Goal: Task Accomplishment & Management: Manage account settings

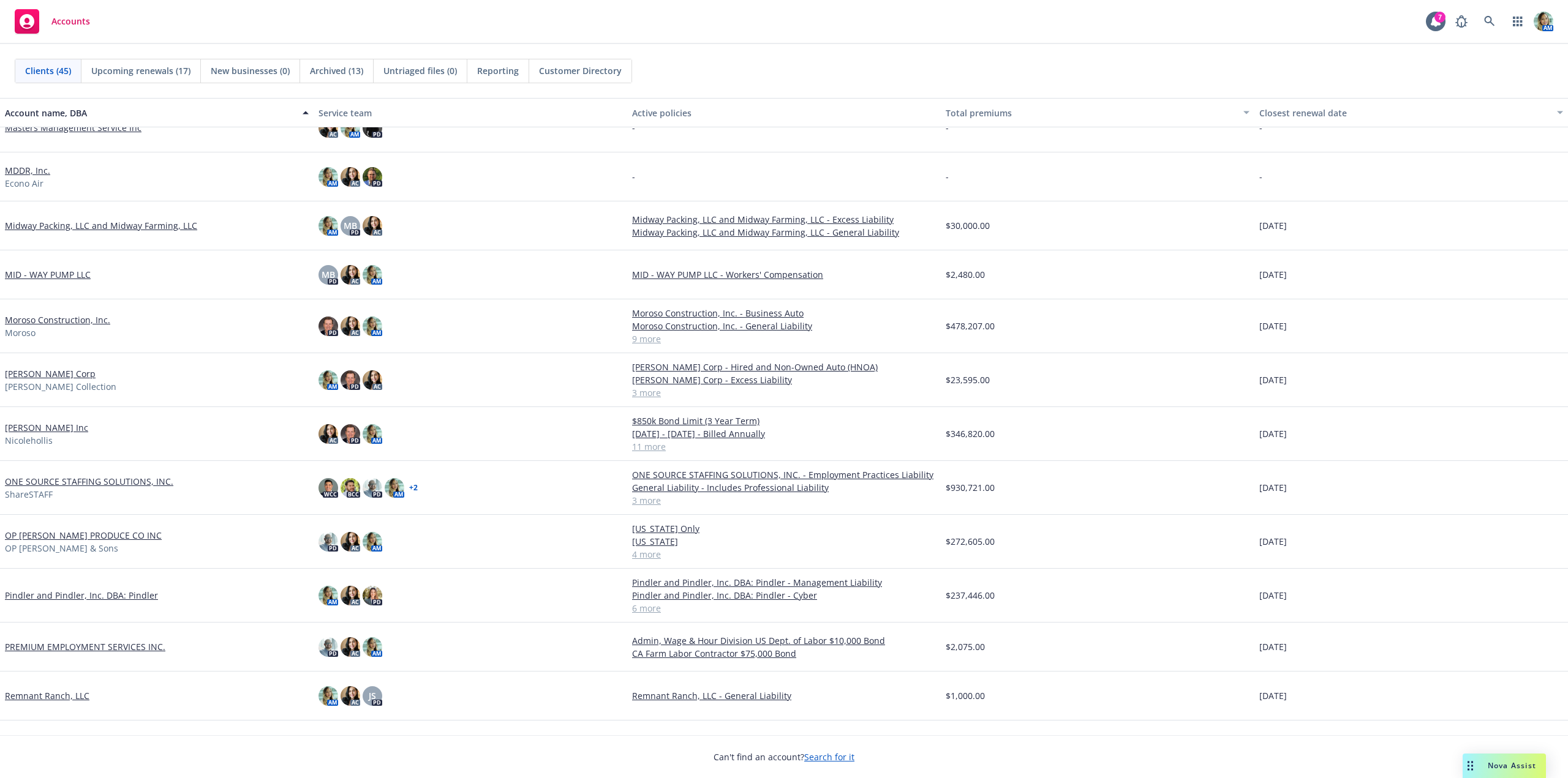
scroll to position [918, 0]
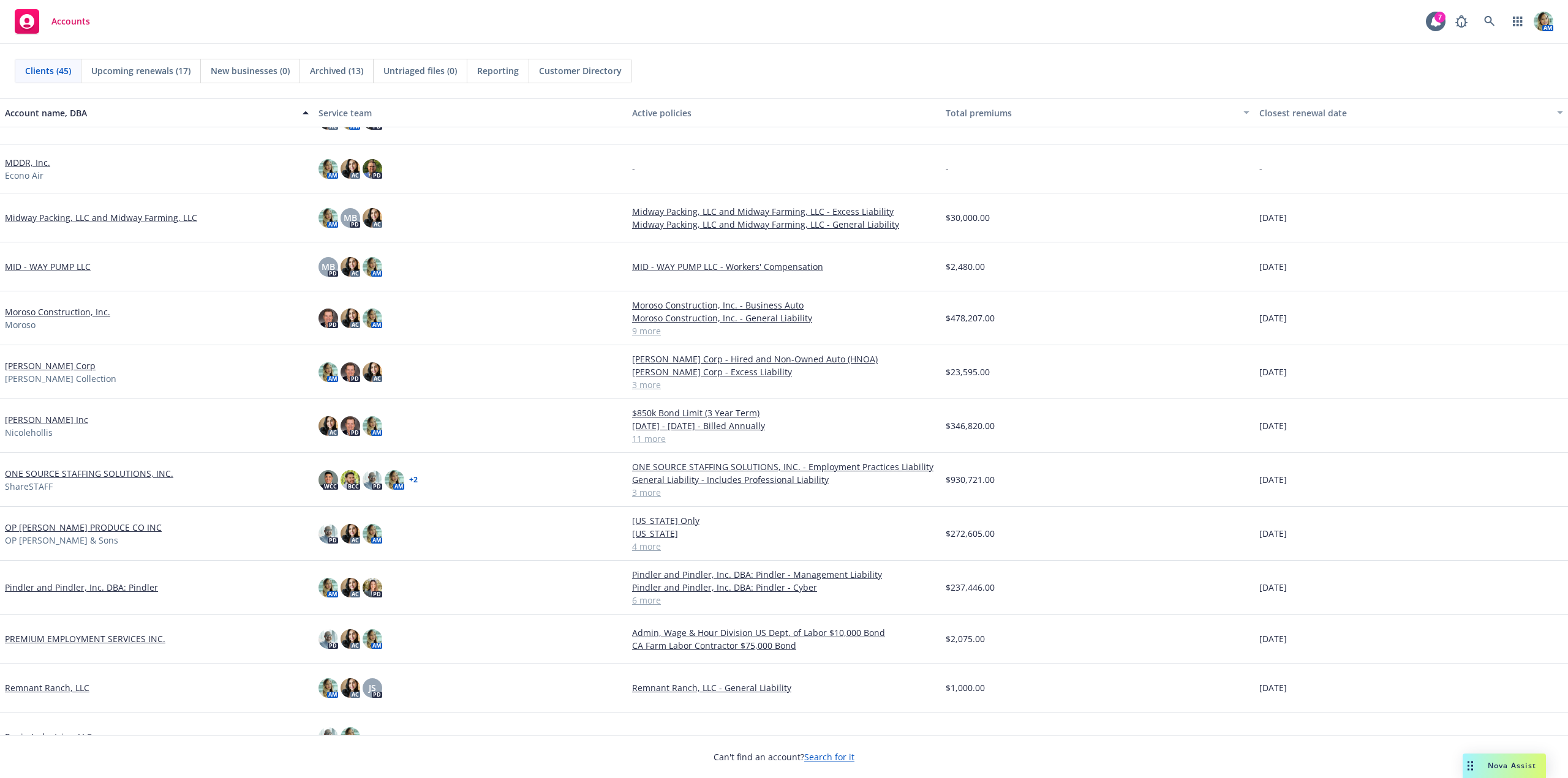
click at [80, 530] on link "OP [PERSON_NAME] PRODUCE CO INC" at bounding box center [83, 527] width 157 height 13
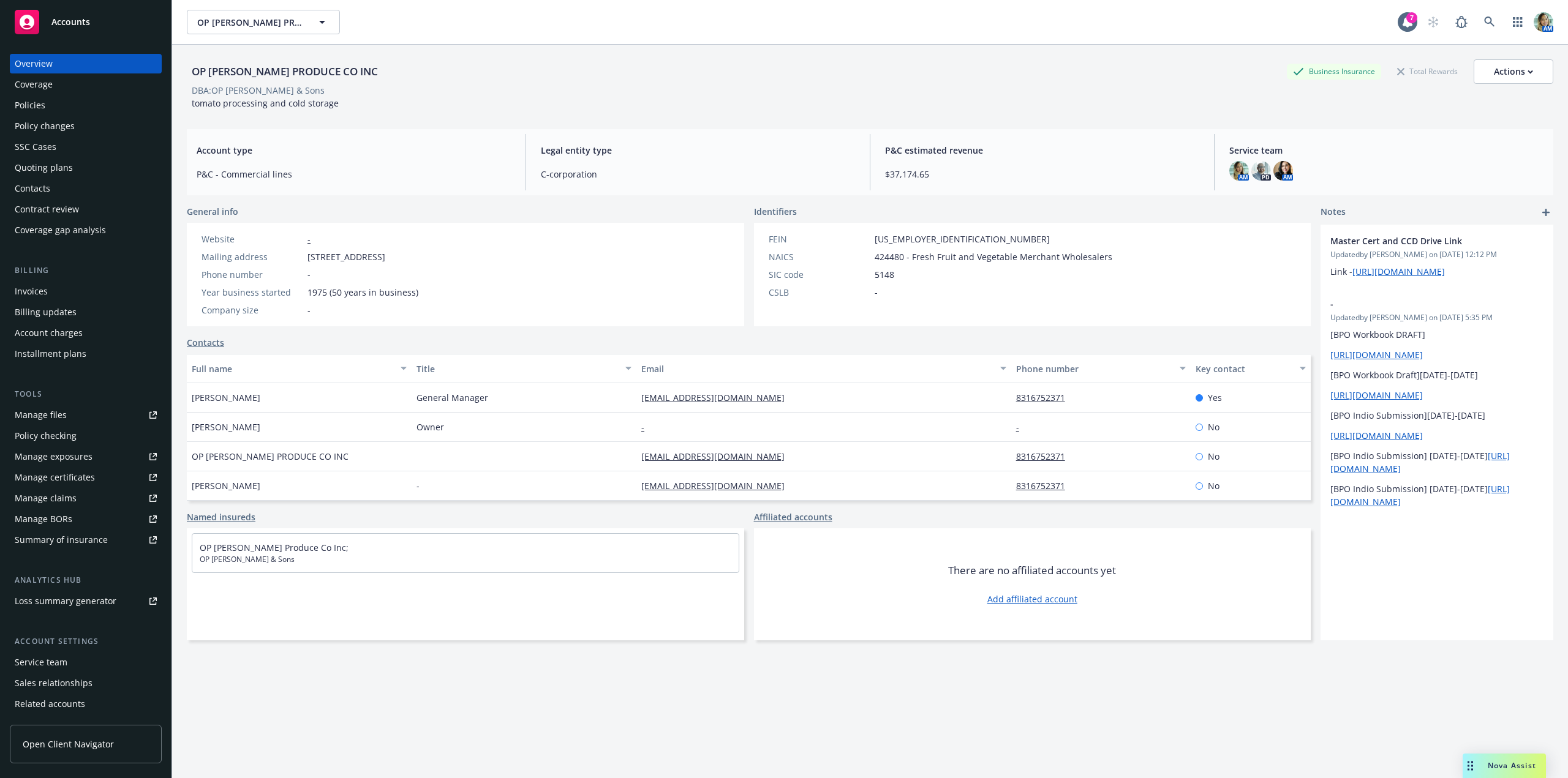
click at [39, 107] on div "Policies" at bounding box center [30, 105] width 31 height 20
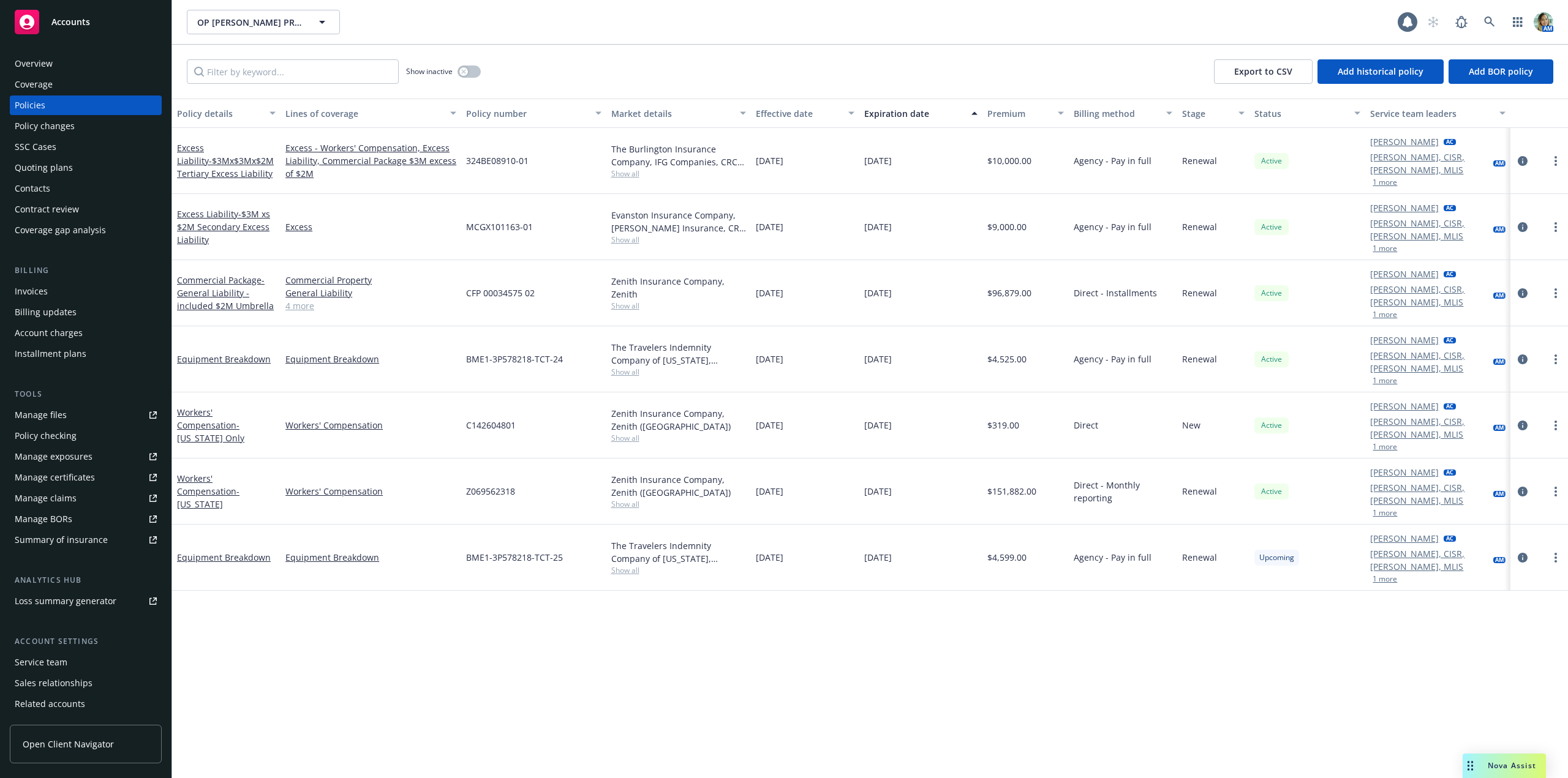
click at [53, 173] on div "Quoting plans" at bounding box center [44, 168] width 58 height 20
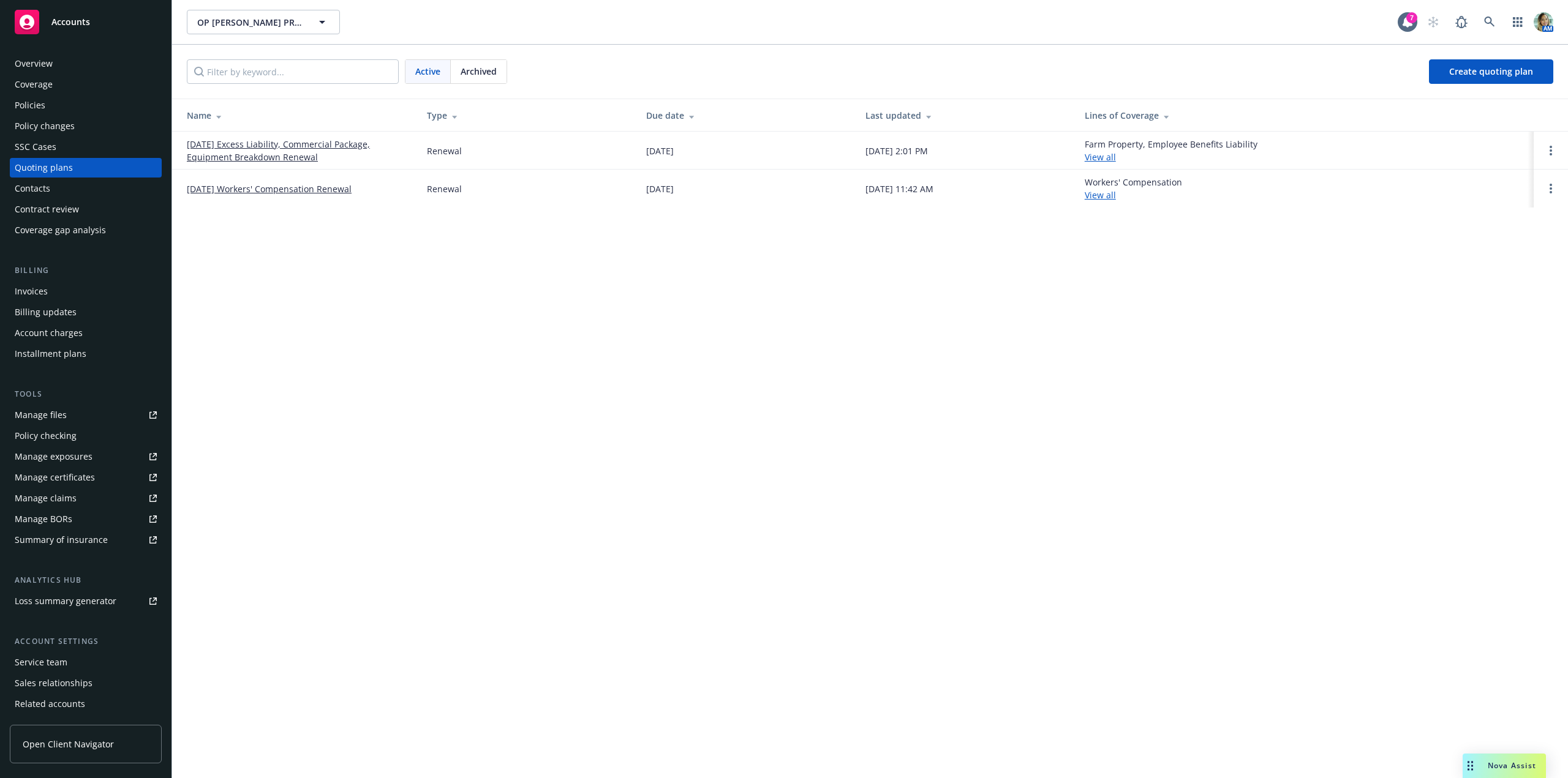
click at [285, 144] on link "09/30/25 Excess Liability, Commercial Package, Equipment Breakdown Renewal" at bounding box center [296, 151] width 220 height 26
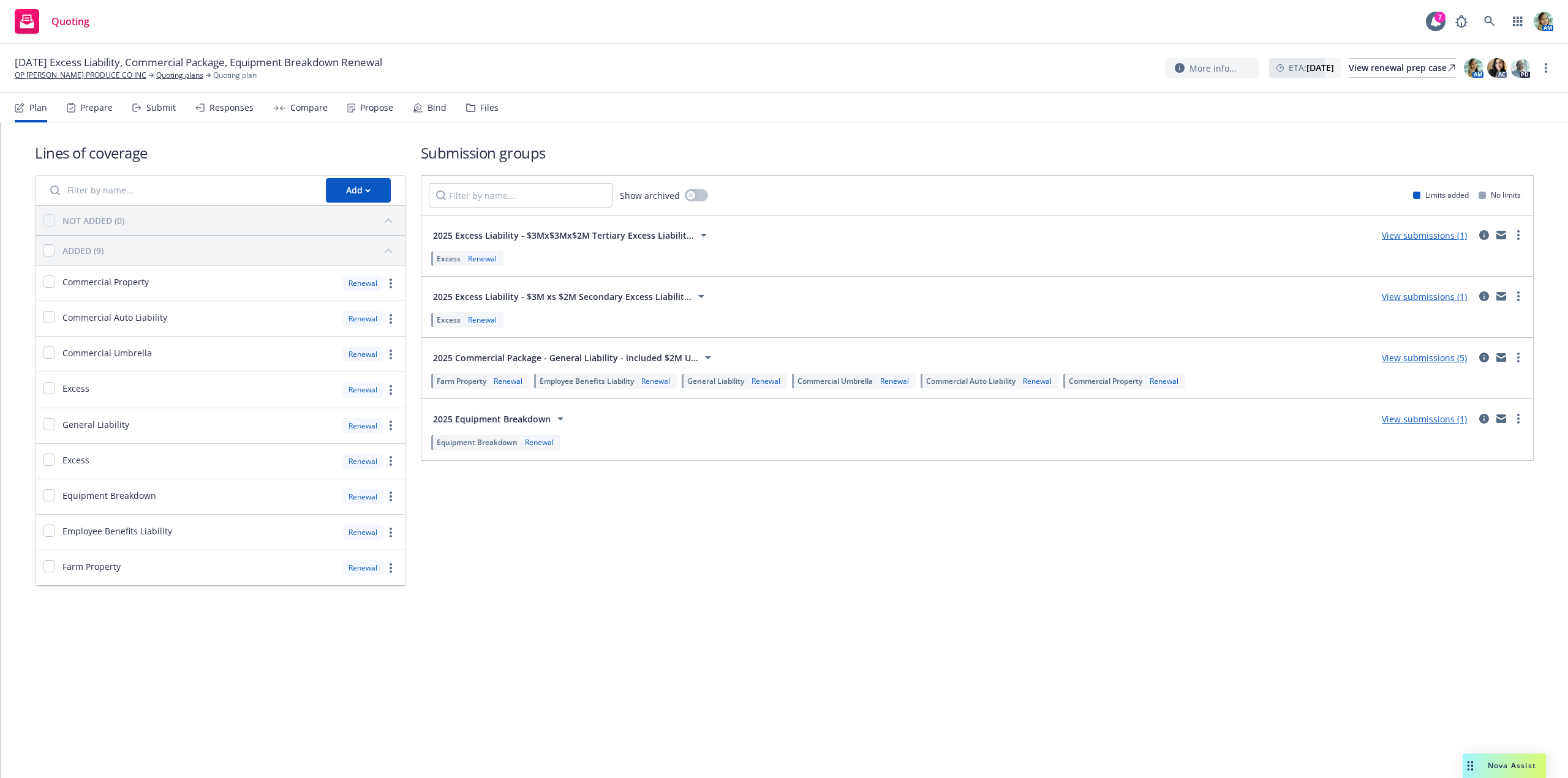
click at [1405, 235] on link "View submissions (1)" at bounding box center [1423, 235] width 85 height 12
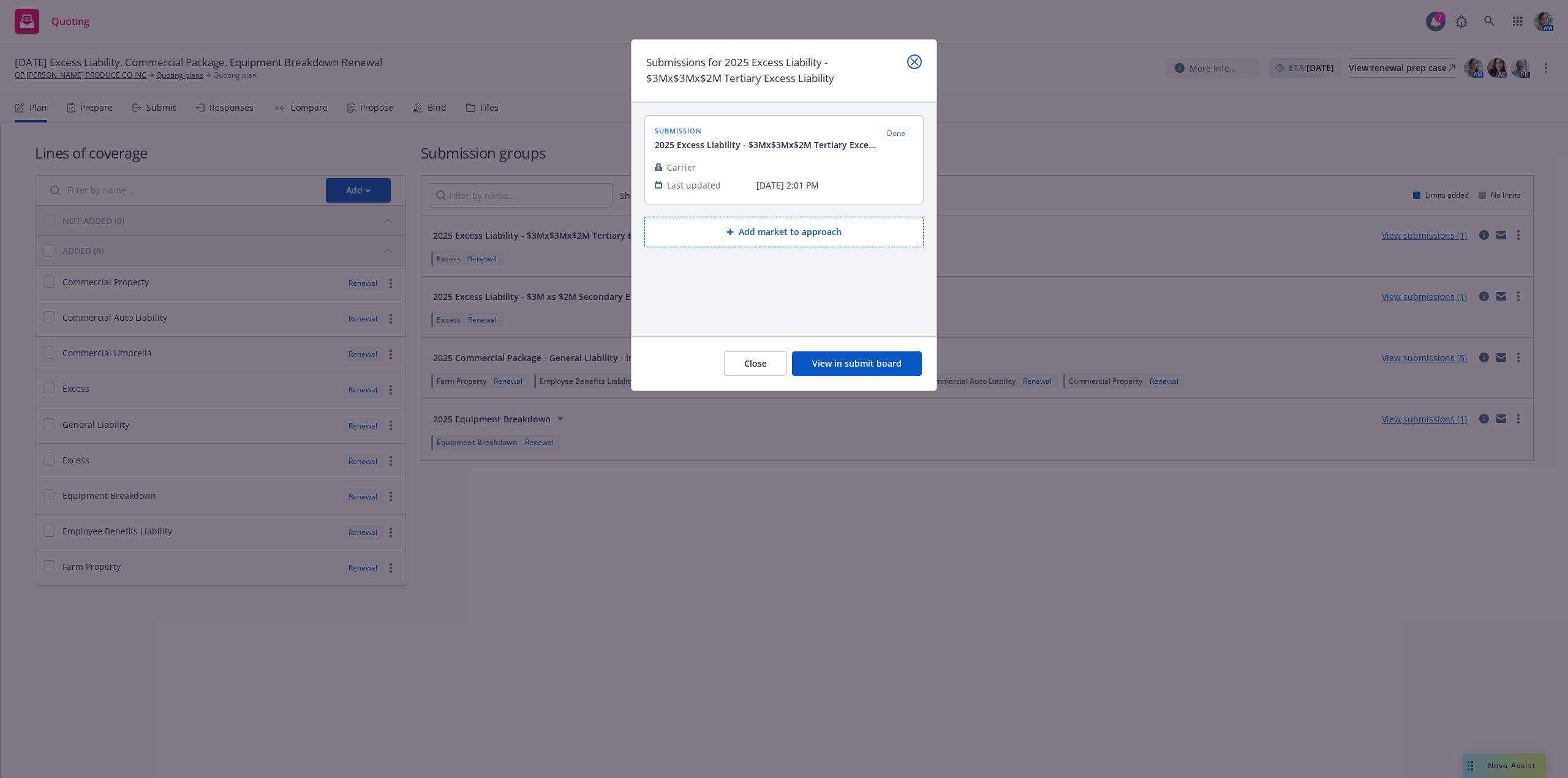
click at [913, 62] on icon "close" at bounding box center [914, 62] width 8 height 8
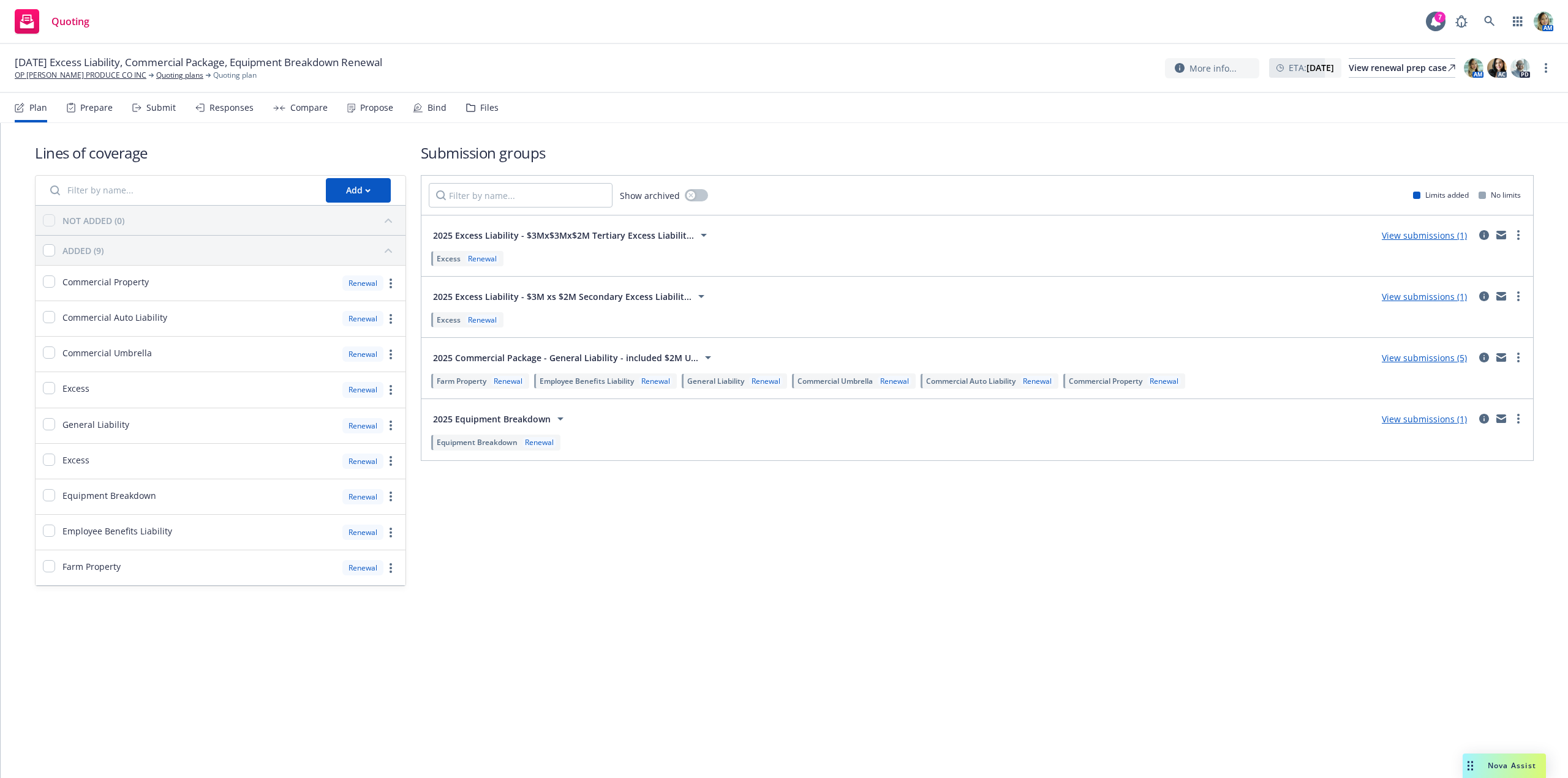
click at [1395, 298] on link "View submissions (1)" at bounding box center [1423, 297] width 85 height 12
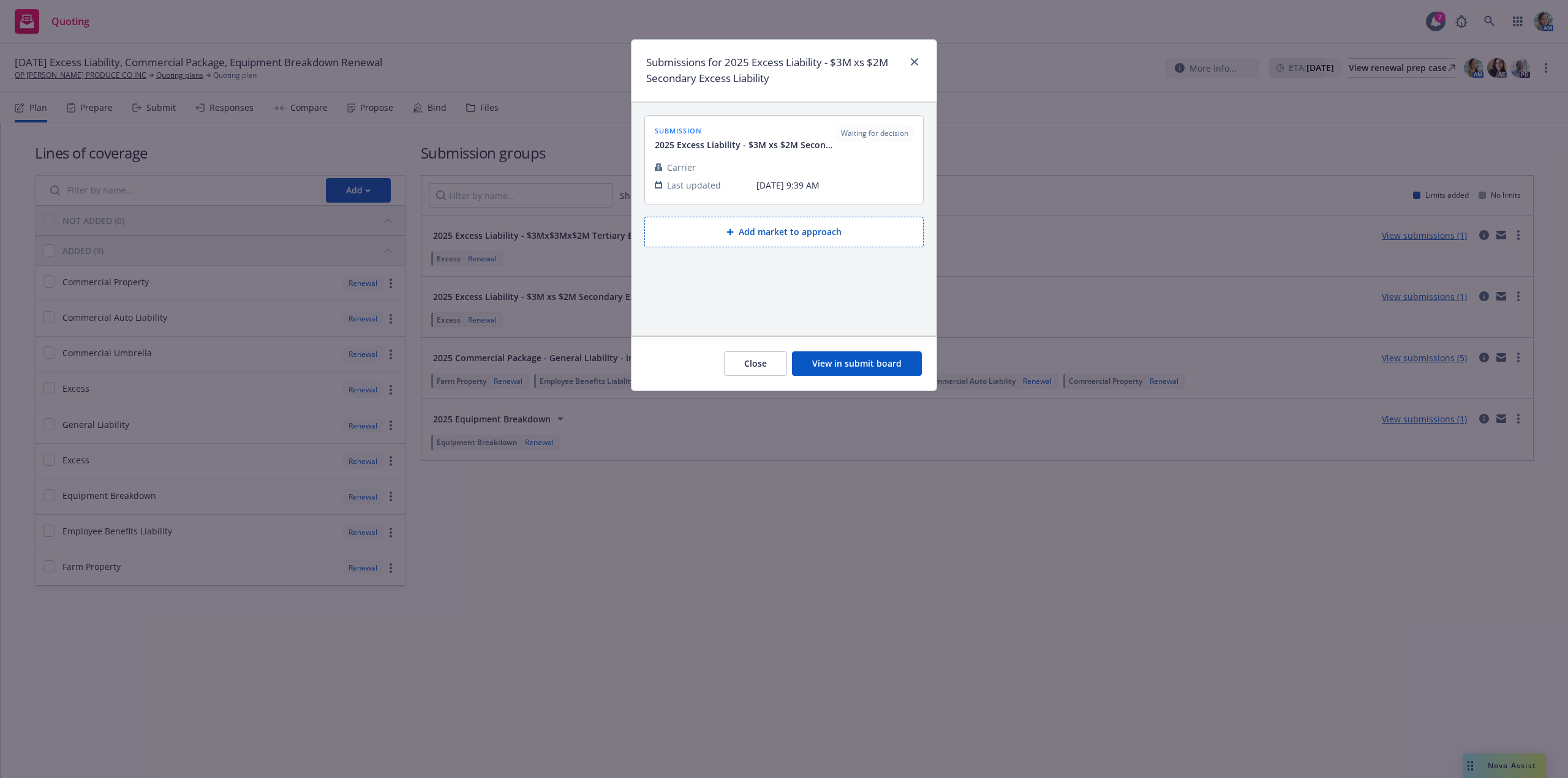
click at [826, 368] on button "View in submit board" at bounding box center [857, 363] width 130 height 25
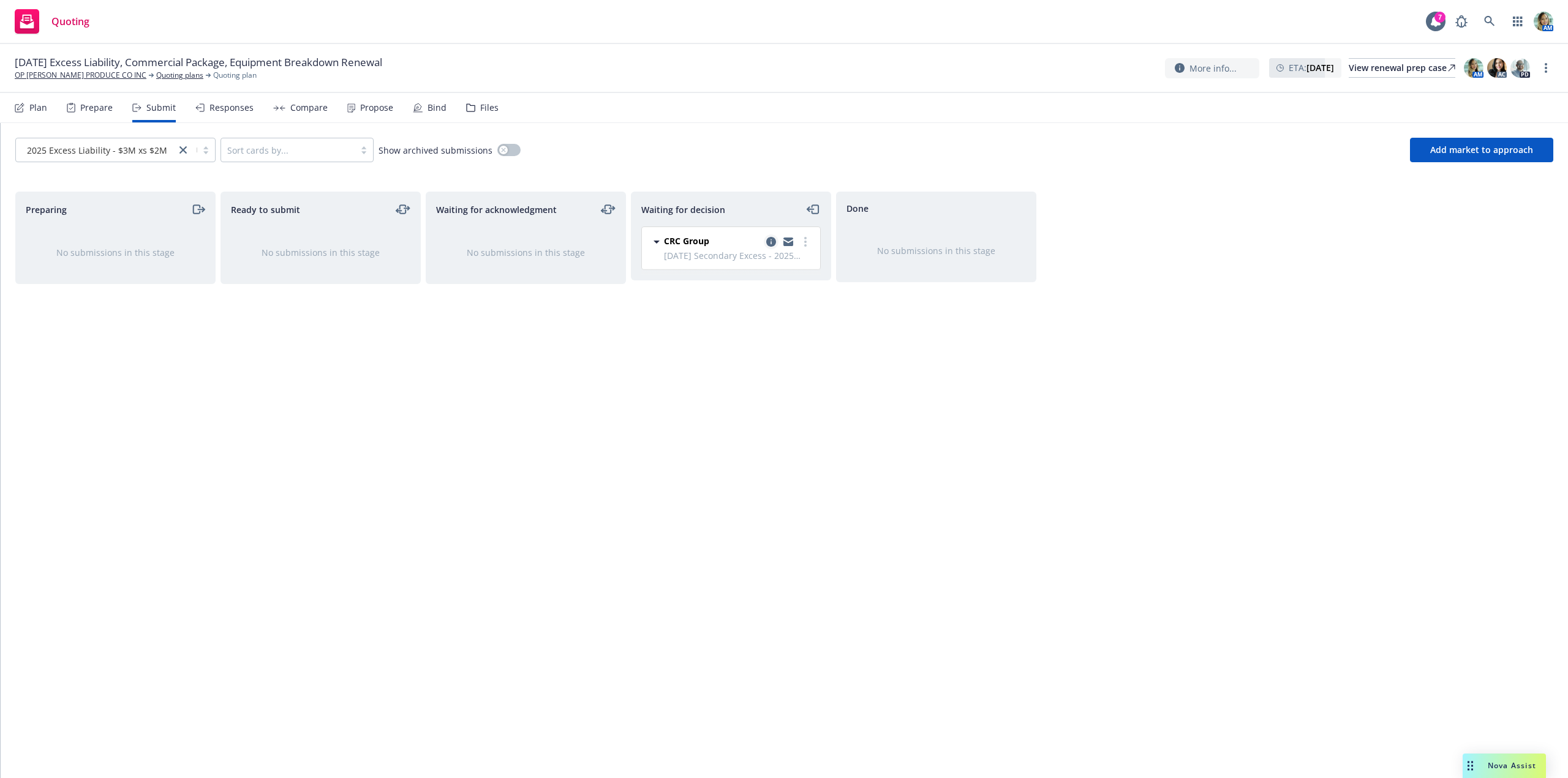
click at [771, 247] on link "copy logging email" at bounding box center [771, 241] width 15 height 15
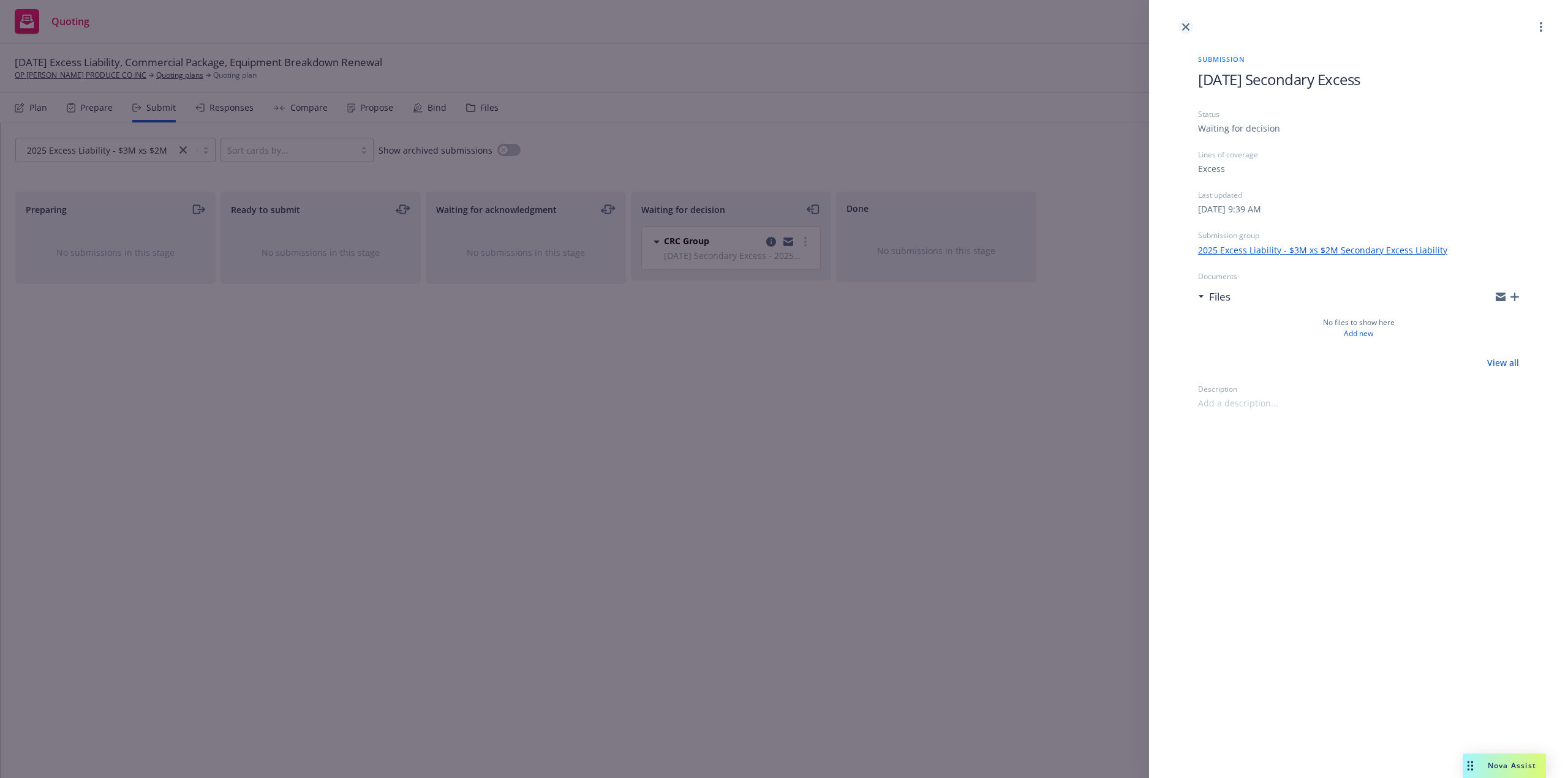
click at [1182, 30] on link "close" at bounding box center [1185, 27] width 15 height 15
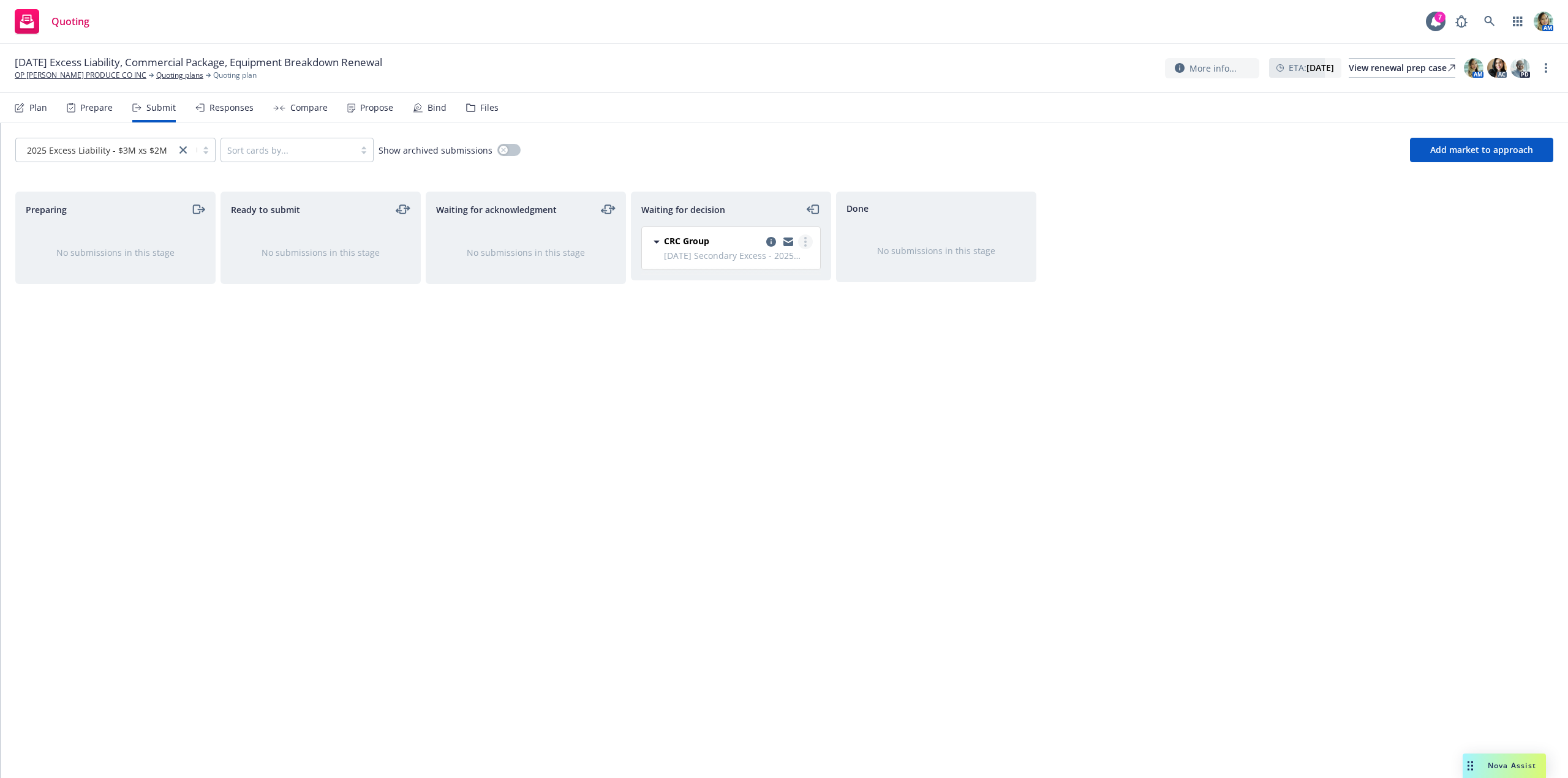
click at [799, 245] on link "more" at bounding box center [805, 241] width 15 height 15
click at [760, 317] on span "Add accepted decision" at bounding box center [750, 316] width 122 height 12
select select "12"
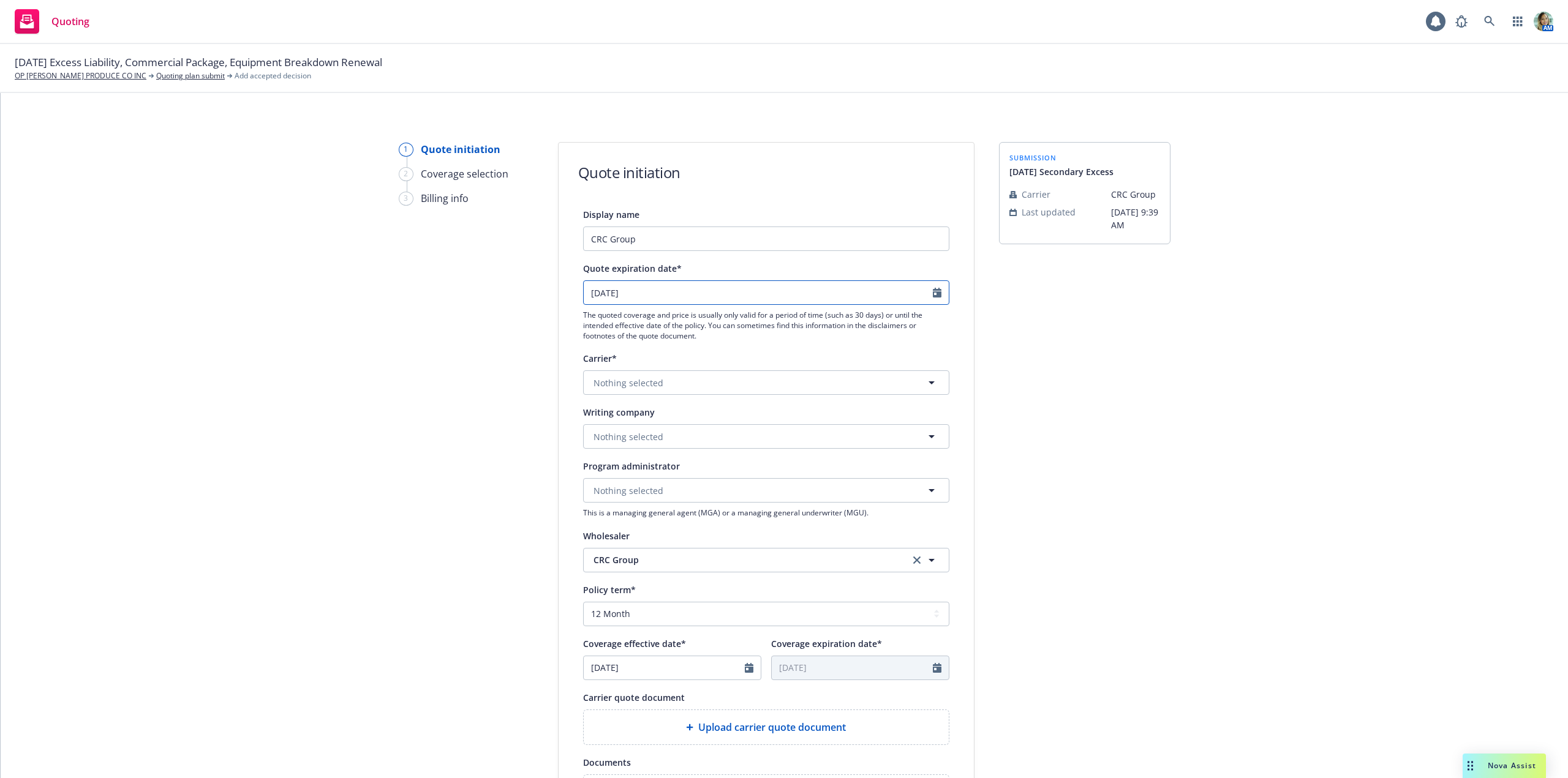
click at [679, 298] on input "10/15/2025" at bounding box center [759, 292] width 349 height 23
select select "10"
click at [637, 370] on span "30" at bounding box center [634, 365] width 16 height 15
type input "09/30/2025"
click at [619, 437] on span "Nothing selected" at bounding box center [629, 437] width 70 height 13
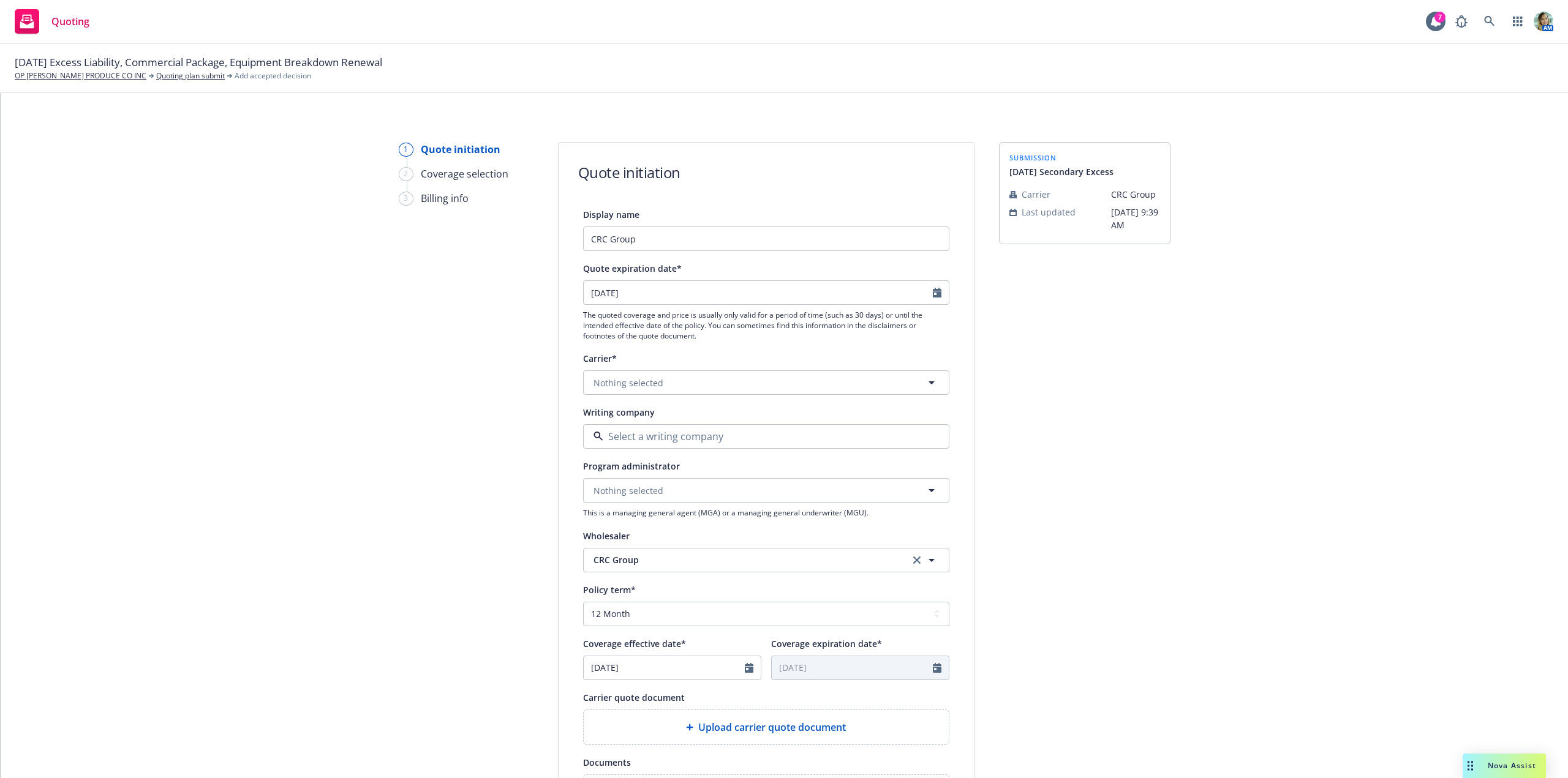
paste input "Evanston Insuran"
type input "Evanston Insuran"
click at [613, 470] on strong "Evanston Insurance Company" at bounding box center [659, 472] width 124 height 12
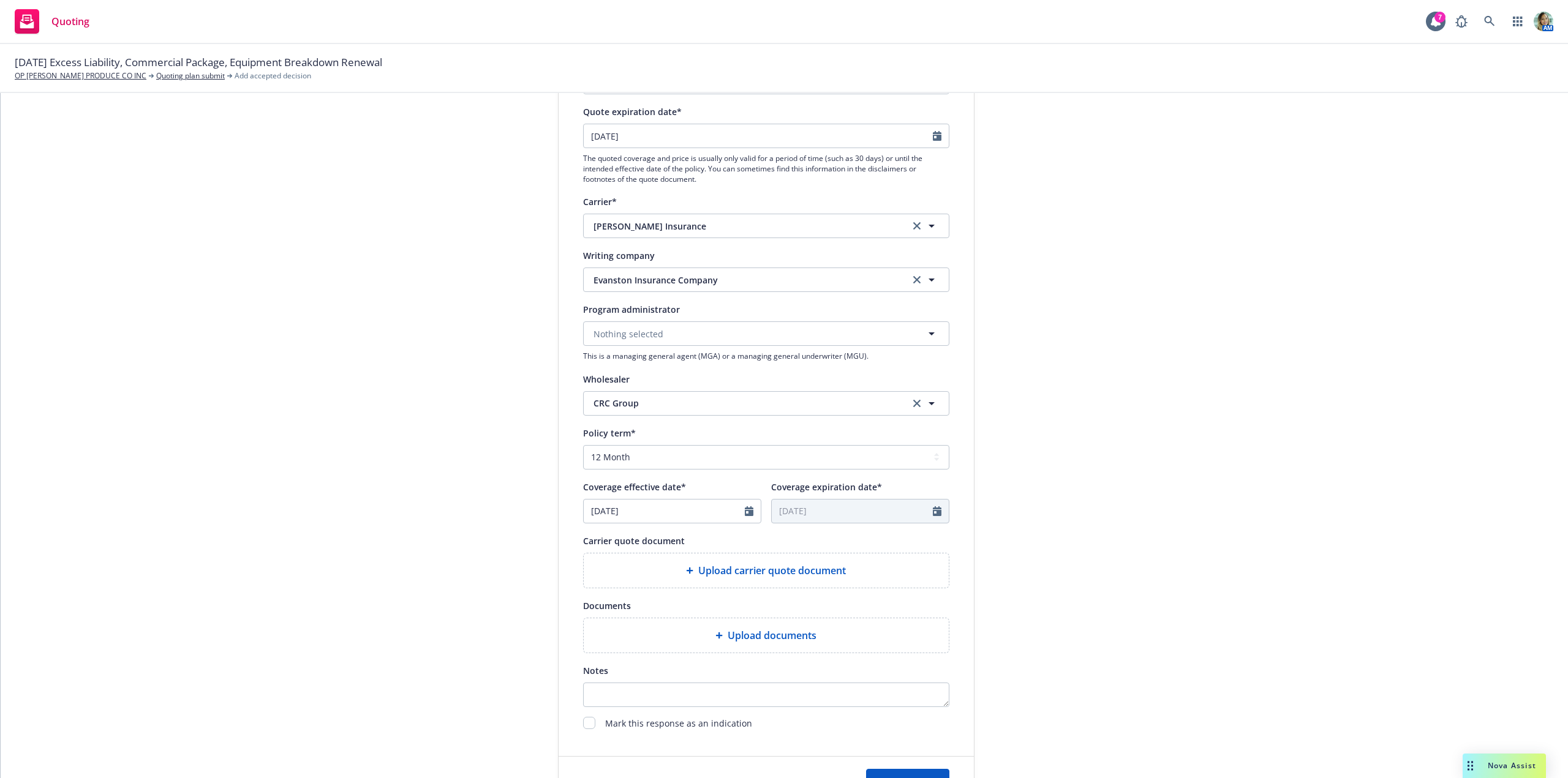
scroll to position [184, 0]
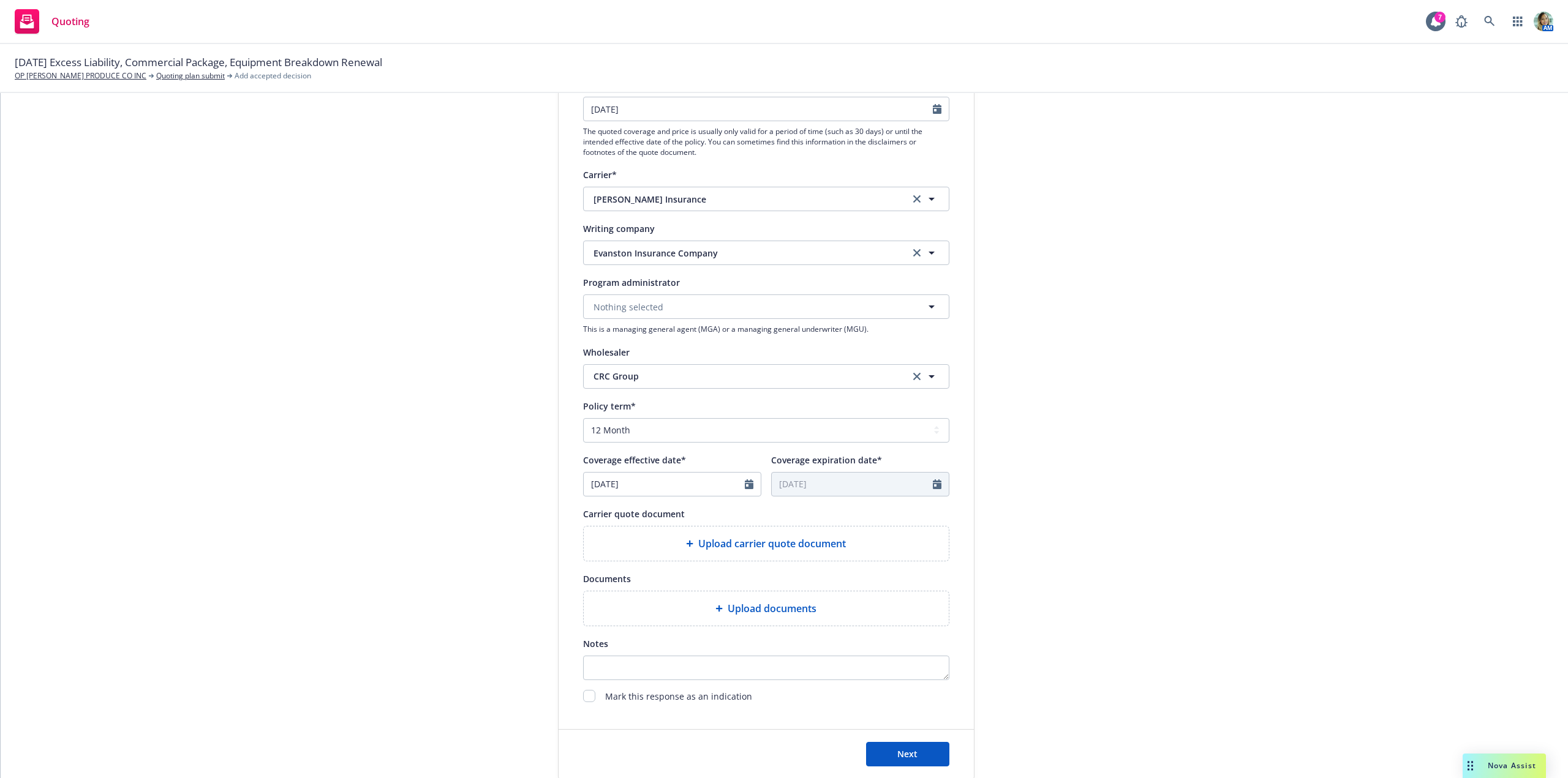
click at [617, 542] on div "Upload carrier quote document" at bounding box center [766, 543] width 345 height 15
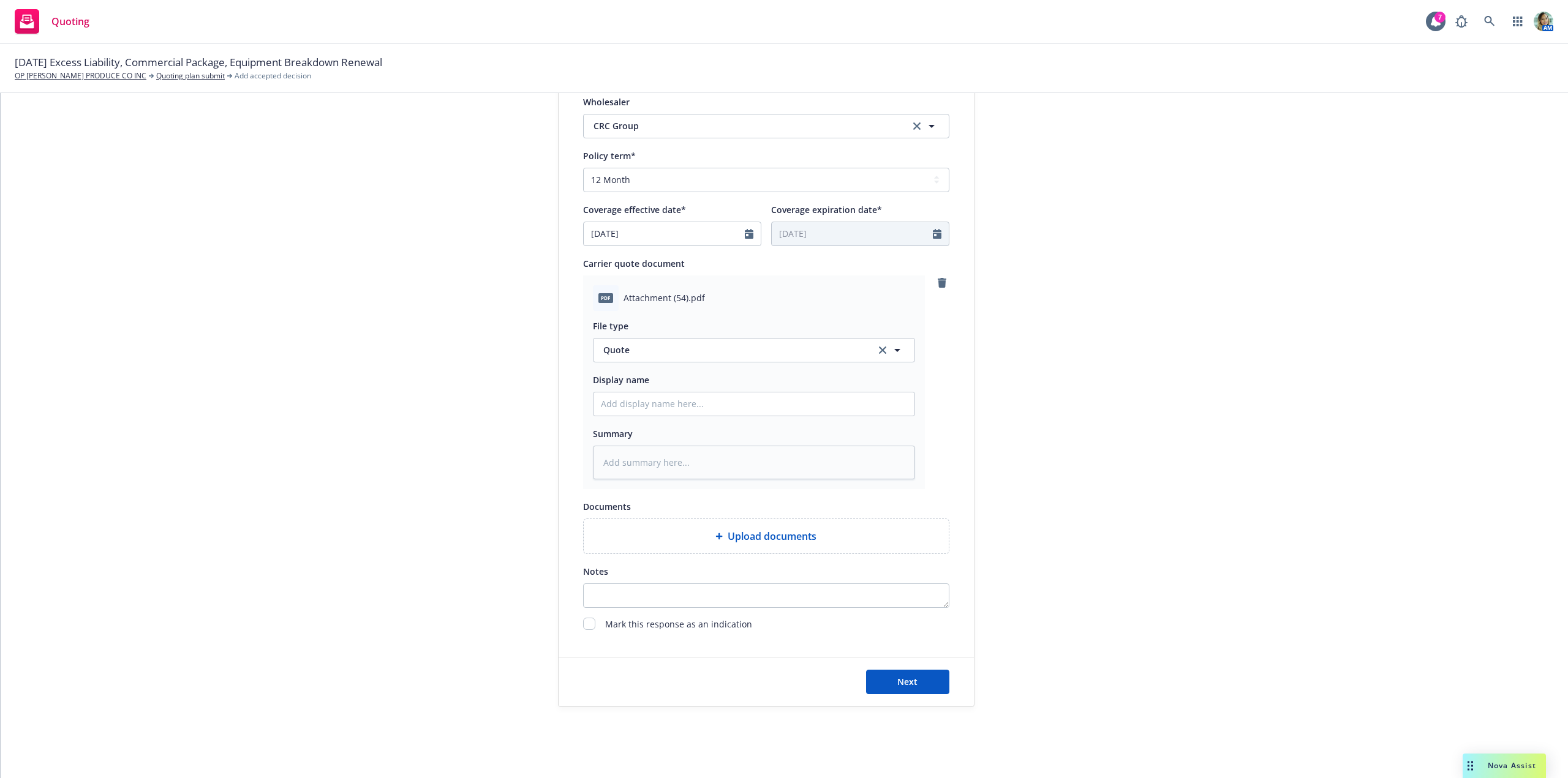
scroll to position [442, 0]
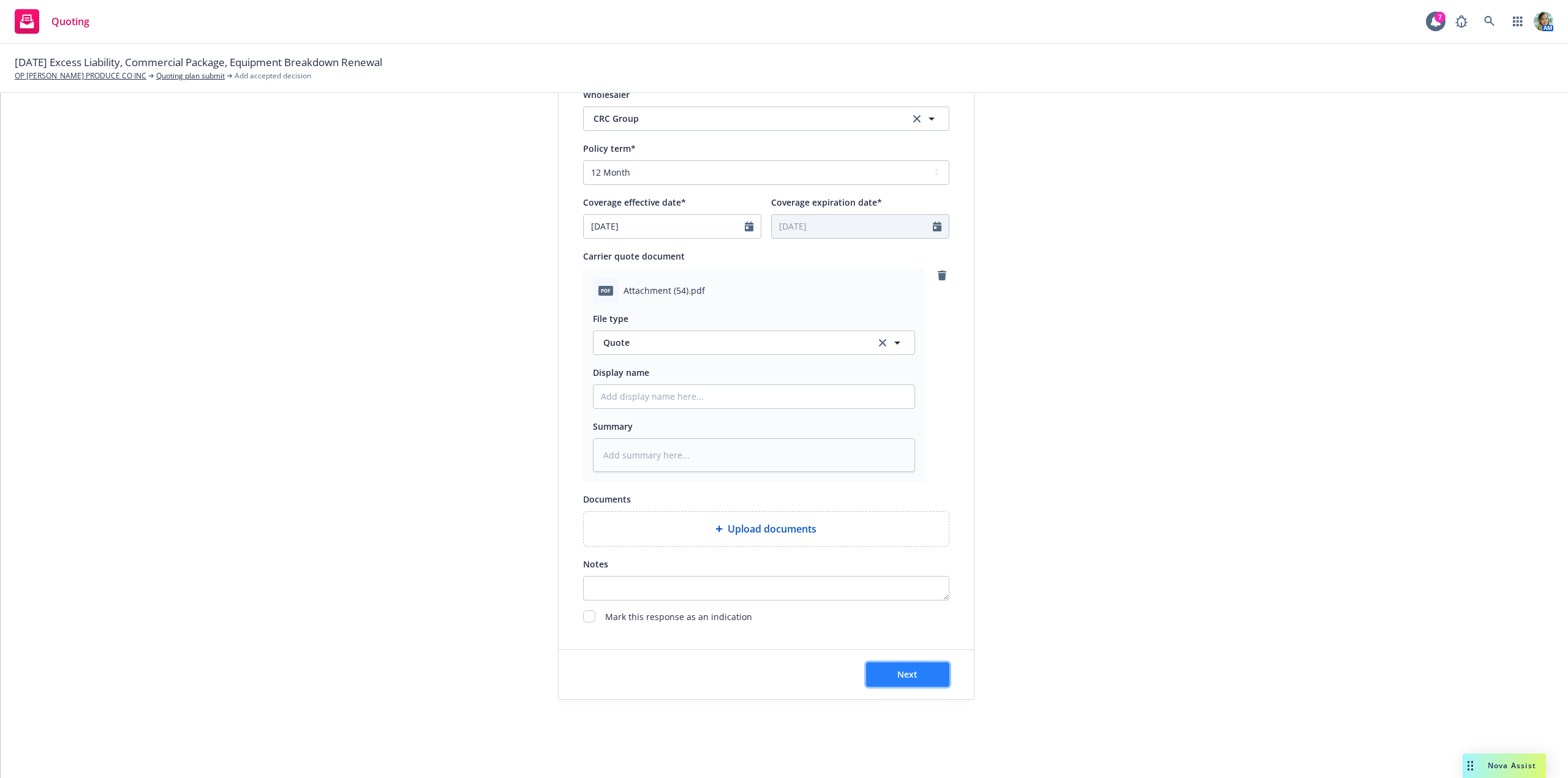
click at [923, 680] on button "Next" at bounding box center [907, 674] width 83 height 25
type textarea "x"
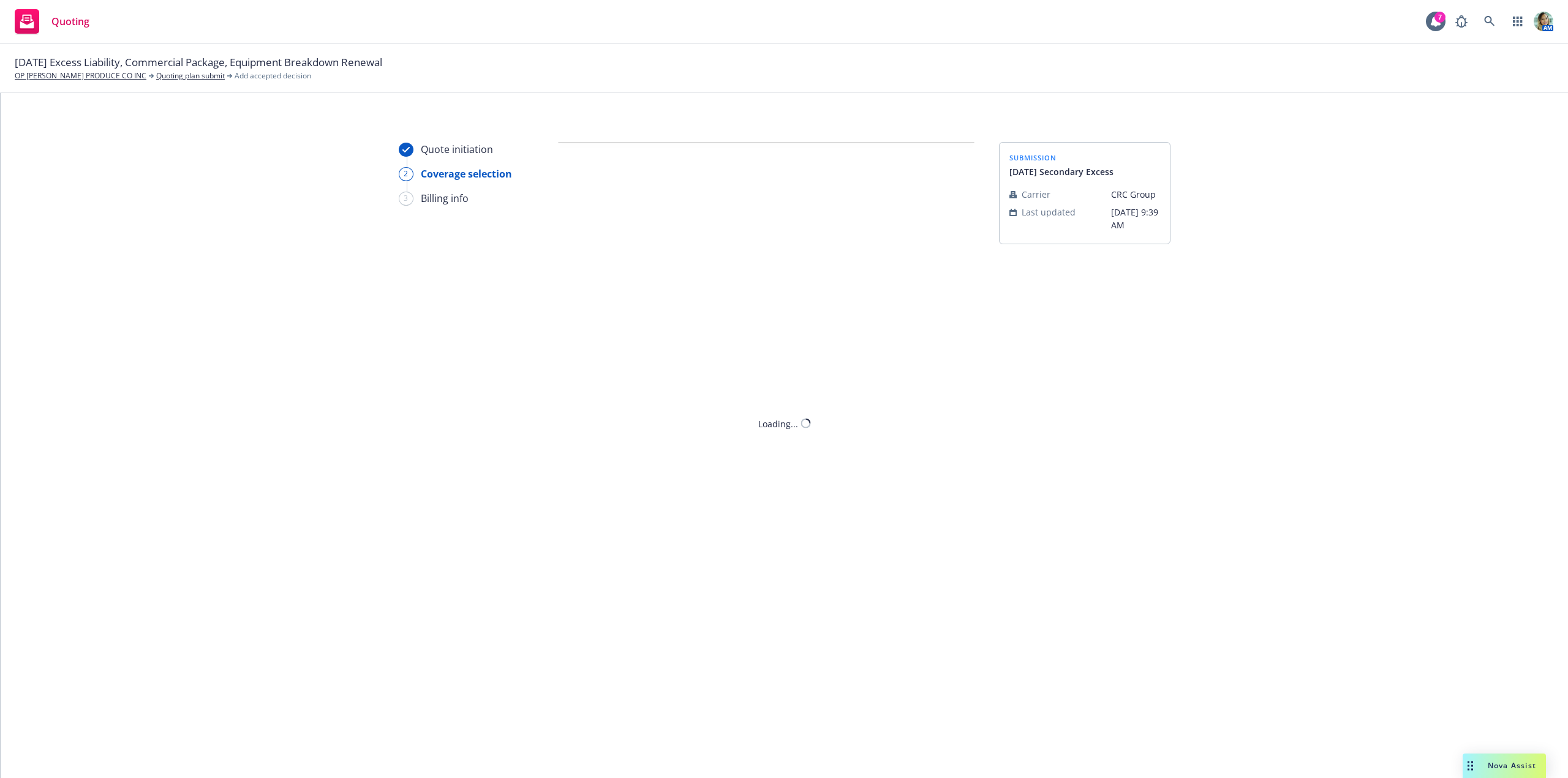
scroll to position [0, 0]
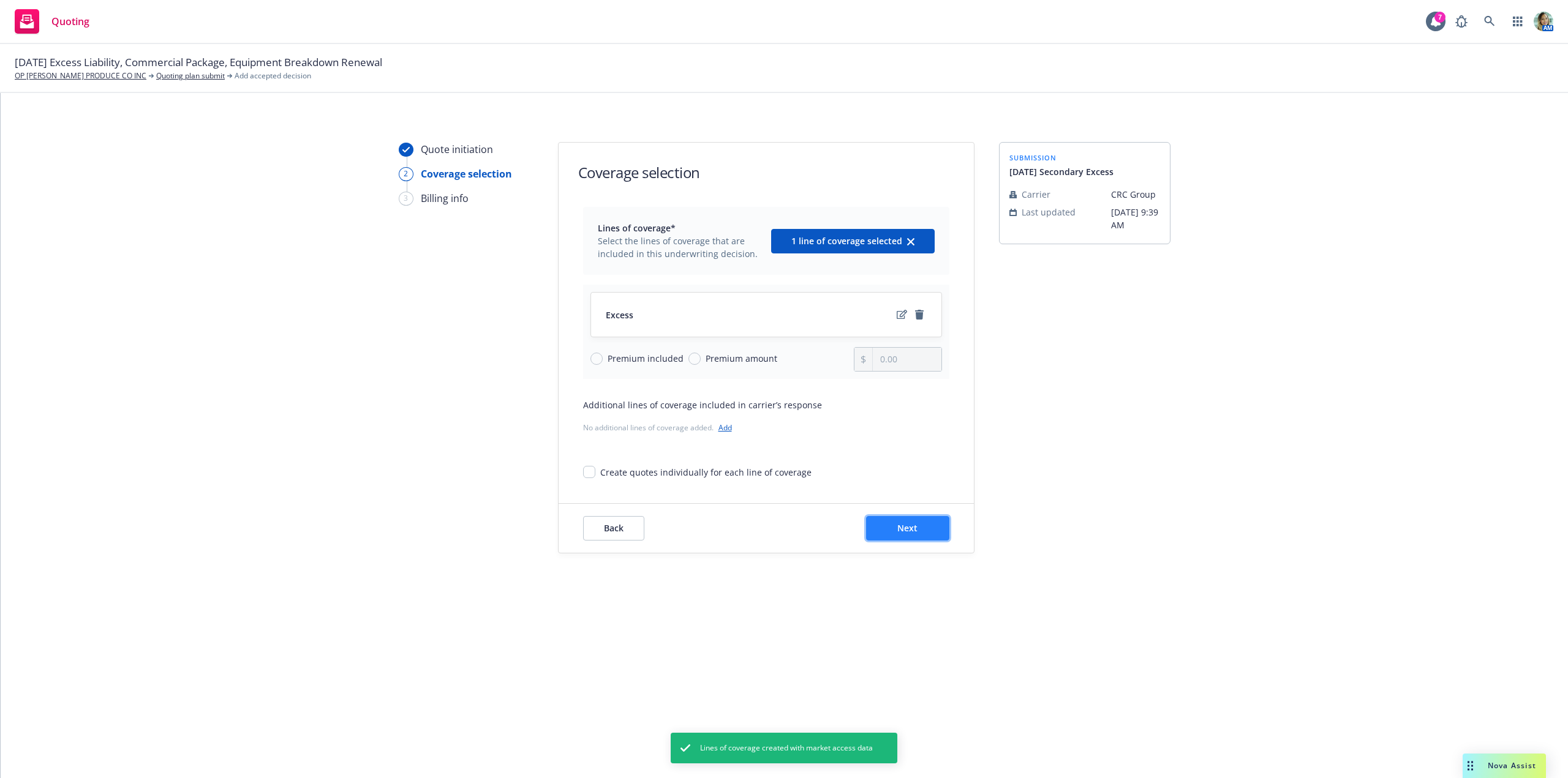
click at [918, 526] on button "Next" at bounding box center [907, 528] width 83 height 25
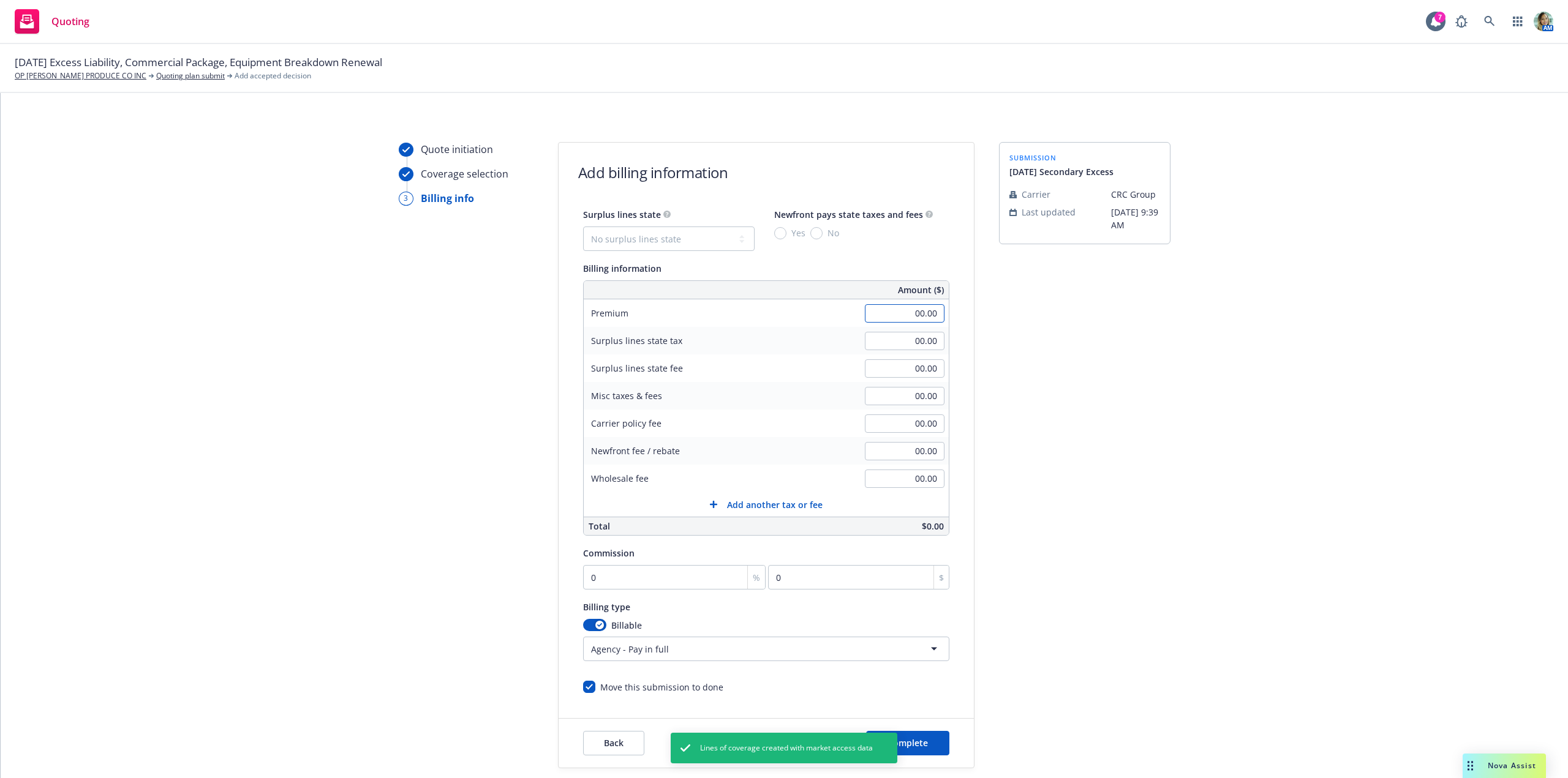
click at [882, 317] on input "00.00" at bounding box center [904, 312] width 80 height 18
type input "9,000.00"
click at [623, 241] on select "No surplus lines state Alaska Alabama Arkansas Arizona California Colorado Conn…" at bounding box center [669, 239] width 171 height 25
select select "CA"
click at [583, 227] on select "No surplus lines state Alaska Alabama Arkansas Arizona California Colorado Conn…" at bounding box center [669, 239] width 171 height 25
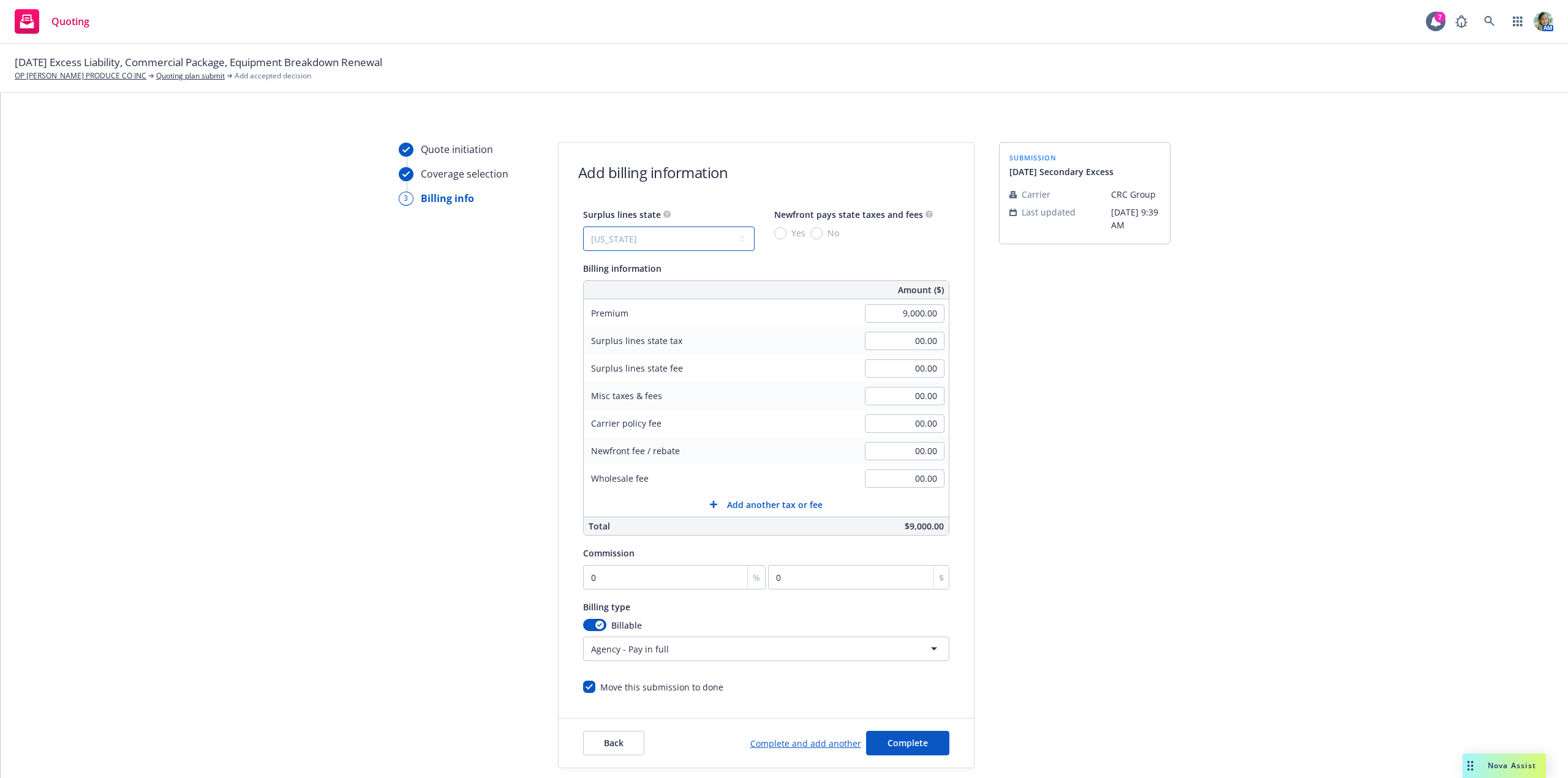
type input "270.00"
type input "16.20"
click at [810, 235] on input "No" at bounding box center [816, 233] width 12 height 12
radio input "true"
click at [876, 347] on input "270.00" at bounding box center [904, 341] width 80 height 18
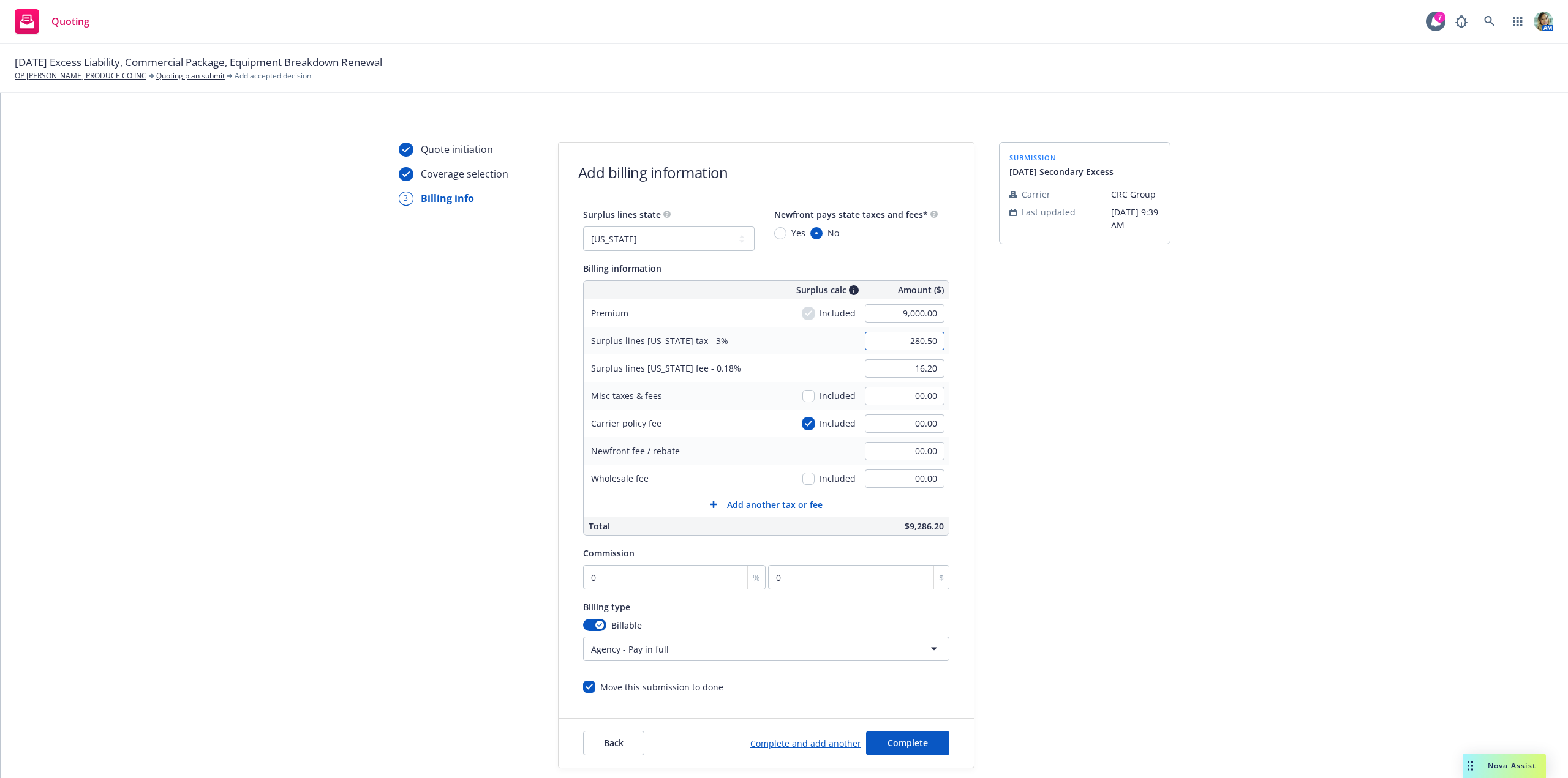
type input "280.50"
click at [891, 377] on input "16.20" at bounding box center [904, 368] width 80 height 18
type input "16.83"
click at [888, 393] on input "00.00" at bounding box center [904, 395] width 80 height 18
type input "250.00"
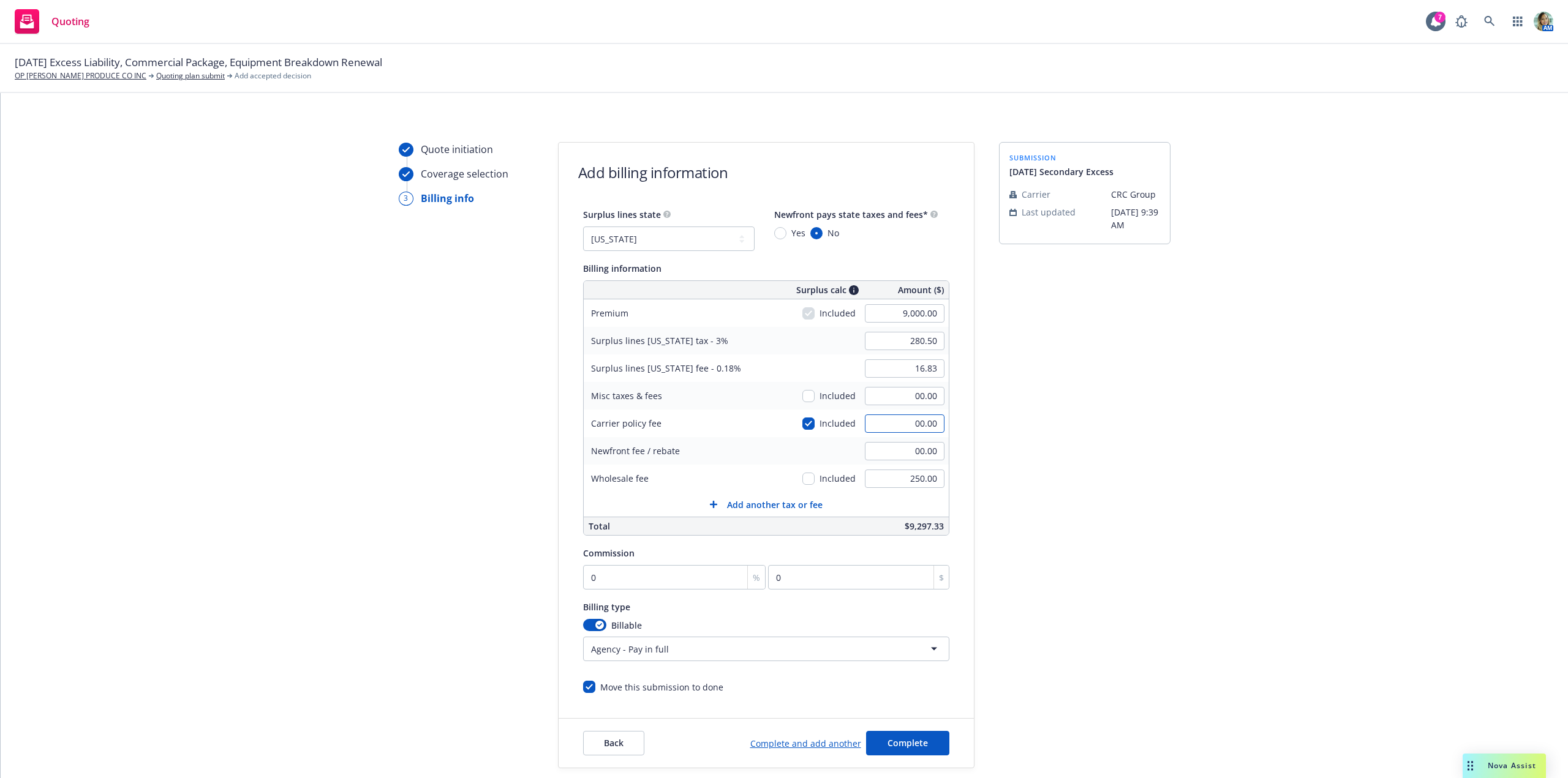
click at [875, 421] on input "00.00" at bounding box center [904, 423] width 80 height 18
type input "350.00"
click at [747, 436] on div "Carrier policy fee" at bounding box center [676, 423] width 184 height 27
click at [633, 573] on input "0" at bounding box center [675, 577] width 183 height 25
type input "1"
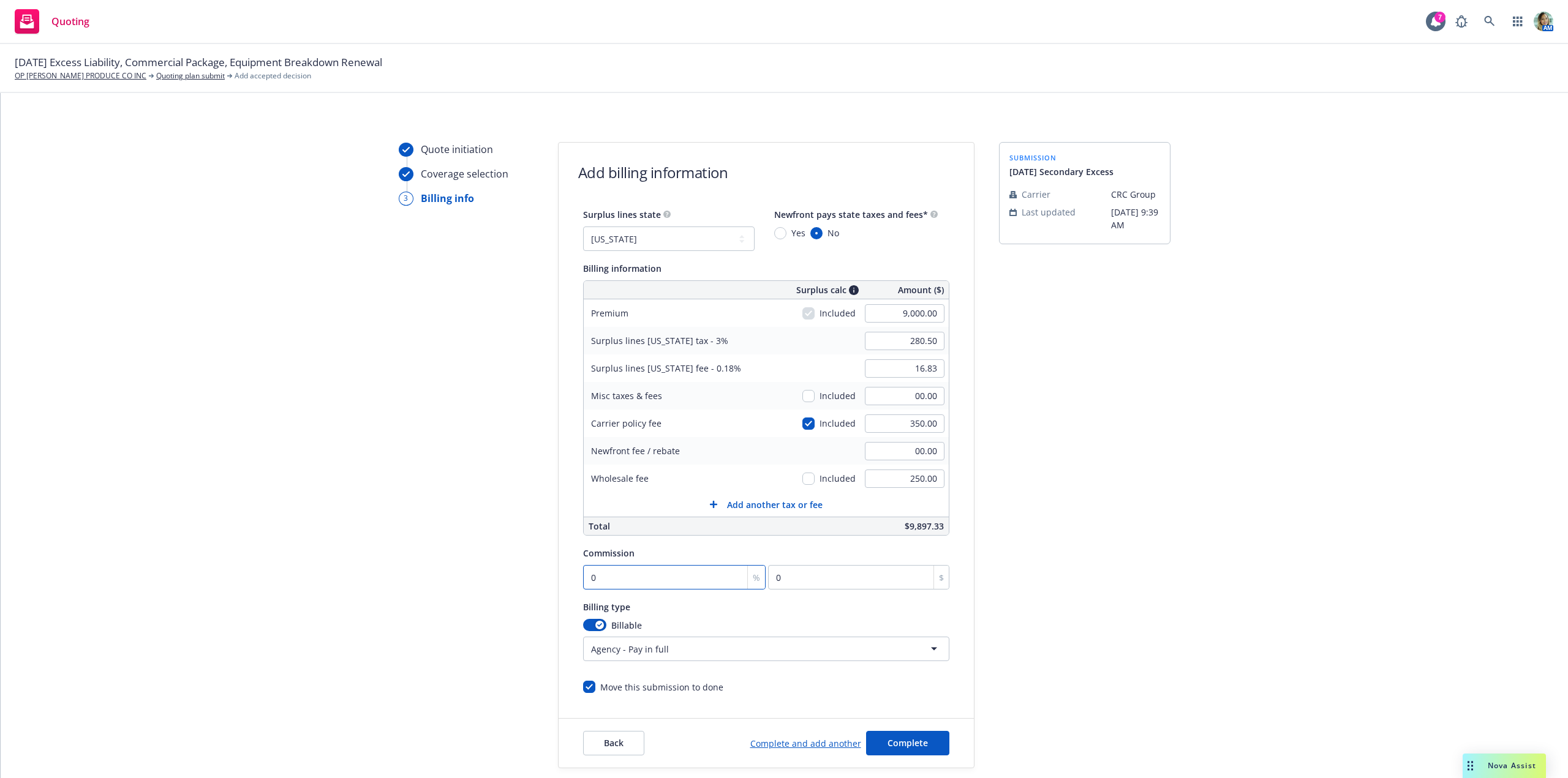
type input "90"
type input "10"
type input "900"
type input "10"
click at [472, 492] on div "Quote initiation Coverage selection 3 Billing info" at bounding box center [466, 455] width 134 height 627
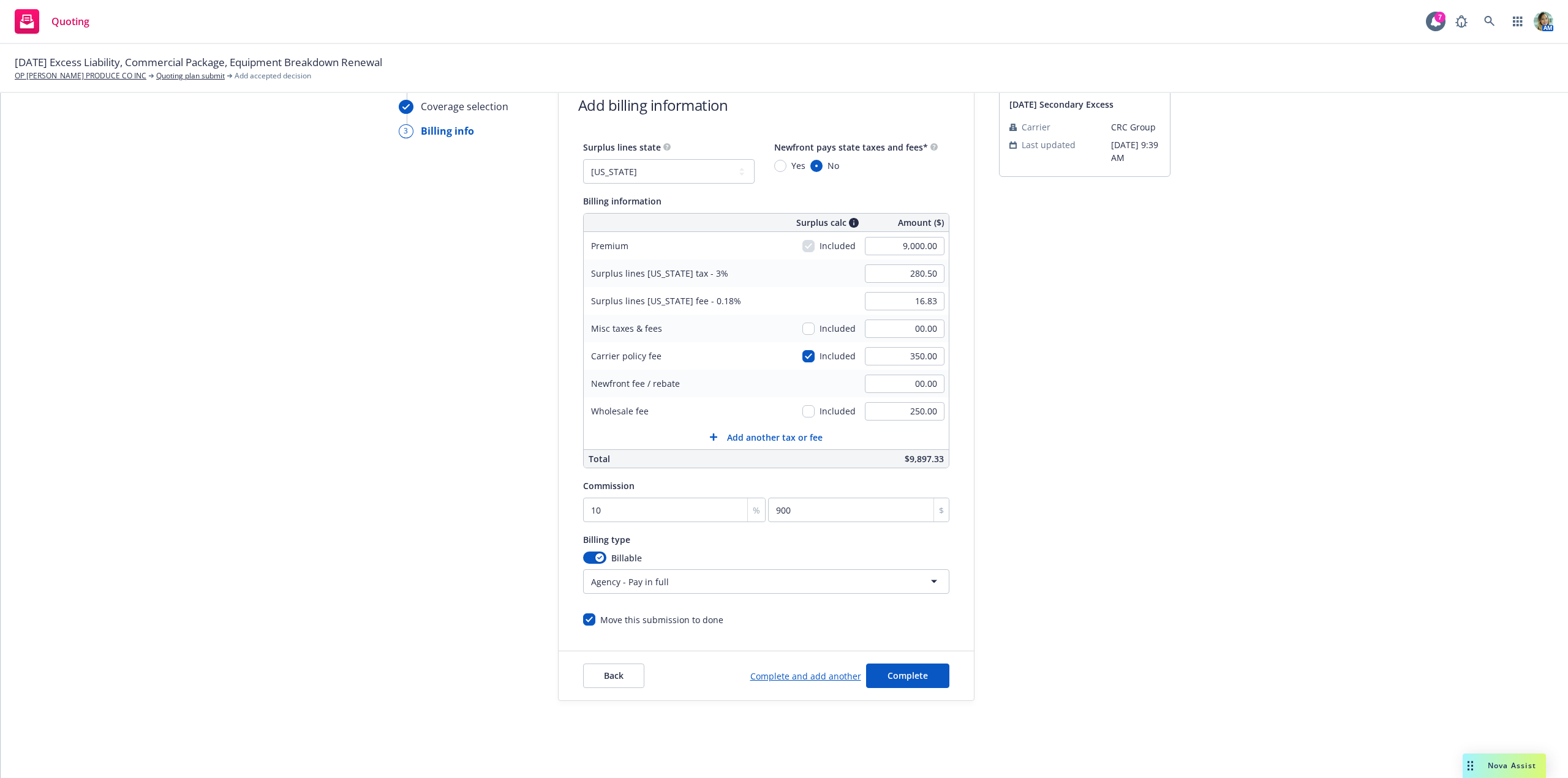
scroll to position [68, 0]
click at [930, 674] on button "Complete" at bounding box center [907, 674] width 83 height 25
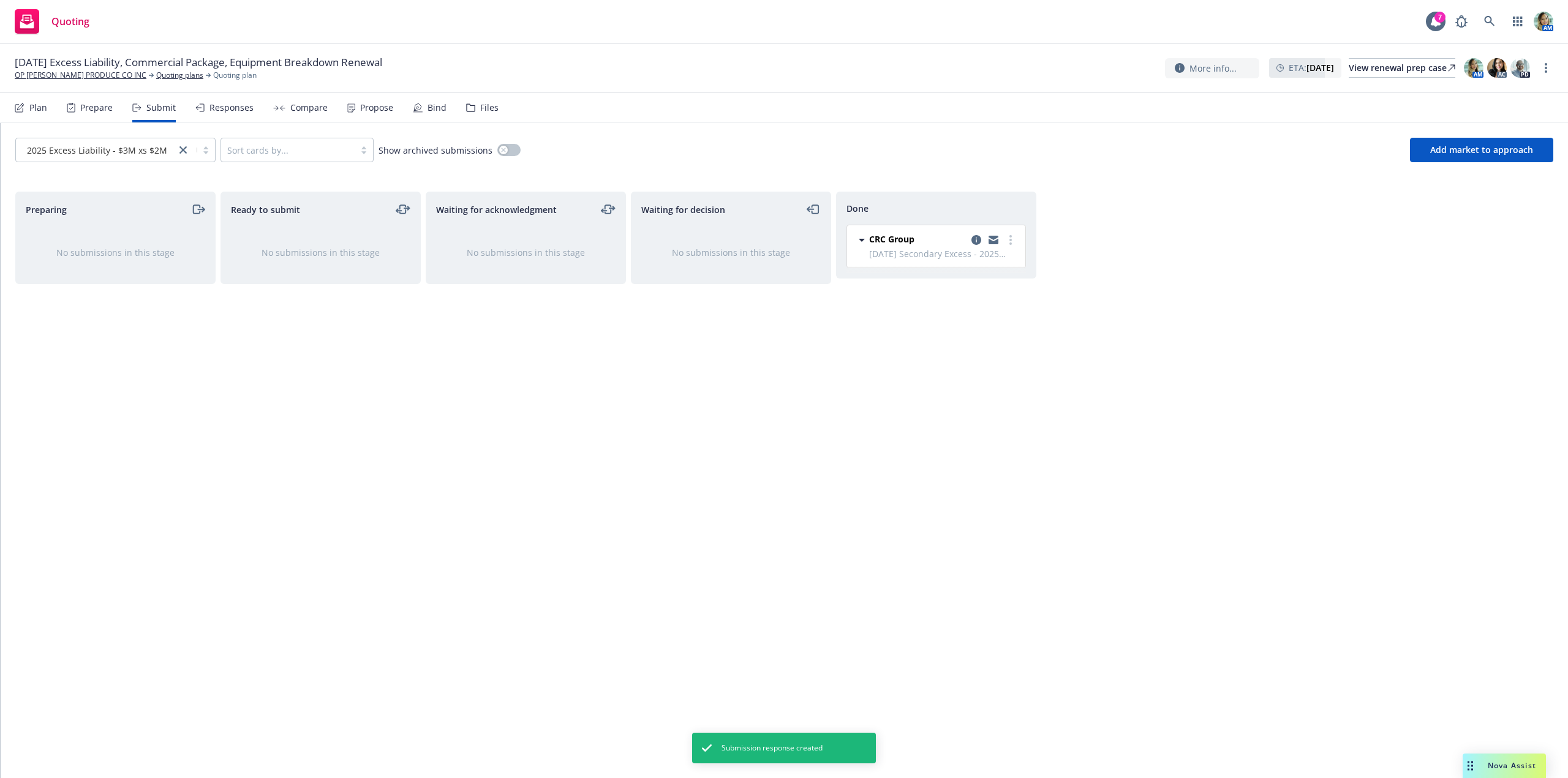
click at [870, 395] on div "Done CRC Group 9/30/25 Secondary Excess - 2025 Excess Liability - $3M xs $2M Se…" at bounding box center [936, 472] width 200 height 561
click at [119, 79] on link "OP [PERSON_NAME] PRODUCE CO INC" at bounding box center [80, 75] width 132 height 11
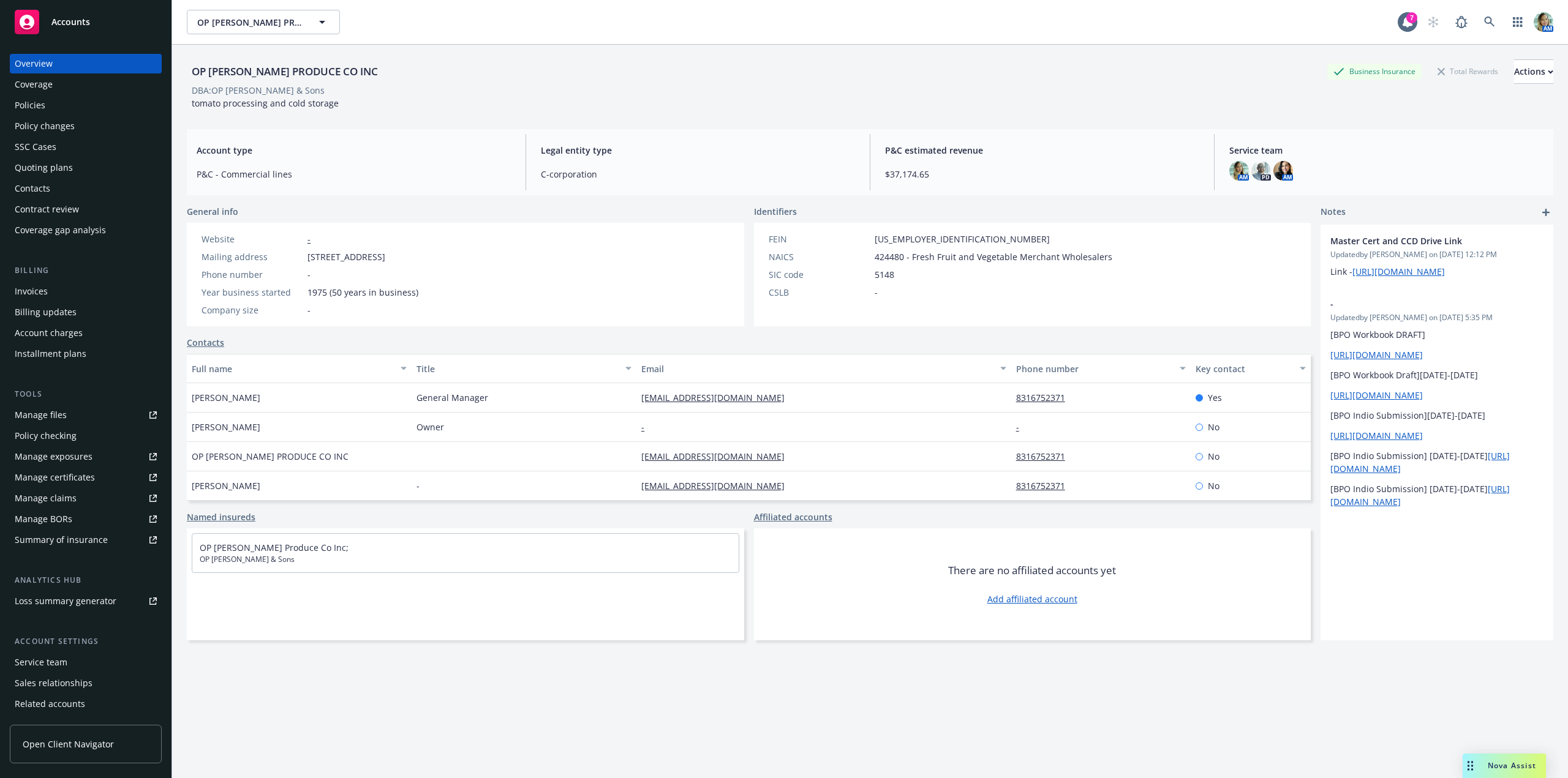
click at [42, 105] on div "Policies" at bounding box center [30, 105] width 31 height 20
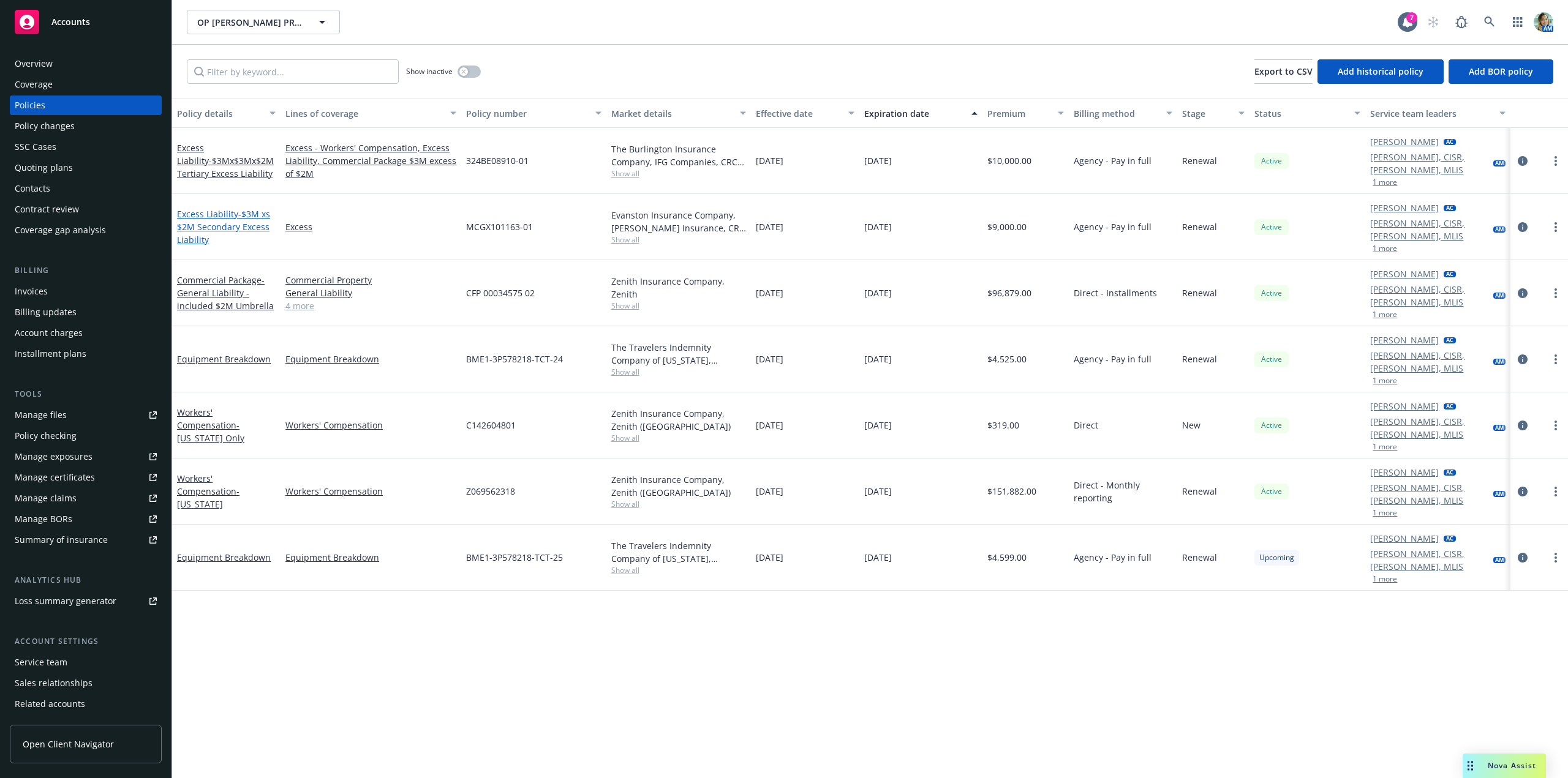
click at [227, 208] on span "- $3M xs $2M Secondary Excess Liability" at bounding box center [224, 227] width 93 height 38
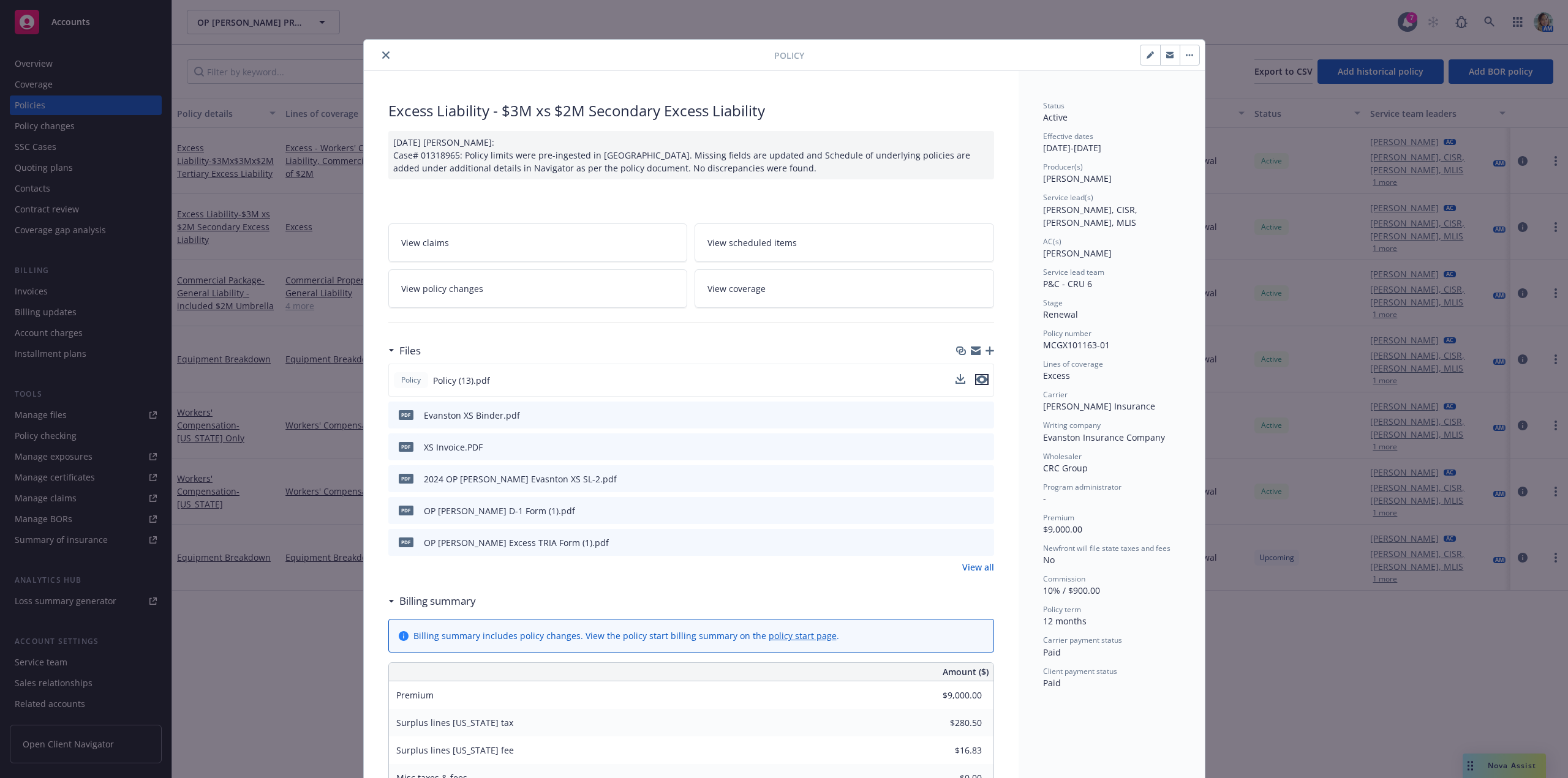
click at [976, 381] on icon "preview file" at bounding box center [981, 379] width 11 height 9
click at [379, 61] on button "close" at bounding box center [385, 55] width 15 height 15
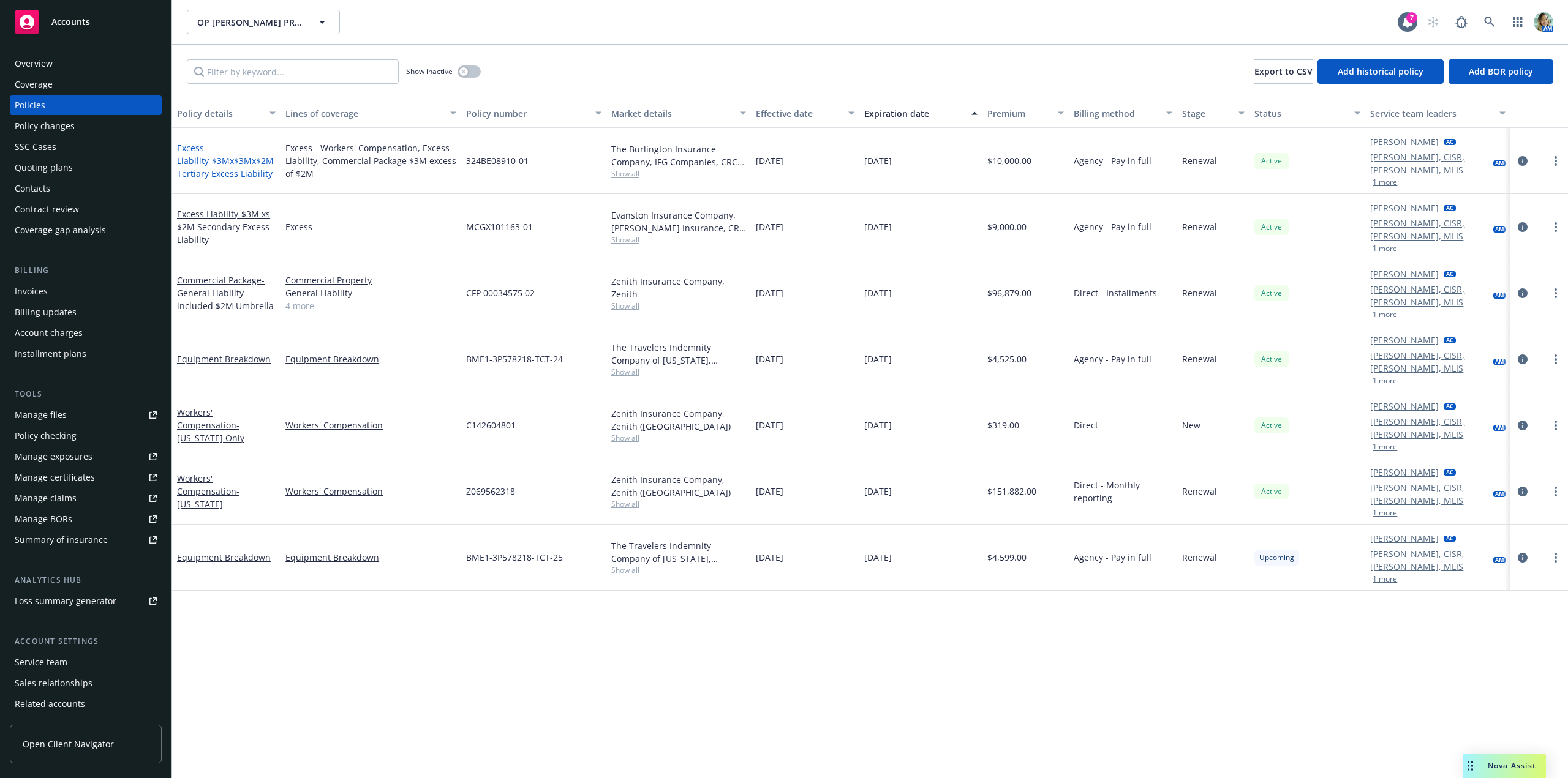
click at [249, 157] on span "- $3Mx$3Mx$2M Tertiary Excess Liability" at bounding box center [225, 167] width 97 height 25
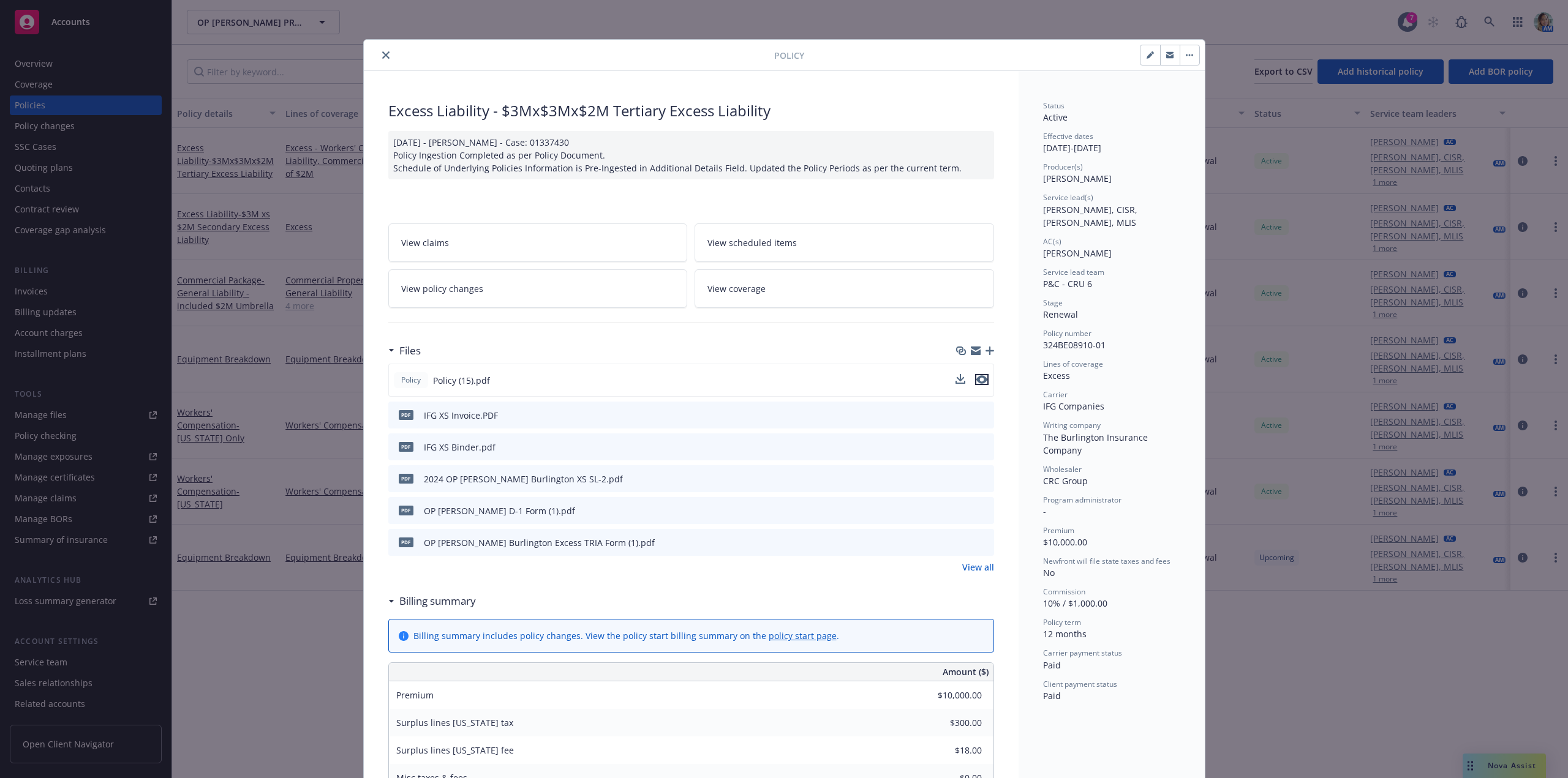
click at [980, 378] on icon "preview file" at bounding box center [981, 379] width 11 height 9
click at [379, 57] on button "close" at bounding box center [385, 55] width 15 height 15
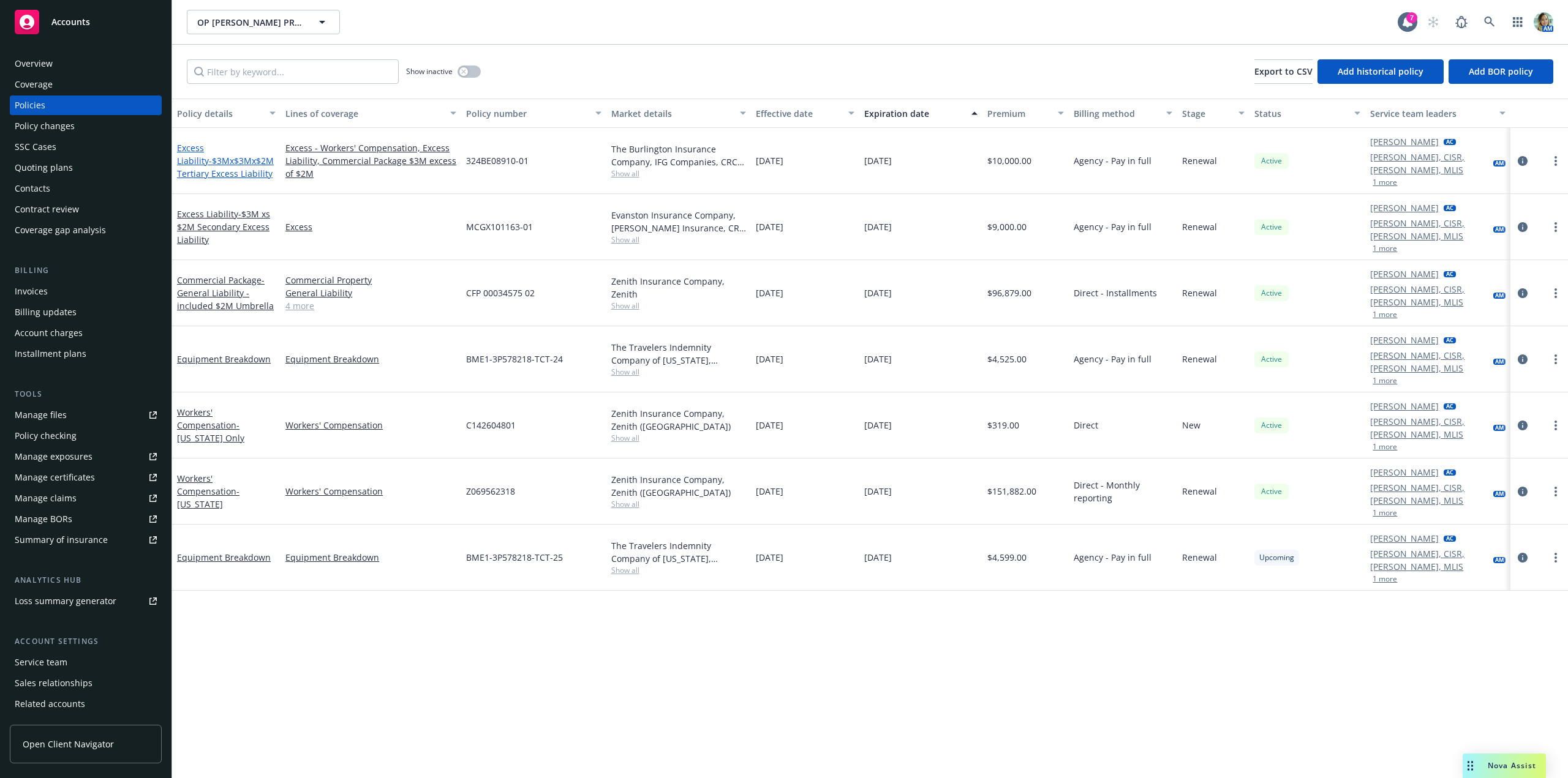
click at [248, 155] on span "- $3Mx$3Mx$2M Tertiary Excess Liability" at bounding box center [225, 167] width 97 height 25
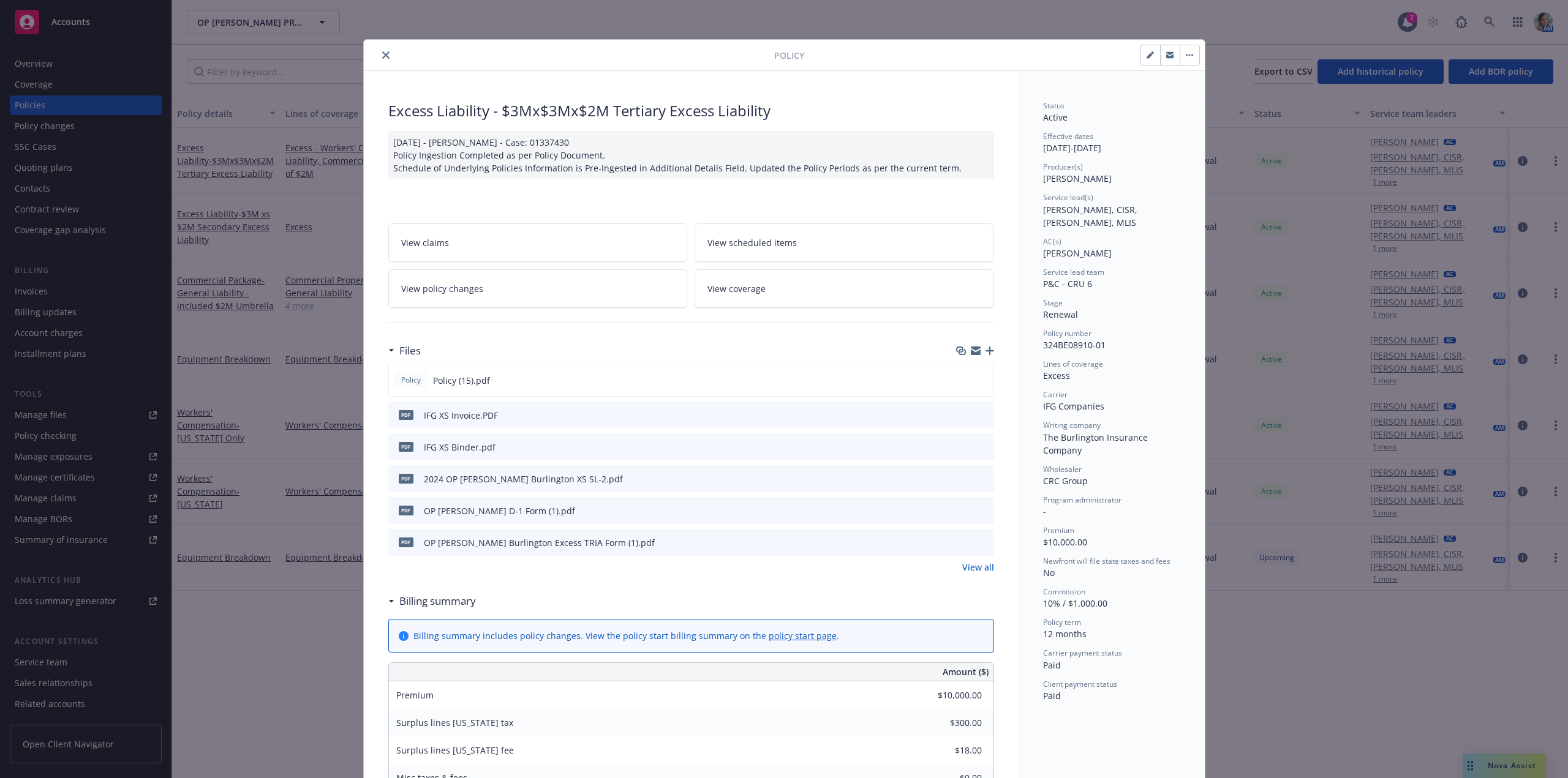
scroll to position [37, 0]
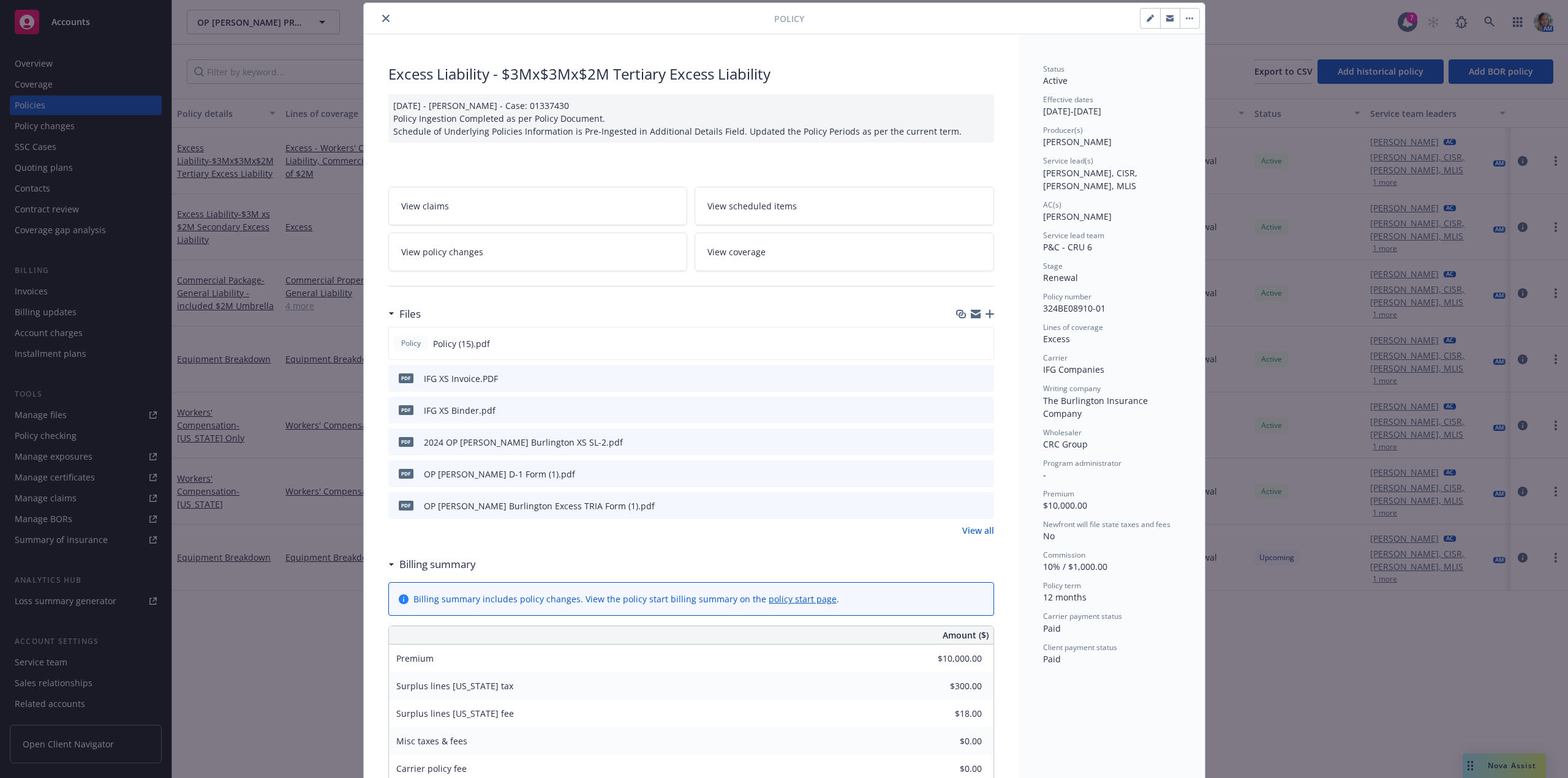
click at [977, 407] on icon "preview file" at bounding box center [982, 409] width 11 height 9
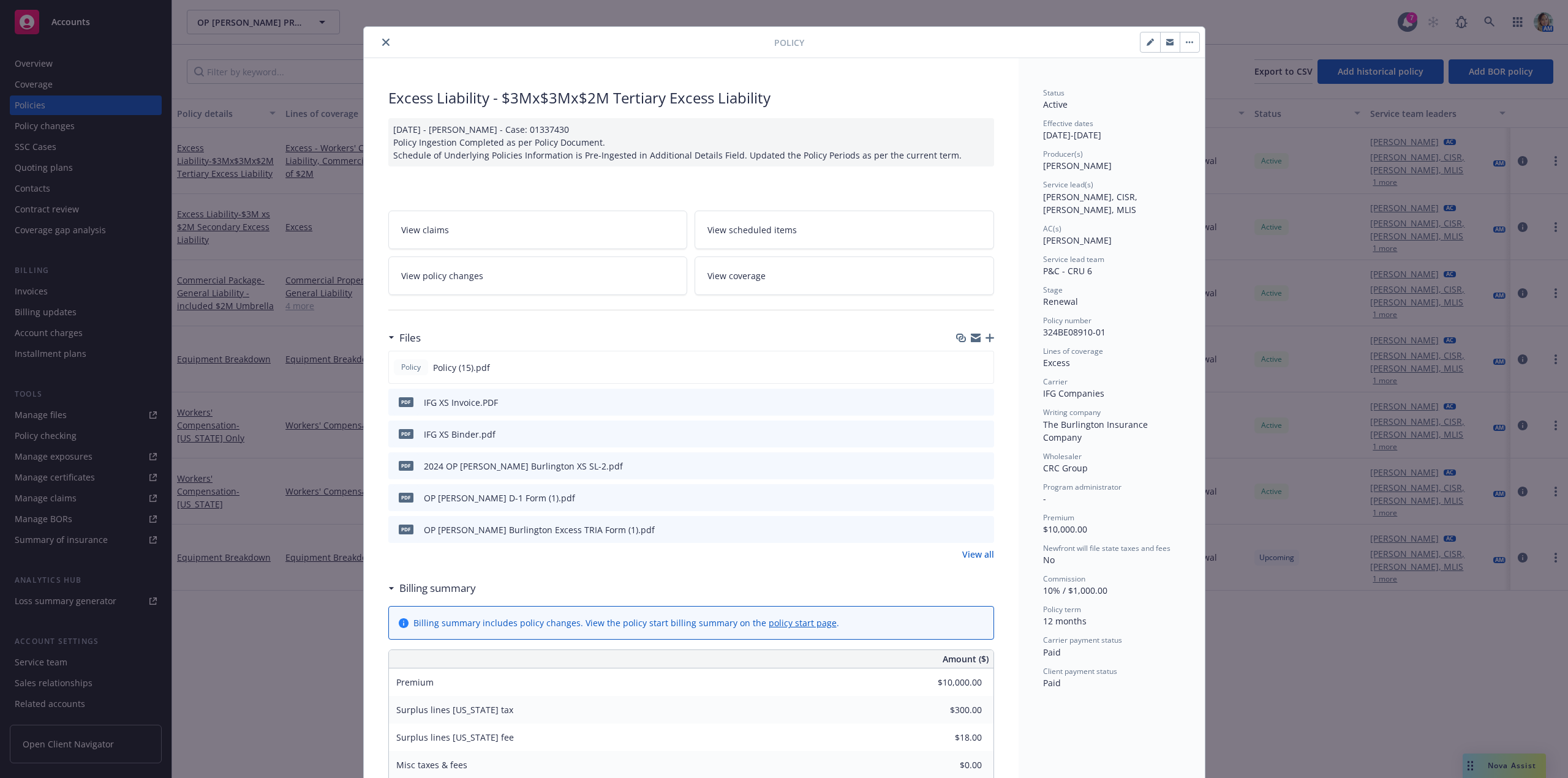
scroll to position [0, 0]
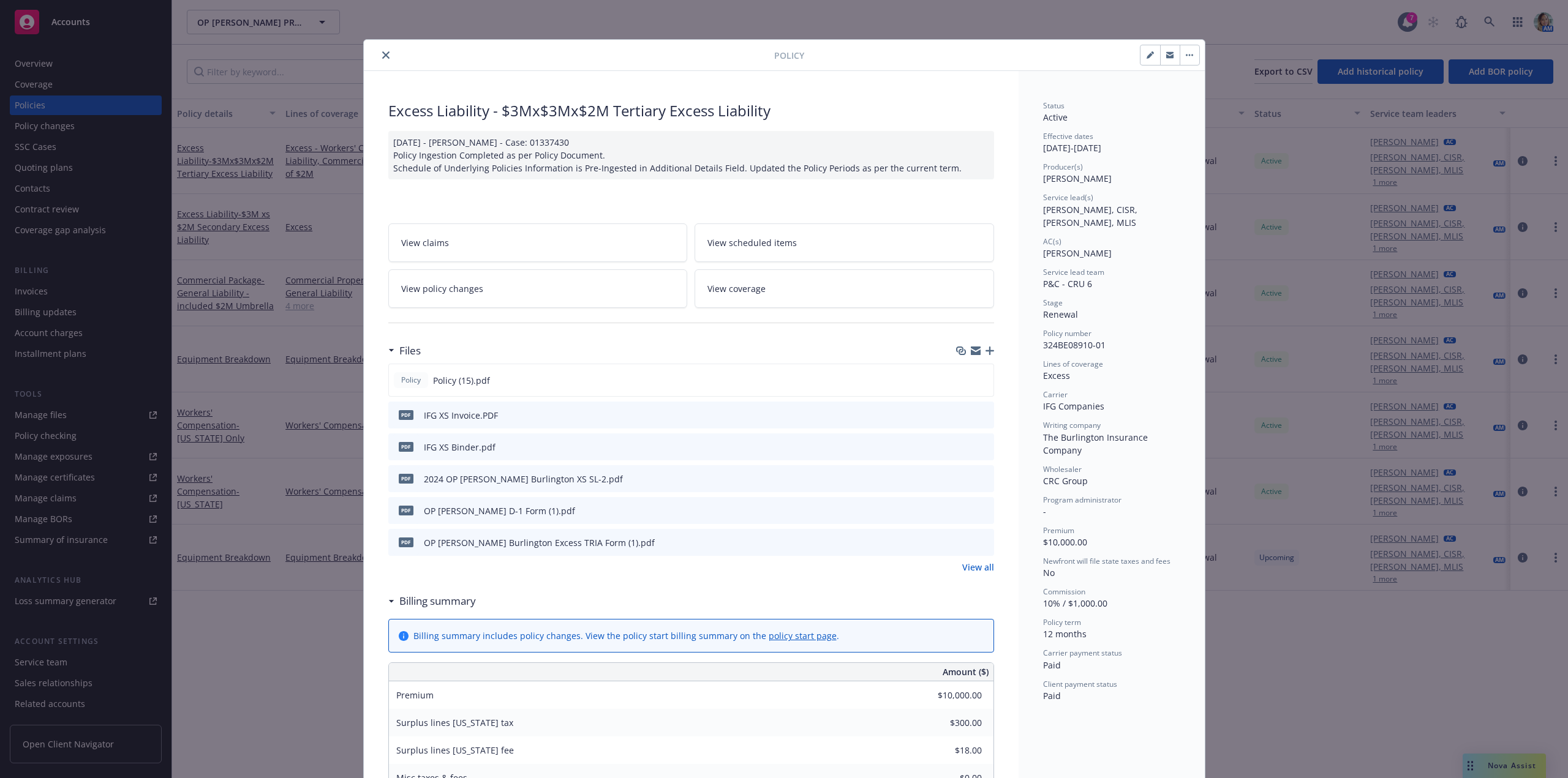
click at [382, 57] on icon "close" at bounding box center [385, 55] width 8 height 8
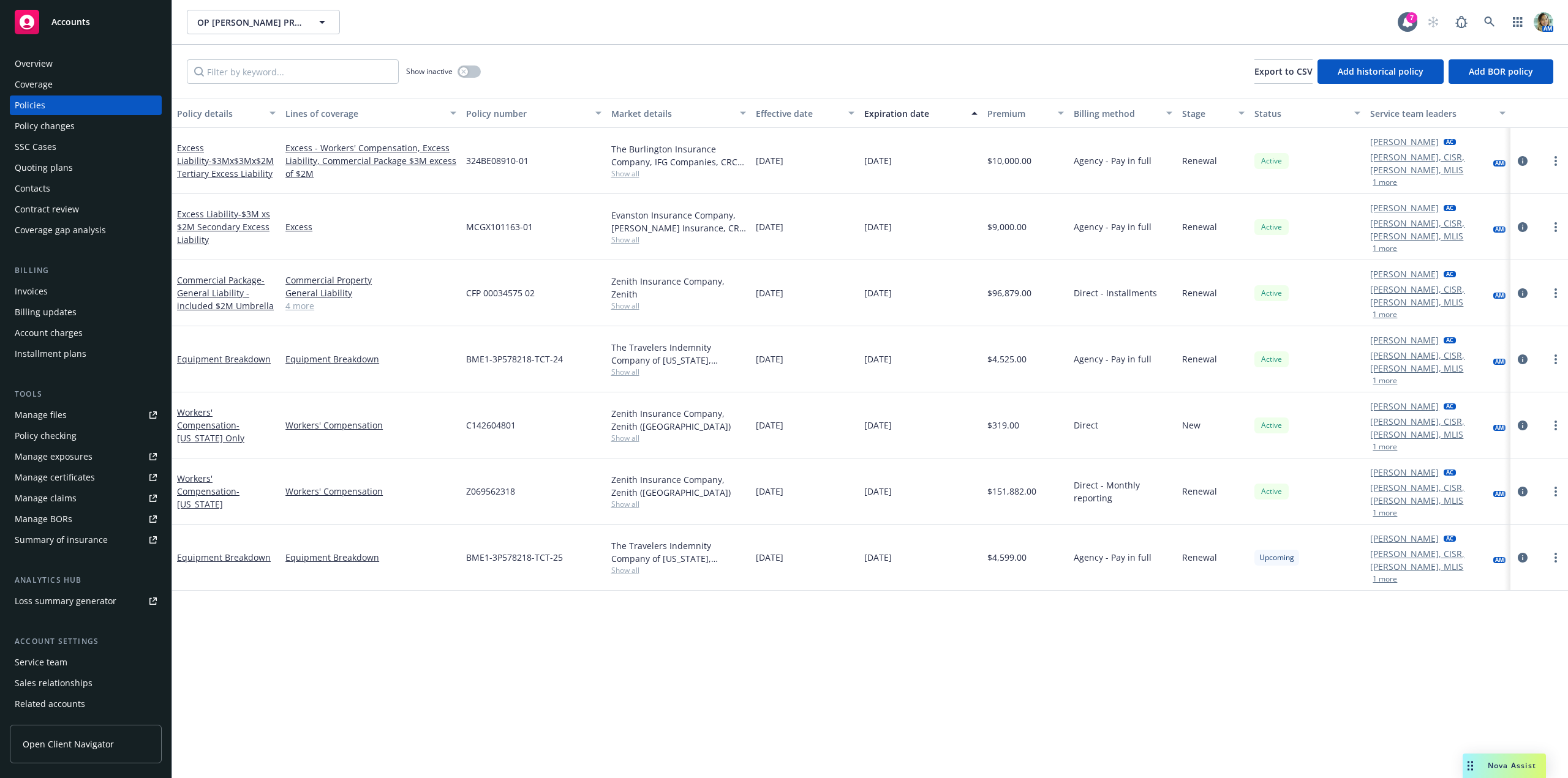
click at [237, 274] on div "Commercial Package - General Liability - included $2M Umbrella" at bounding box center [226, 293] width 98 height 39
click at [246, 208] on span "- $3M xs $2M Secondary Excess Liability" at bounding box center [224, 227] width 93 height 38
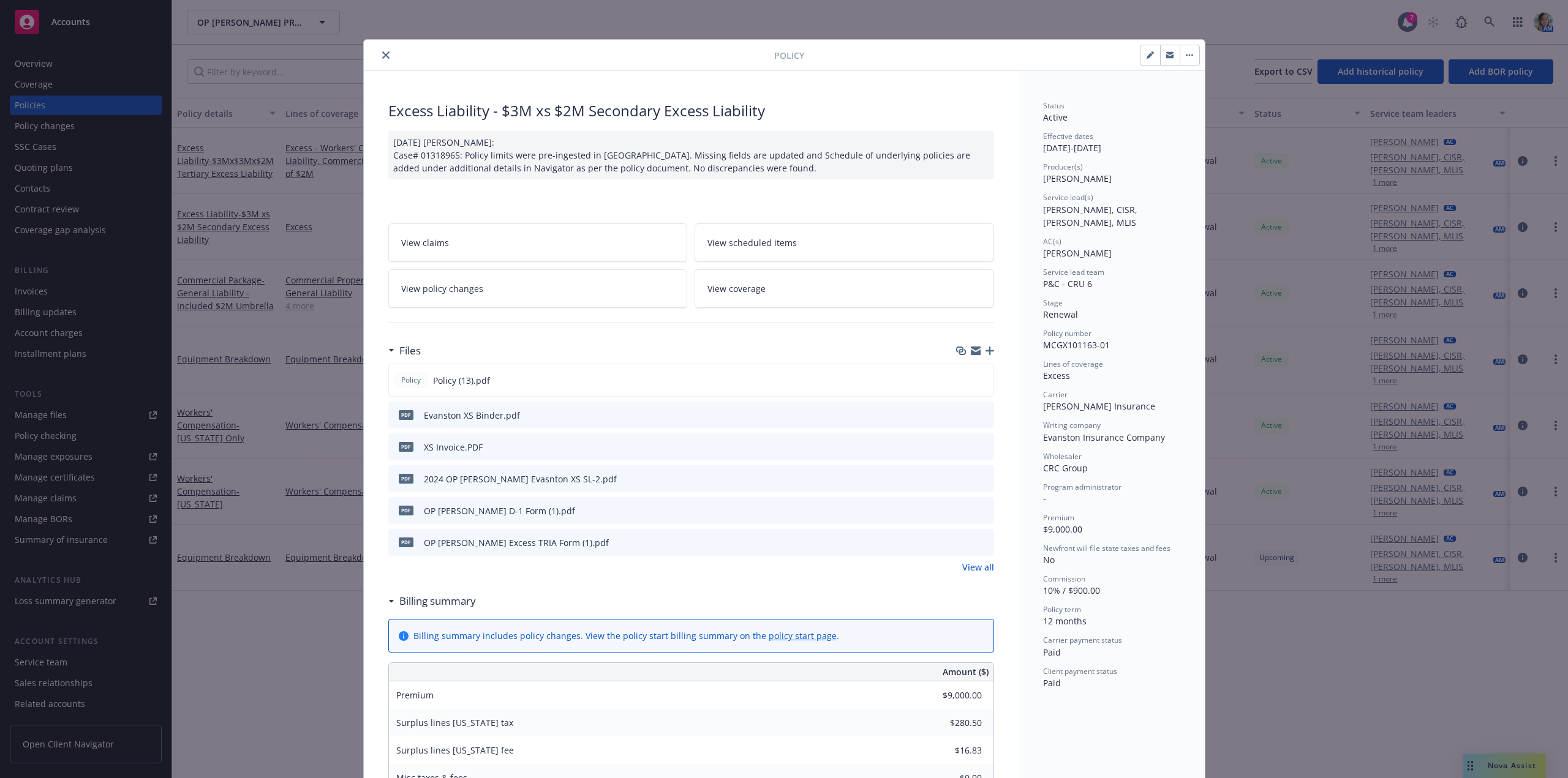
click at [979, 415] on icon "preview file" at bounding box center [982, 414] width 11 height 9
click at [382, 56] on icon "close" at bounding box center [385, 55] width 8 height 8
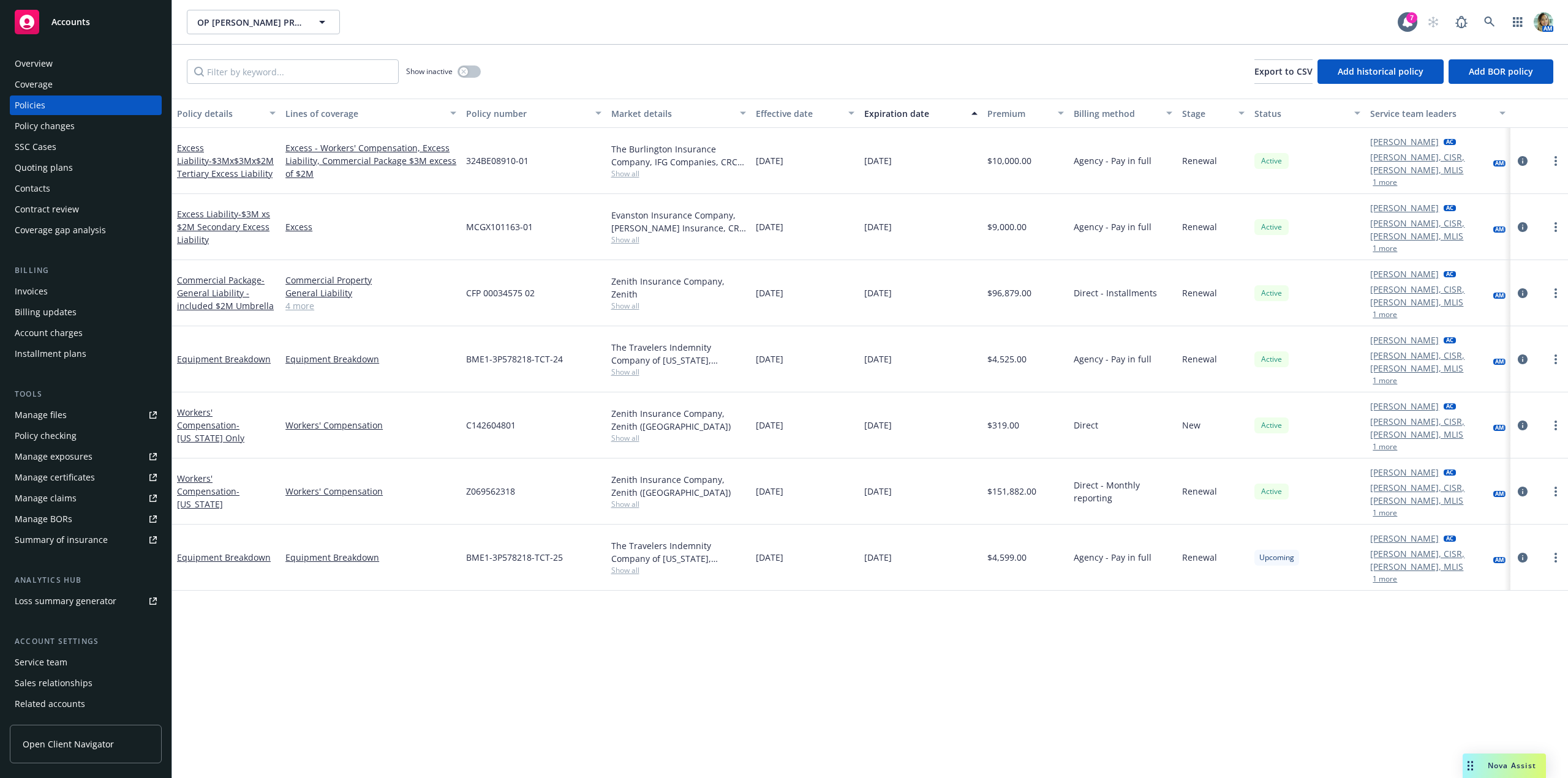
click at [236, 163] on div "Excess Liability - $3Mx$3Mx$2M Tertiary Excess Liability" at bounding box center [226, 160] width 98 height 39
click at [257, 159] on span "- $3Mx$3Mx$2M Tertiary Excess Liability" at bounding box center [225, 167] width 97 height 25
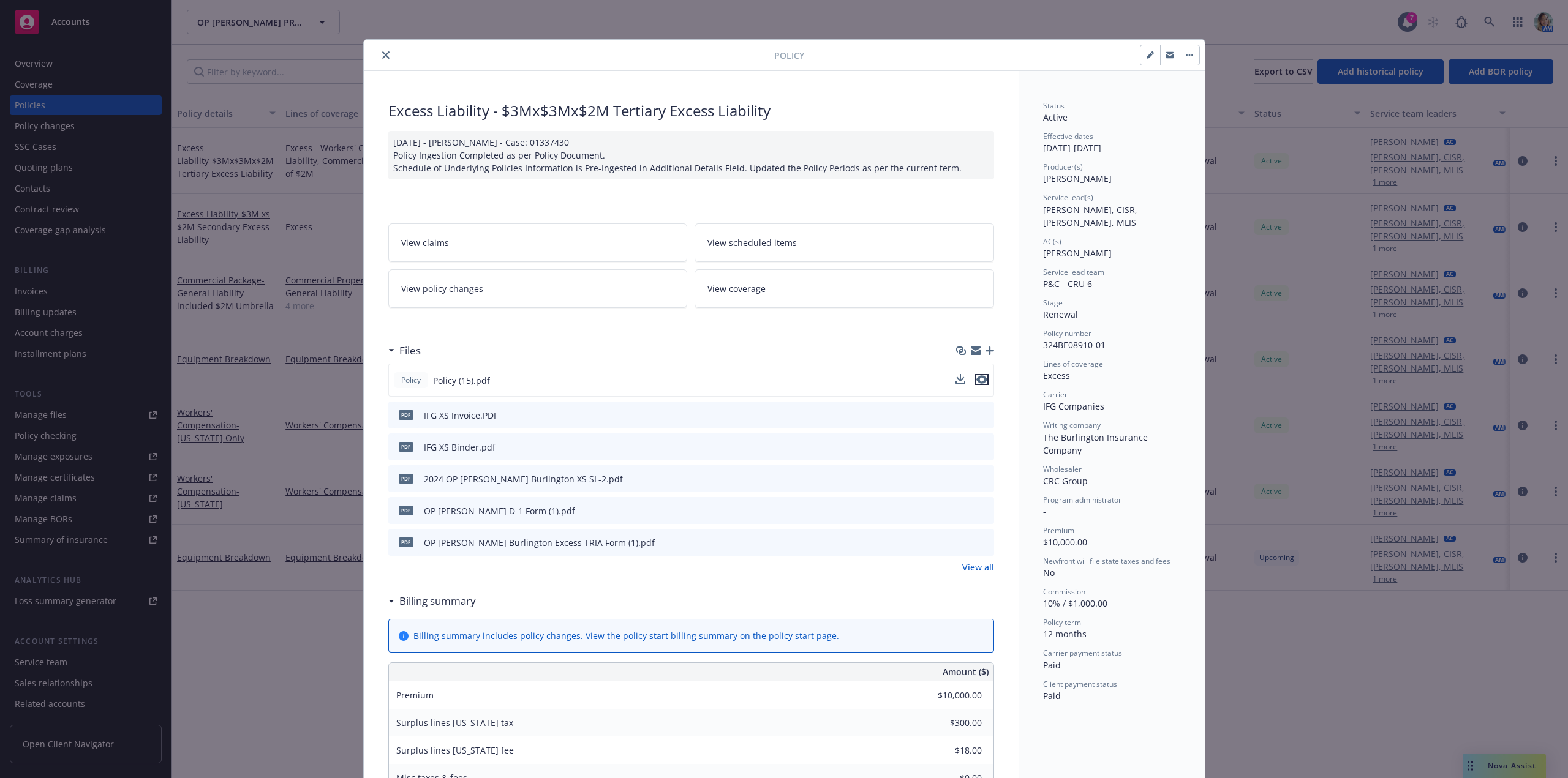
click at [981, 377] on icon "preview file" at bounding box center [981, 379] width 11 height 9
click at [972, 567] on link "View all" at bounding box center [978, 567] width 32 height 13
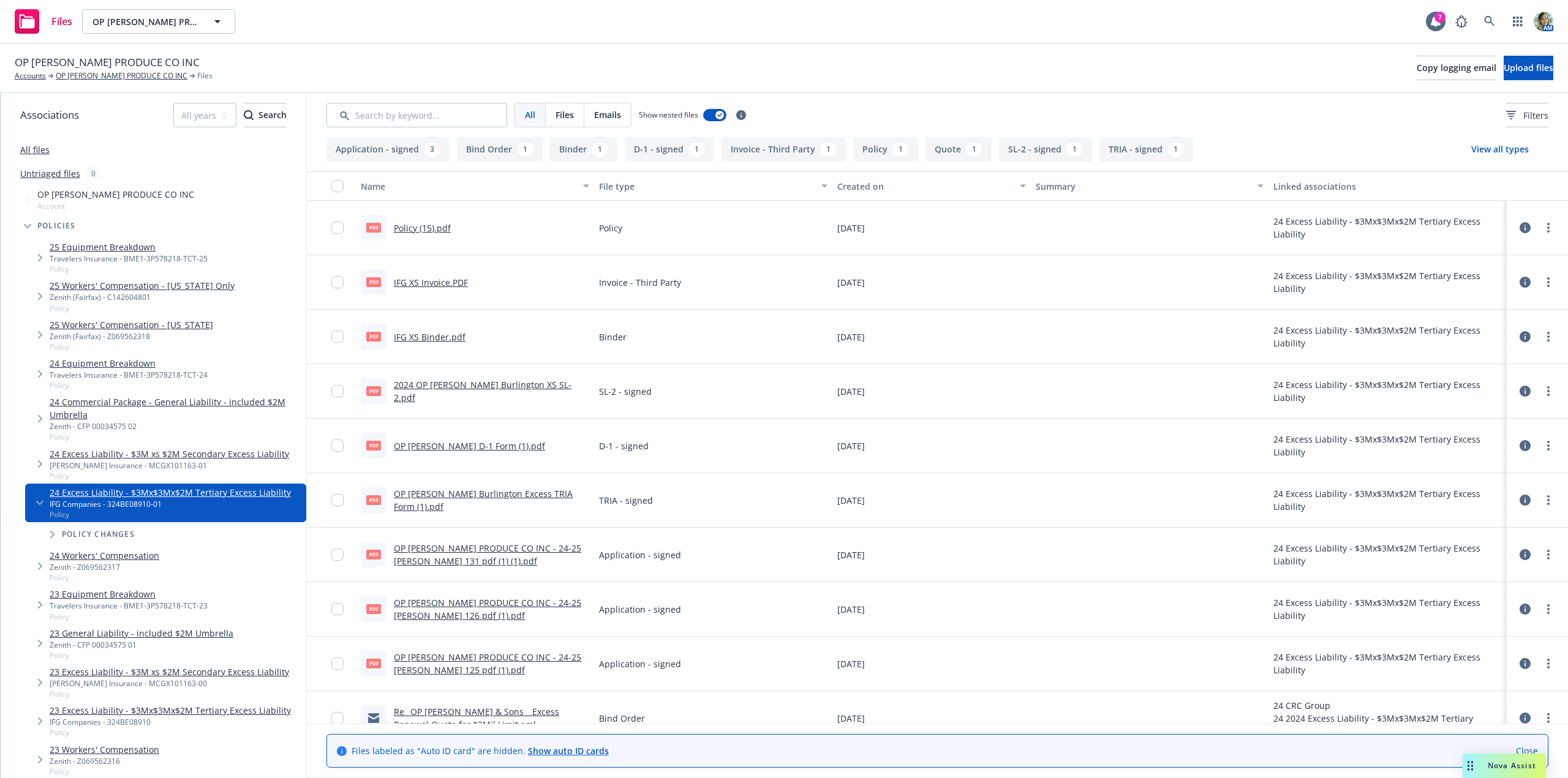
click at [440, 338] on link "IFG XS Binder.pdf" at bounding box center [430, 337] width 72 height 12
drag, startPoint x: 164, startPoint y: 189, endPoint x: 6, endPoint y: 203, distance: 158.6
click at [27, 199] on div "OP MURPHY PRODUCE CO INC Account" at bounding box center [159, 199] width 294 height 28
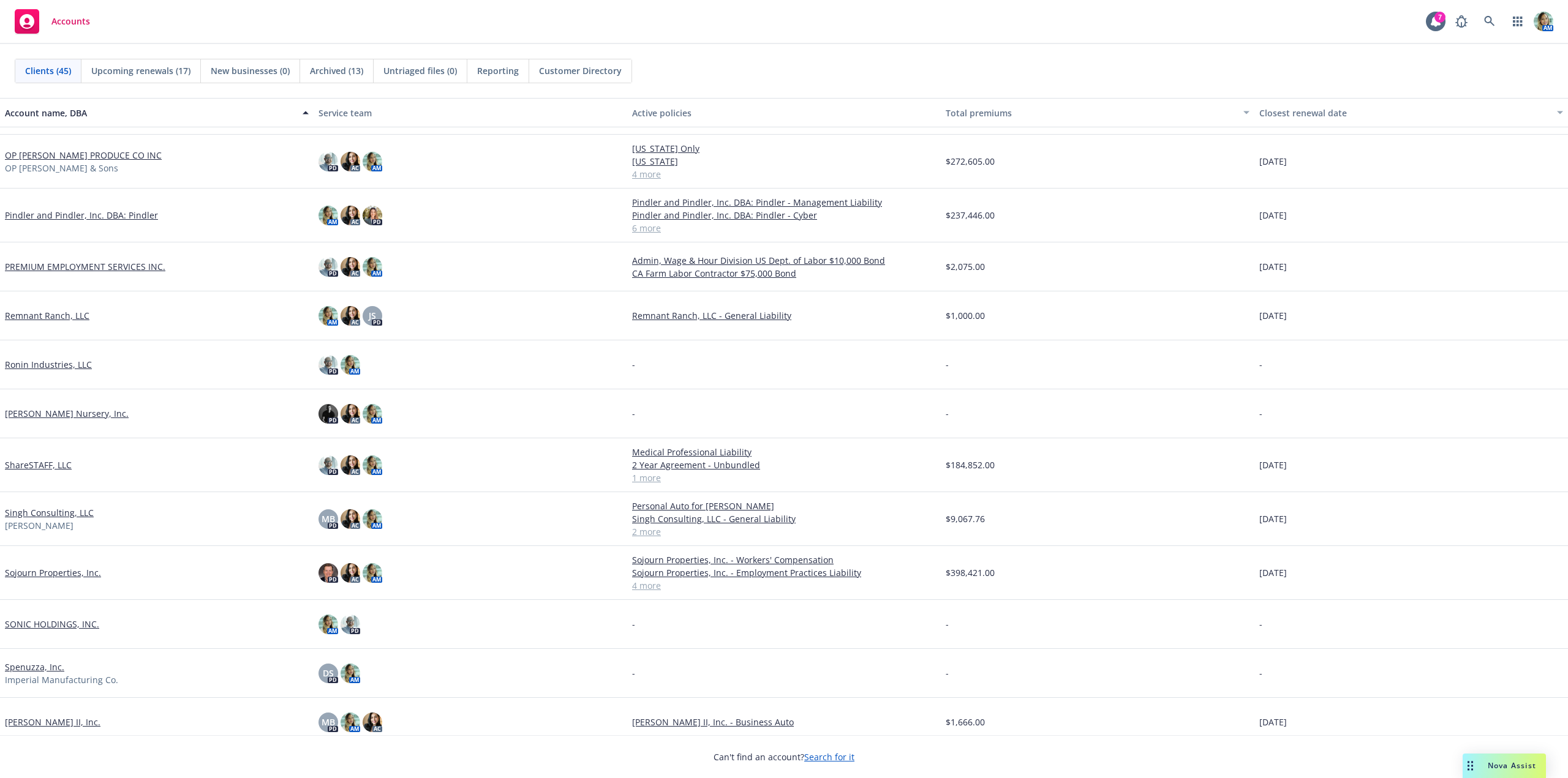
scroll to position [1530, 0]
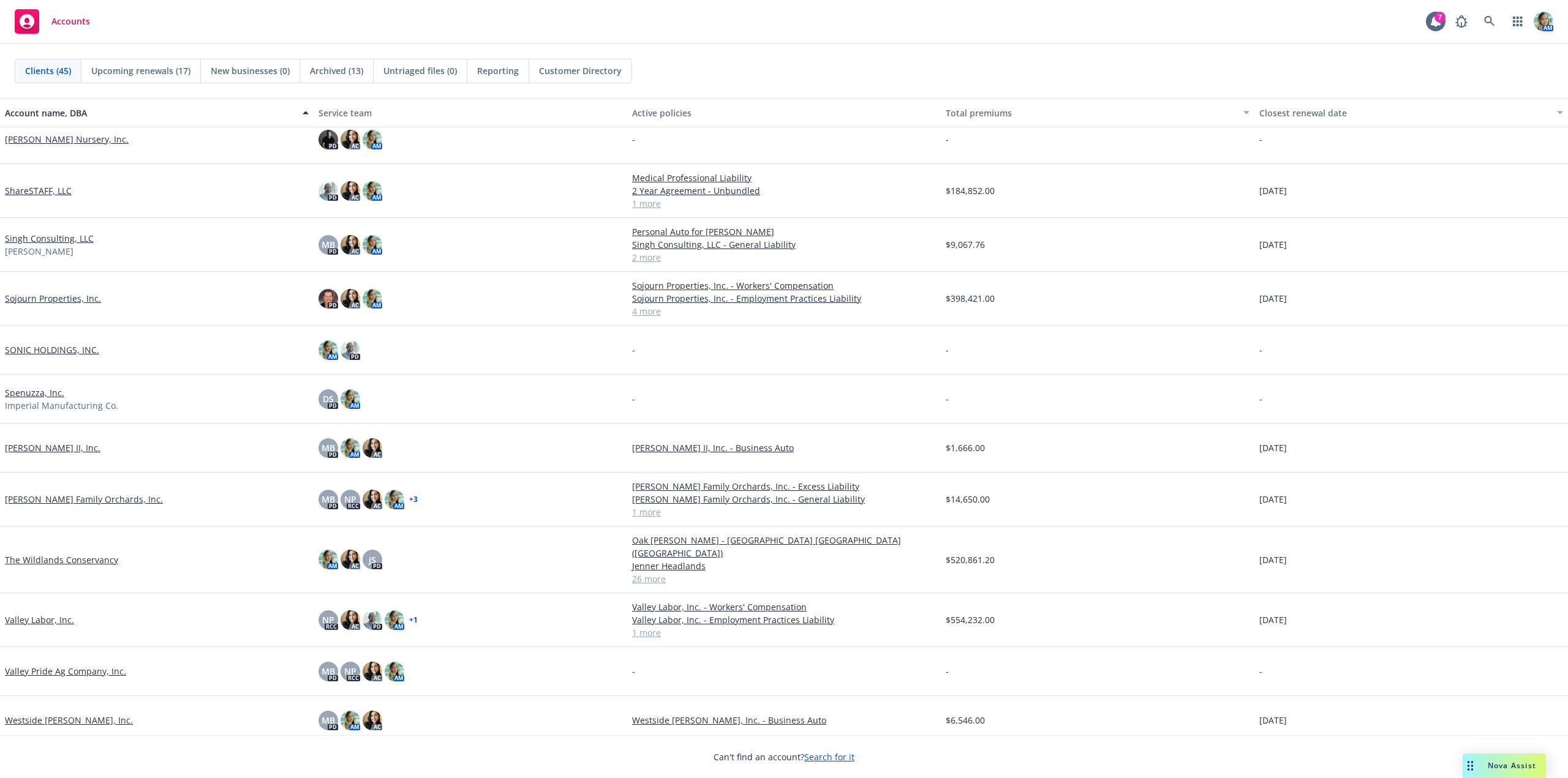
click at [49, 194] on link "ShareSTAFF, LLC" at bounding box center [39, 190] width 67 height 13
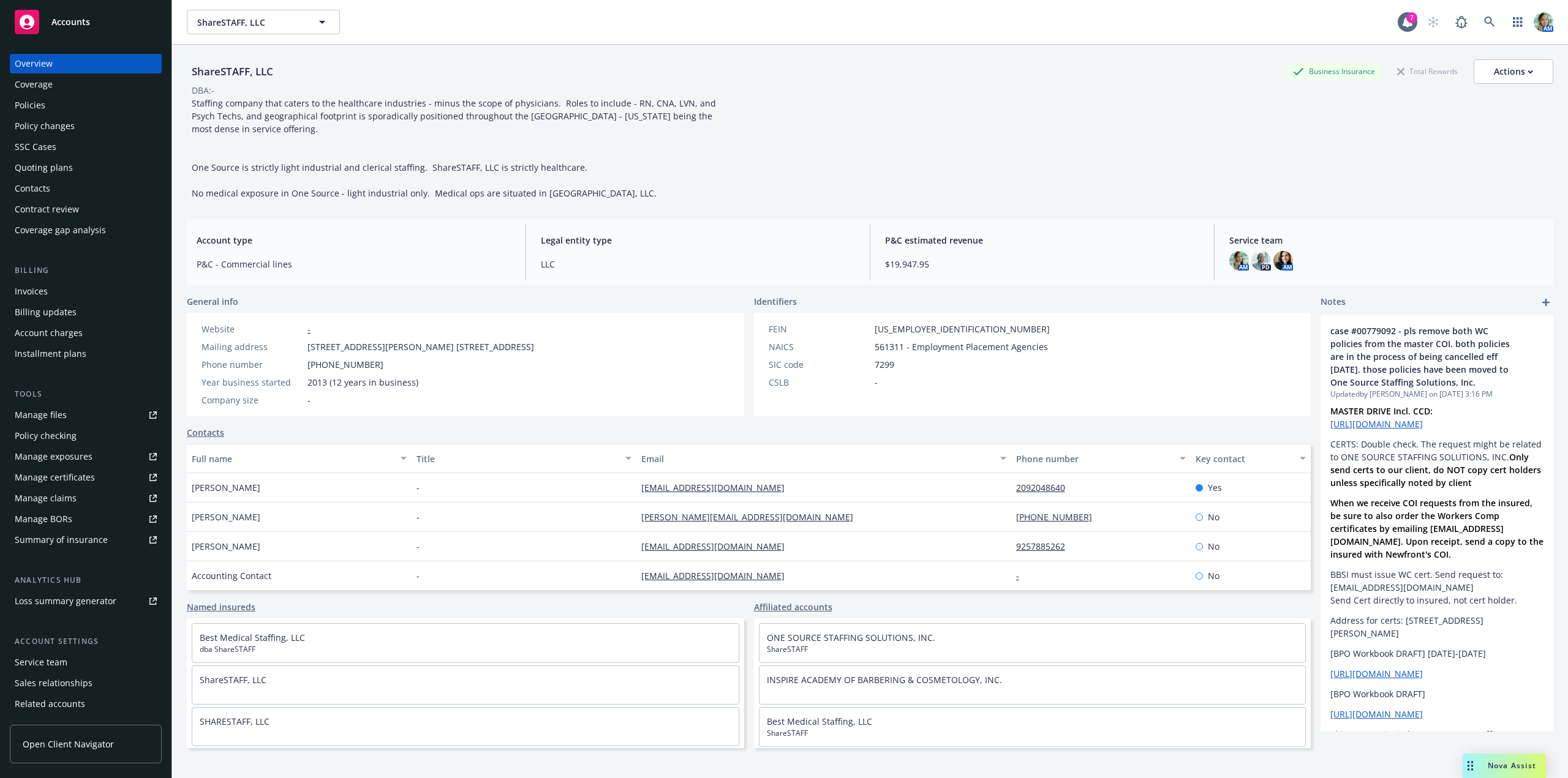
click at [56, 170] on div "Quoting plans" at bounding box center [44, 168] width 58 height 20
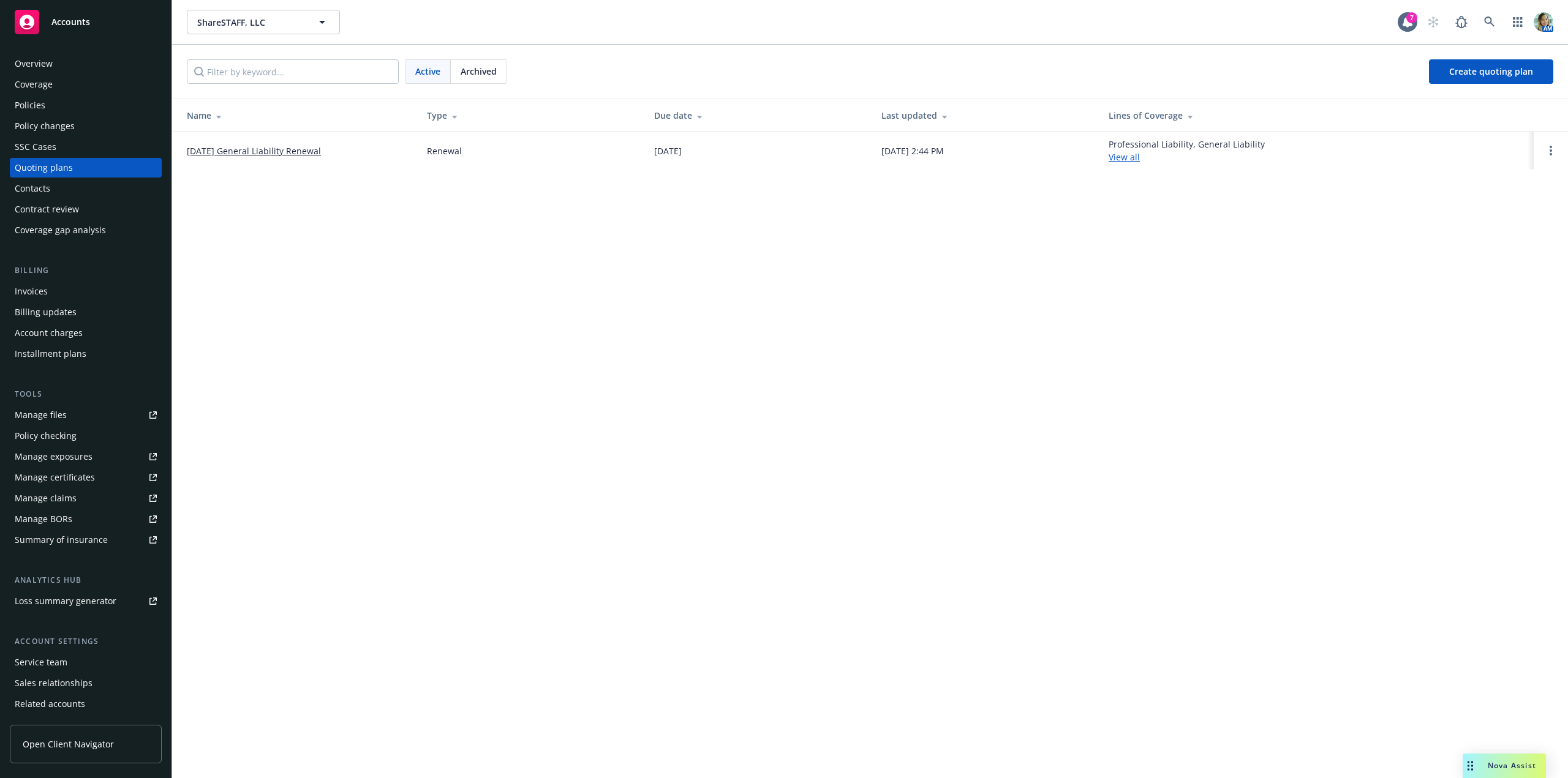
click at [285, 150] on link "10/02/25 General Liability Renewal" at bounding box center [253, 151] width 134 height 13
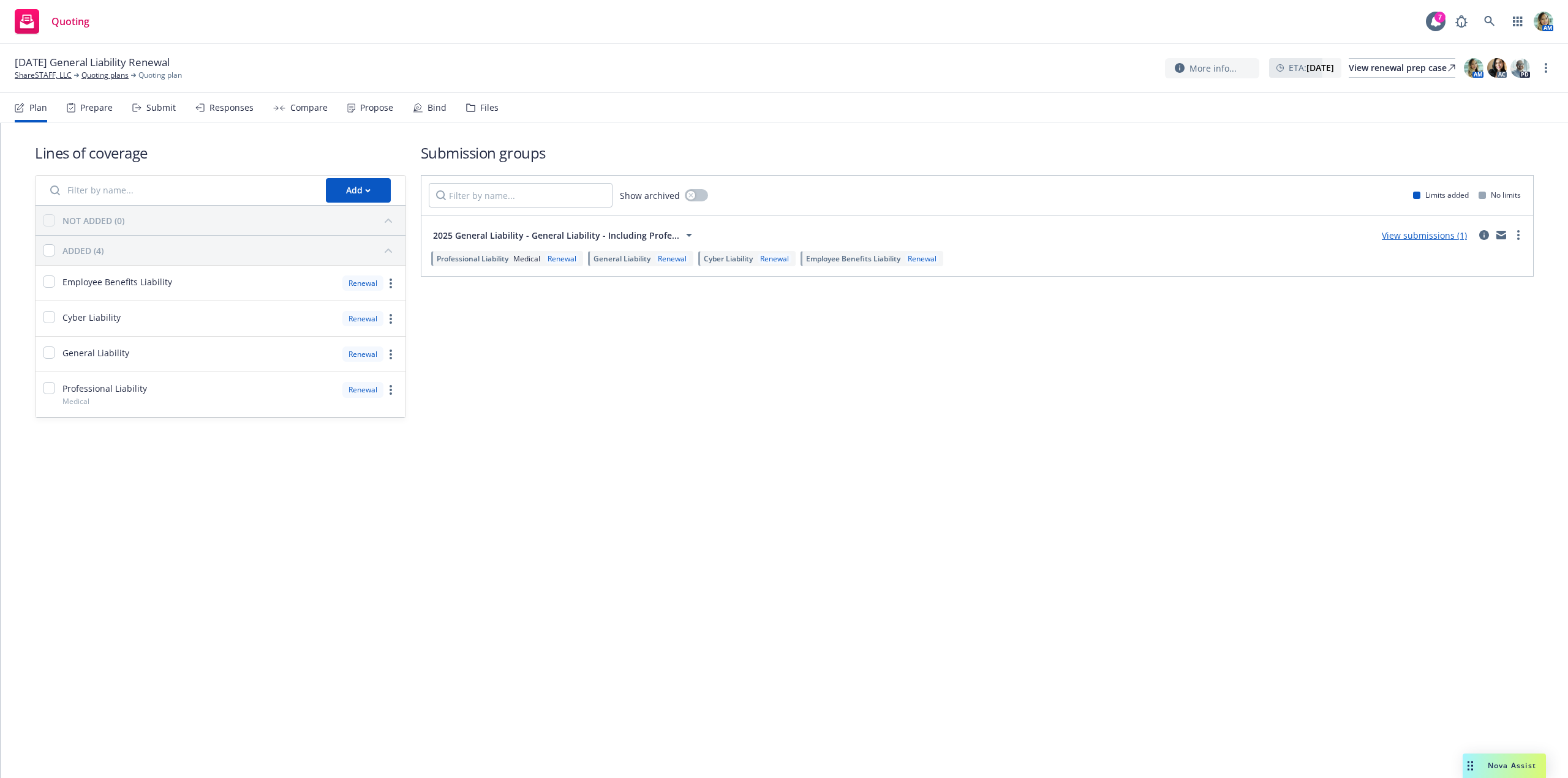
drag, startPoint x: 972, startPoint y: 362, endPoint x: 1106, endPoint y: 328, distance: 138.2
click at [979, 363] on div "Submission groups Show archived Limits added No limits 2025 General Liability -…" at bounding box center [976, 281] width 1112 height 276
click at [1409, 231] on link "View submissions (1)" at bounding box center [1423, 235] width 85 height 12
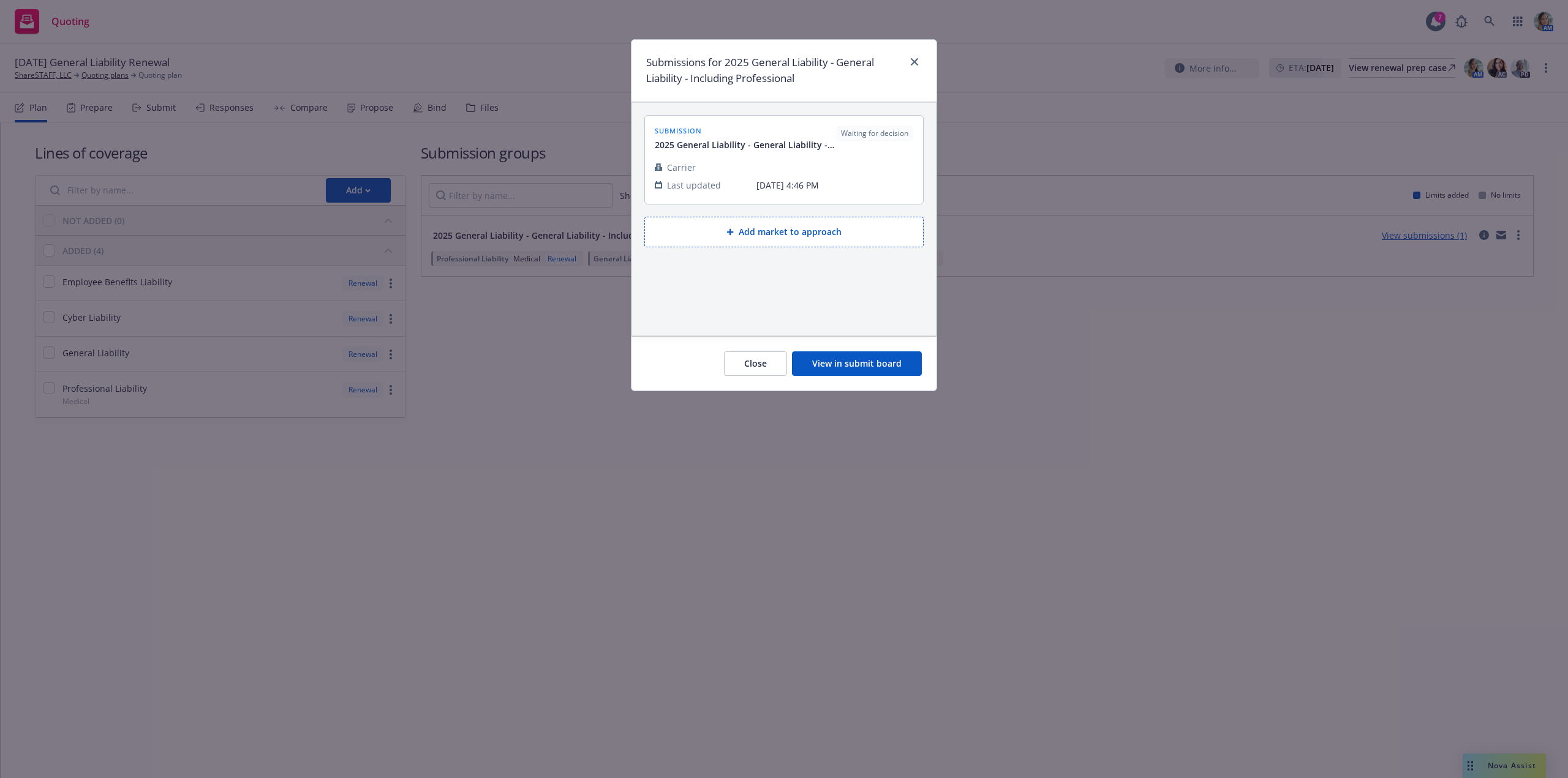
click at [869, 365] on button "View in submit board" at bounding box center [857, 363] width 130 height 25
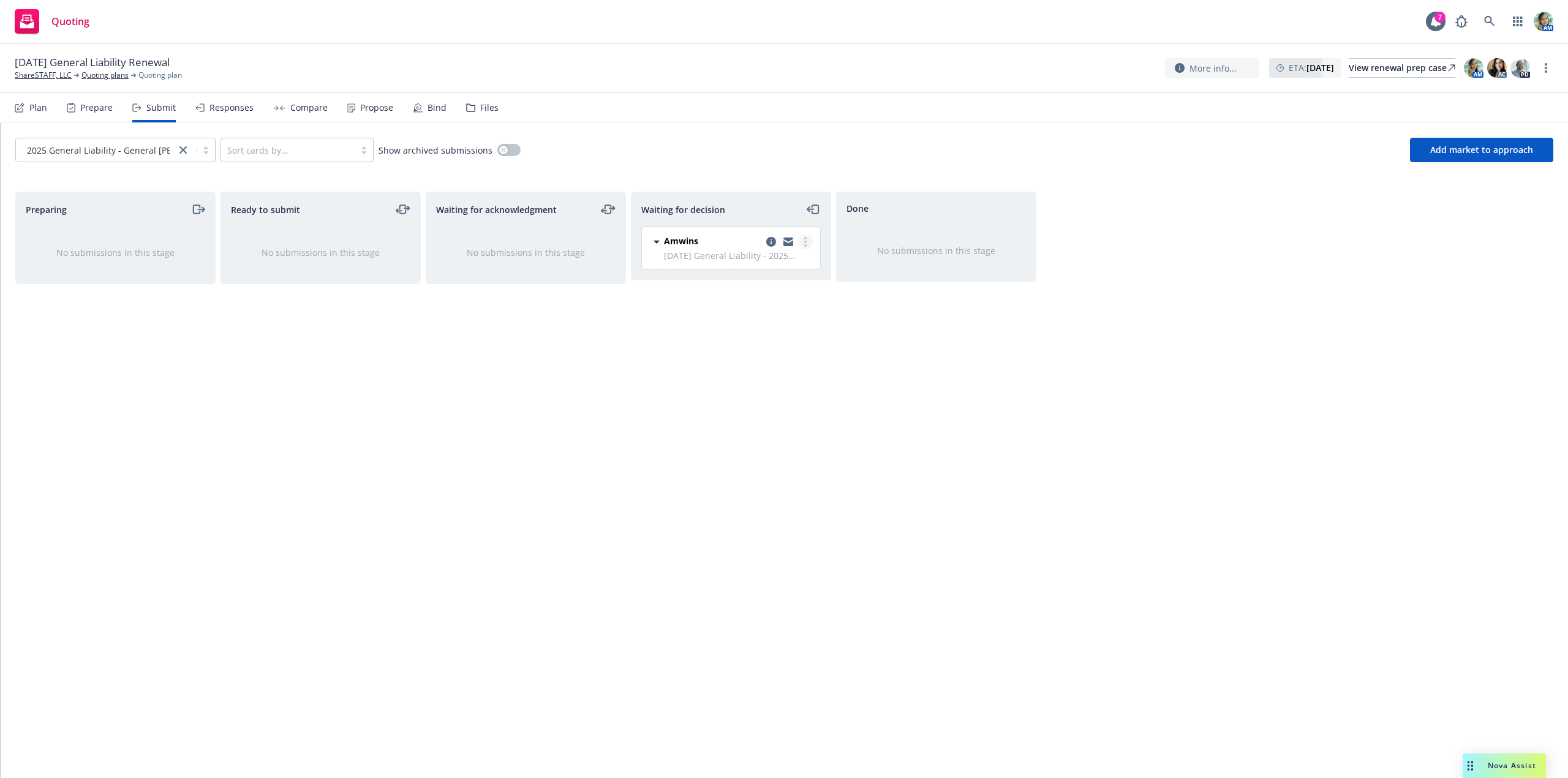
click at [807, 244] on link "more" at bounding box center [805, 241] width 15 height 15
click at [771, 315] on span "Add accepted decision" at bounding box center [750, 316] width 122 height 12
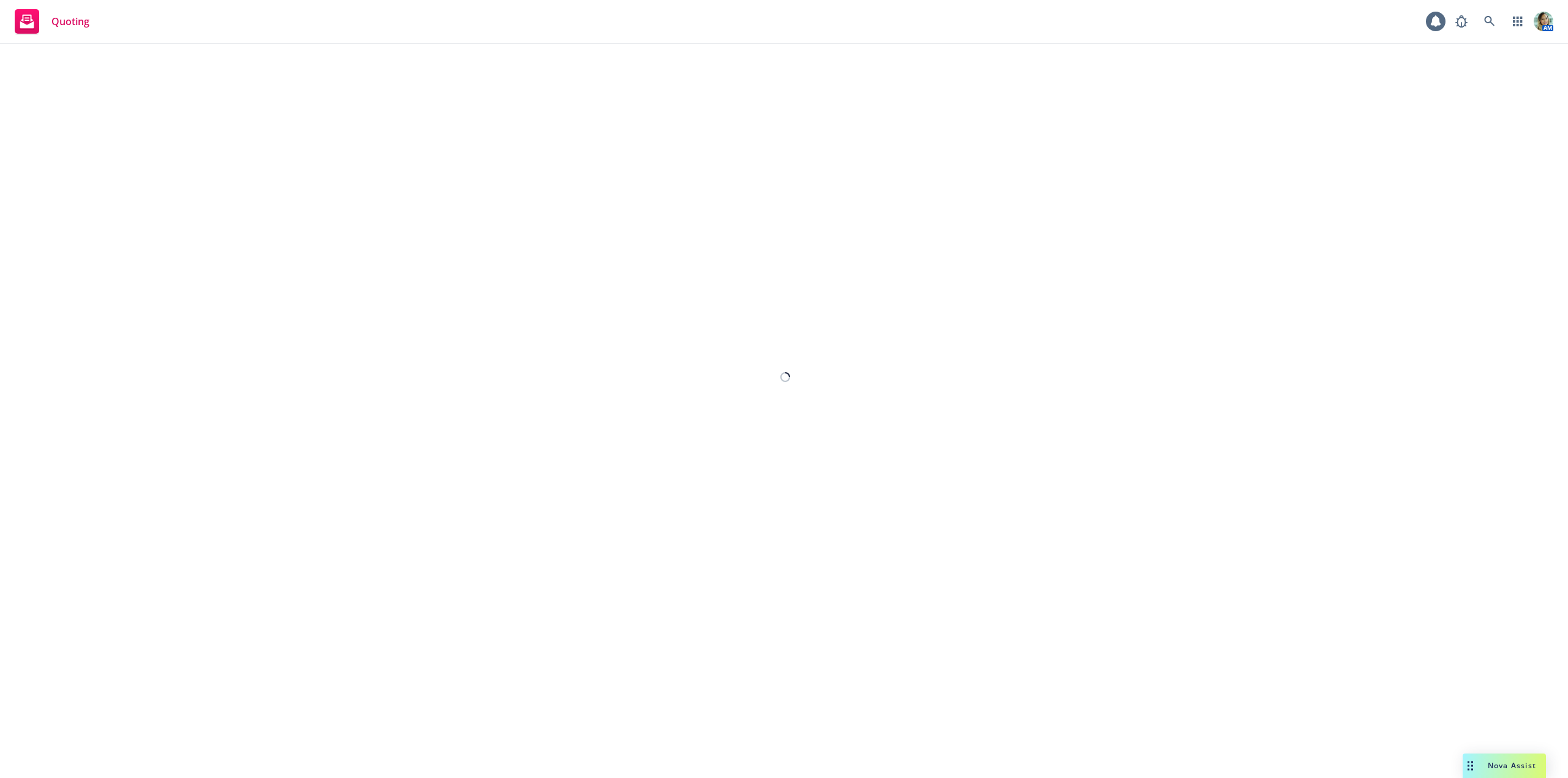
select select "12"
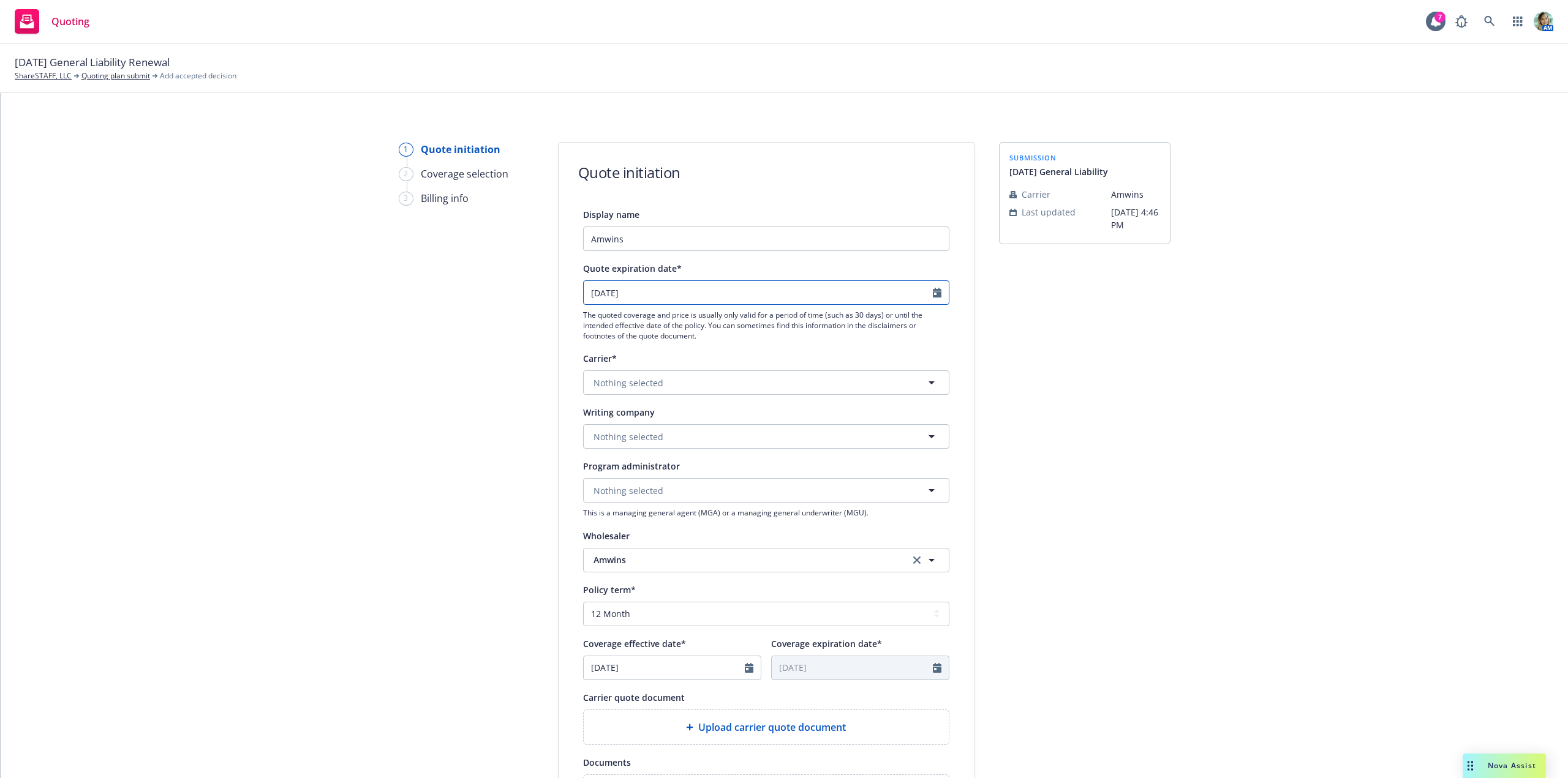
click at [692, 295] on input "[DATE]" at bounding box center [759, 292] width 349 height 23
select select "10"
click at [678, 366] on span "2" at bounding box center [673, 365] width 16 height 15
type input "[DATE]"
click at [639, 437] on span "Nothing selected" at bounding box center [629, 437] width 70 height 13
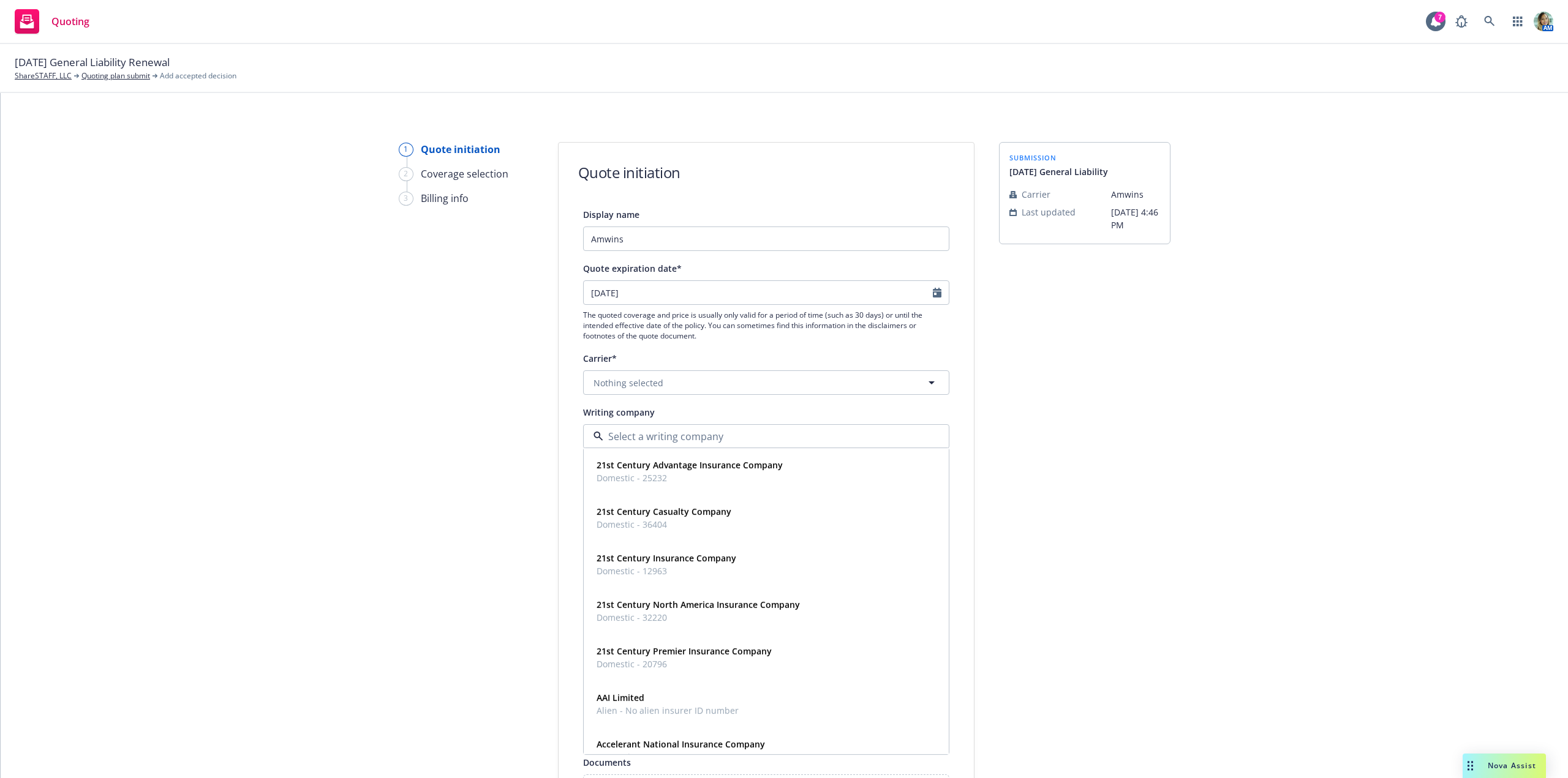
paste input "Coverys Specialty In"
type input "Coverys Specialty In"
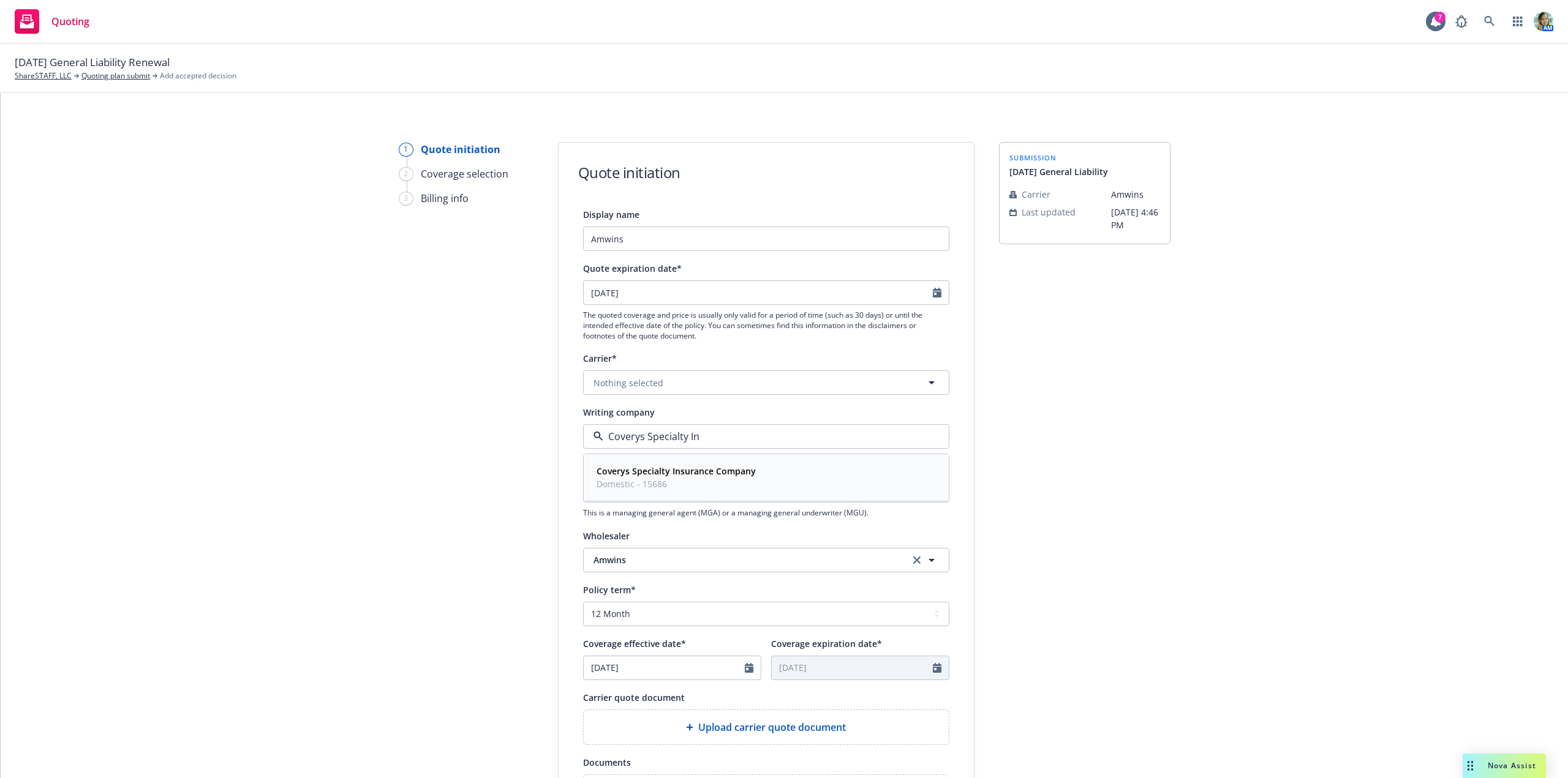
click at [641, 467] on strong "Coverys Specialty Insurance Company" at bounding box center [677, 472] width 159 height 12
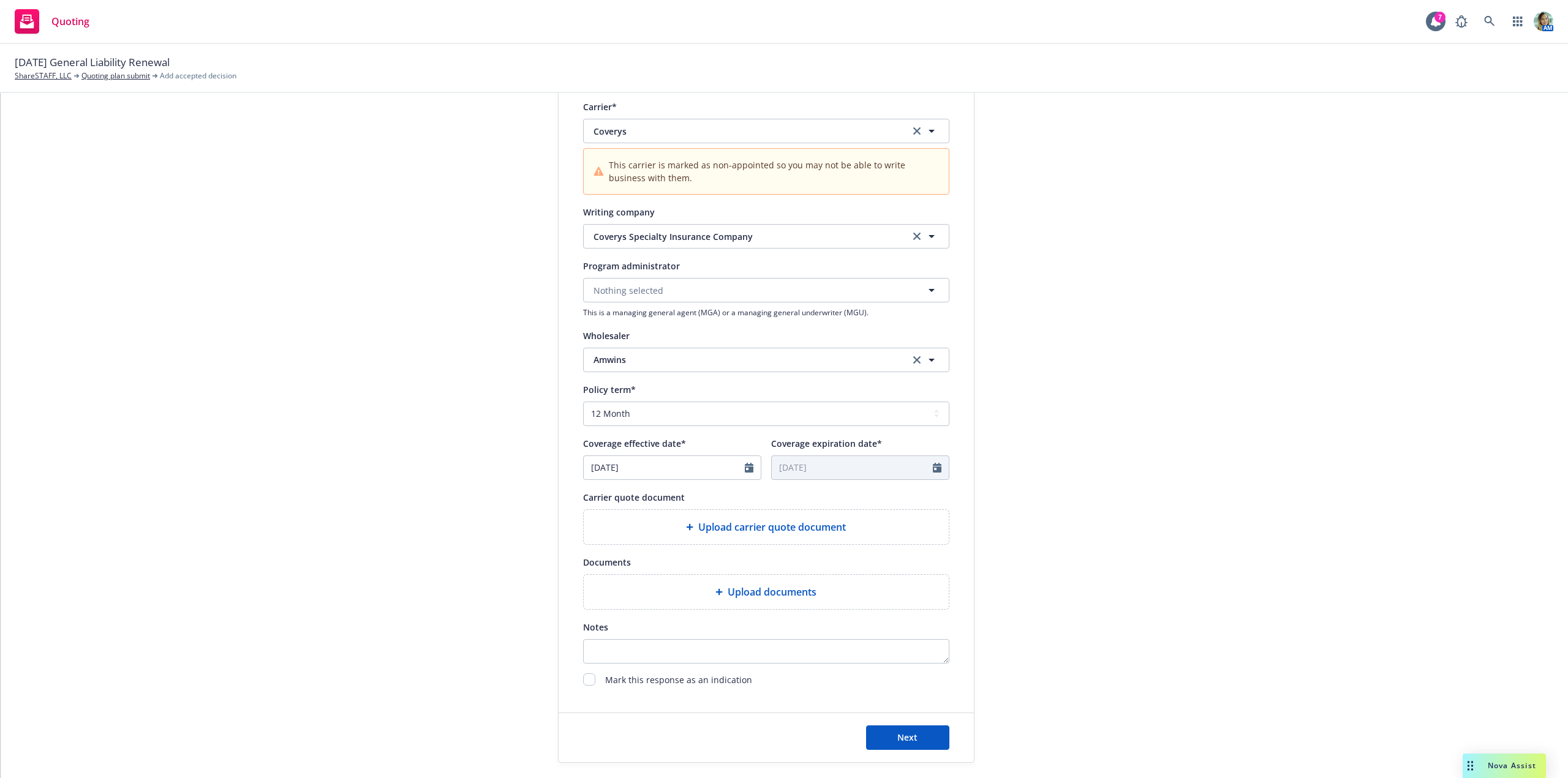
scroll to position [306, 0]
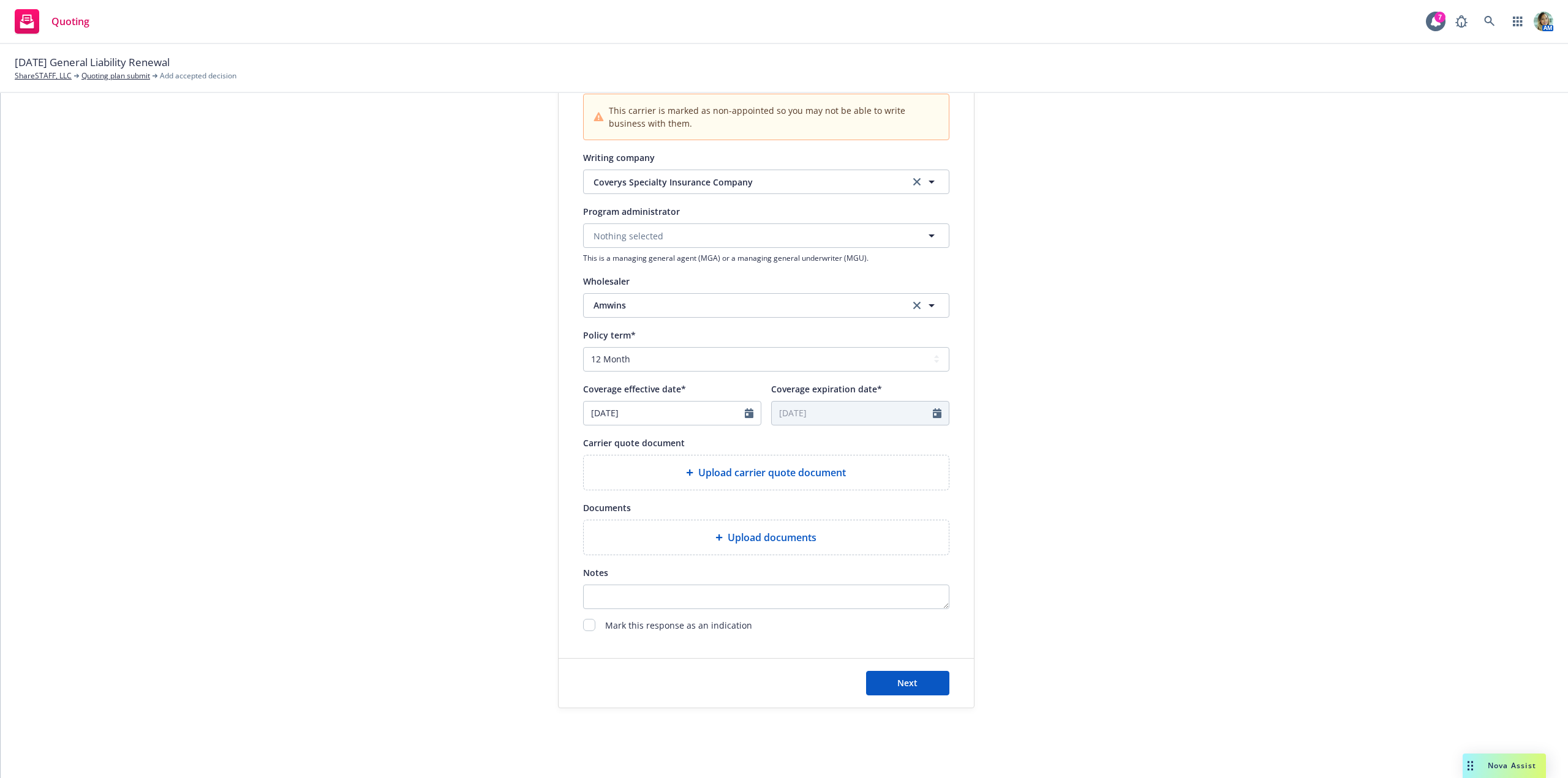
click at [644, 473] on div "Upload carrier quote document" at bounding box center [766, 472] width 345 height 15
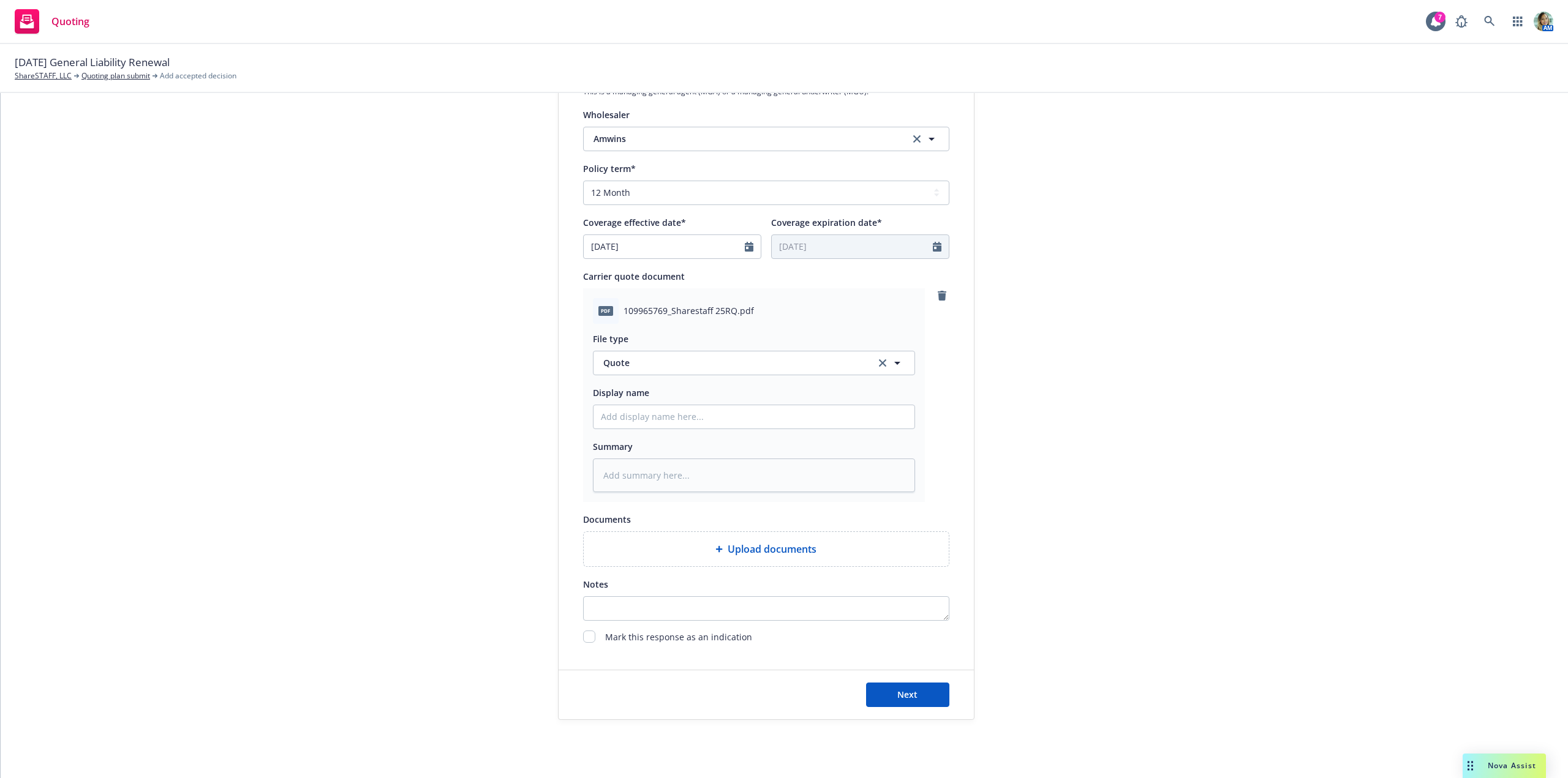
scroll to position [493, 0]
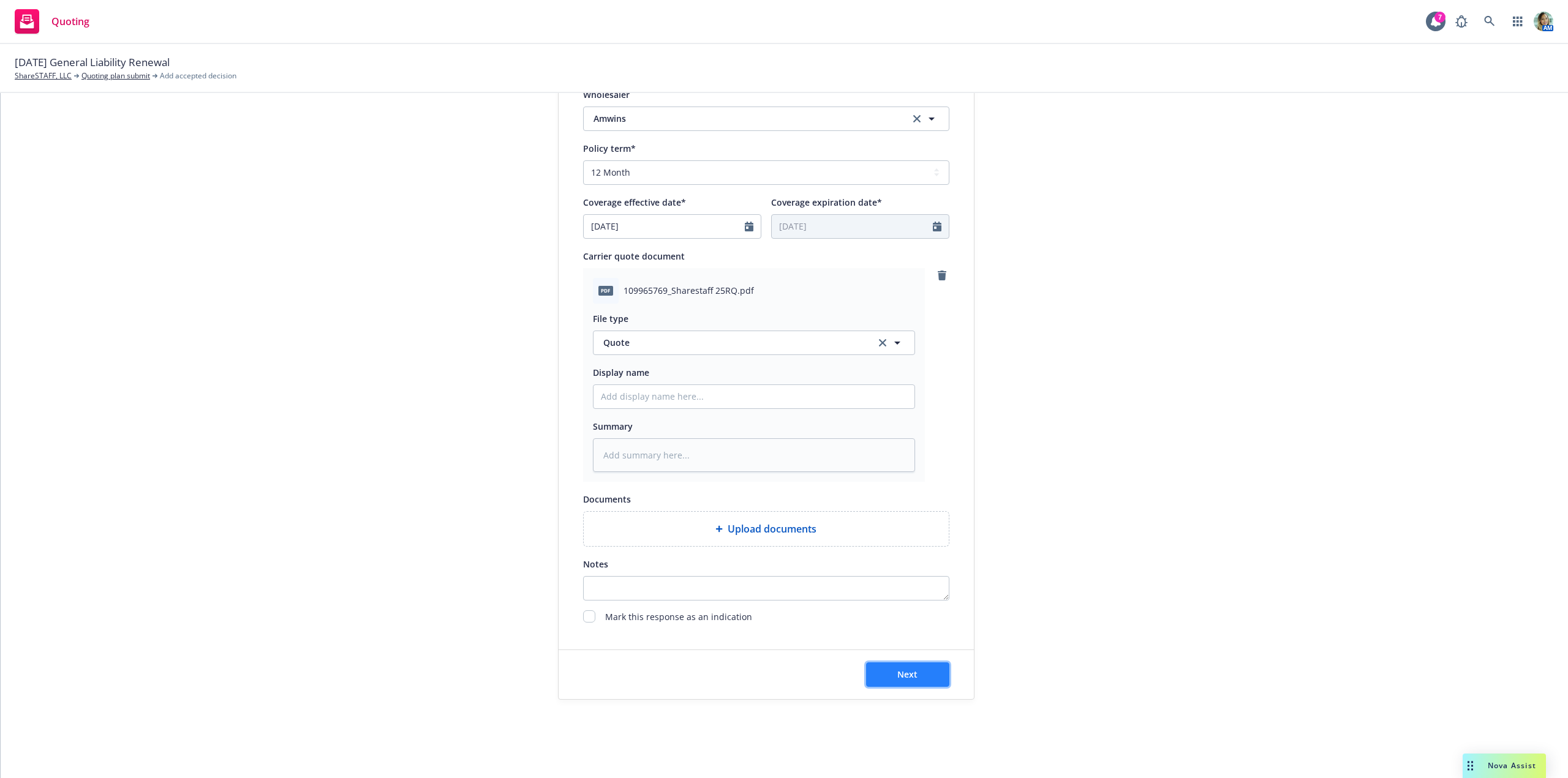
click at [899, 678] on span "Next" at bounding box center [908, 674] width 21 height 12
type textarea "x"
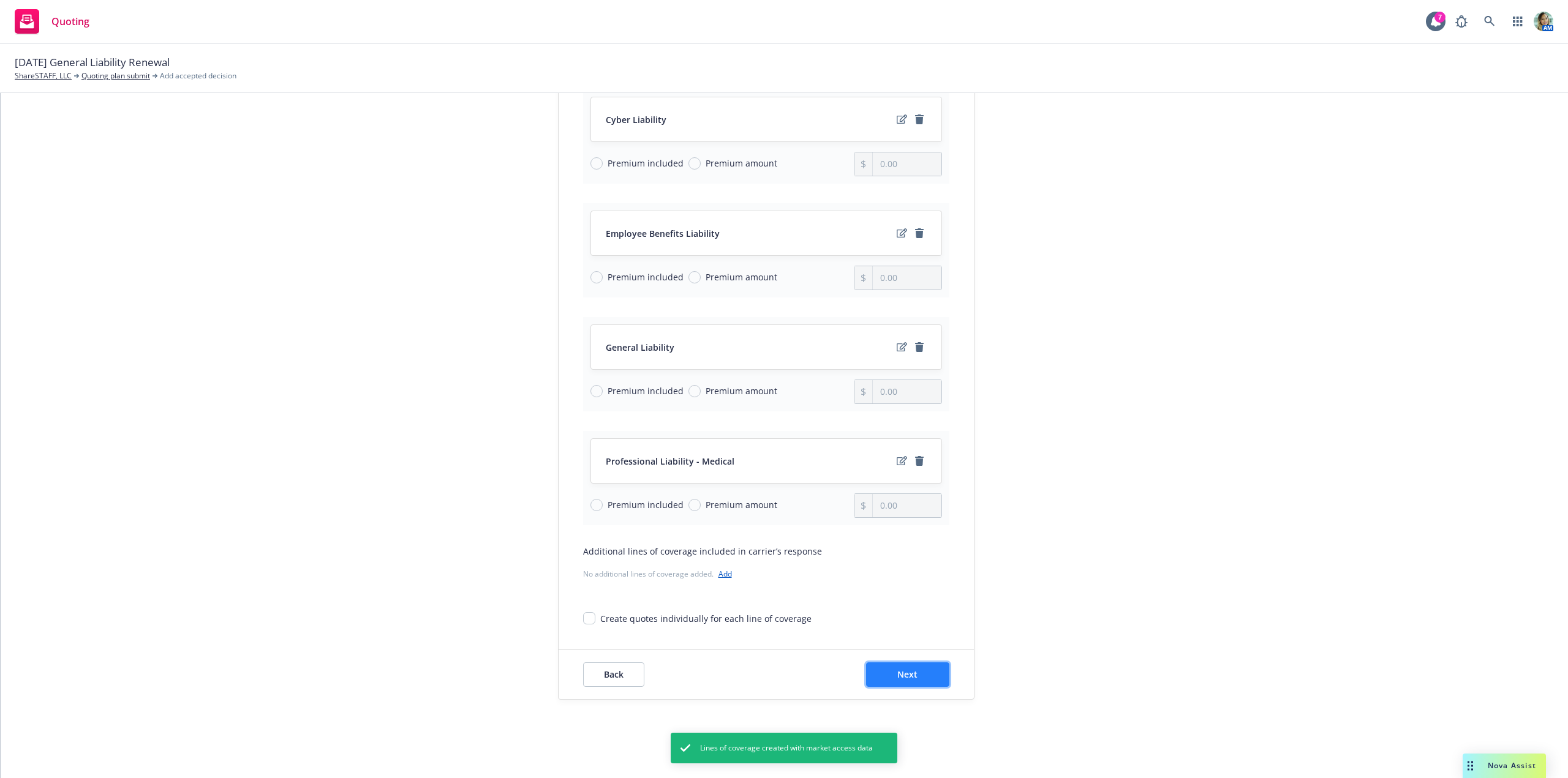
click at [903, 668] on button "Next" at bounding box center [907, 674] width 83 height 25
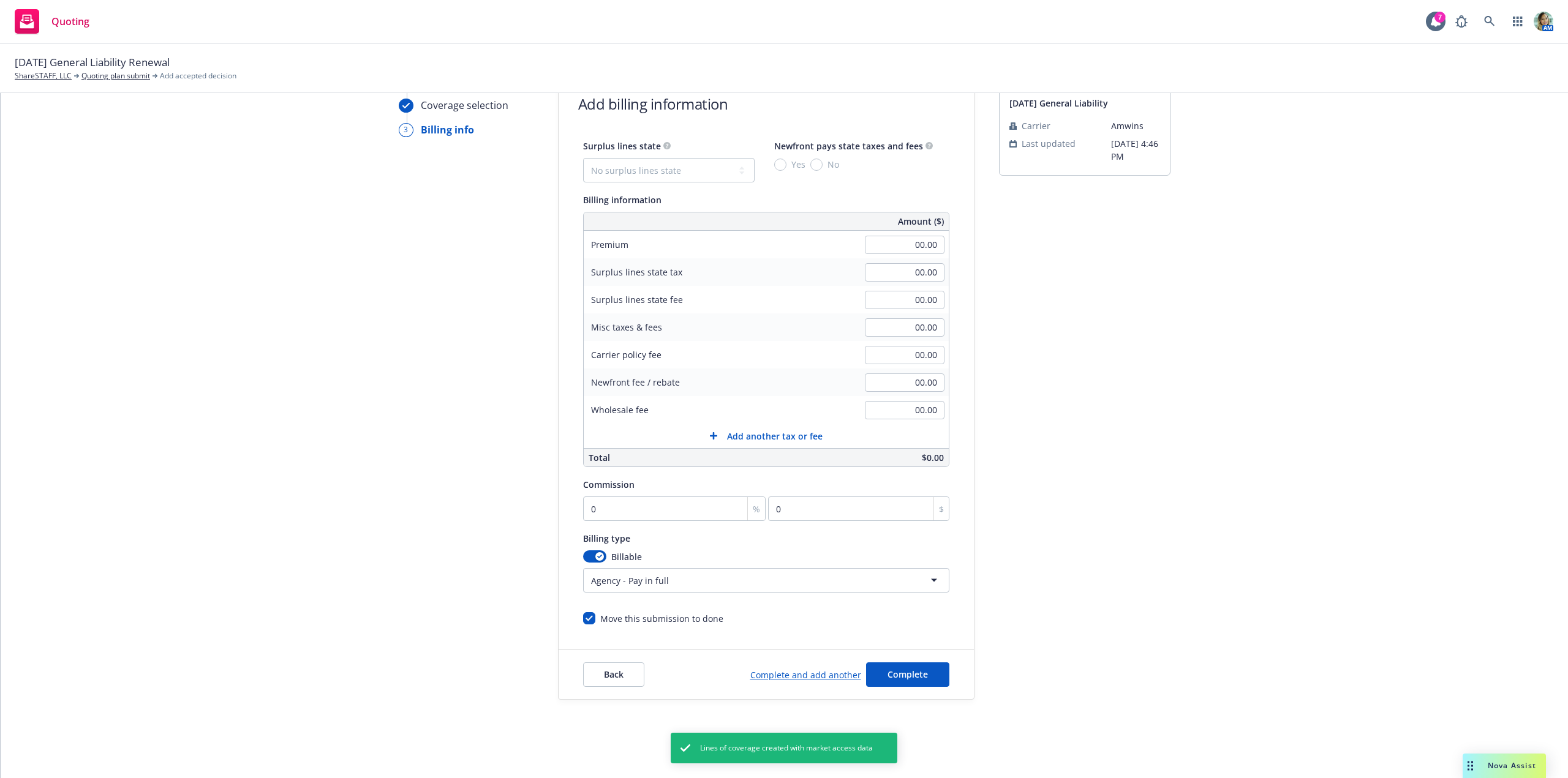
scroll to position [68, 0]
click at [880, 252] on input "00.00" at bounding box center [904, 244] width 80 height 18
type input "212,391.00"
click at [1052, 325] on div "submission [DATE] General Liability Carrier Amwins Last updated [DATE] 4:46 PM" at bounding box center [1084, 387] width 171 height 627
click at [643, 169] on select "No surplus lines state Alaska Alabama Arkansas Arizona California Colorado Conn…" at bounding box center [669, 170] width 171 height 25
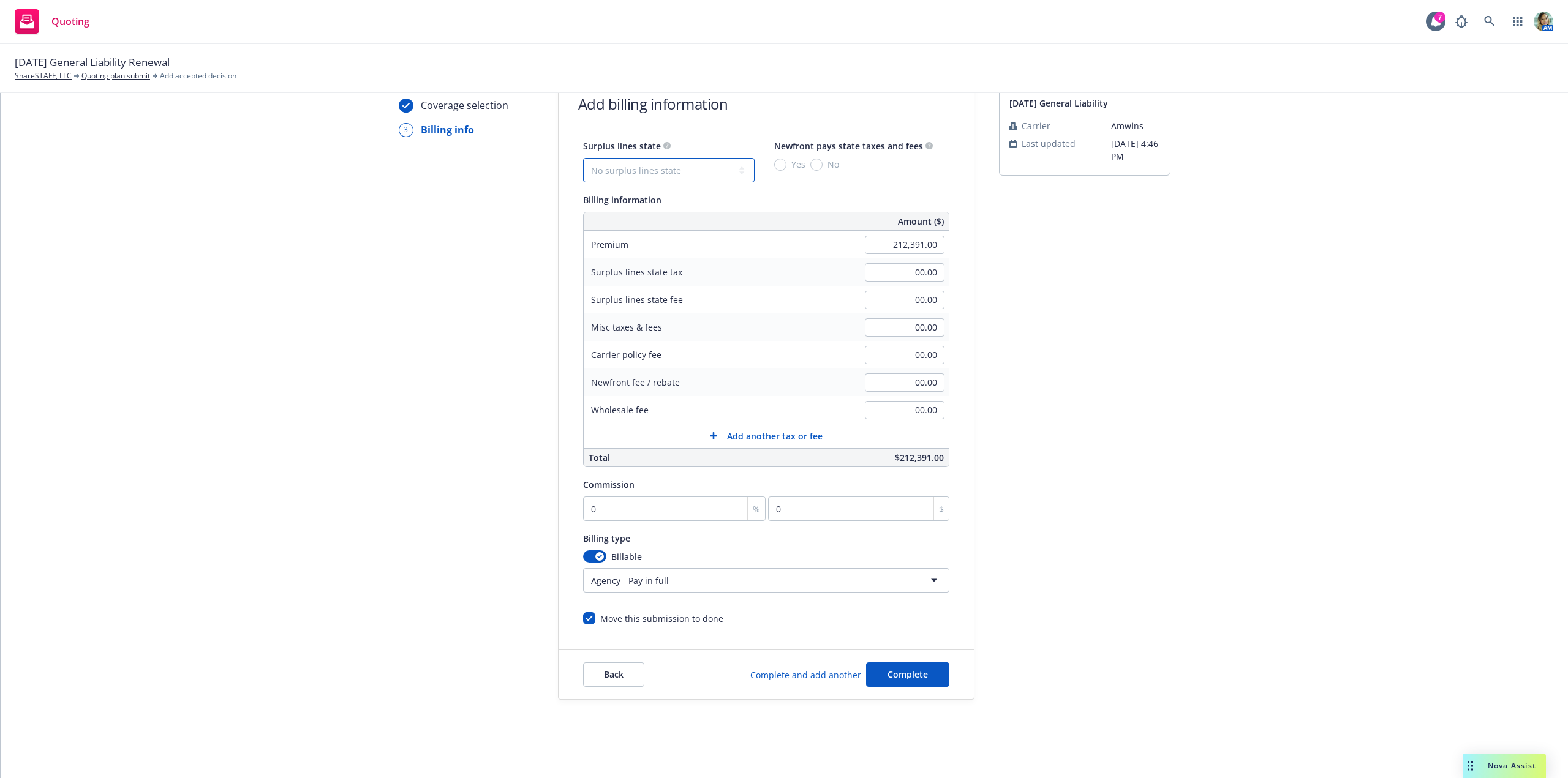
select select "CA"
click at [583, 158] on select "No surplus lines state Alaska Alabama Arkansas Arizona California Colorado Conn…" at bounding box center [669, 170] width 171 height 25
type input "6,371.73"
type input "382.30"
click at [887, 413] on input "00.00" at bounding box center [904, 409] width 80 height 18
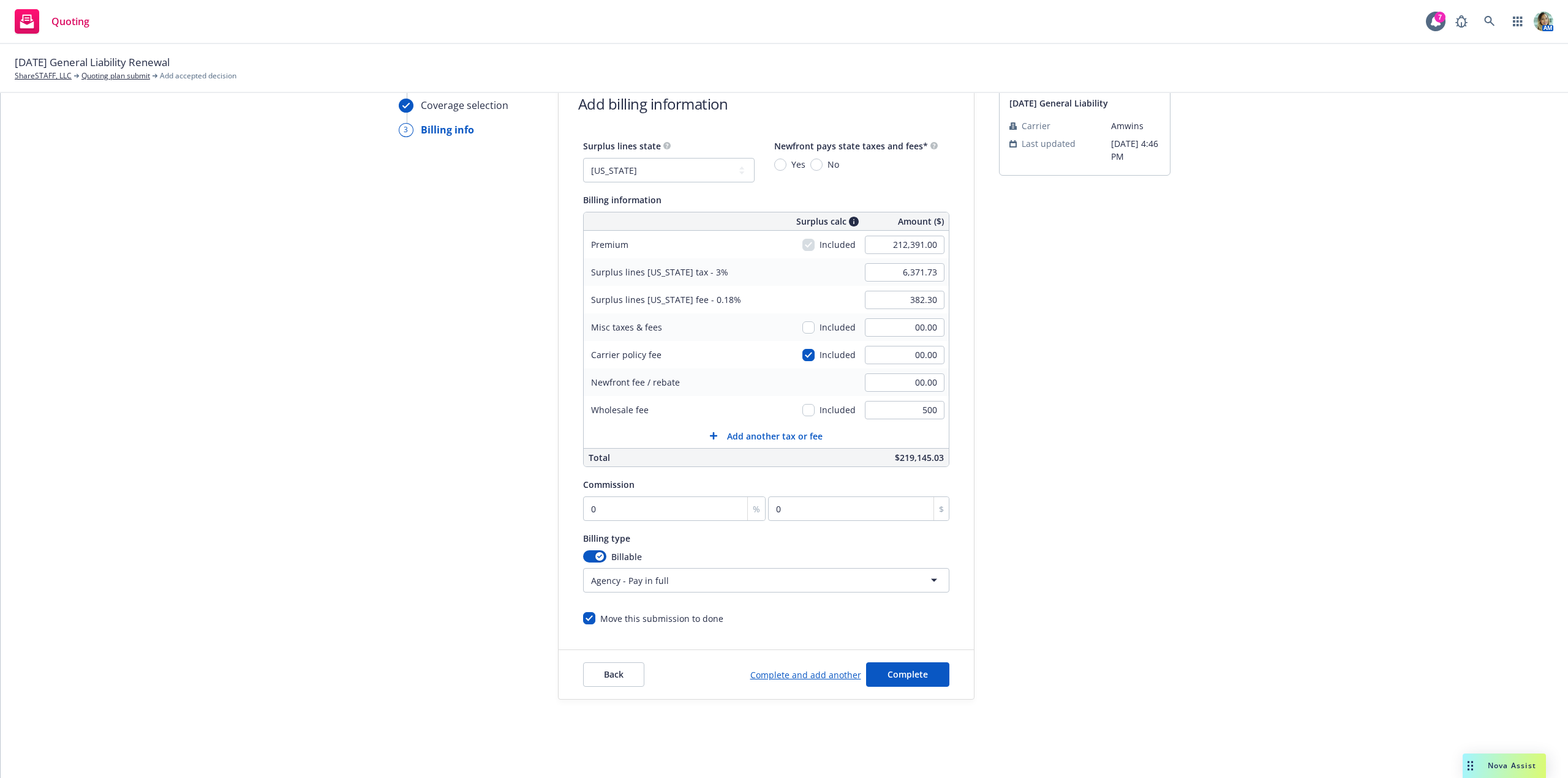
type input "500.00"
click at [1103, 454] on div "submission 10/2/25 General Liability Carrier Amwins Last updated 7/23, 4:46 PM" at bounding box center [1084, 387] width 171 height 627
click at [646, 510] on input "0" at bounding box center [675, 508] width 183 height 25
type input "1"
type input "2123.91"
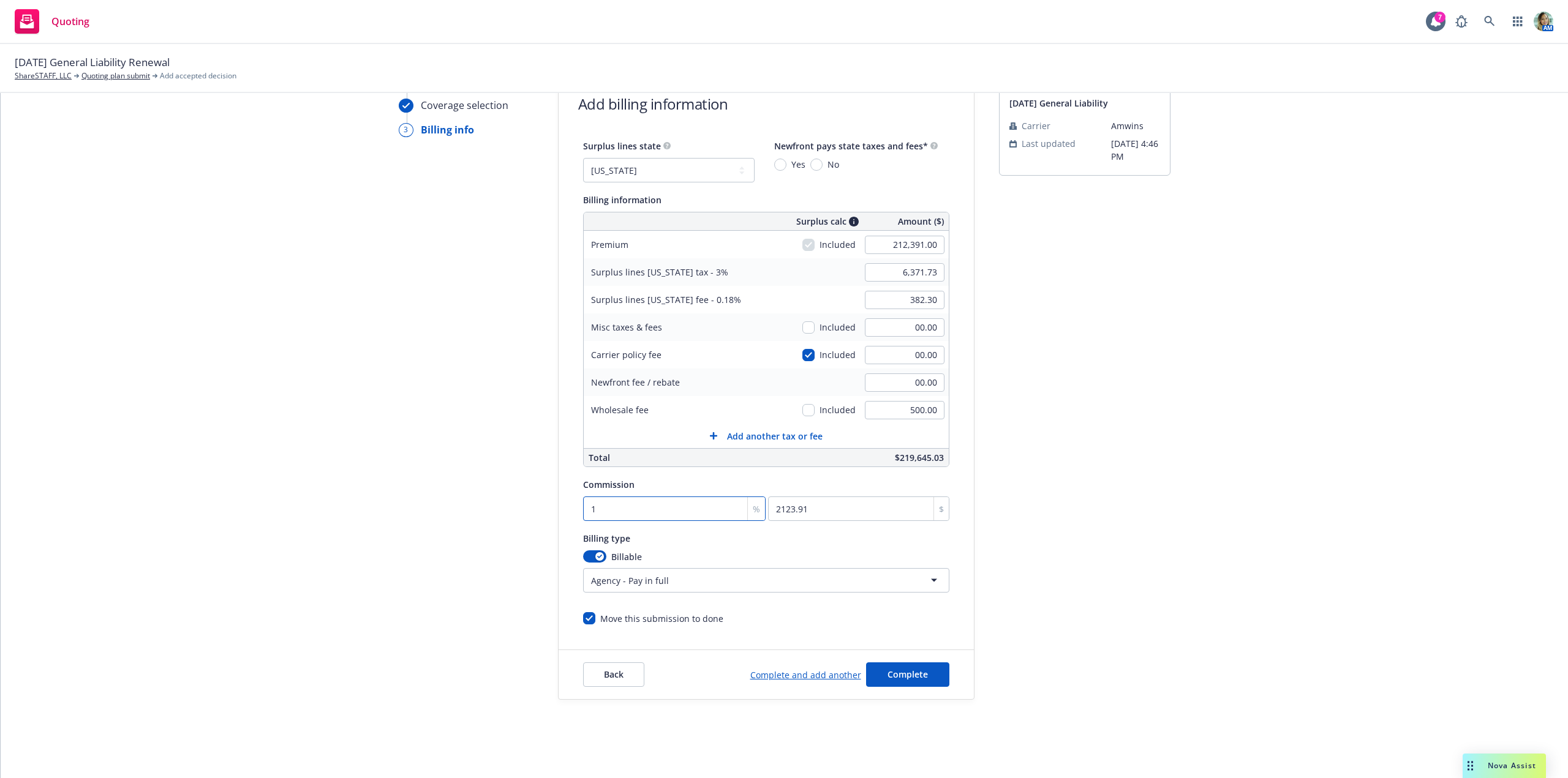
type input "10"
type input "21239.1"
type input "10"
click at [319, 579] on div "Quote initiation Coverage selection 3 Billing info Add billing information Surp…" at bounding box center [784, 387] width 1538 height 627
click at [876, 676] on button "Complete" at bounding box center [907, 674] width 83 height 25
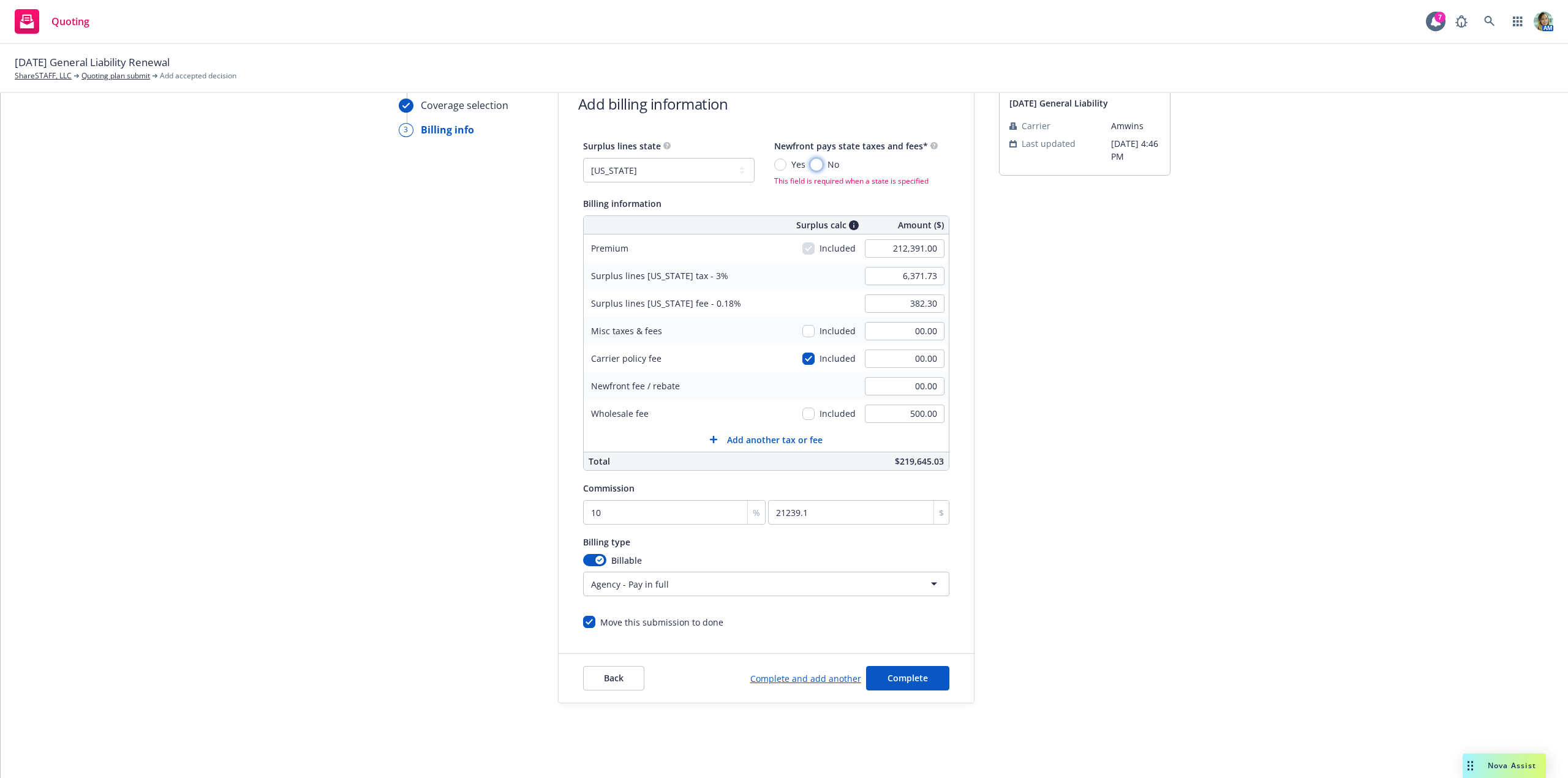
click at [812, 169] on input "No" at bounding box center [816, 164] width 12 height 12
radio input "true"
drag, startPoint x: 927, startPoint y: 698, endPoint x: 936, endPoint y: 681, distance: 19.2
click at [930, 693] on div "Back Complete and add another Complete" at bounding box center [766, 674] width 415 height 49
click at [936, 680] on button "Complete" at bounding box center [907, 674] width 83 height 25
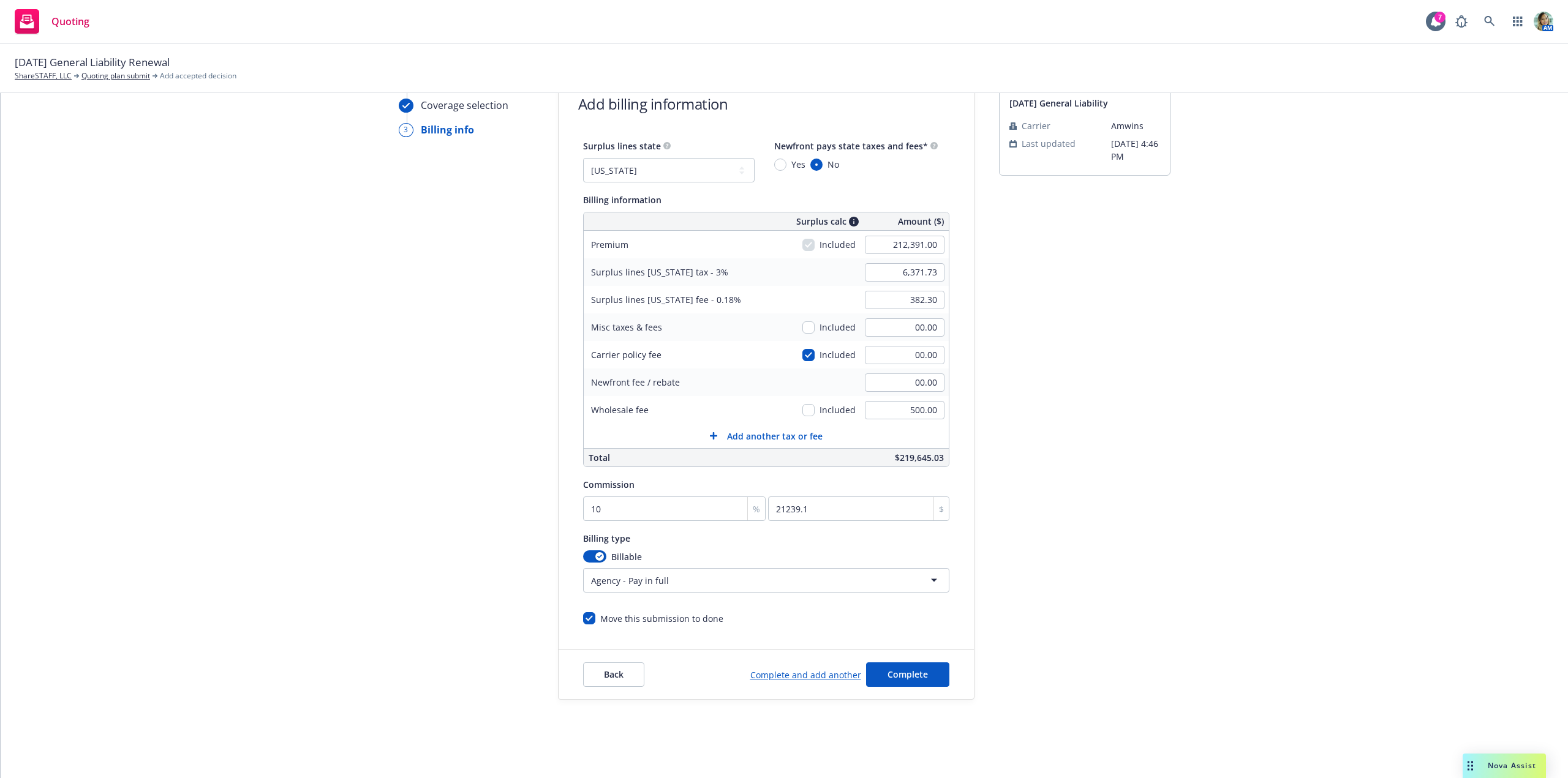
scroll to position [0, 0]
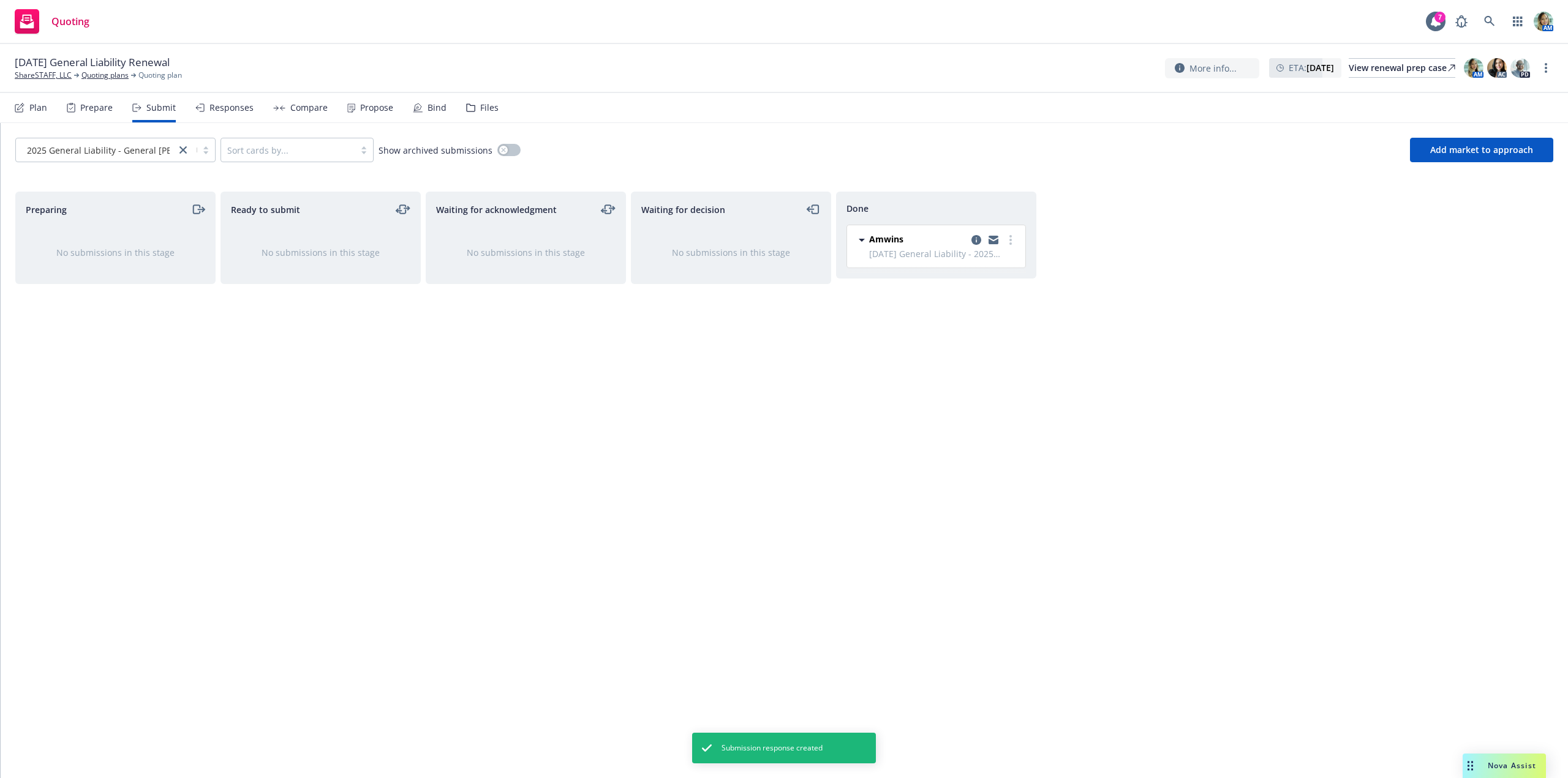
drag, startPoint x: 863, startPoint y: 425, endPoint x: 435, endPoint y: 241, distance: 465.9
click at [856, 425] on div "Done Amwins 10/2/25 General Liability - 2025 General Liability - General Liabil…" at bounding box center [936, 472] width 200 height 561
click at [45, 75] on link "ShareSTAFF, LLC" at bounding box center [43, 75] width 57 height 11
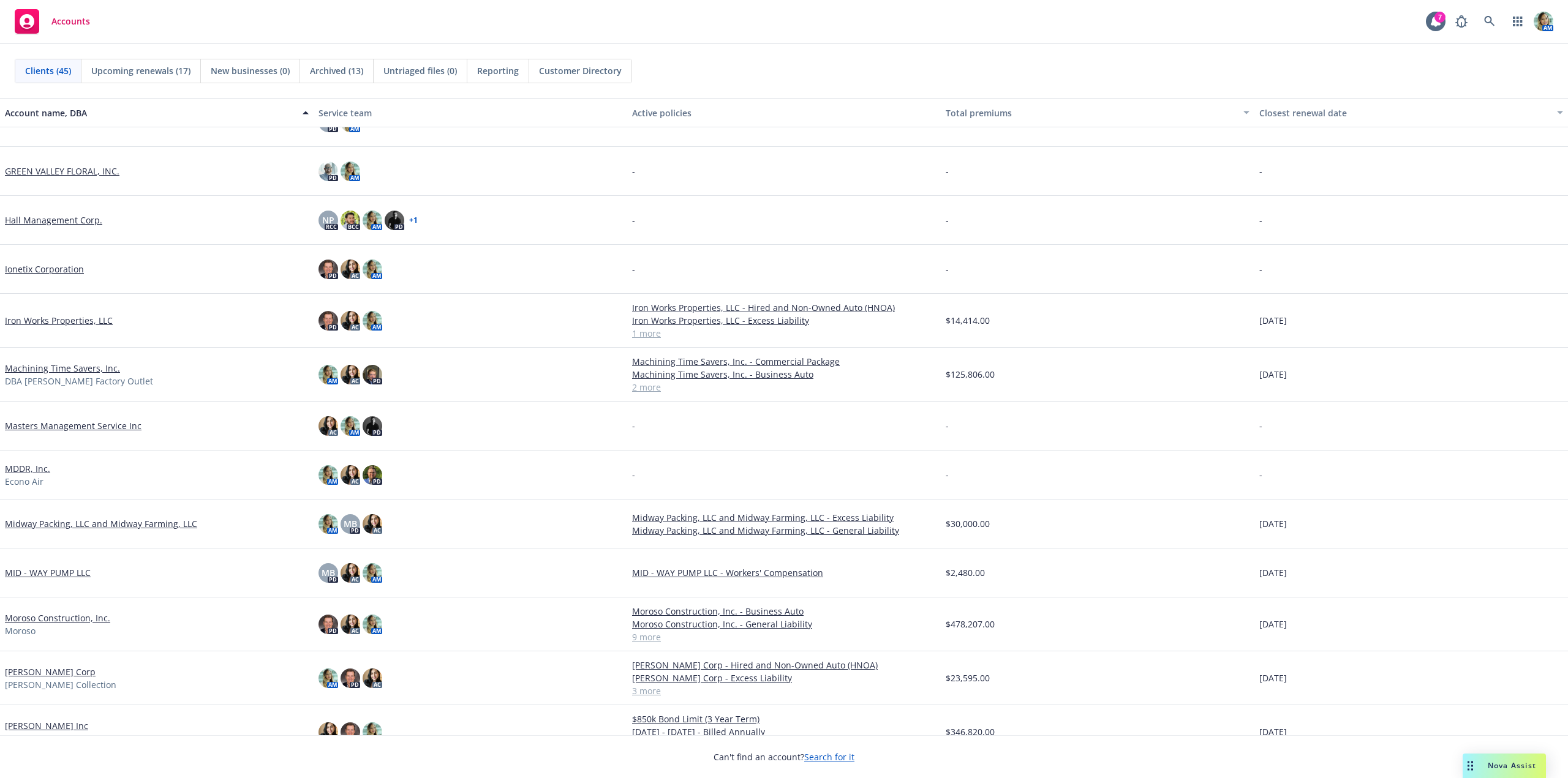
scroll to position [551, 0]
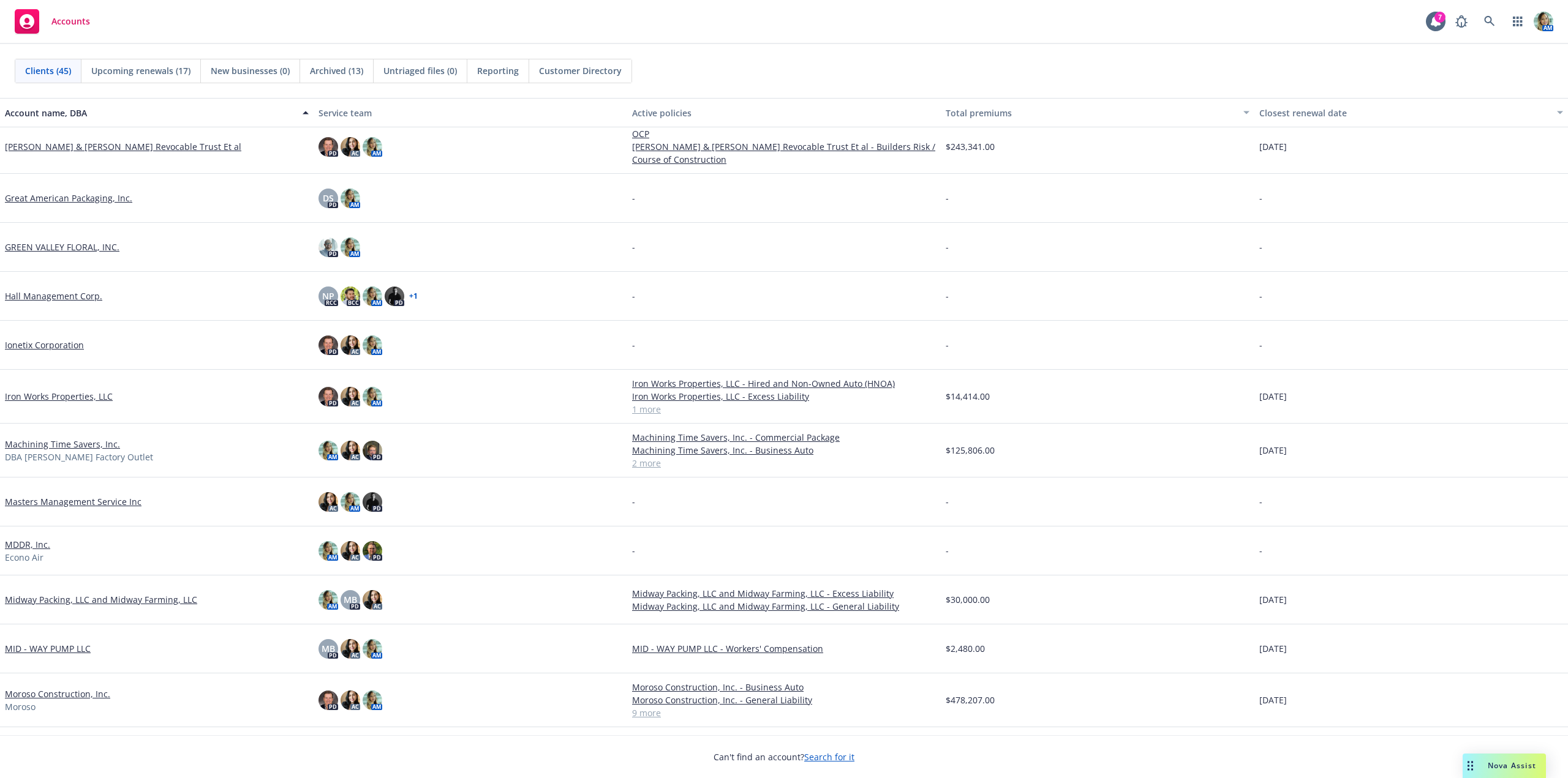
click at [66, 600] on link "Midway Packing, LLC and Midway Farming, LLC" at bounding box center [101, 599] width 193 height 13
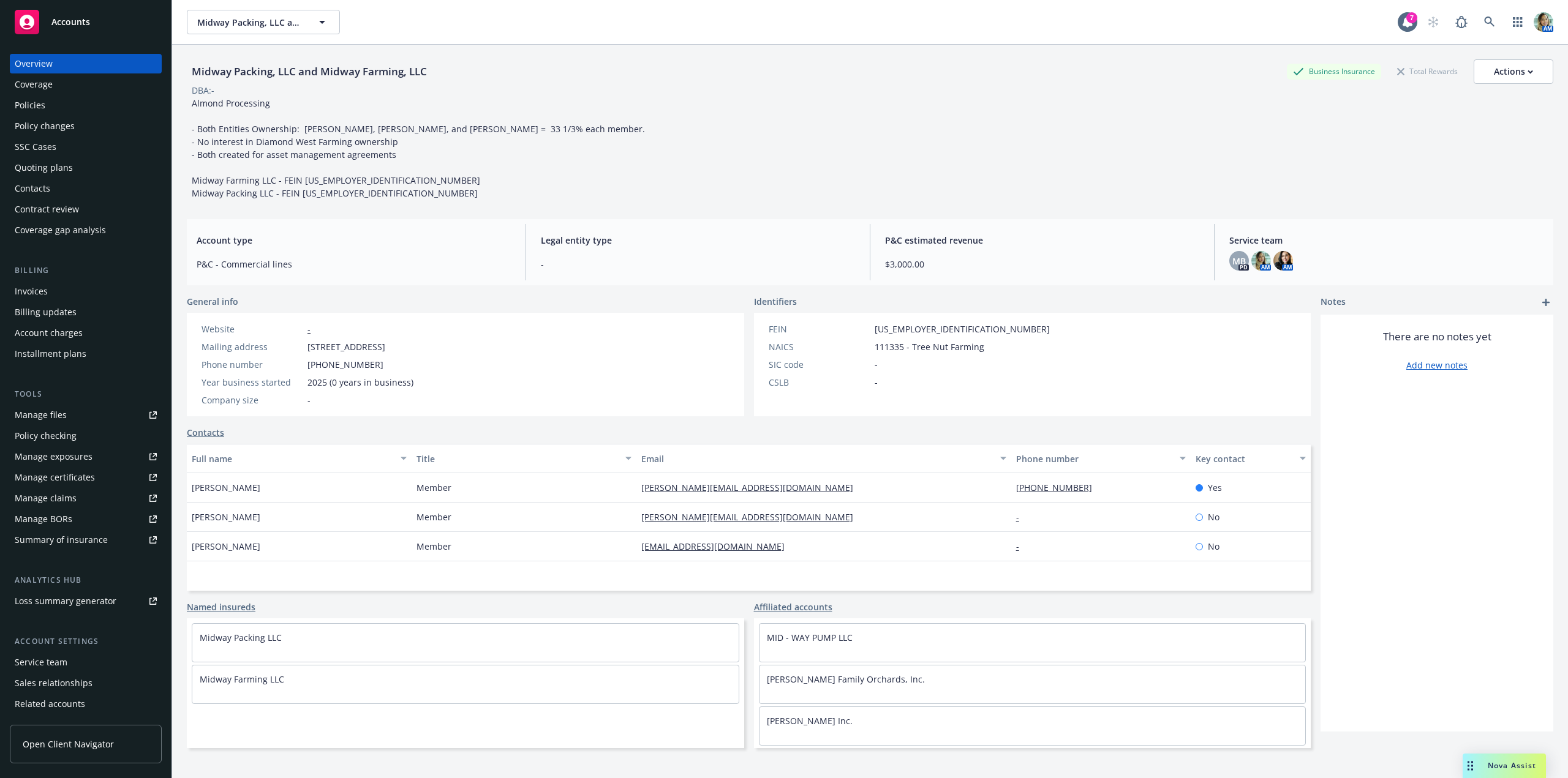
click at [51, 106] on div "Policies" at bounding box center [86, 105] width 142 height 20
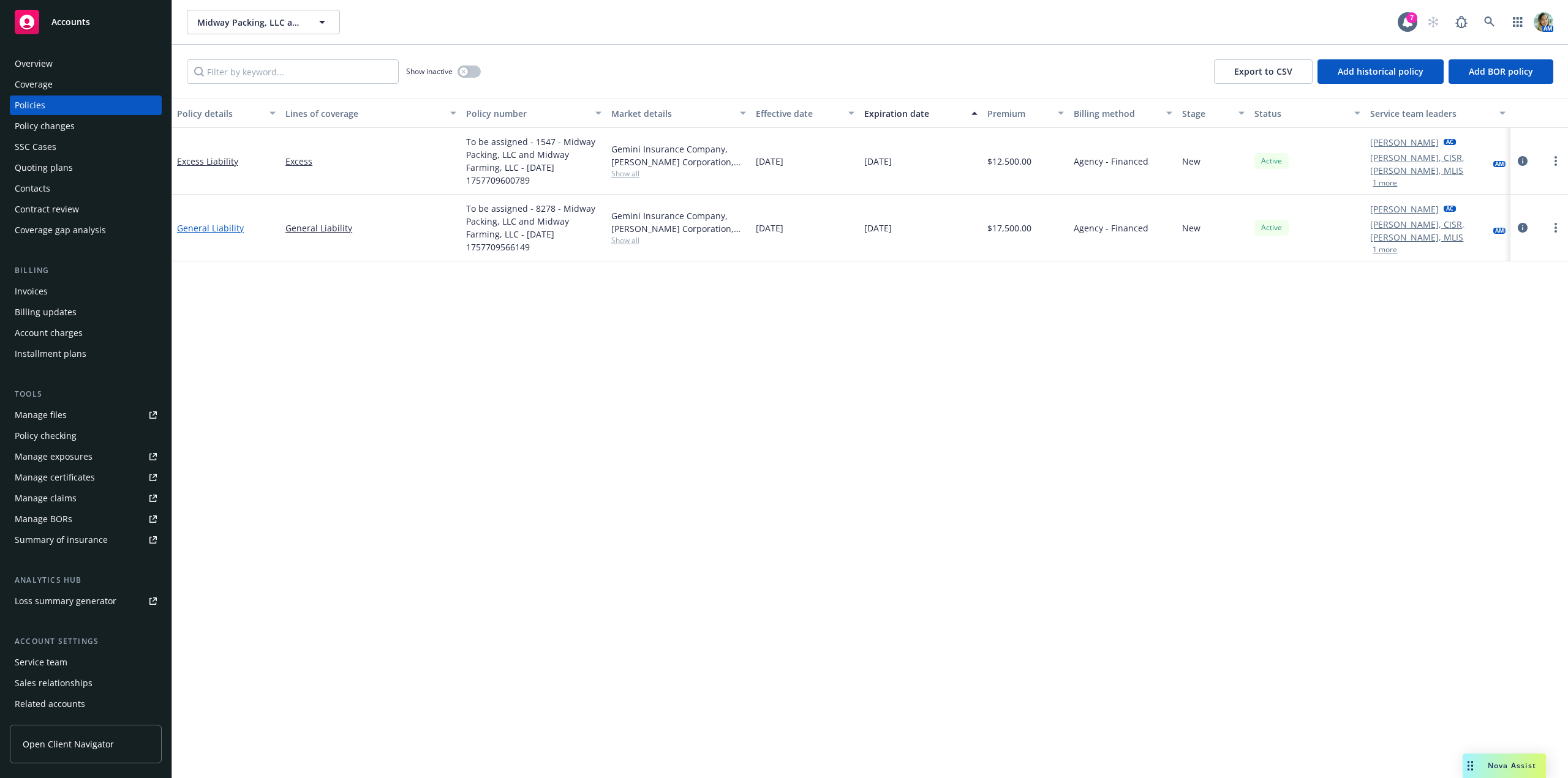
click at [207, 231] on link "General Liability" at bounding box center [211, 229] width 67 height 12
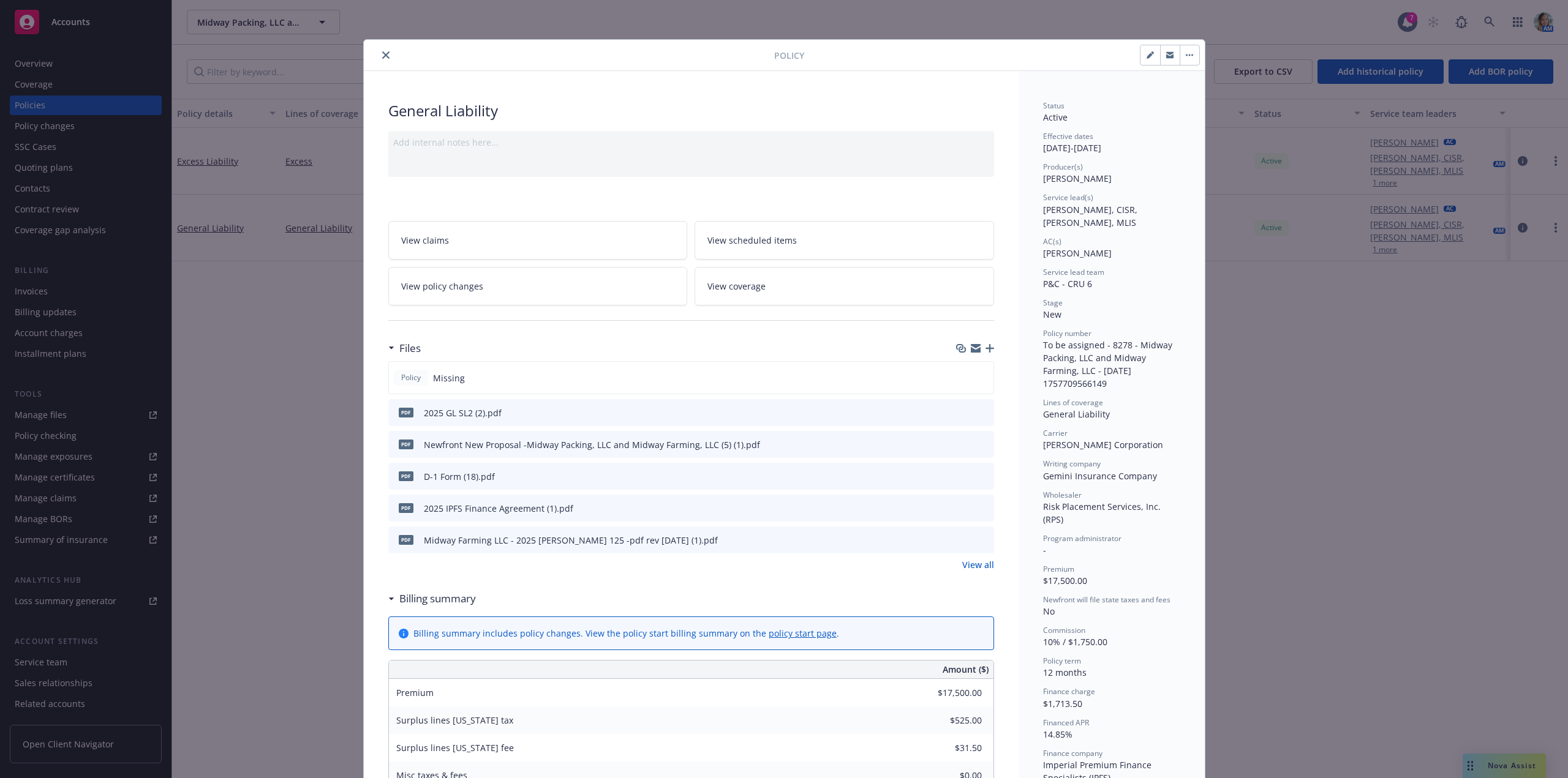
click at [1147, 61] on button "button" at bounding box center [1150, 55] width 20 height 20
select select "NEW"
select select "12"
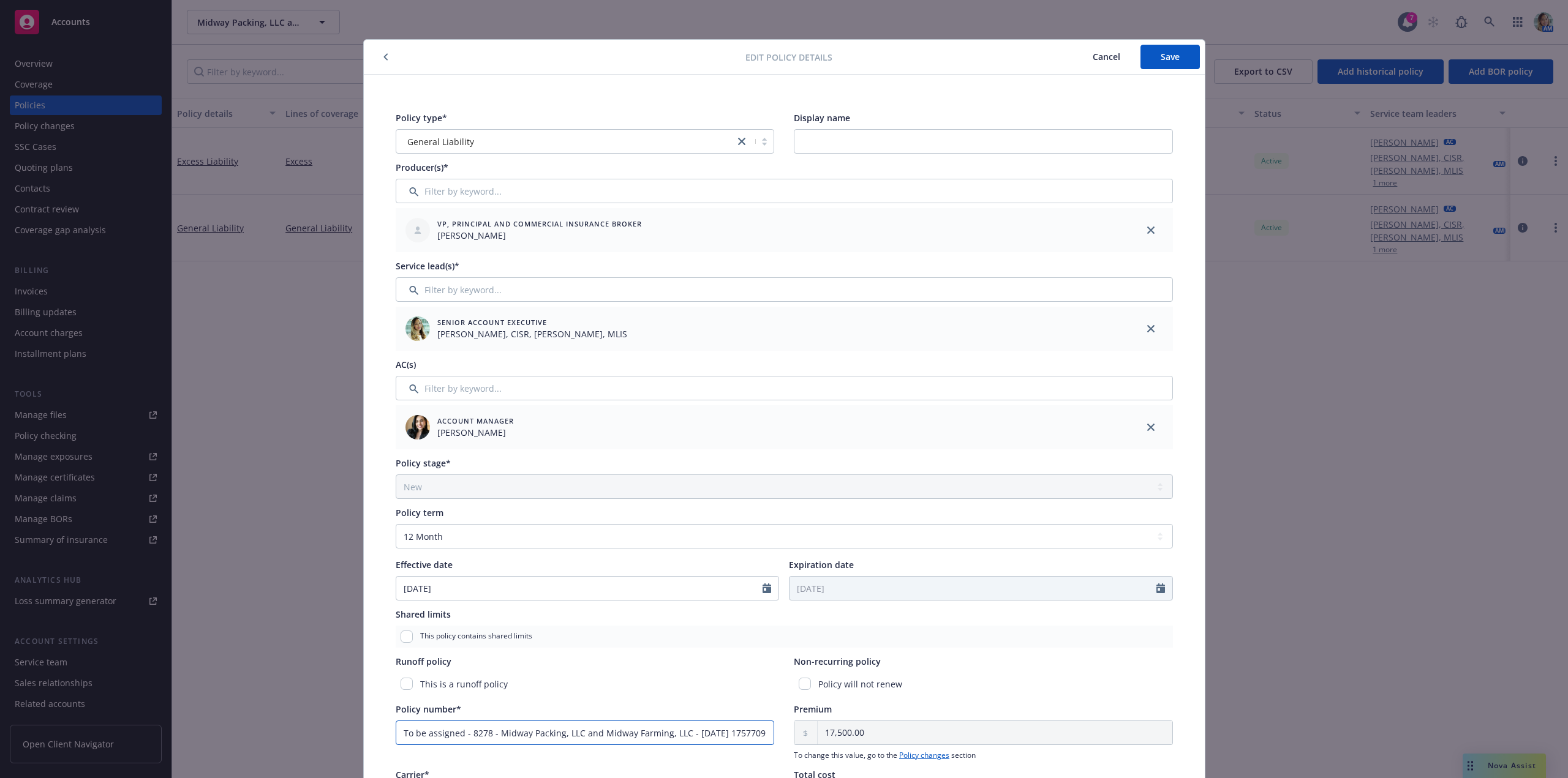
scroll to position [0, 35]
click at [874, 737] on div "Policy number* To be assigned - 8278 - Midway Packing, LLC and Midway Farming, …" at bounding box center [784, 732] width 778 height 58
paste input "VIGP031628"
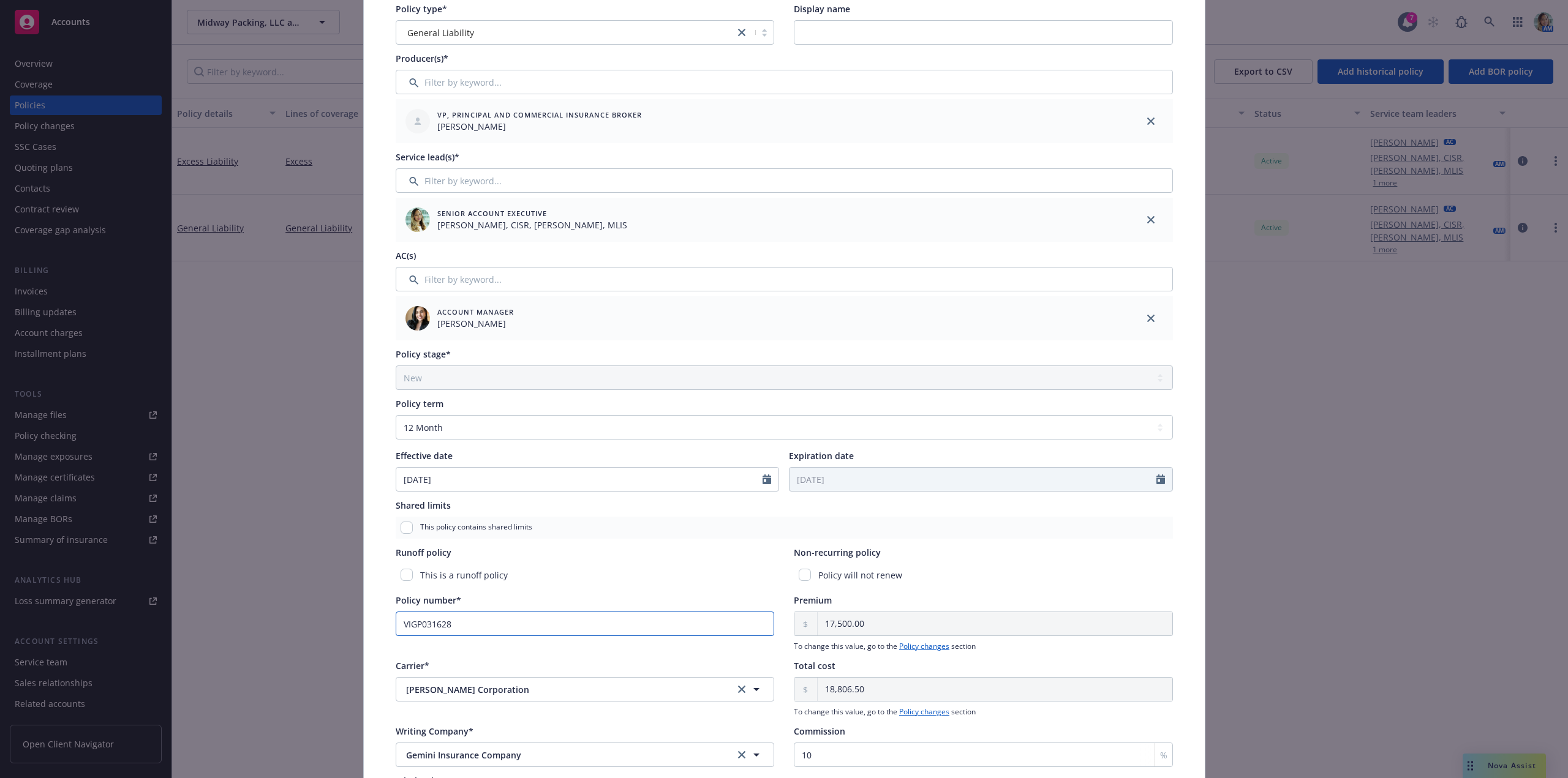
scroll to position [0, 0]
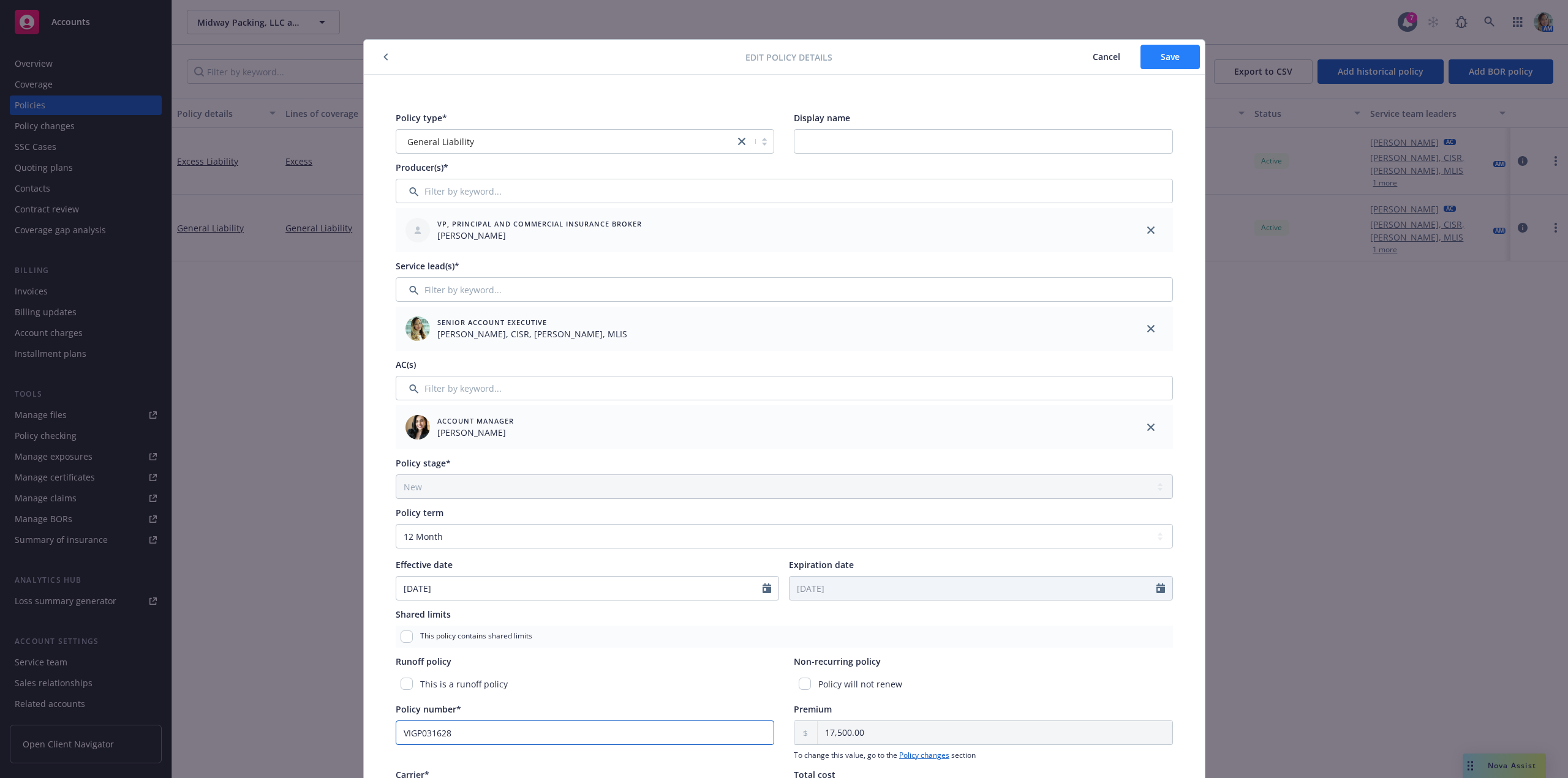
type input "VIGP031628"
drag, startPoint x: 1179, startPoint y: 67, endPoint x: 1169, endPoint y: 83, distance: 18.9
click at [1179, 67] on button "Save" at bounding box center [1170, 56] width 59 height 25
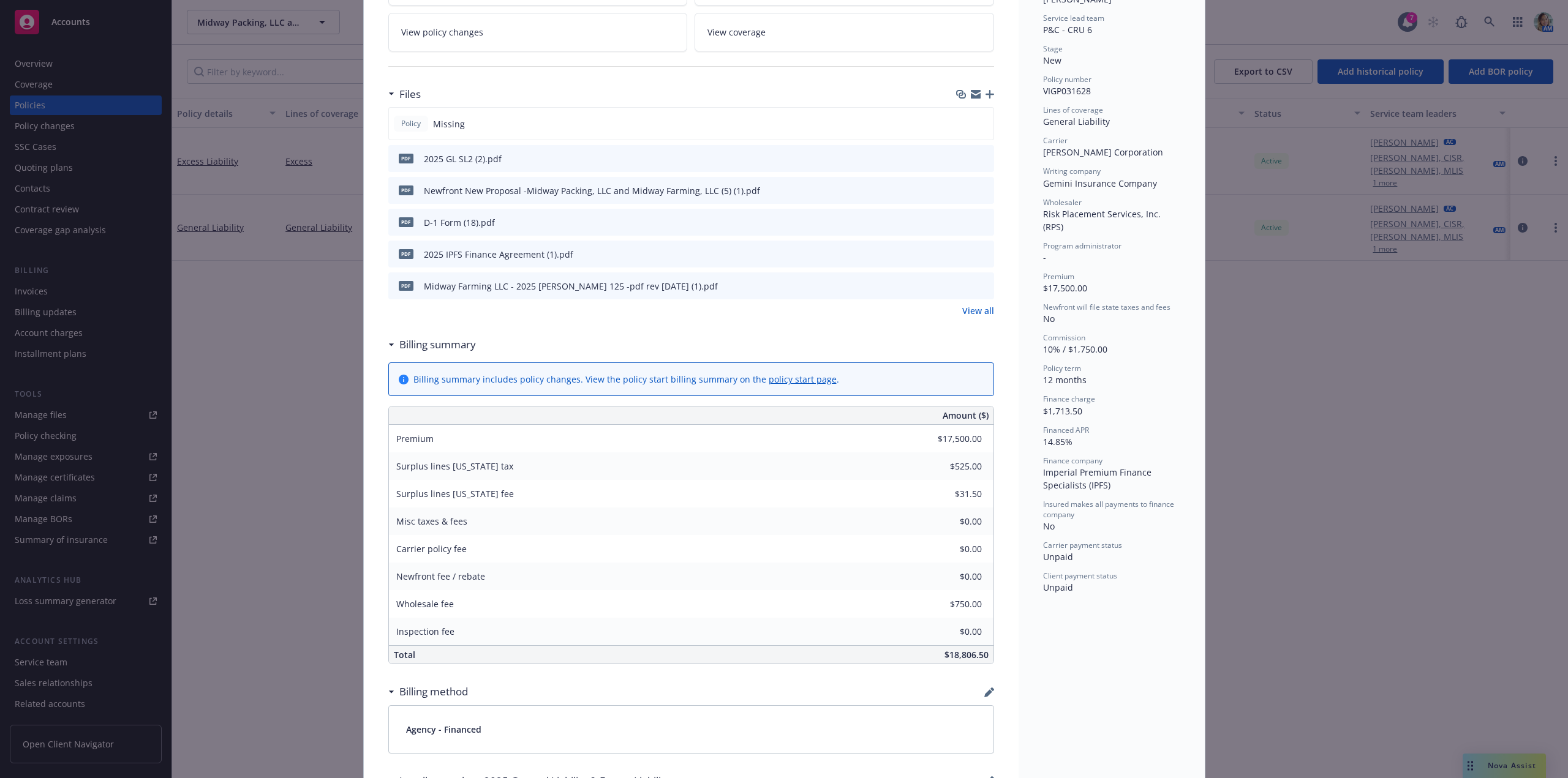
scroll to position [184, 0]
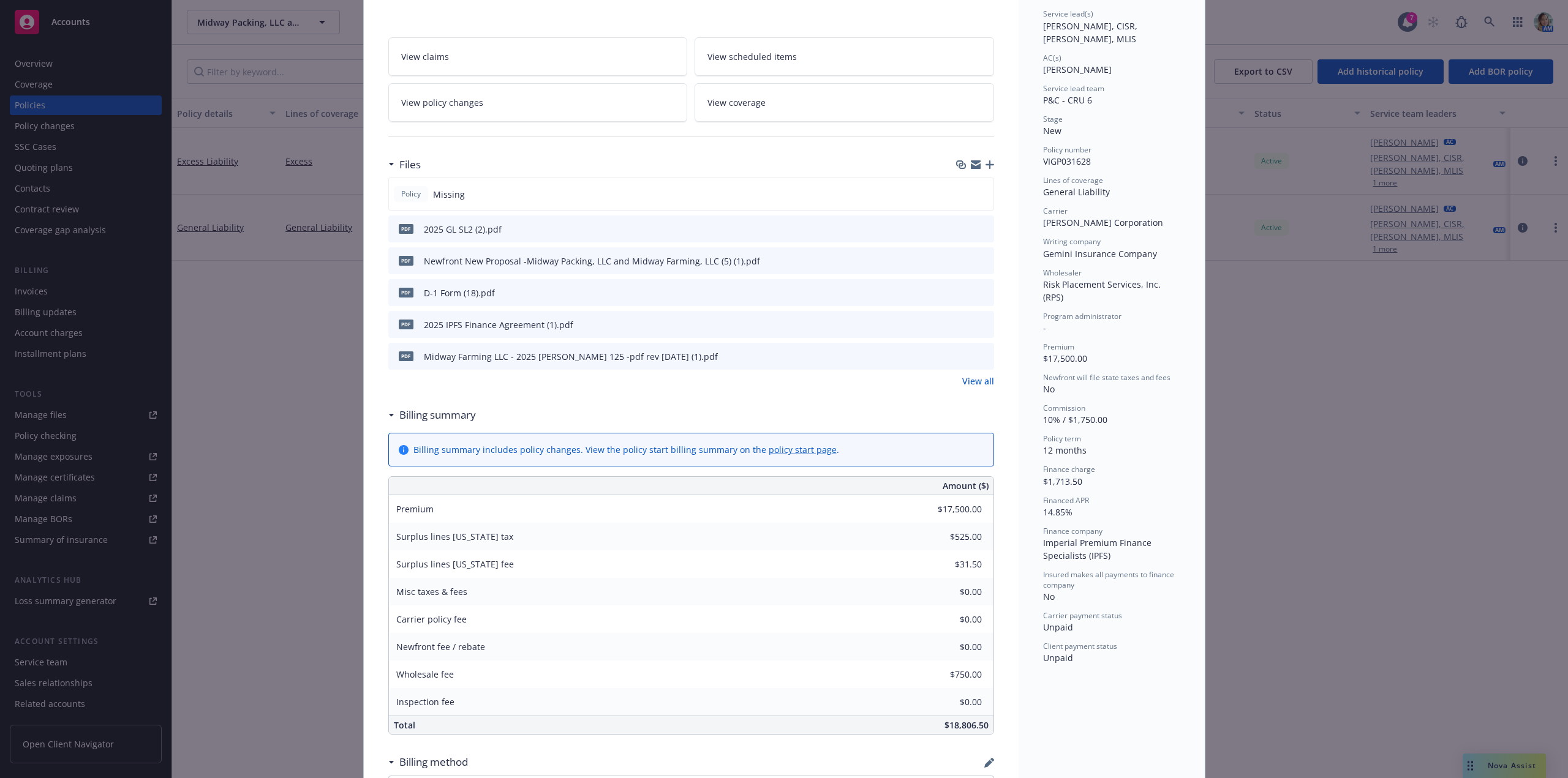
click at [986, 164] on icon "button" at bounding box center [990, 164] width 9 height 9
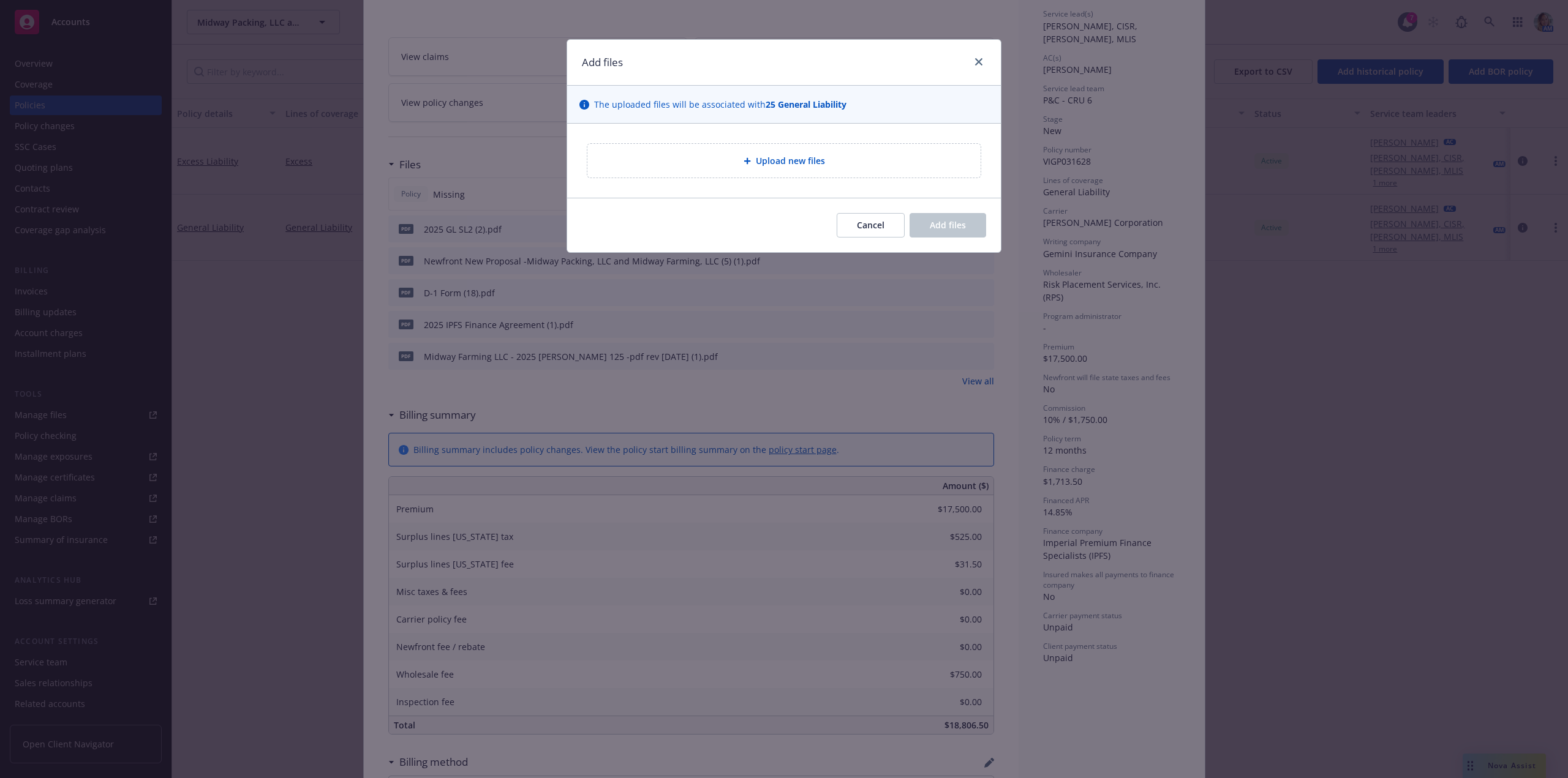
click at [855, 164] on div "Upload new files" at bounding box center [784, 161] width 373 height 14
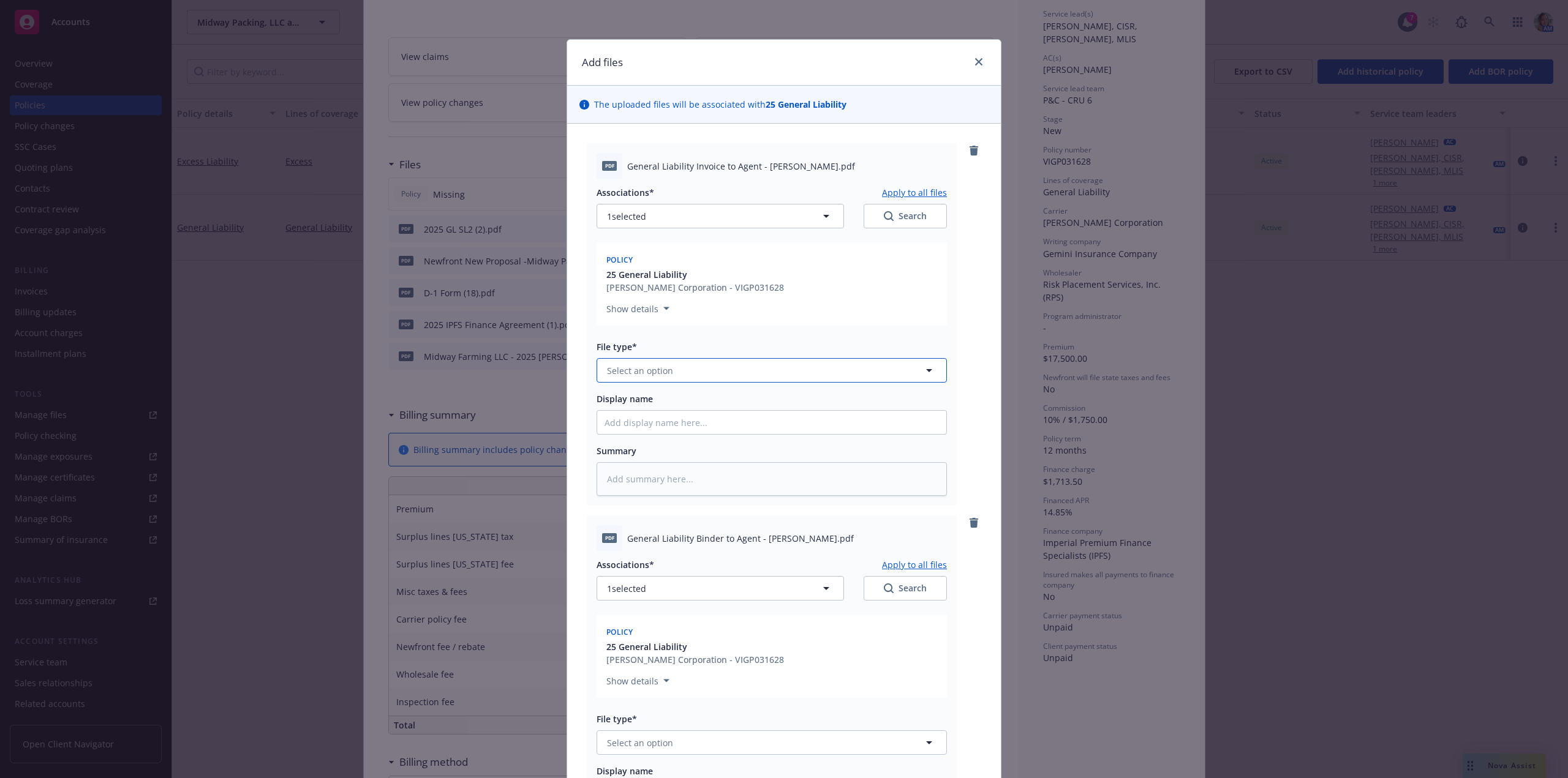
click at [641, 369] on span "Select an option" at bounding box center [640, 371] width 66 height 13
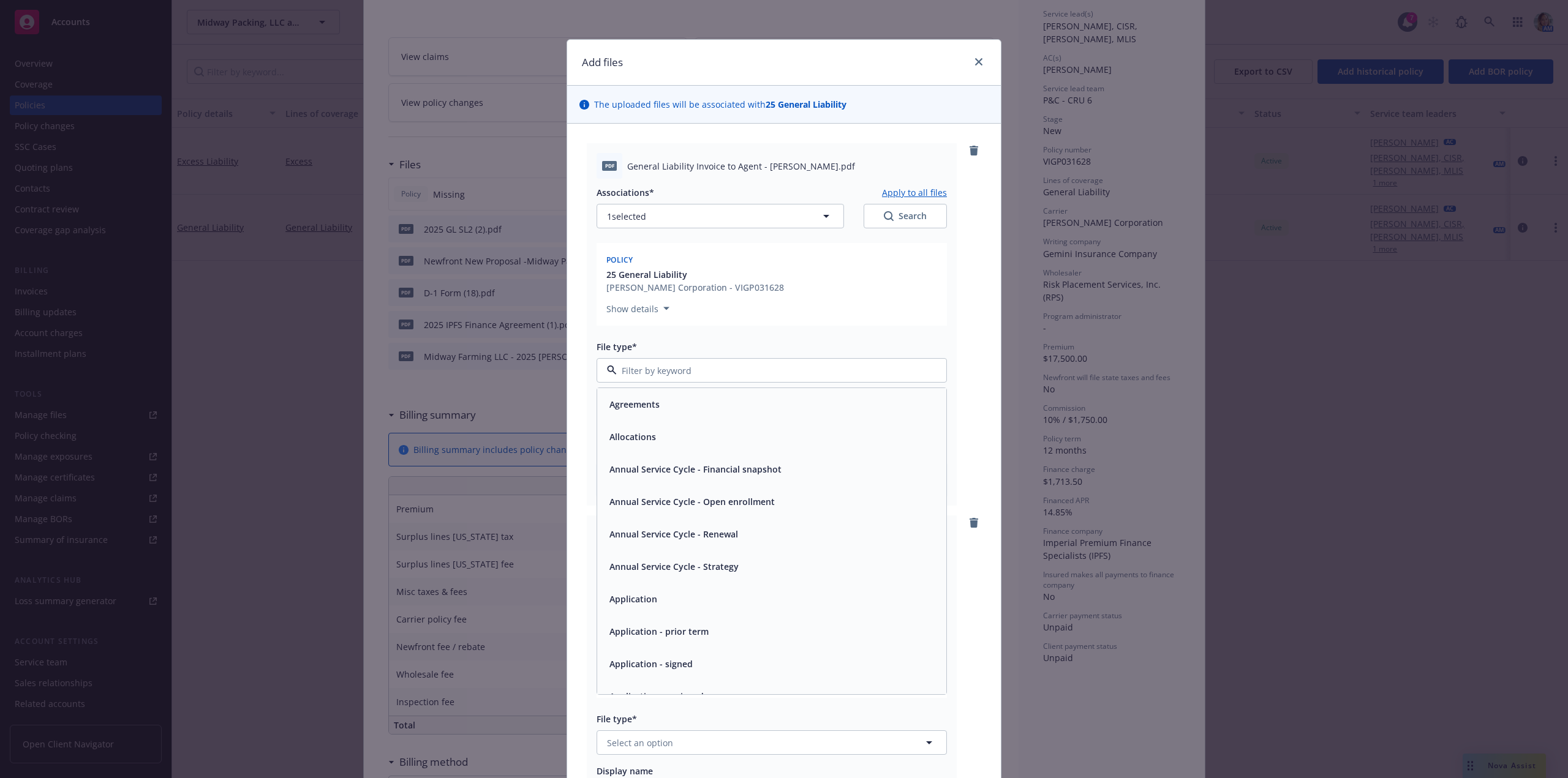
click at [641, 369] on input at bounding box center [769, 371] width 305 height 13
type input "inv"
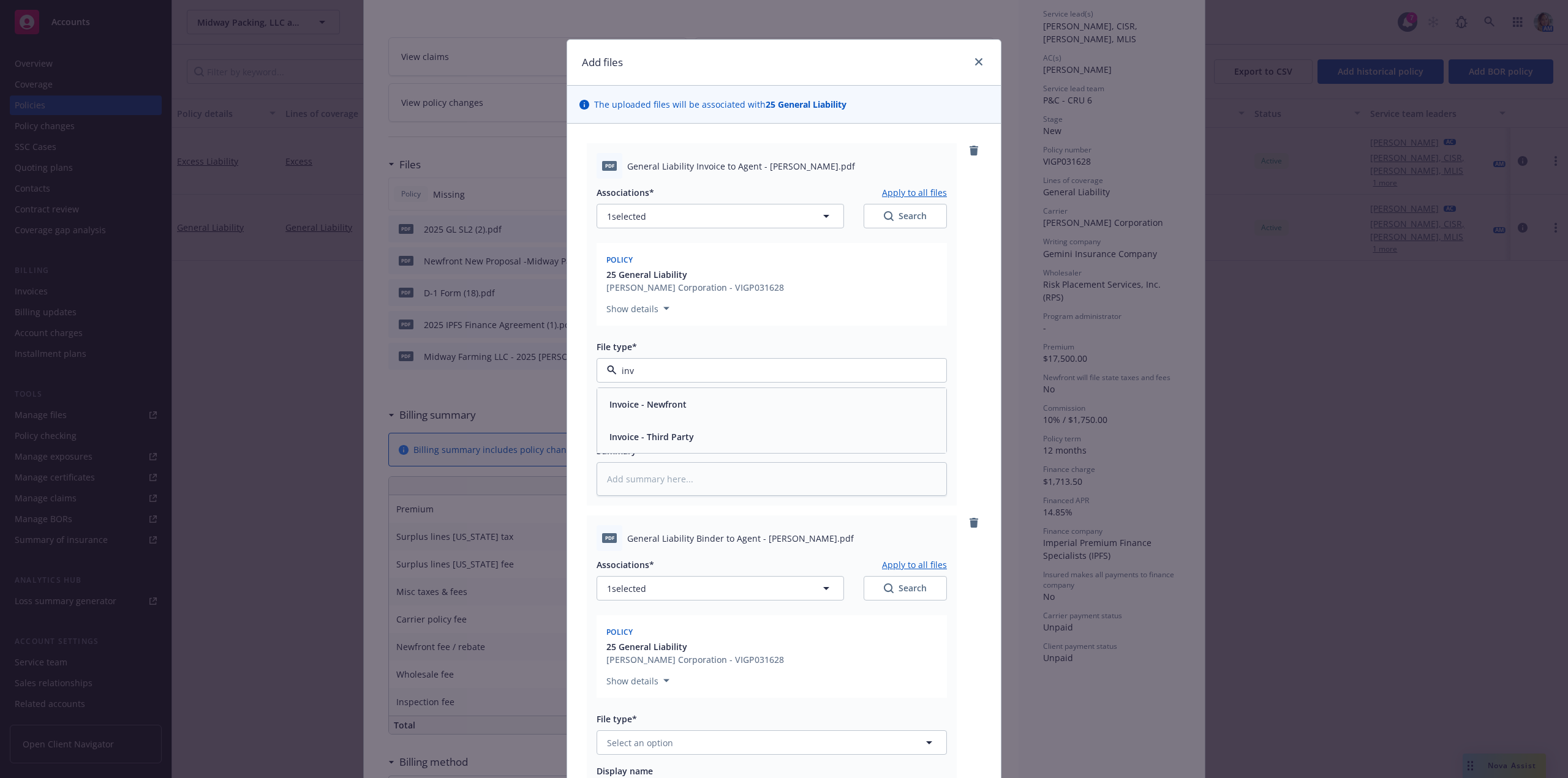
drag, startPoint x: 644, startPoint y: 433, endPoint x: 650, endPoint y: 443, distance: 11.7
click at [644, 435] on span "Invoice - Third Party" at bounding box center [652, 437] width 85 height 13
type textarea "x"
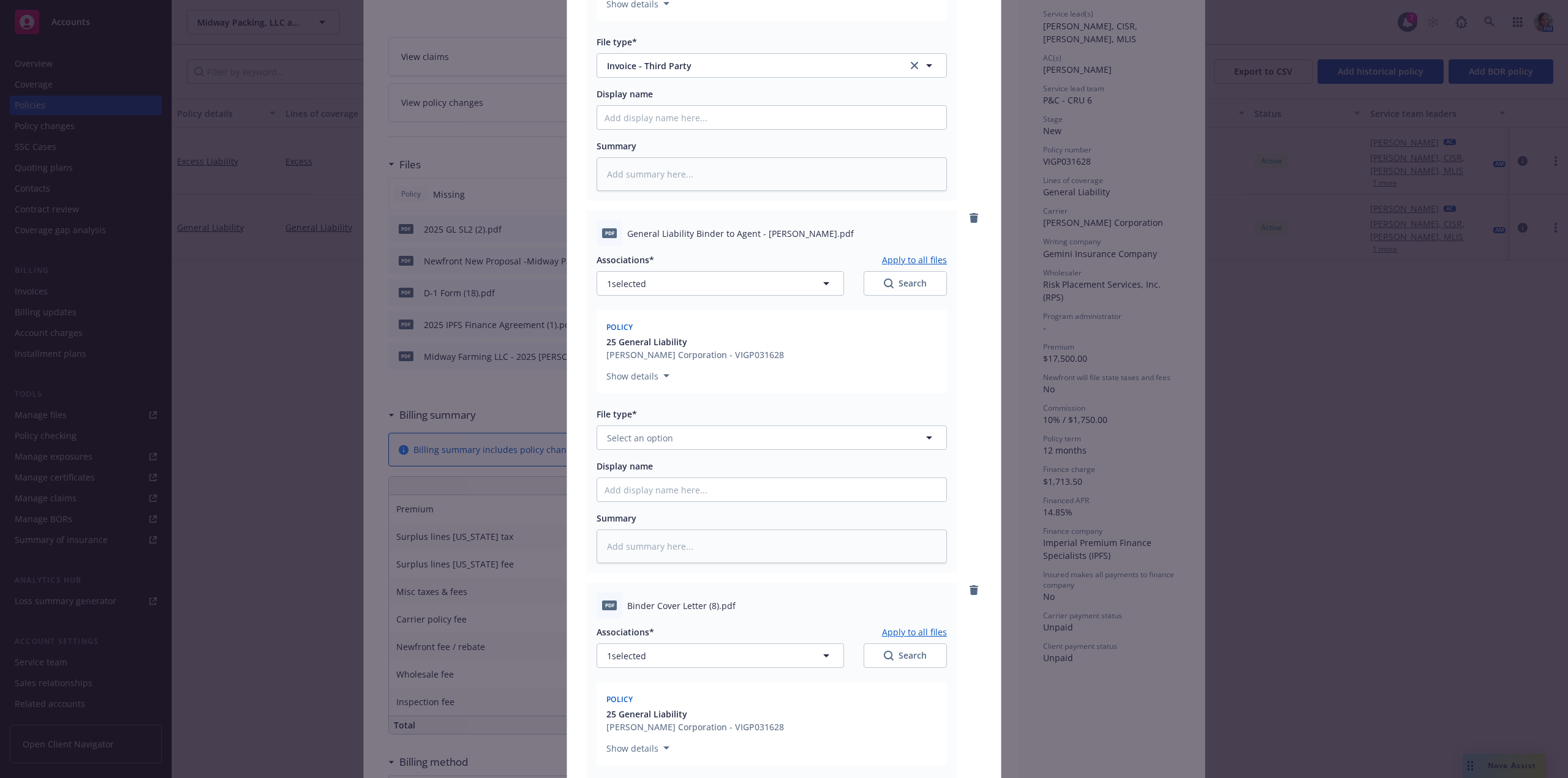
scroll to position [306, 0]
click at [647, 441] on span "Select an option" at bounding box center [640, 437] width 66 height 13
type input "bin"
click at [657, 467] on div "Binder" at bounding box center [772, 470] width 334 height 18
type textarea "x"
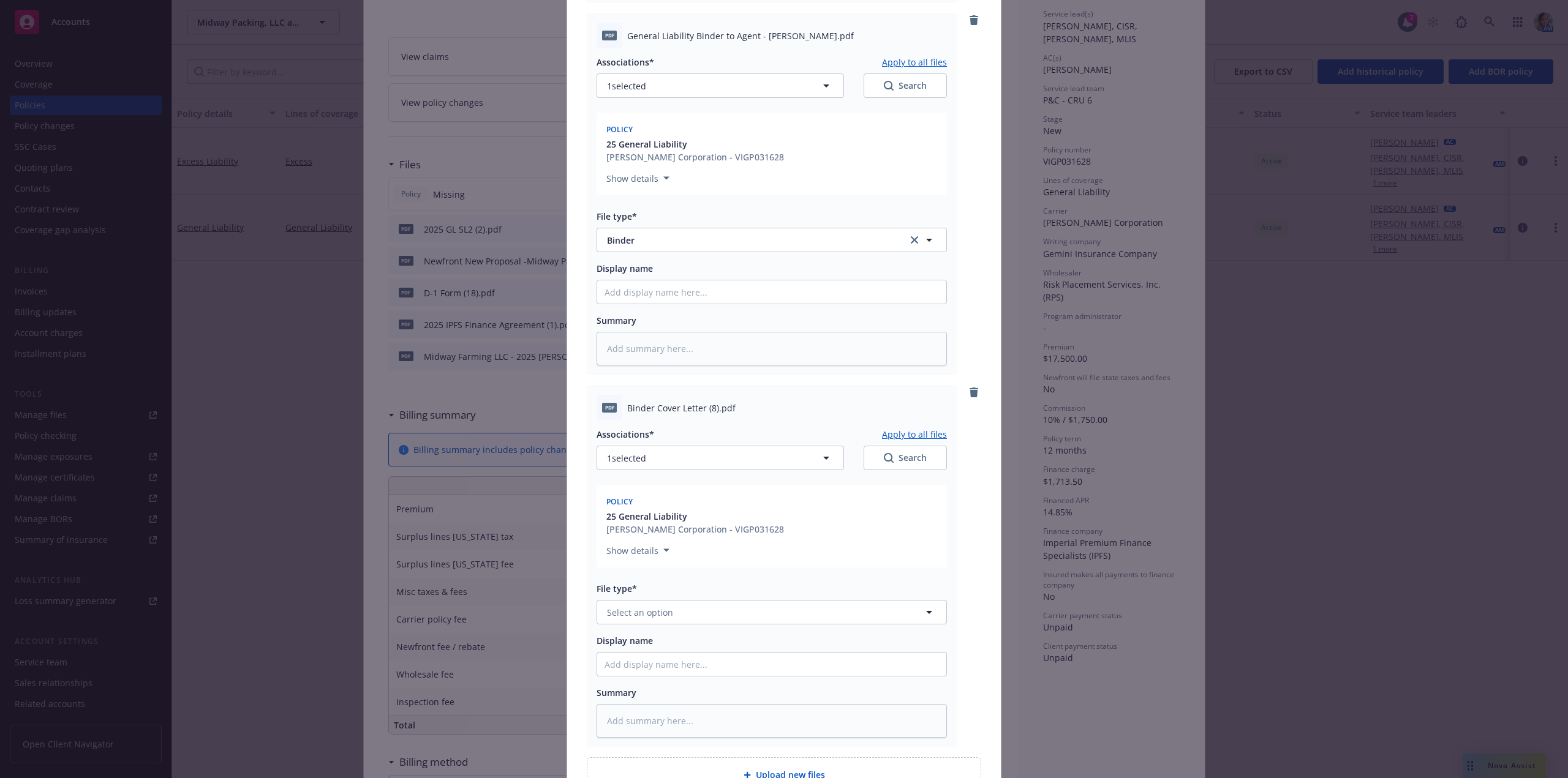
scroll to position [551, 0]
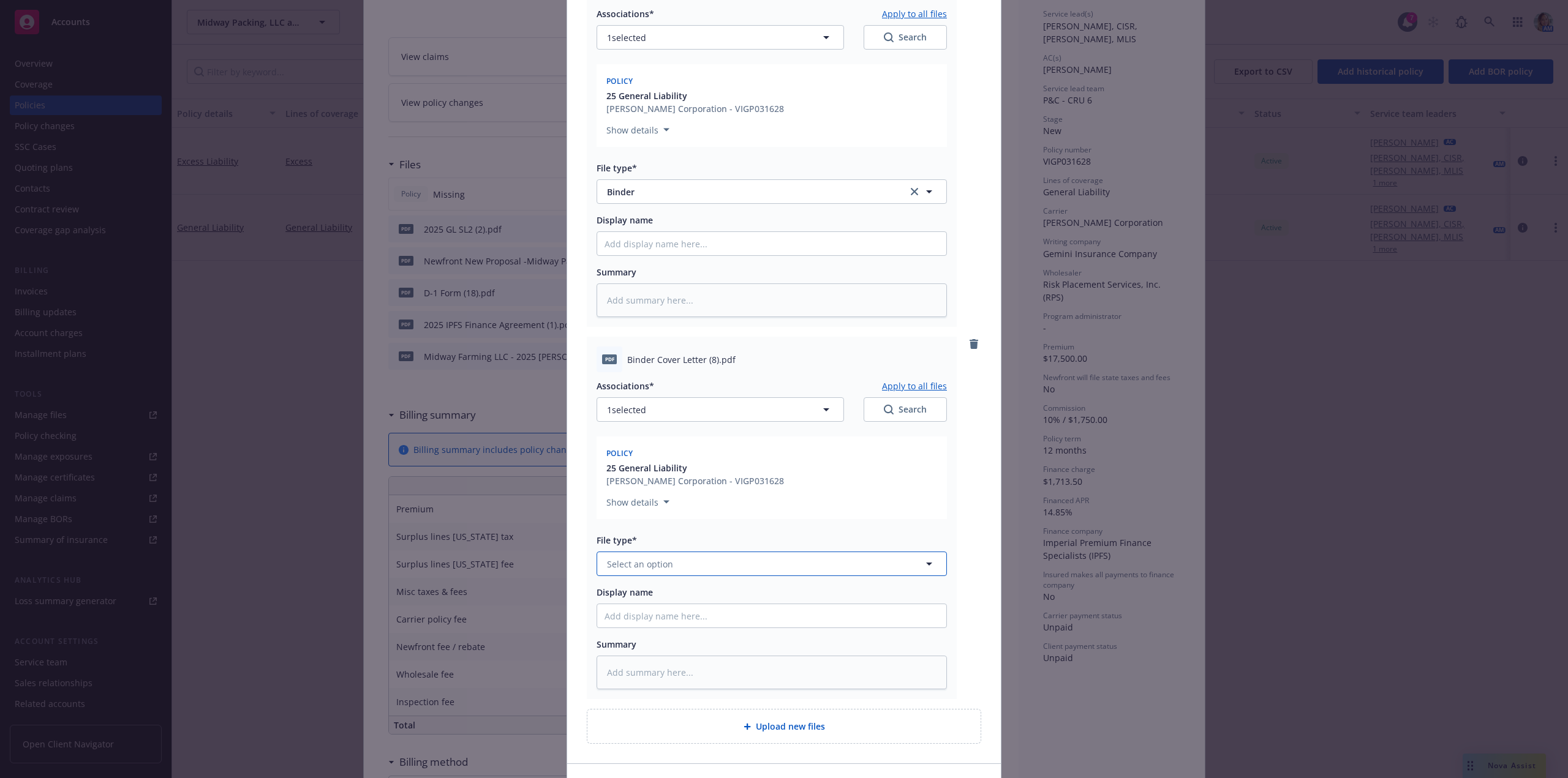
click at [648, 570] on button "Select an option" at bounding box center [772, 563] width 350 height 25
type input "bind"
click at [647, 500] on span "Bind confirmation" at bounding box center [647, 497] width 76 height 13
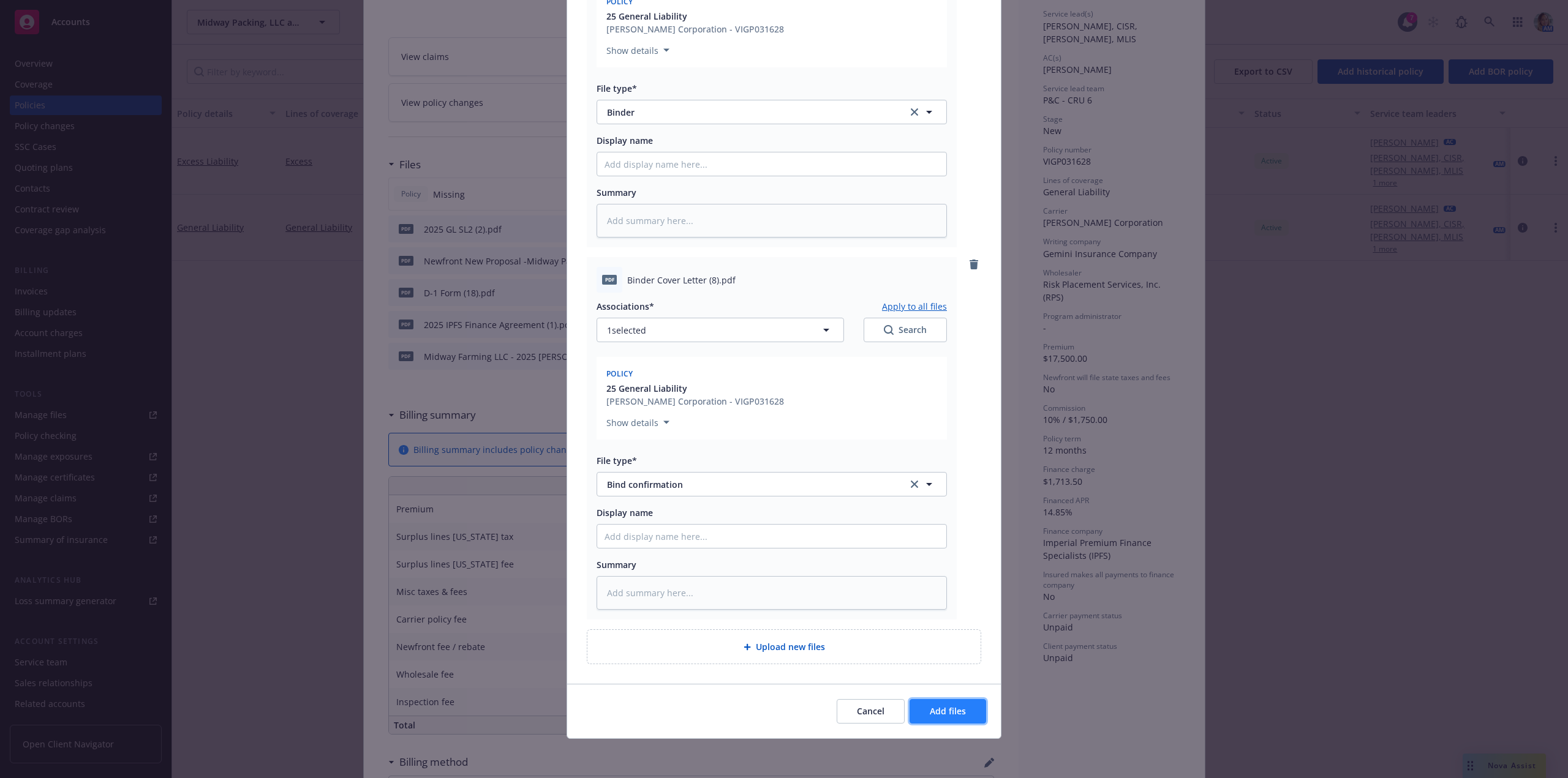
click at [945, 713] on span "Add files" at bounding box center [948, 711] width 36 height 12
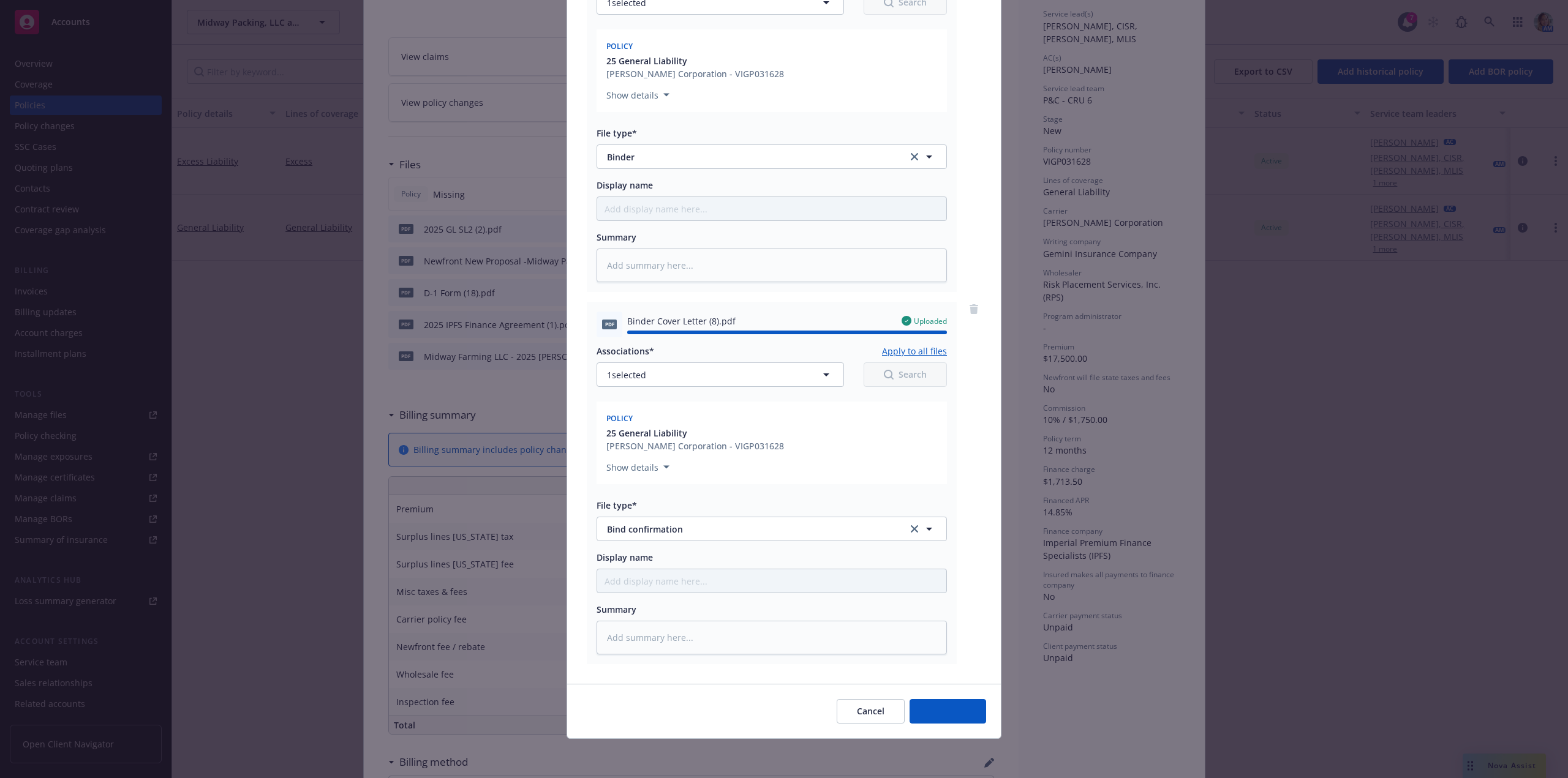
type textarea "x"
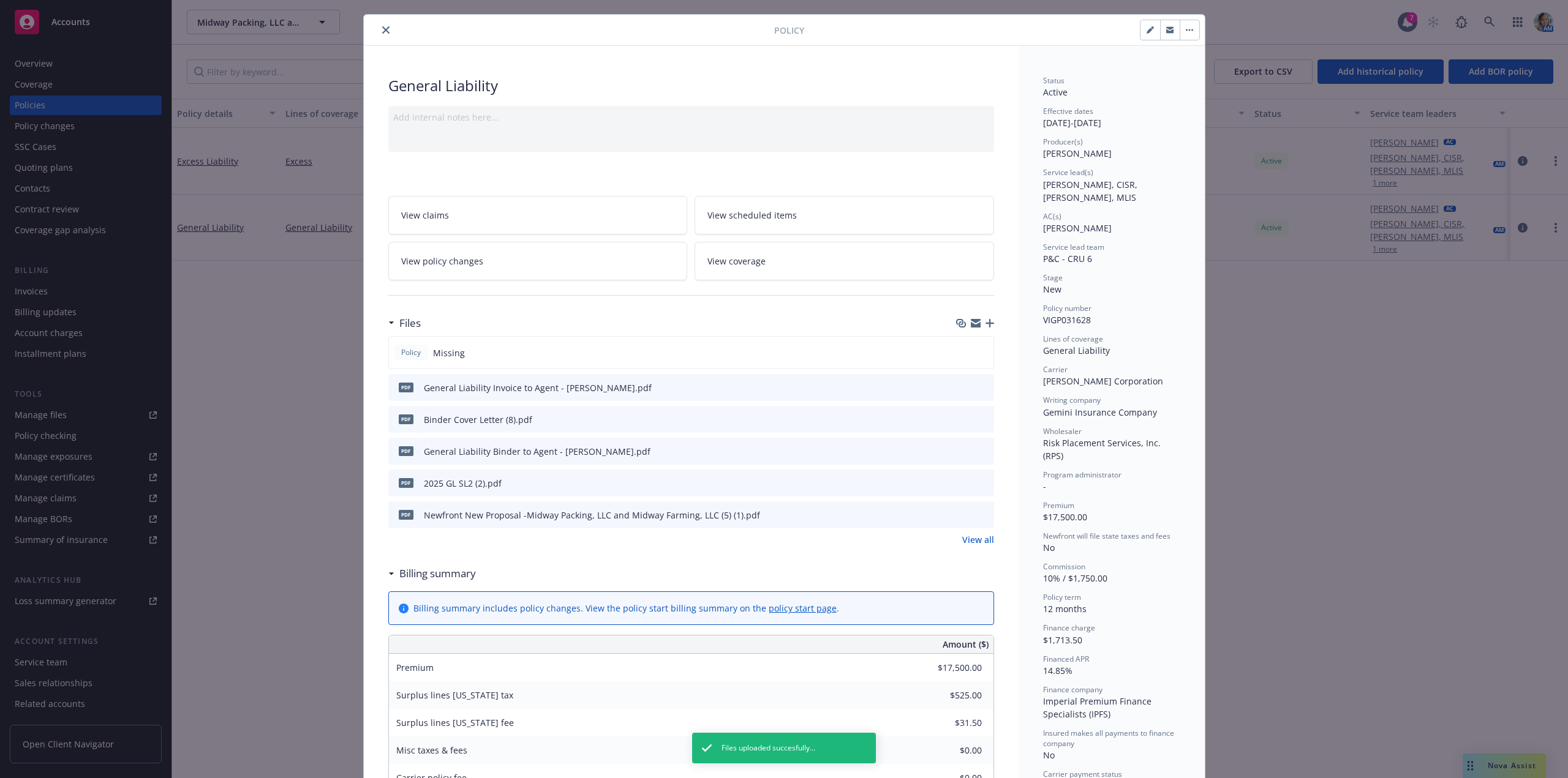
scroll to position [0, 0]
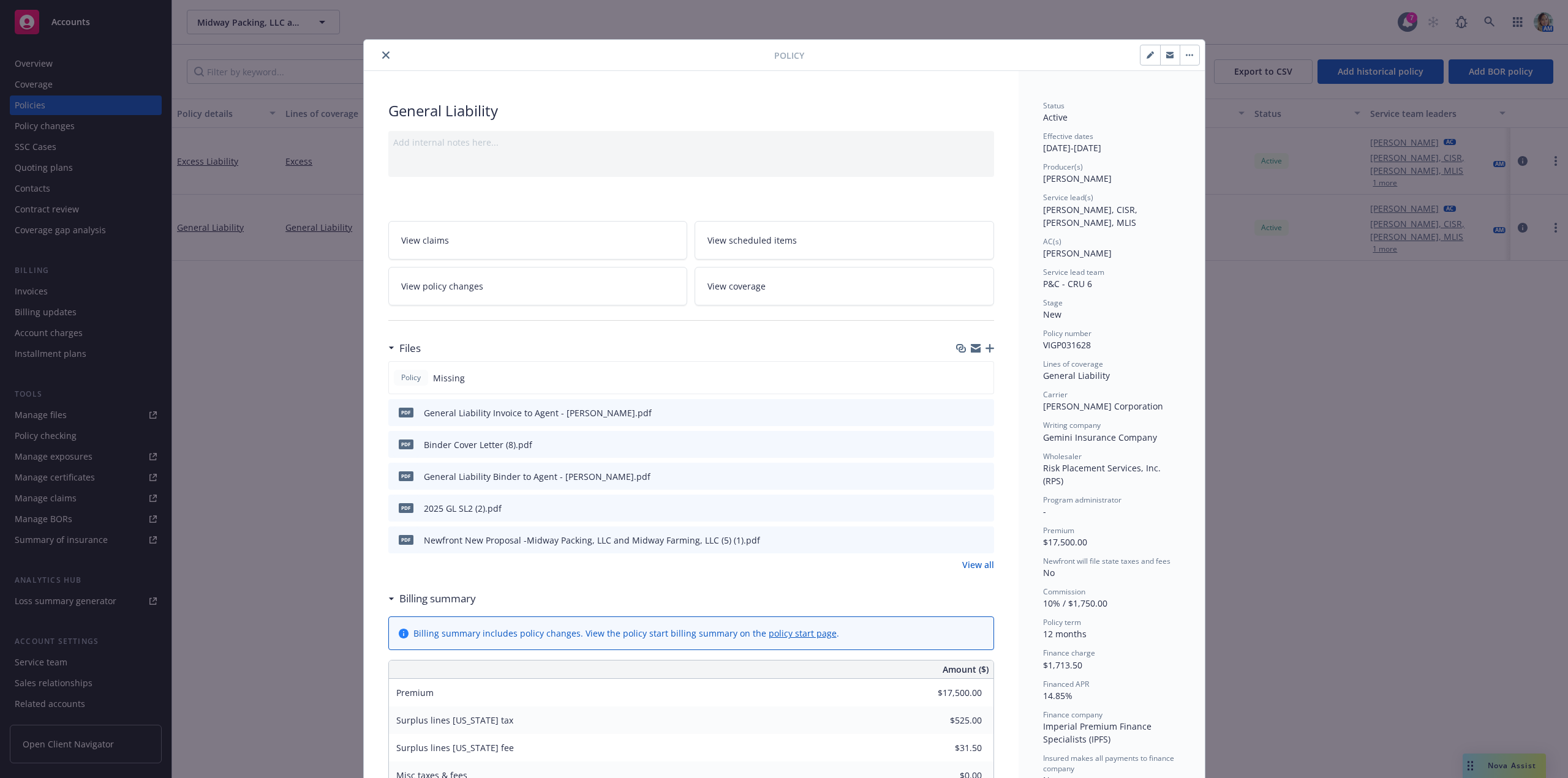
click at [384, 53] on icon "close" at bounding box center [385, 55] width 8 height 8
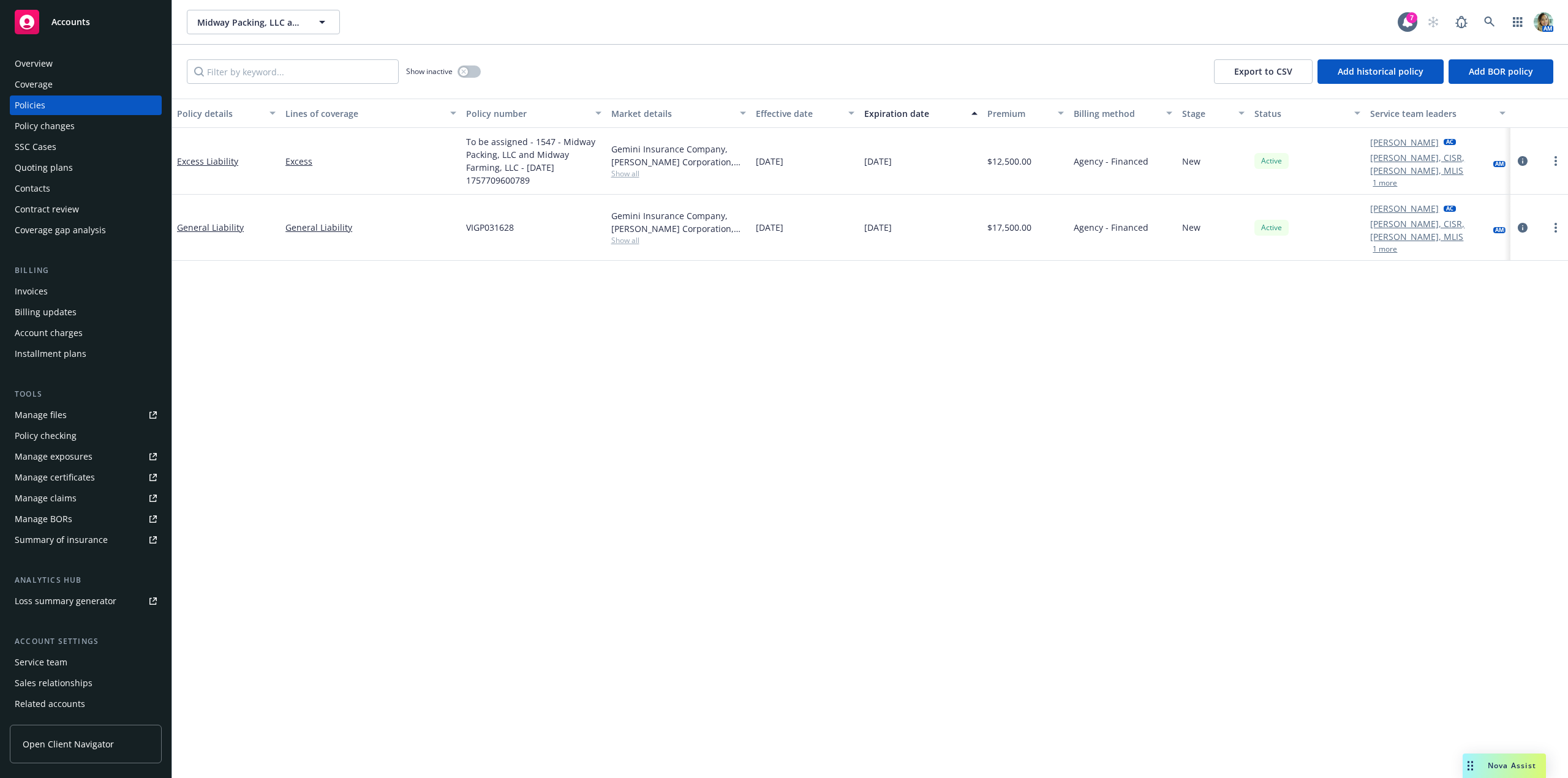
click at [486, 370] on div "Policy details Lines of coverage Policy number Market details Effective date Ex…" at bounding box center [870, 438] width 1396 height 680
click at [228, 161] on link "Excess Liability" at bounding box center [208, 162] width 62 height 12
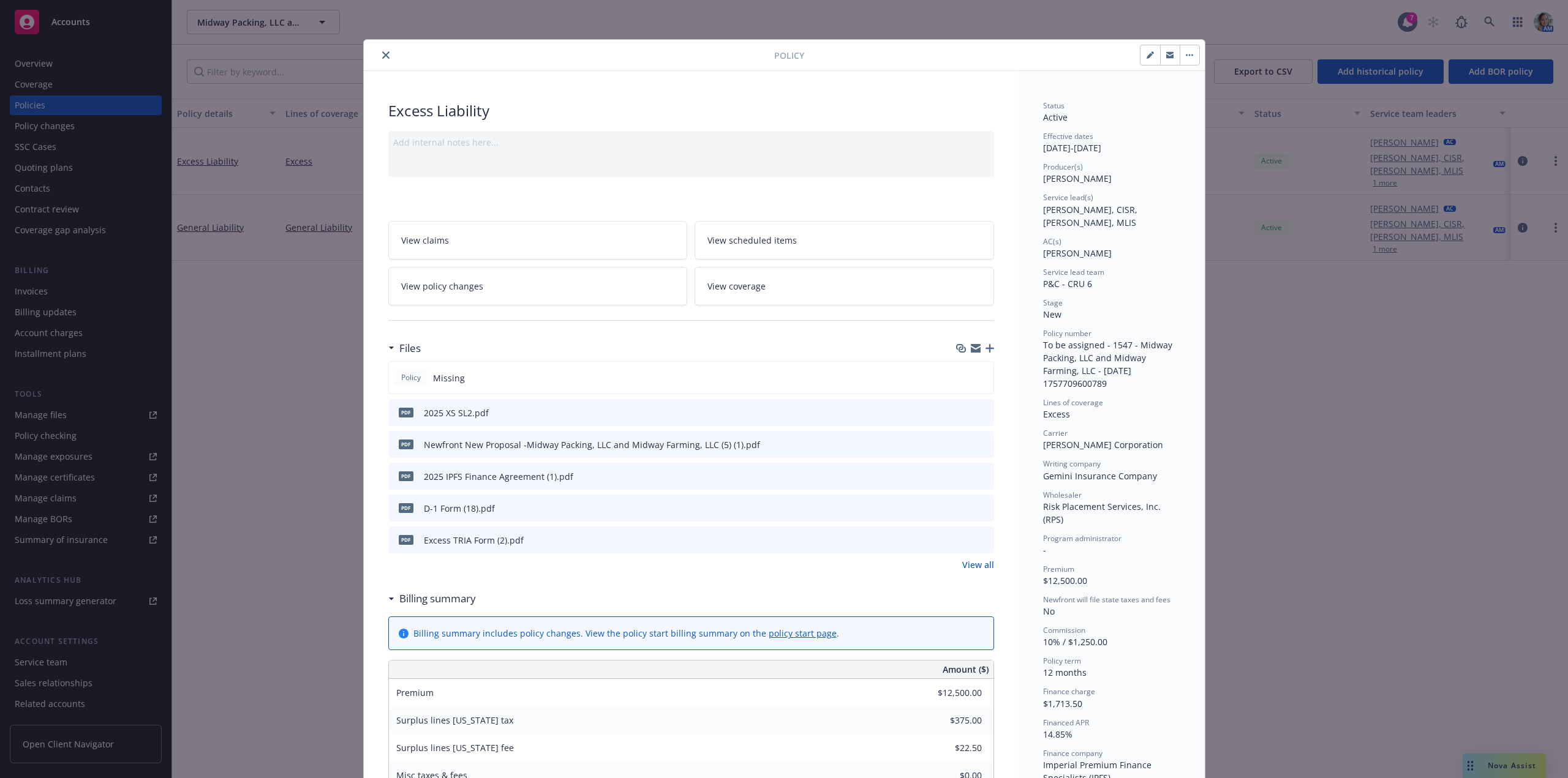
click at [1149, 55] on icon "button" at bounding box center [1150, 55] width 8 height 8
select select "NEW"
select select "12"
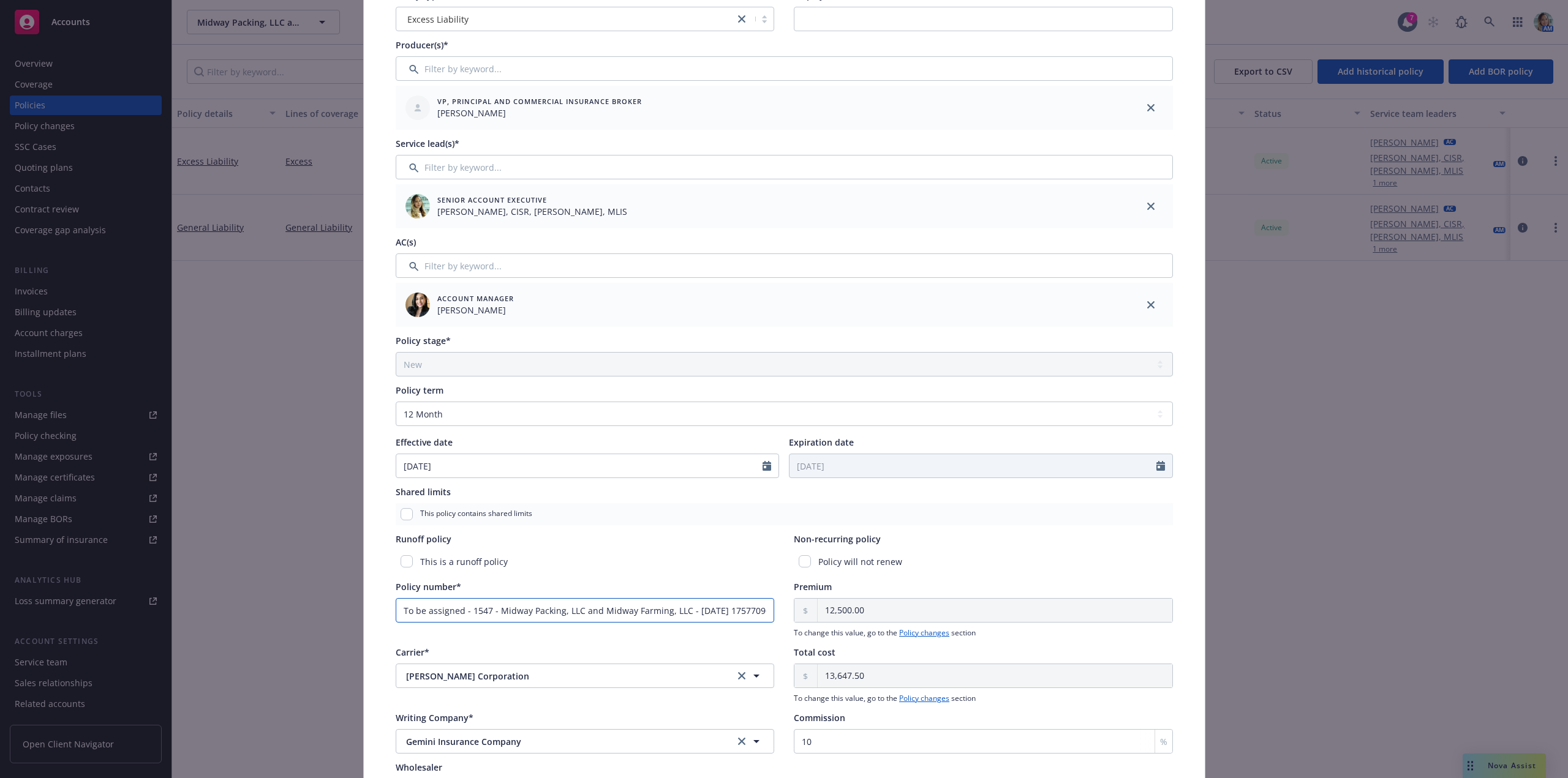
scroll to position [0, 35]
drag, startPoint x: 395, startPoint y: 611, endPoint x: 879, endPoint y: 631, distance: 484.4
click at [878, 631] on div "Policy number* To be assigned - 1547 - Midway Packing, LLC and Midway Farming, …" at bounding box center [784, 609] width 778 height 58
paste input "VIFX004340"
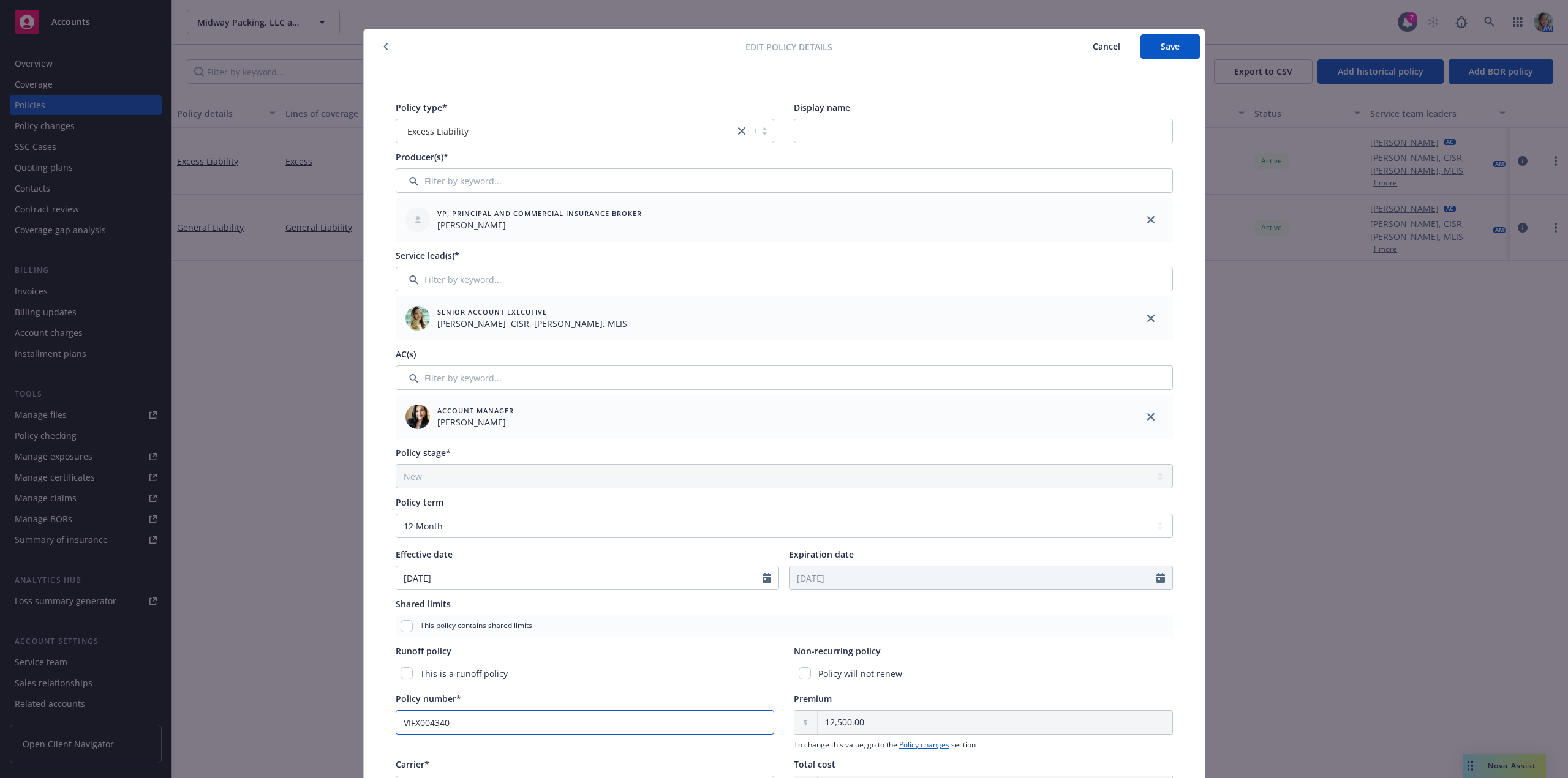
scroll to position [0, 0]
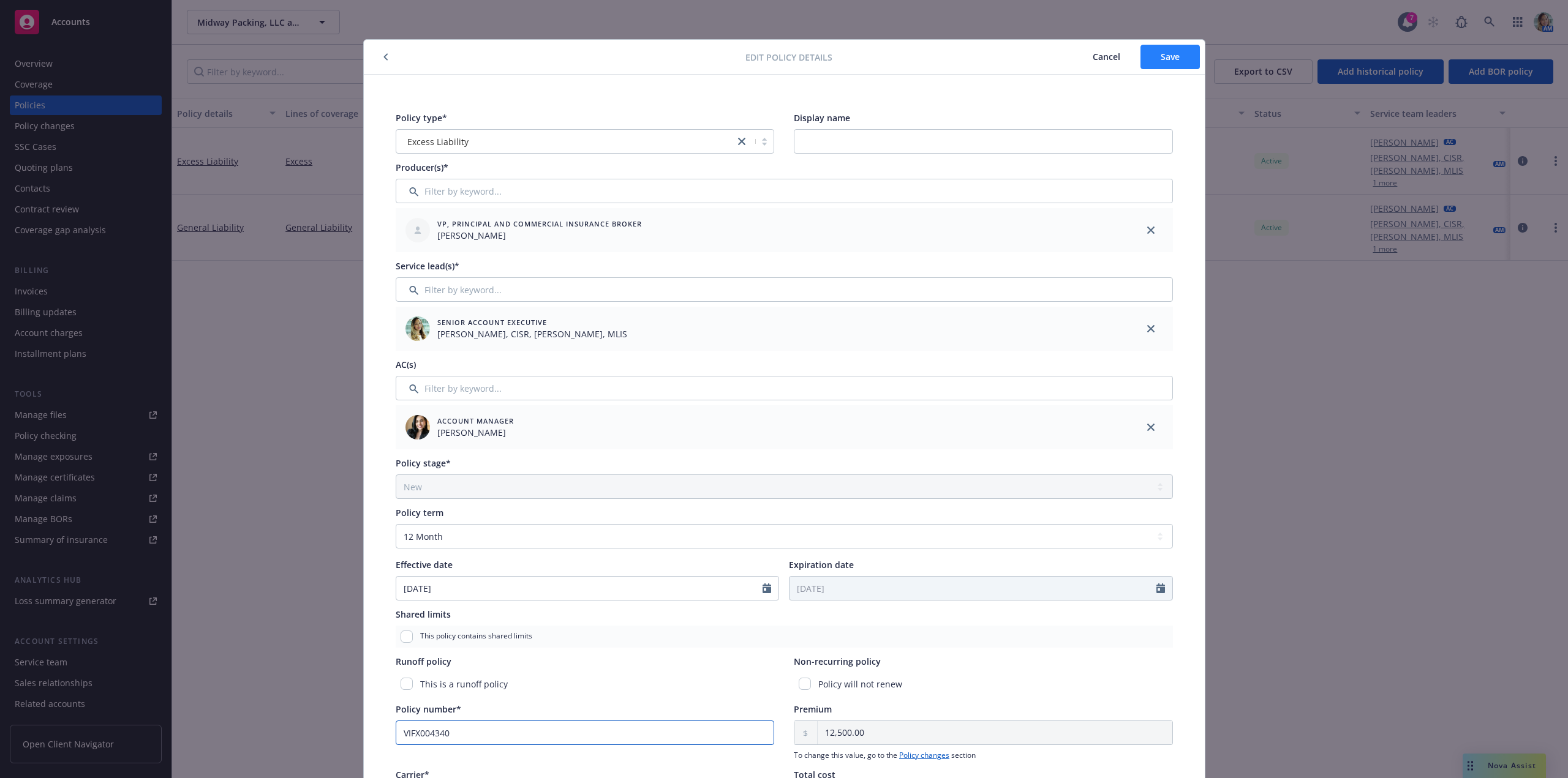
type input "VIFX004340"
click at [1171, 67] on button "Save" at bounding box center [1170, 56] width 59 height 25
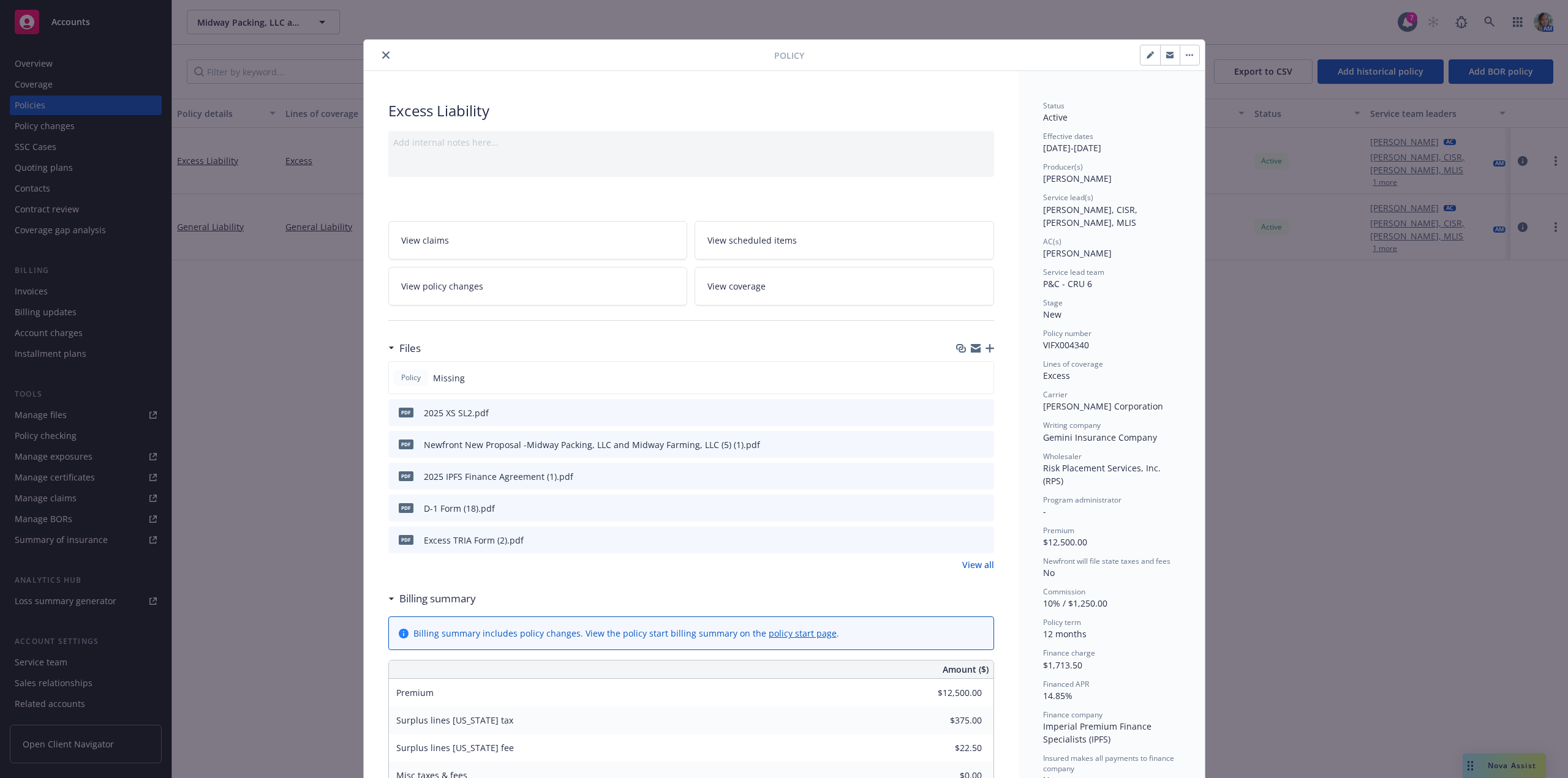
click at [987, 353] on div "Files" at bounding box center [690, 348] width 605 height 26
click at [988, 347] on icon "button" at bounding box center [990, 348] width 9 height 9
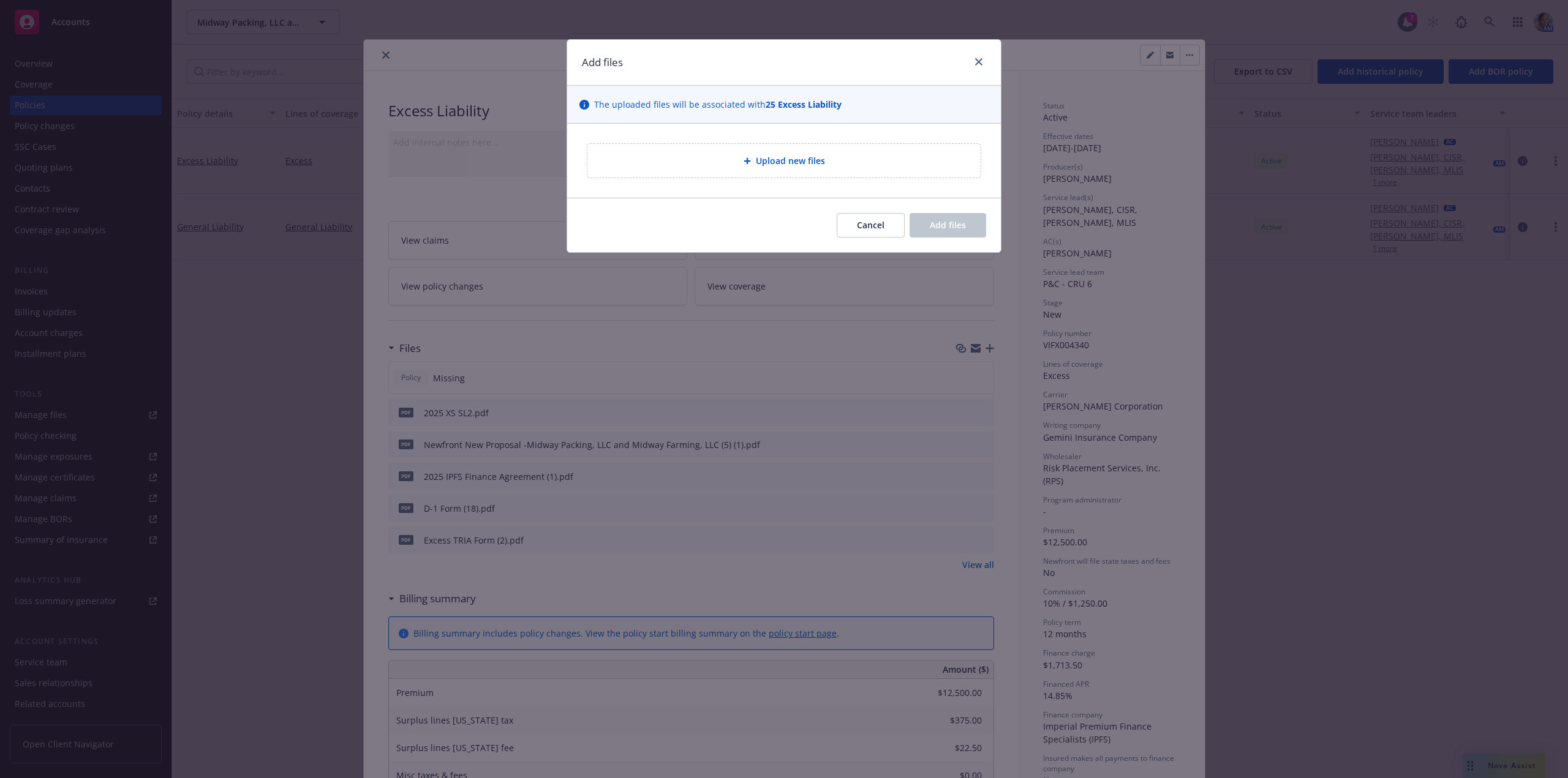
click at [772, 172] on div "Upload new files" at bounding box center [784, 160] width 393 height 33
type textarea "x"
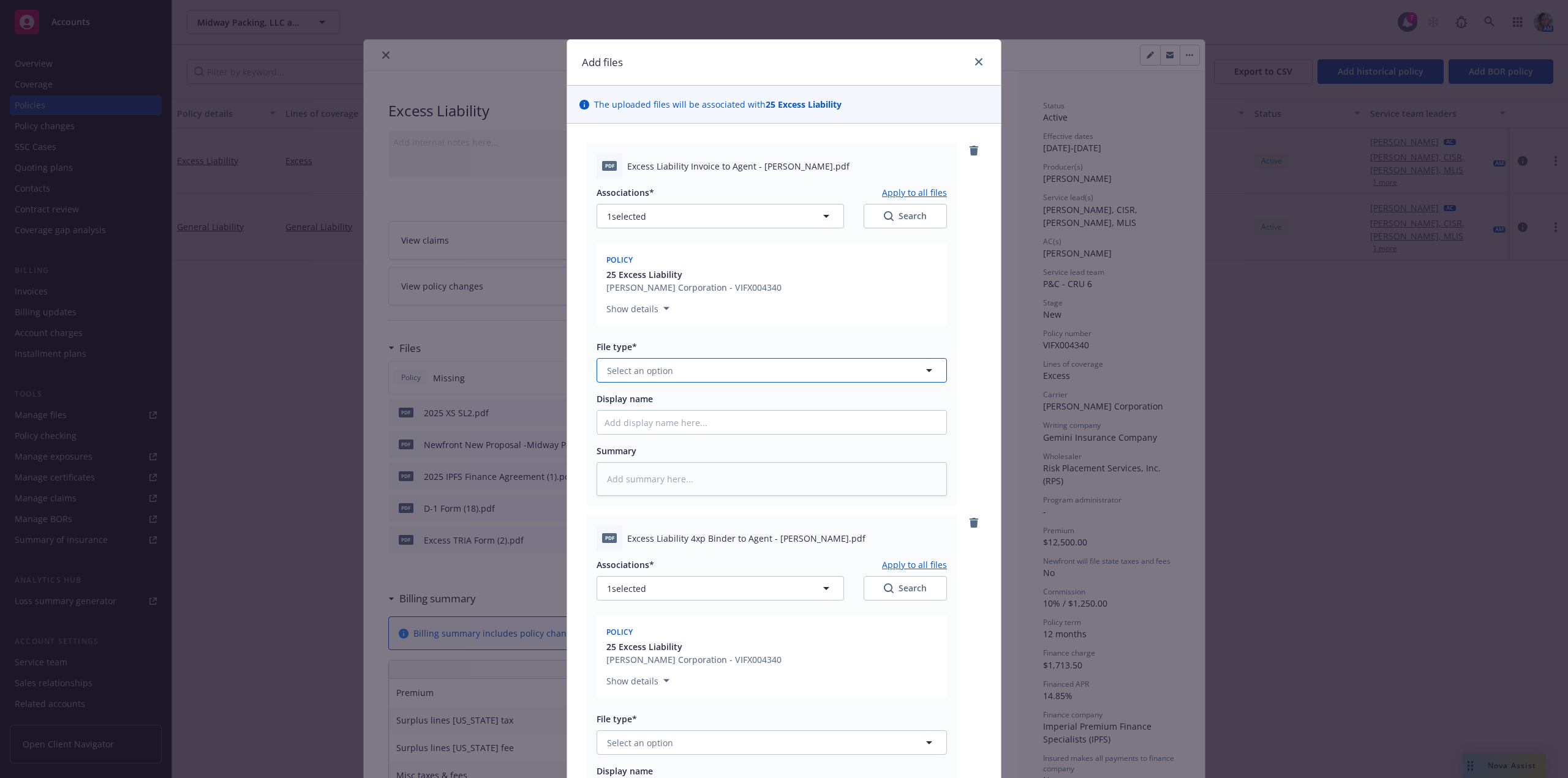
click at [637, 370] on span "Select an option" at bounding box center [640, 371] width 66 height 13
type input "inv"
drag, startPoint x: 667, startPoint y: 431, endPoint x: 694, endPoint y: 461, distance: 40.4
click at [668, 431] on div "Invoice - Third Party" at bounding box center [650, 437] width 92 height 18
type textarea "x"
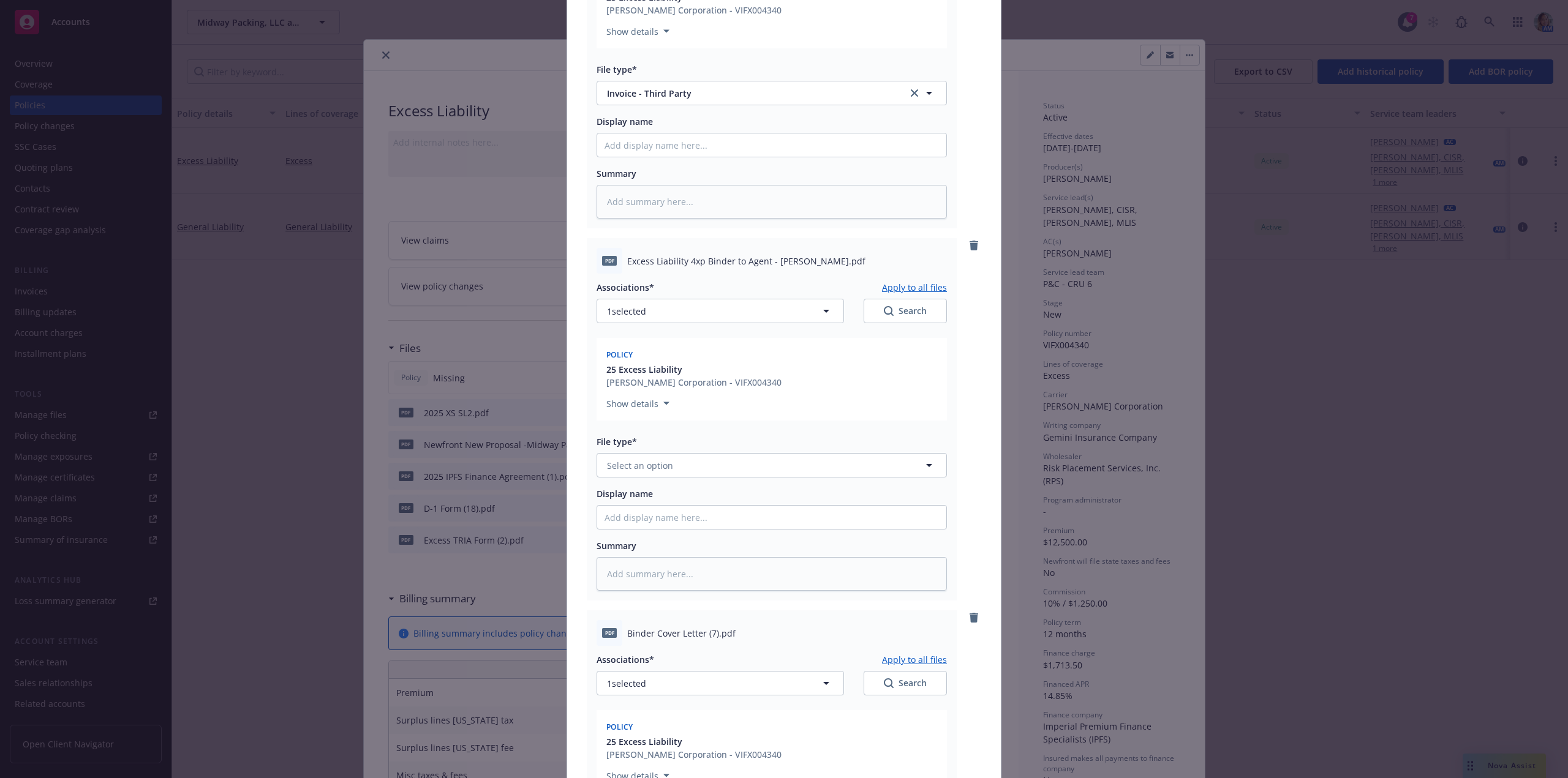
scroll to position [306, 0]
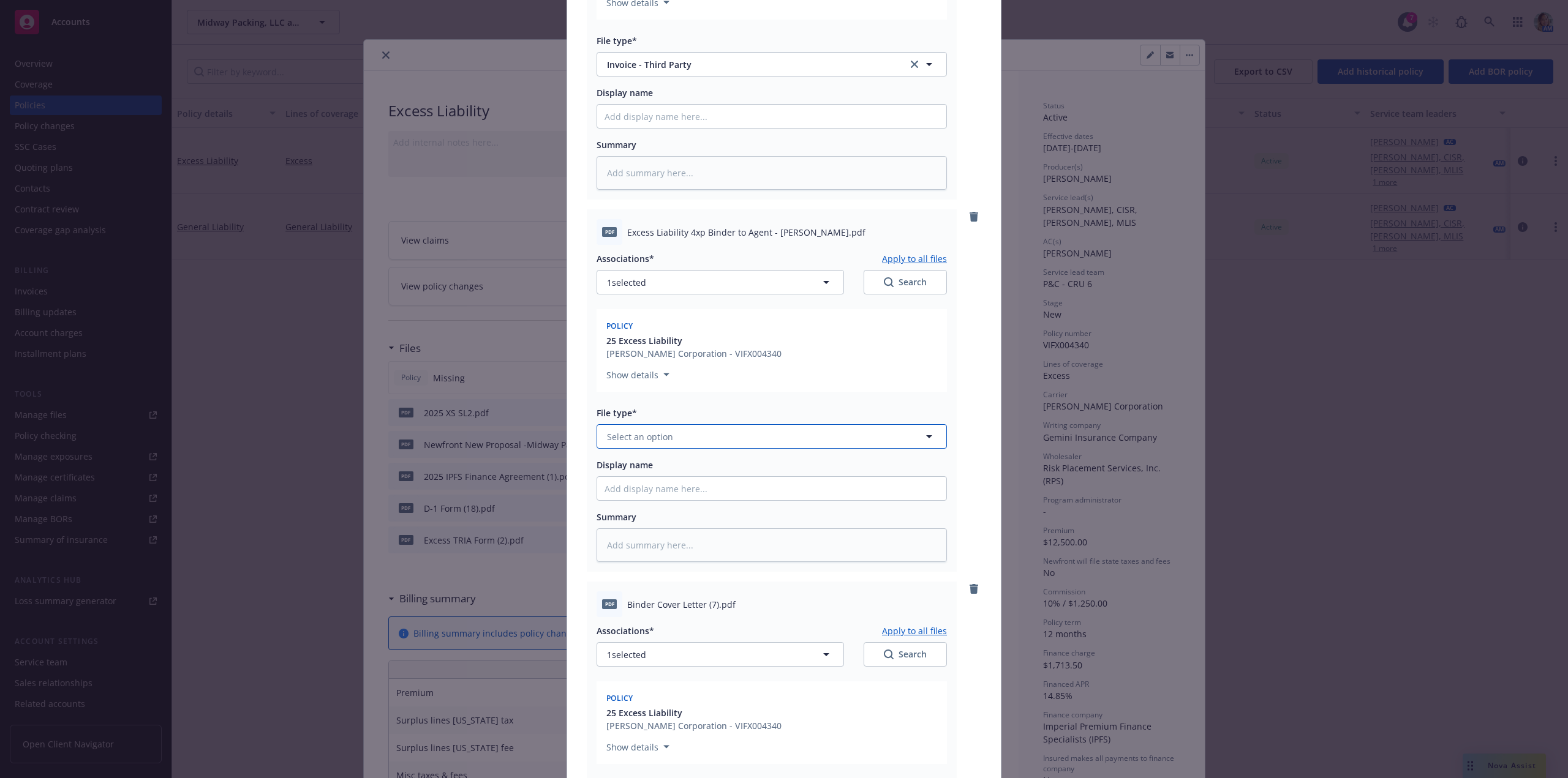
click at [667, 440] on button "Select an option" at bounding box center [772, 437] width 350 height 25
type input "bin"
click at [664, 478] on div "Binder" at bounding box center [772, 470] width 334 height 18
type textarea "x"
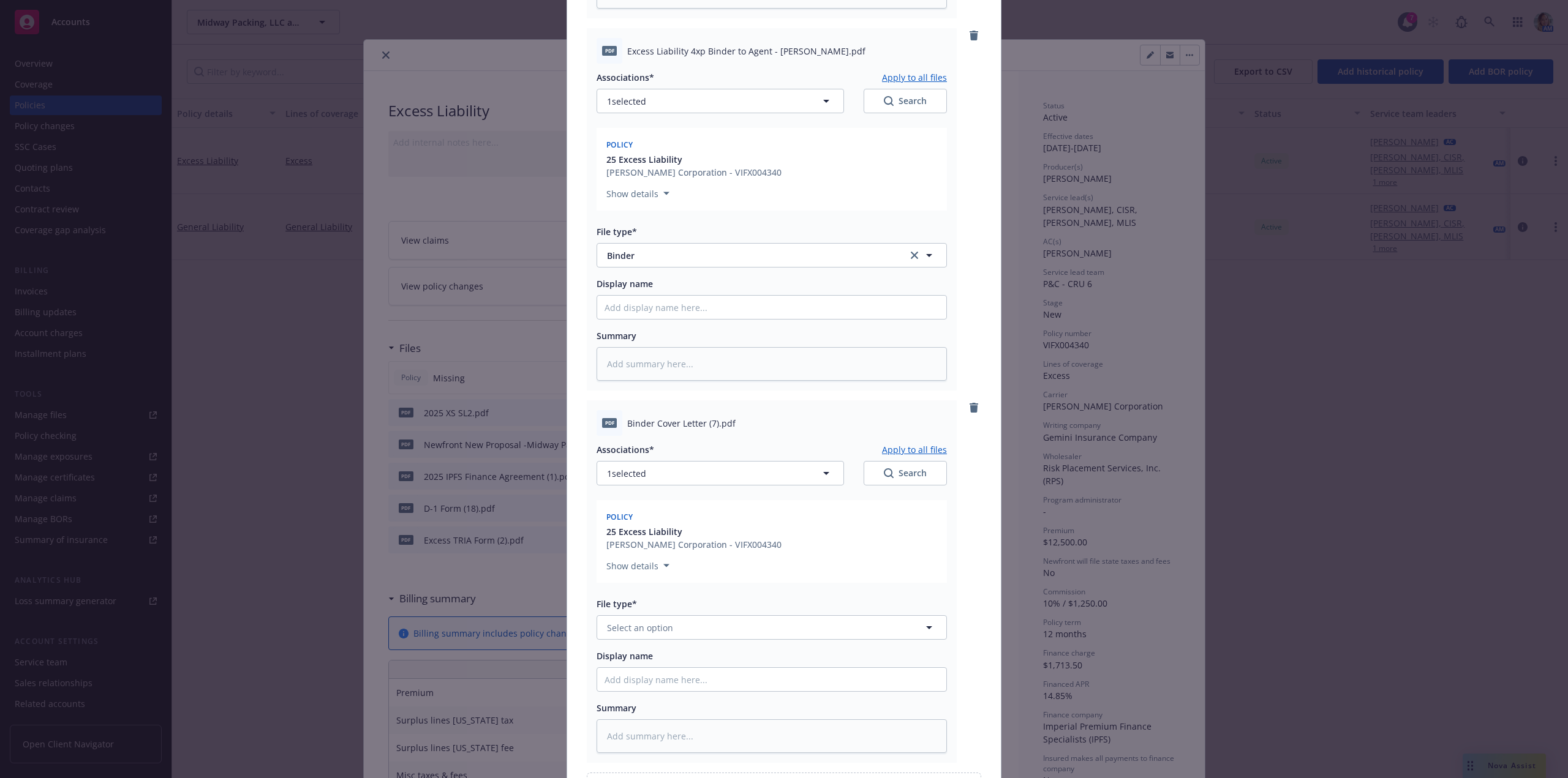
scroll to position [551, 0]
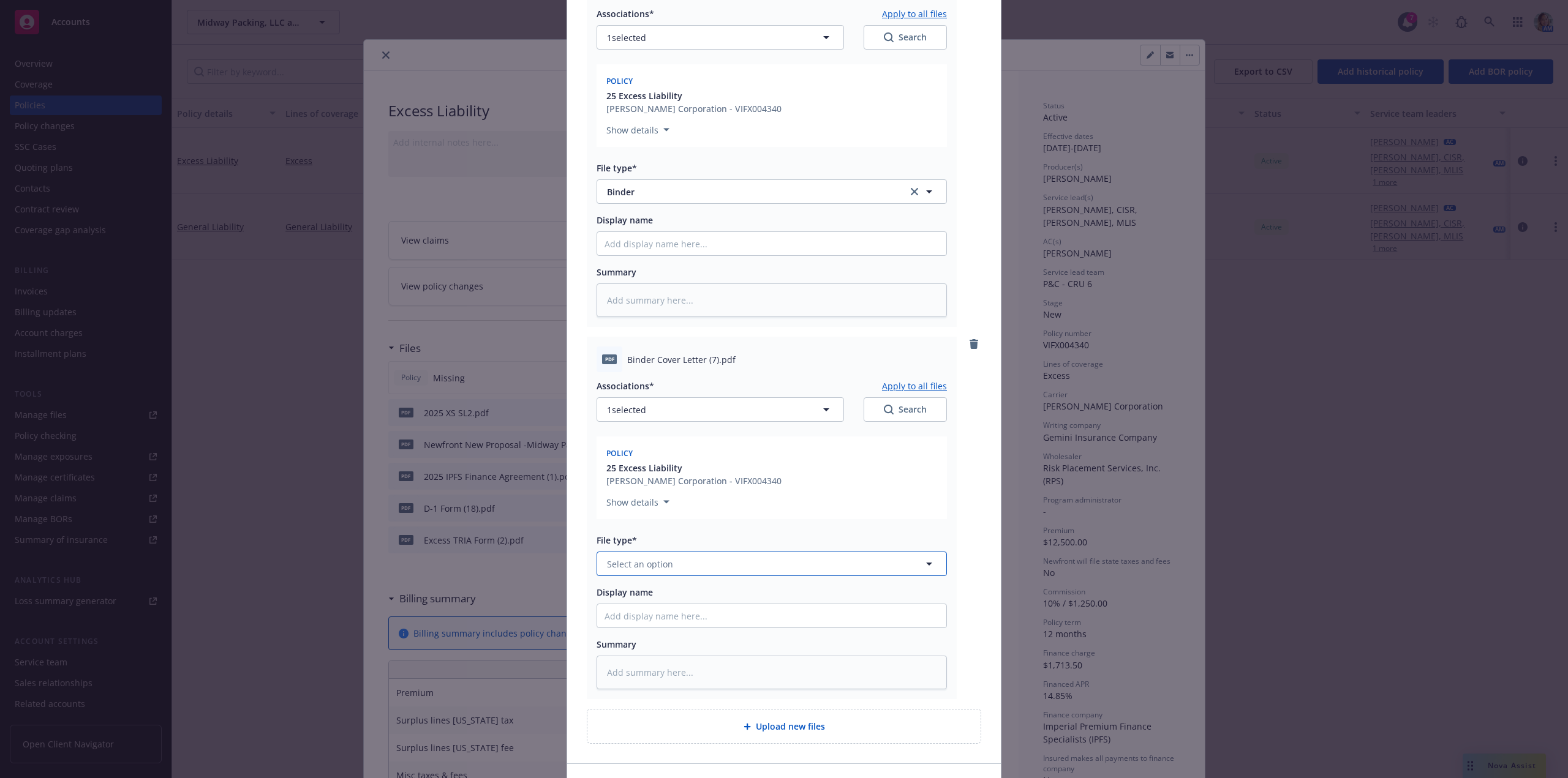
click at [626, 563] on span "Select an option" at bounding box center [640, 564] width 66 height 13
type input "conf"
drag, startPoint x: 672, startPoint y: 698, endPoint x: 684, endPoint y: 689, distance: 15.0
click at [672, 696] on span "Coverage confirmation" at bounding box center [658, 695] width 96 height 13
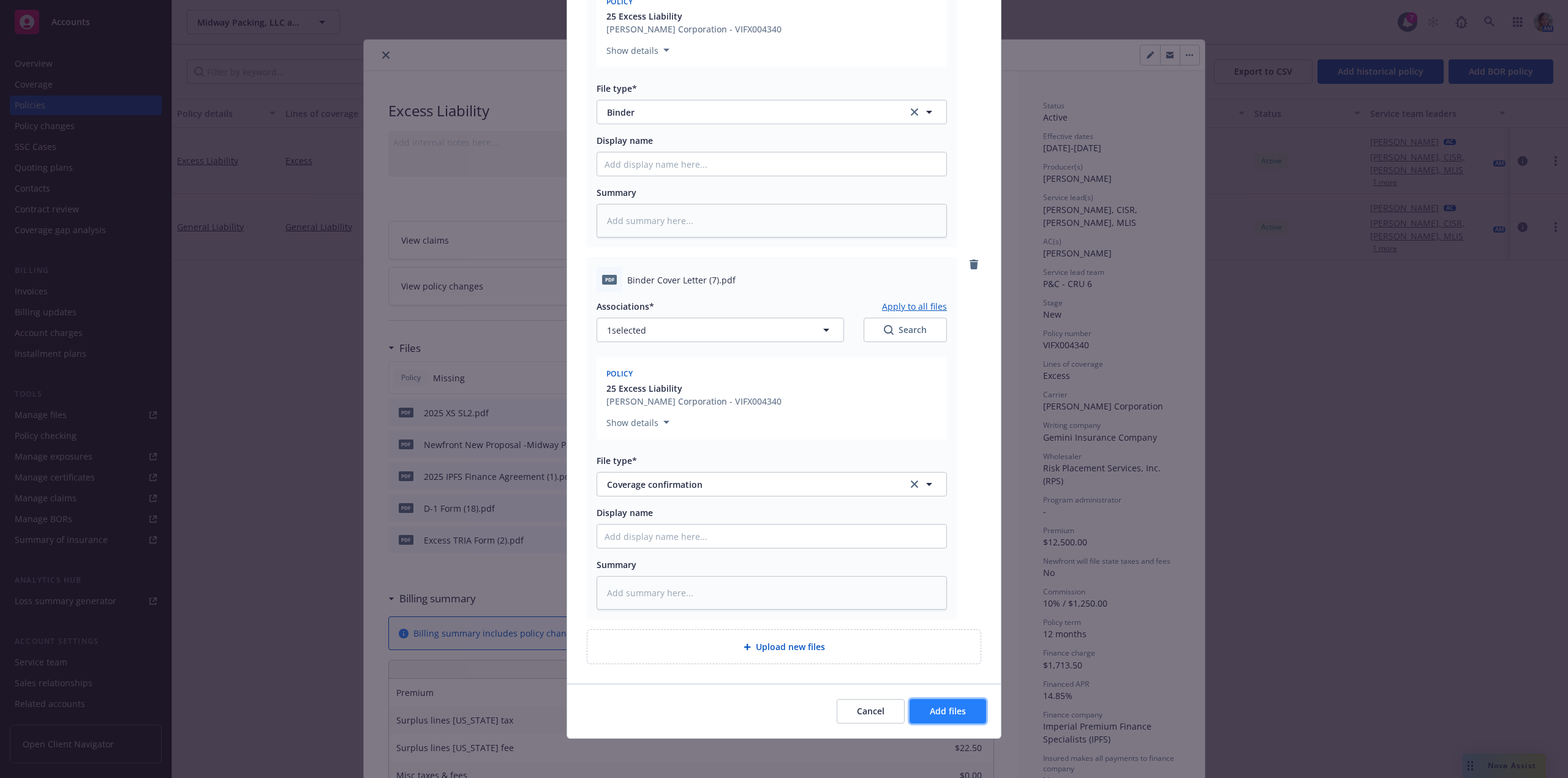
click at [958, 706] on button "Add files" at bounding box center [947, 711] width 76 height 25
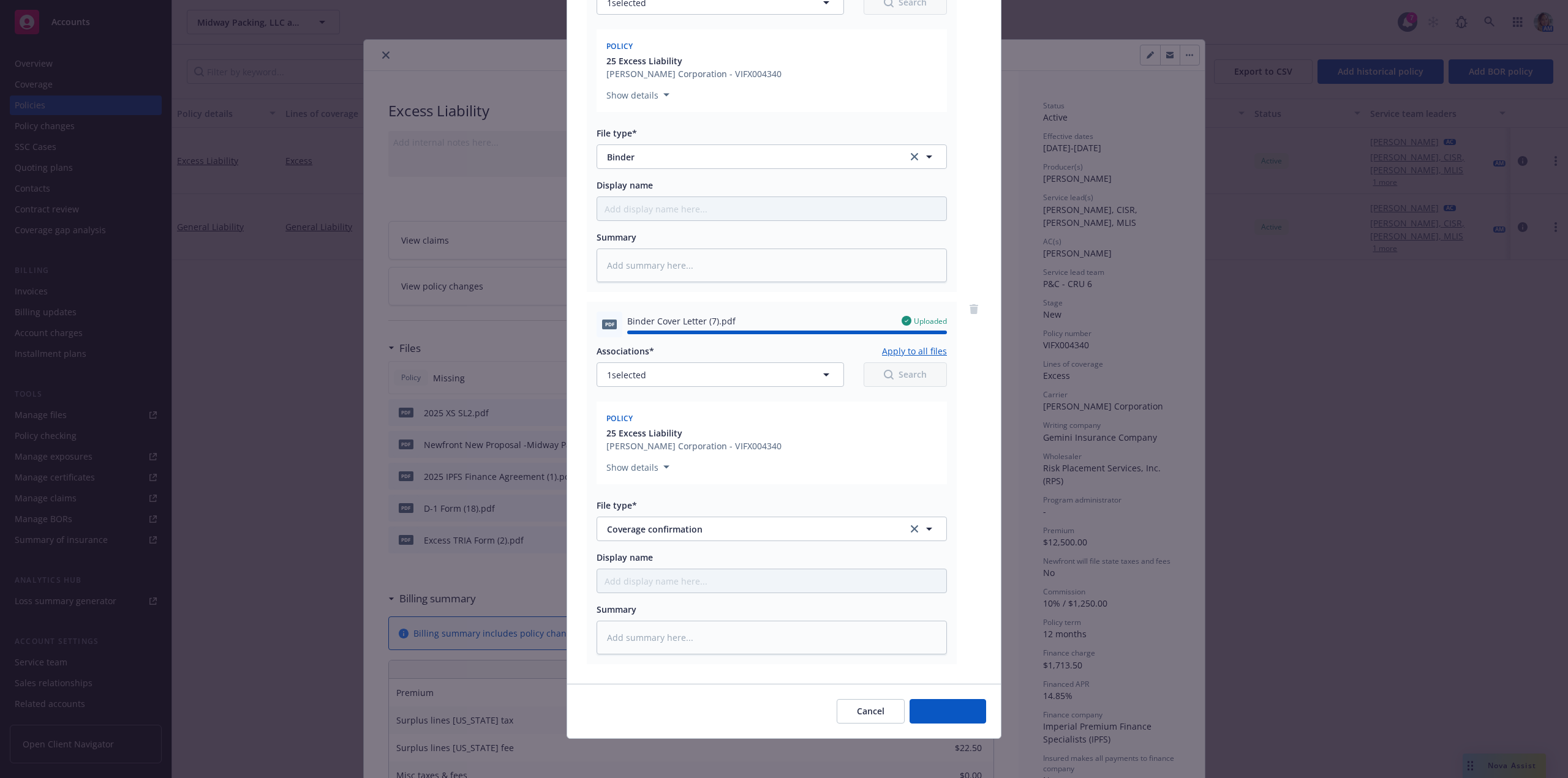
type textarea "x"
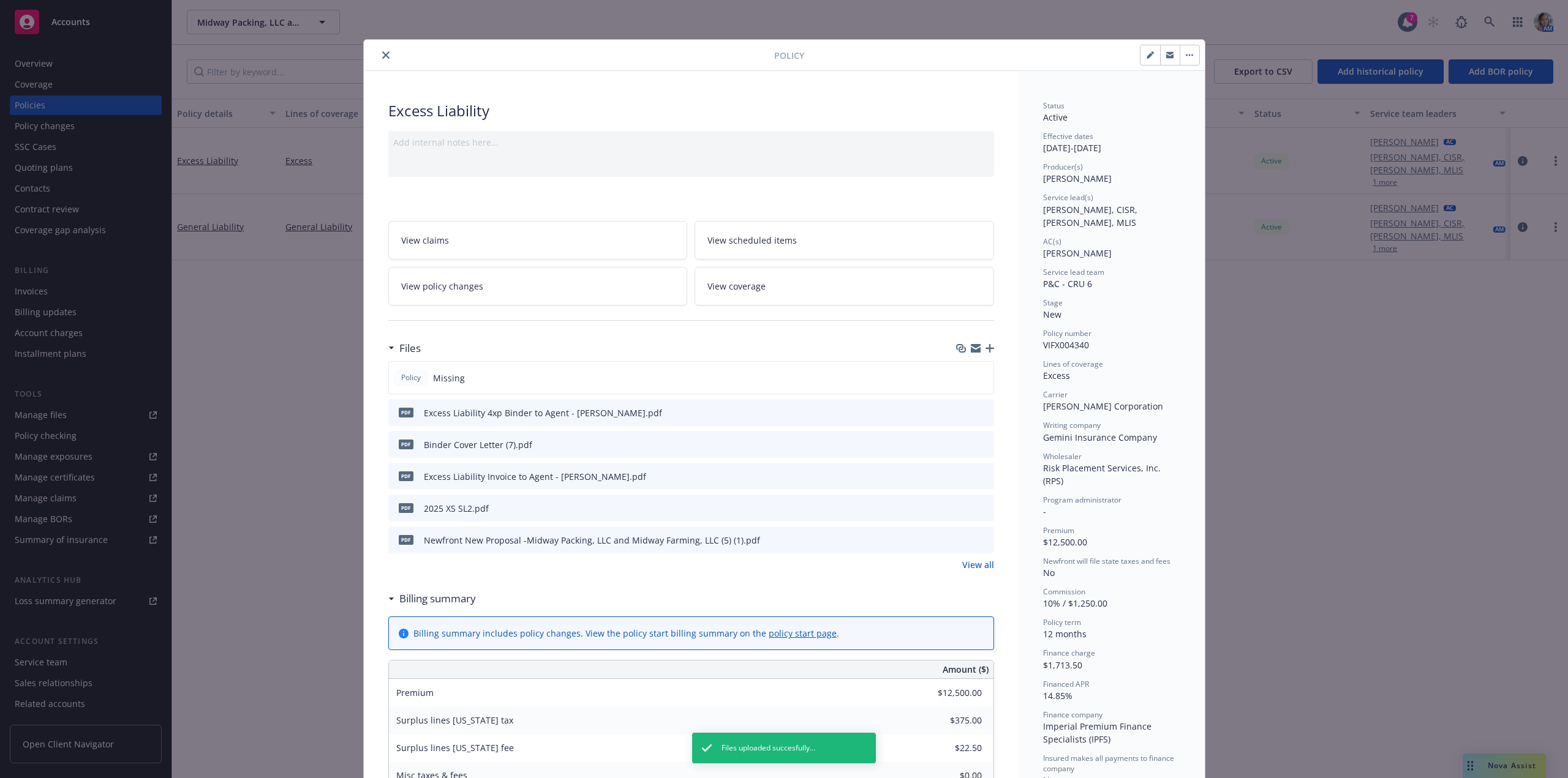
click at [386, 59] on button "close" at bounding box center [385, 55] width 15 height 15
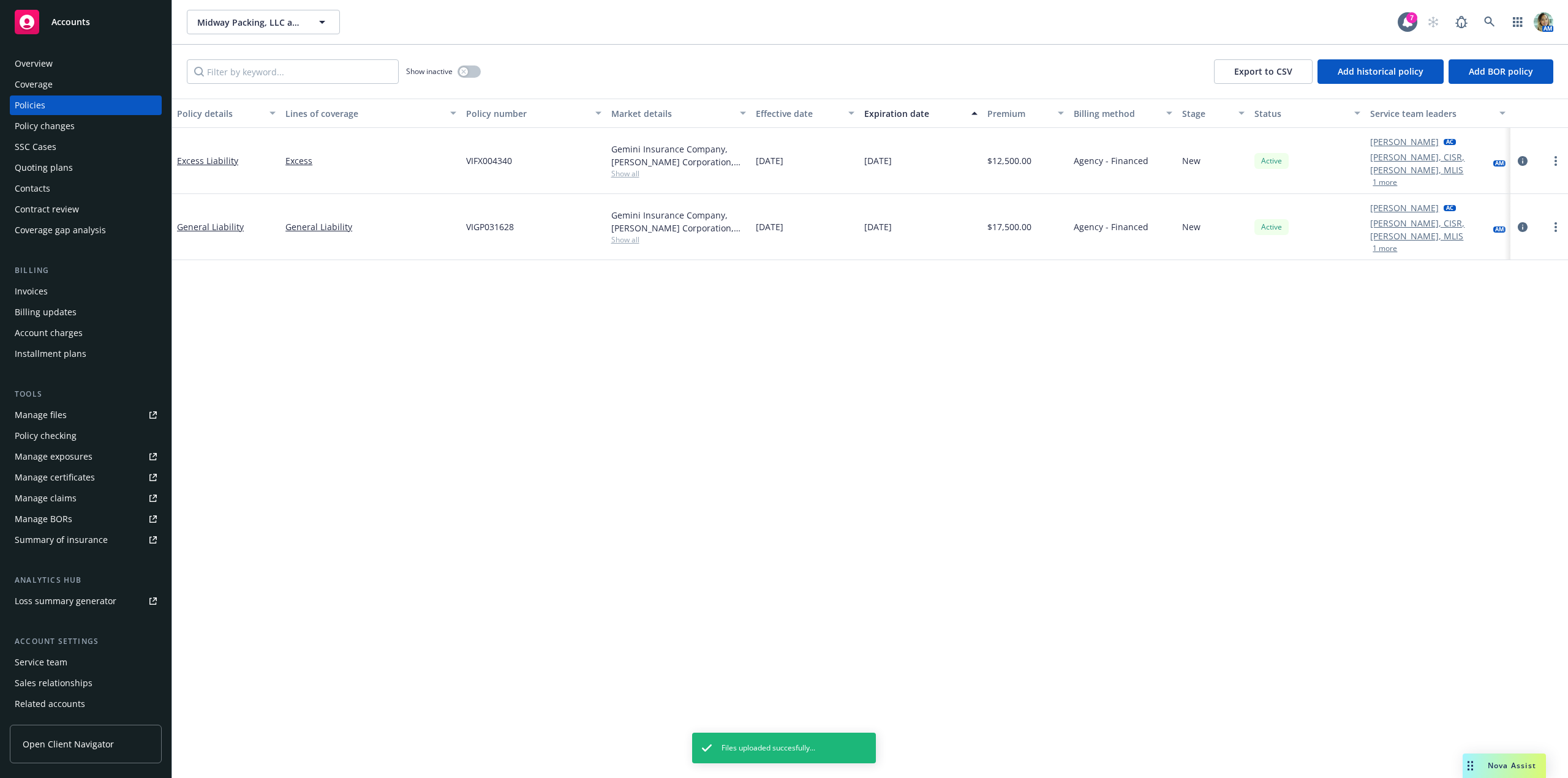
click at [383, 357] on div "Policy details Lines of coverage Policy number Market details Effective date Ex…" at bounding box center [870, 438] width 1396 height 680
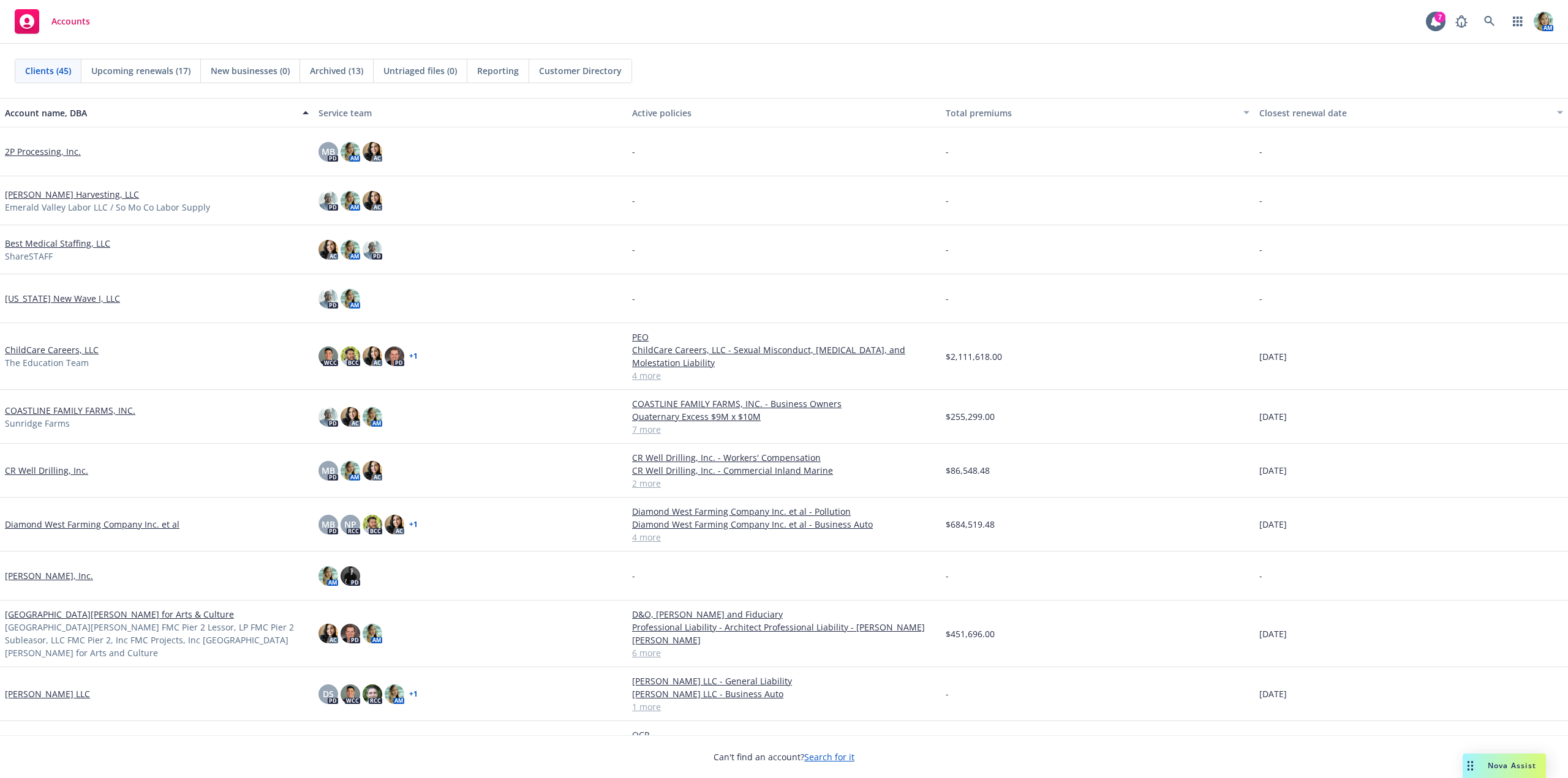
drag, startPoint x: 492, startPoint y: 73, endPoint x: 494, endPoint y: 96, distance: 23.1
click at [492, 73] on span "Reporting" at bounding box center [498, 70] width 42 height 13
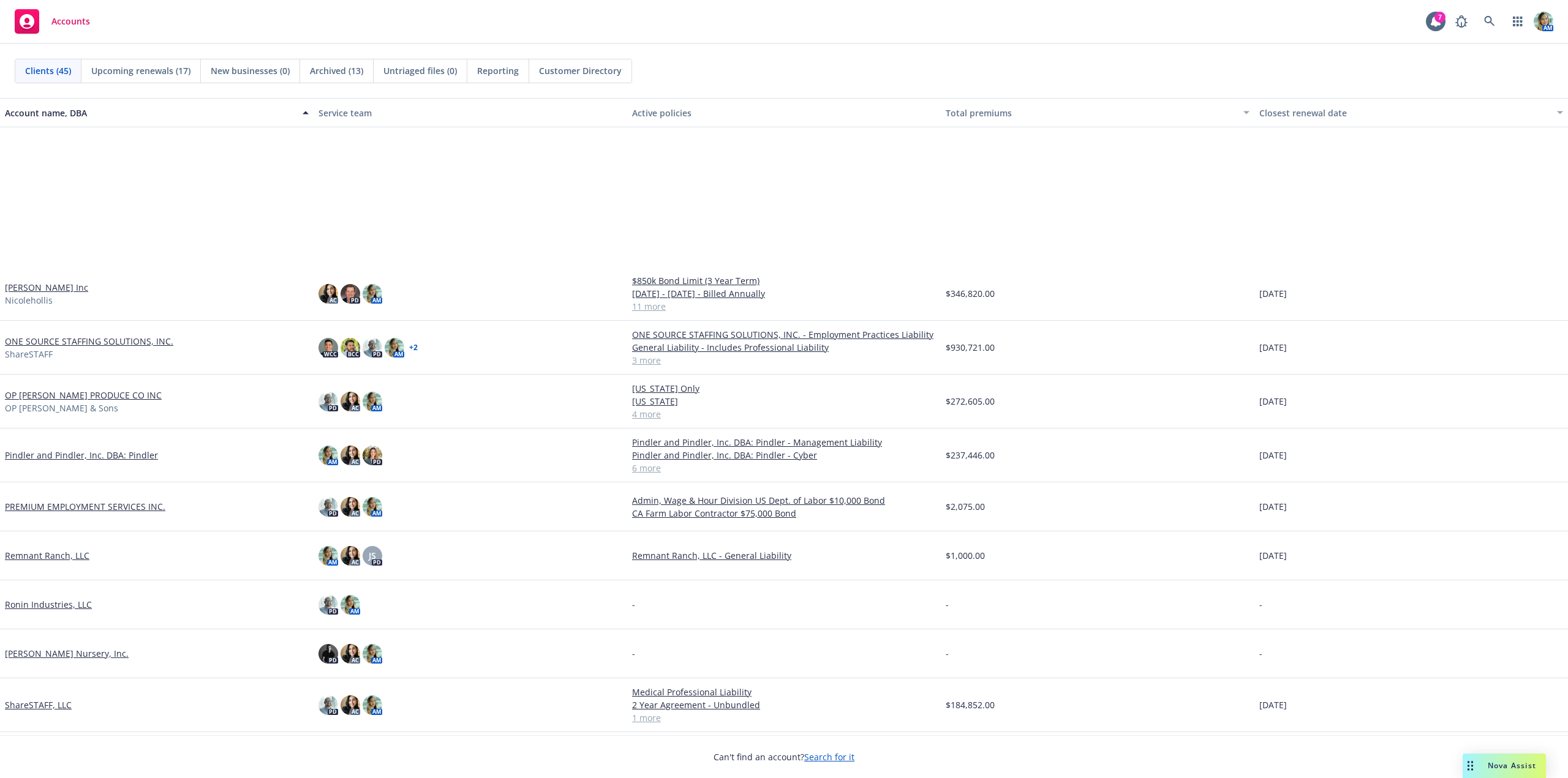
scroll to position [1286, 0]
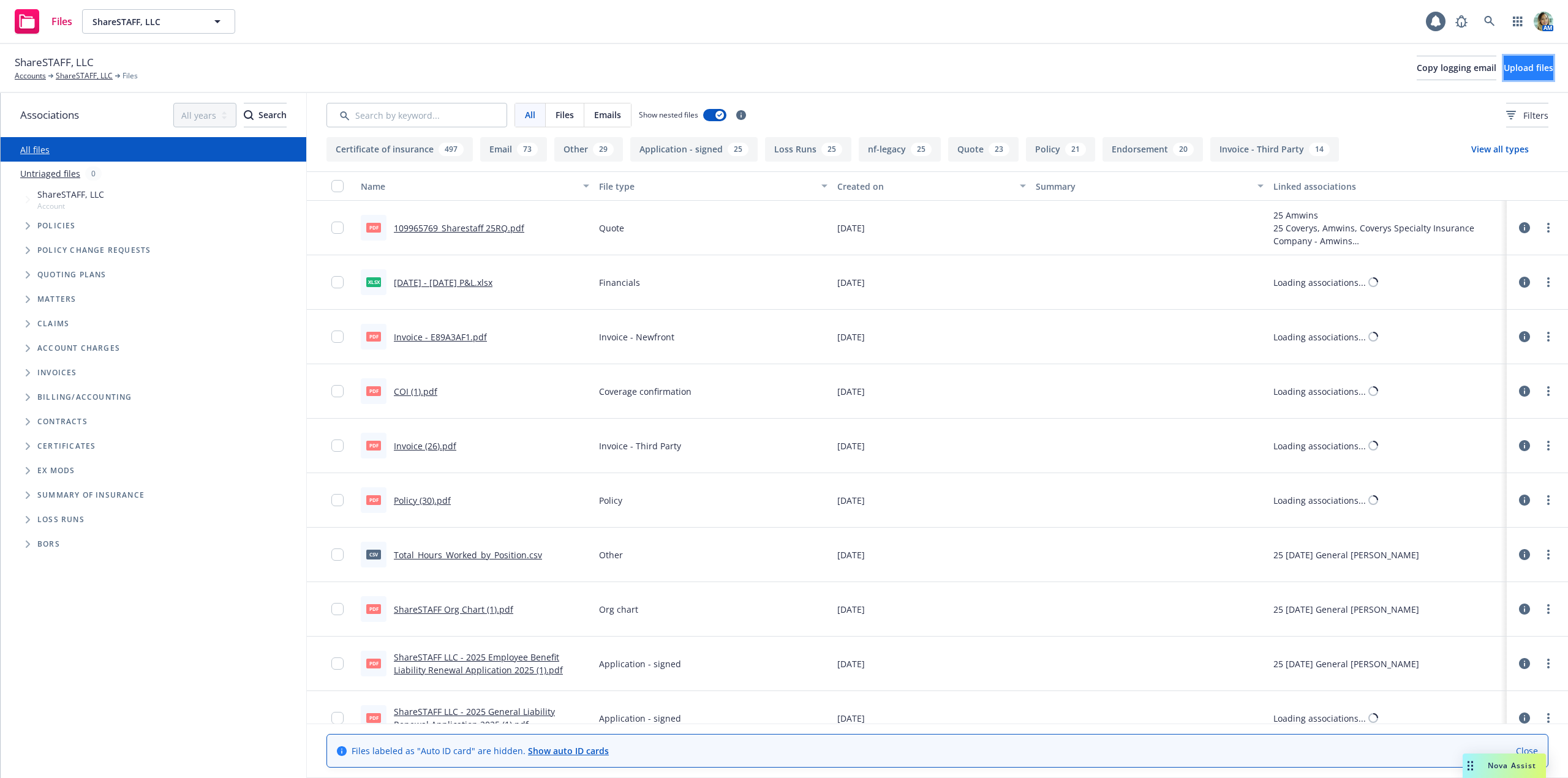
click at [1504, 63] on span "Upload files" at bounding box center [1529, 68] width 50 height 12
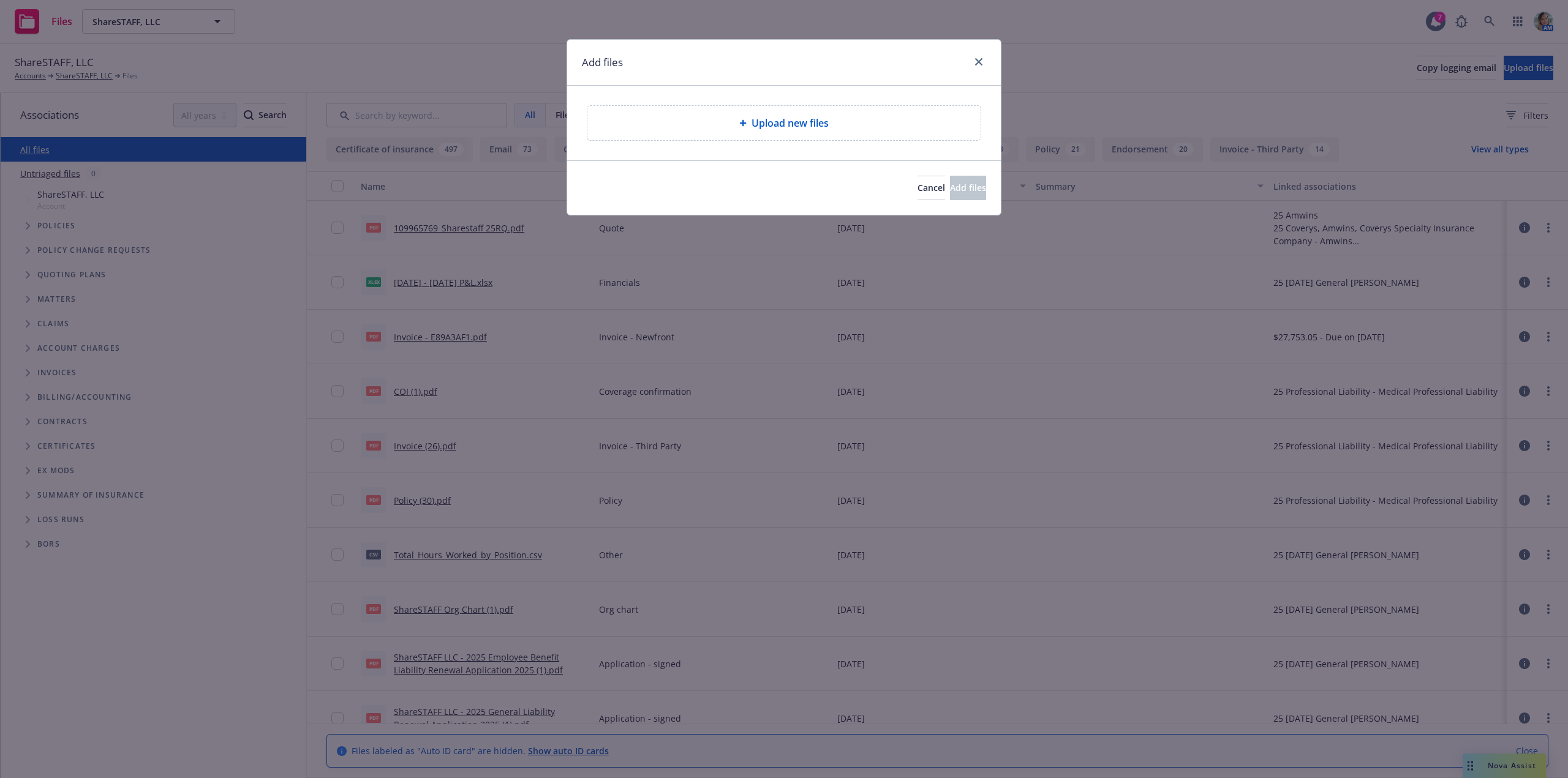
click at [700, 128] on div "Upload new files" at bounding box center [784, 122] width 373 height 15
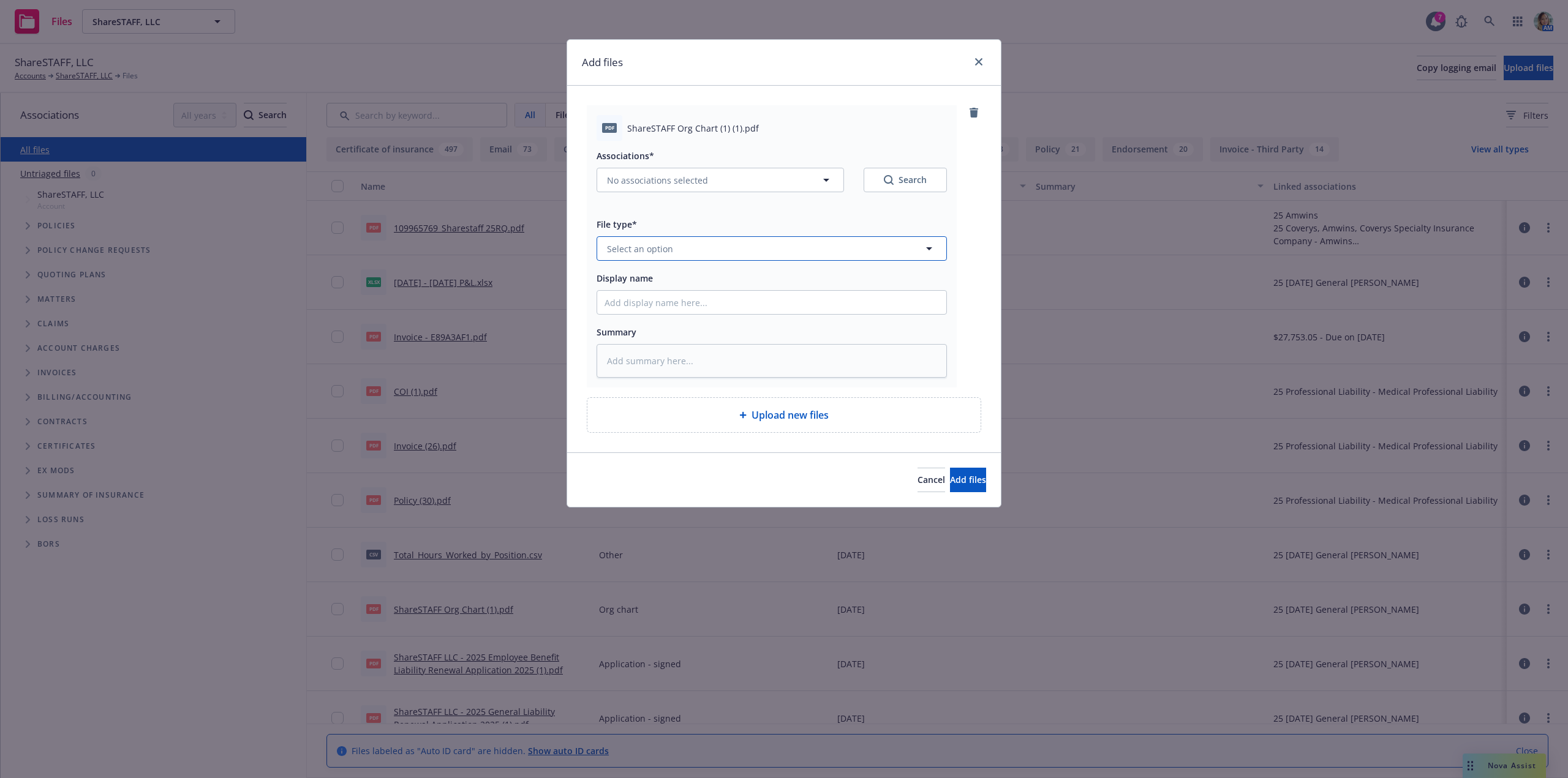
click at [648, 253] on span "Select an option" at bounding box center [640, 248] width 66 height 13
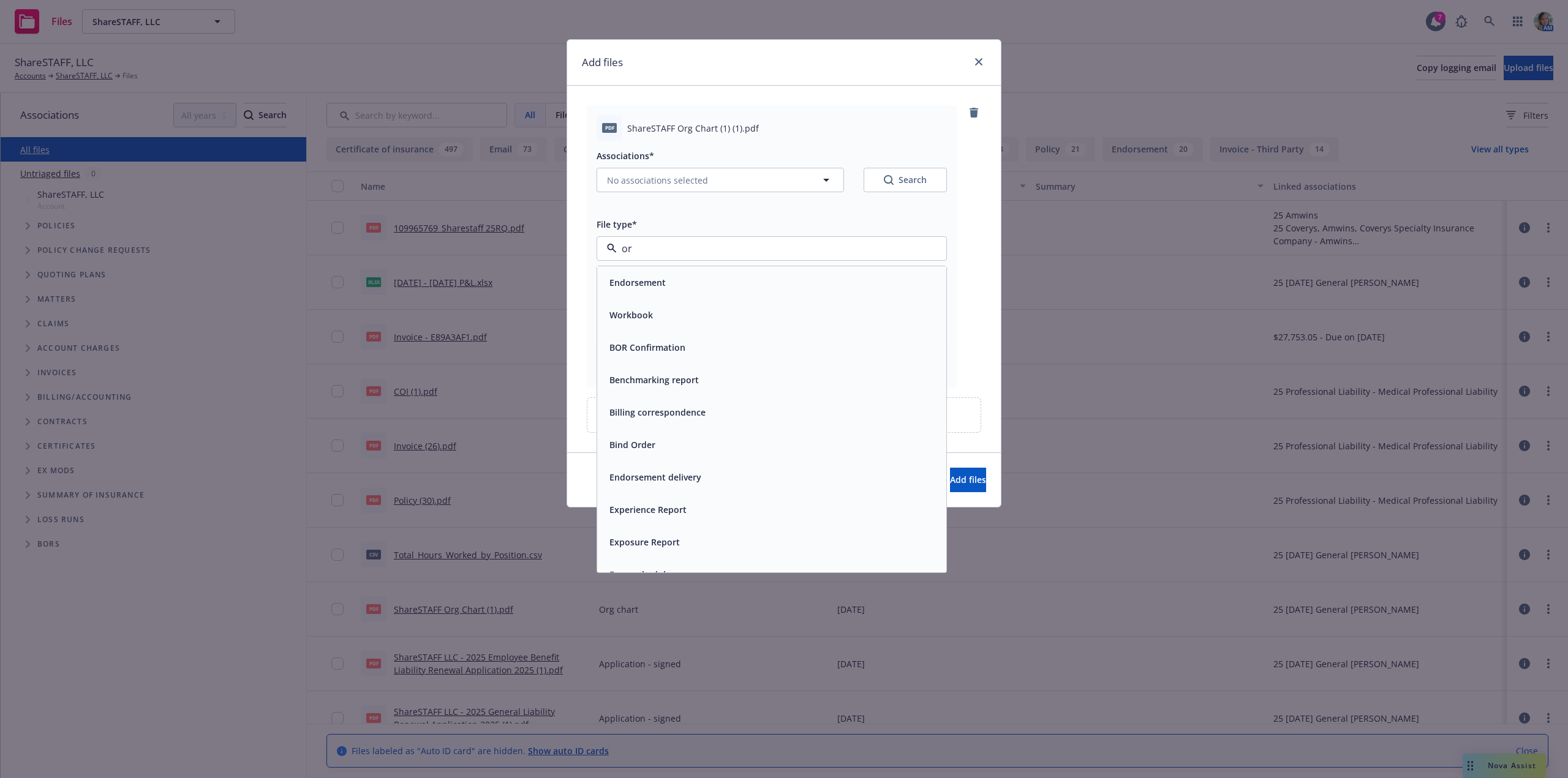
type input "org"
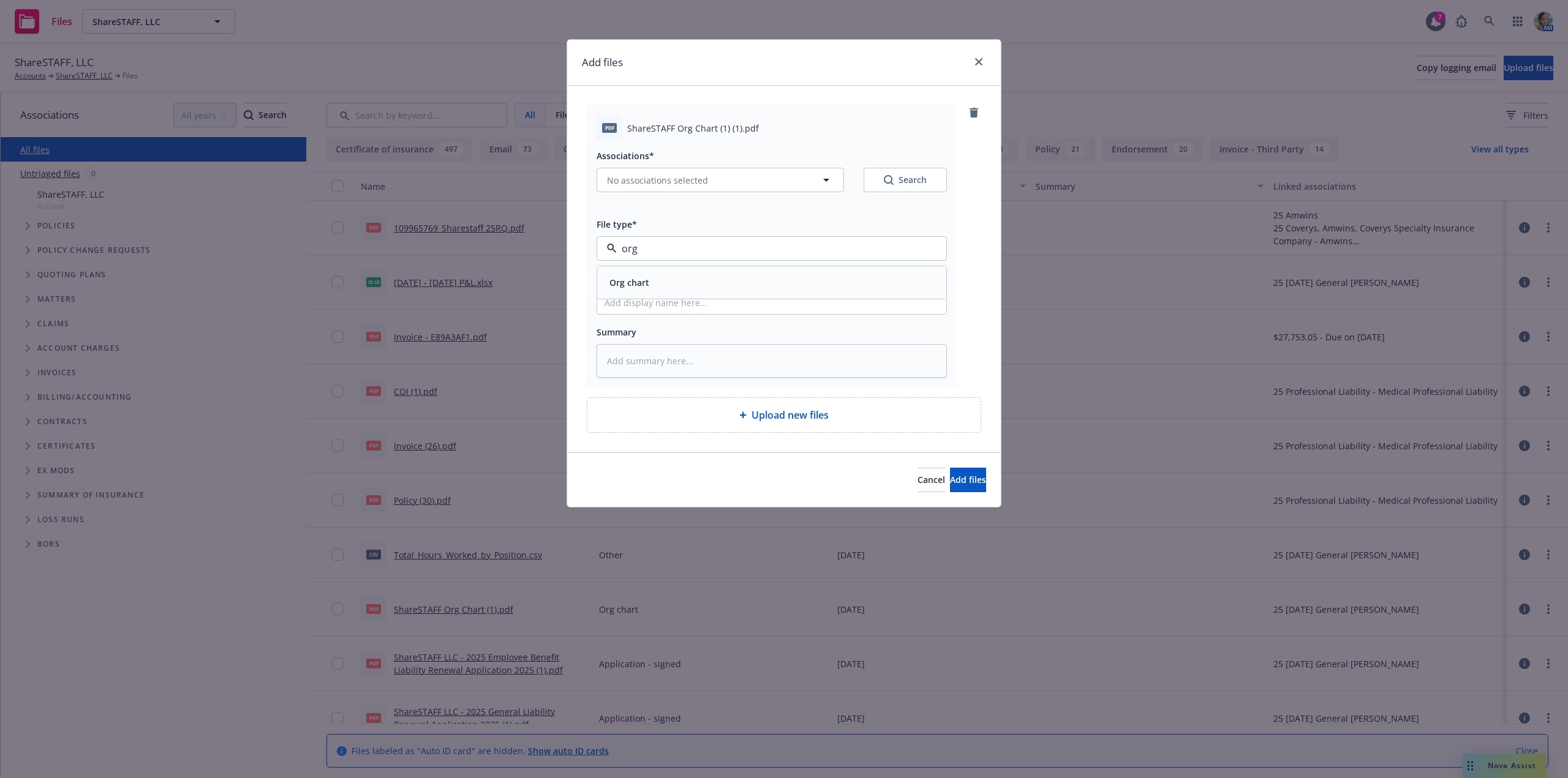
drag, startPoint x: 655, startPoint y: 281, endPoint x: 695, endPoint y: 294, distance: 42.1
click at [656, 281] on div "Org chart" at bounding box center [772, 282] width 334 height 18
click at [983, 474] on div "Cancel Add files" at bounding box center [784, 479] width 433 height 55
drag, startPoint x: 969, startPoint y: 475, endPoint x: 939, endPoint y: 462, distance: 32.7
click at [969, 474] on button "Add files" at bounding box center [968, 479] width 36 height 25
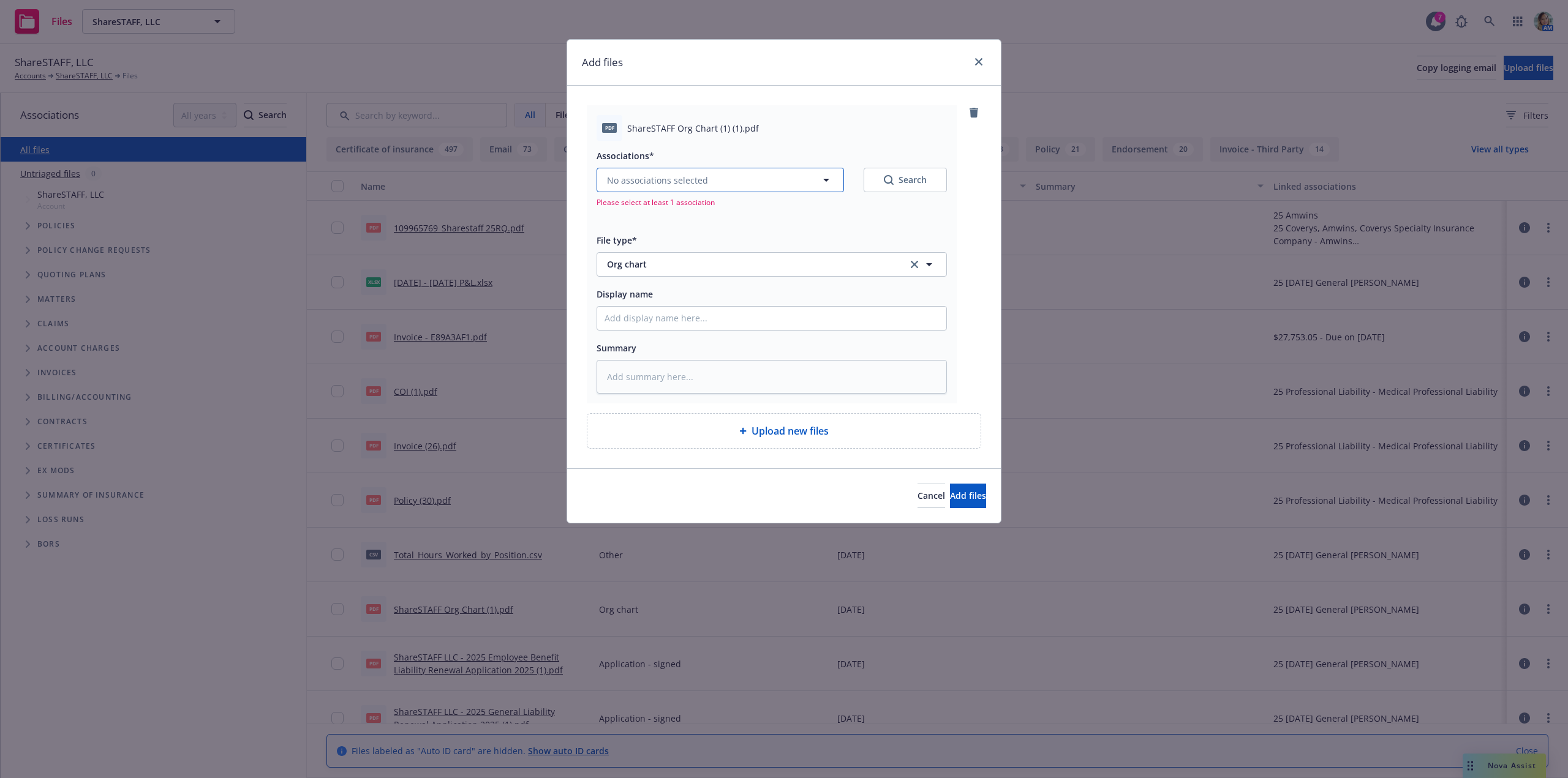
click at [789, 187] on button "No associations selected" at bounding box center [720, 180] width 247 height 25
type textarea "x"
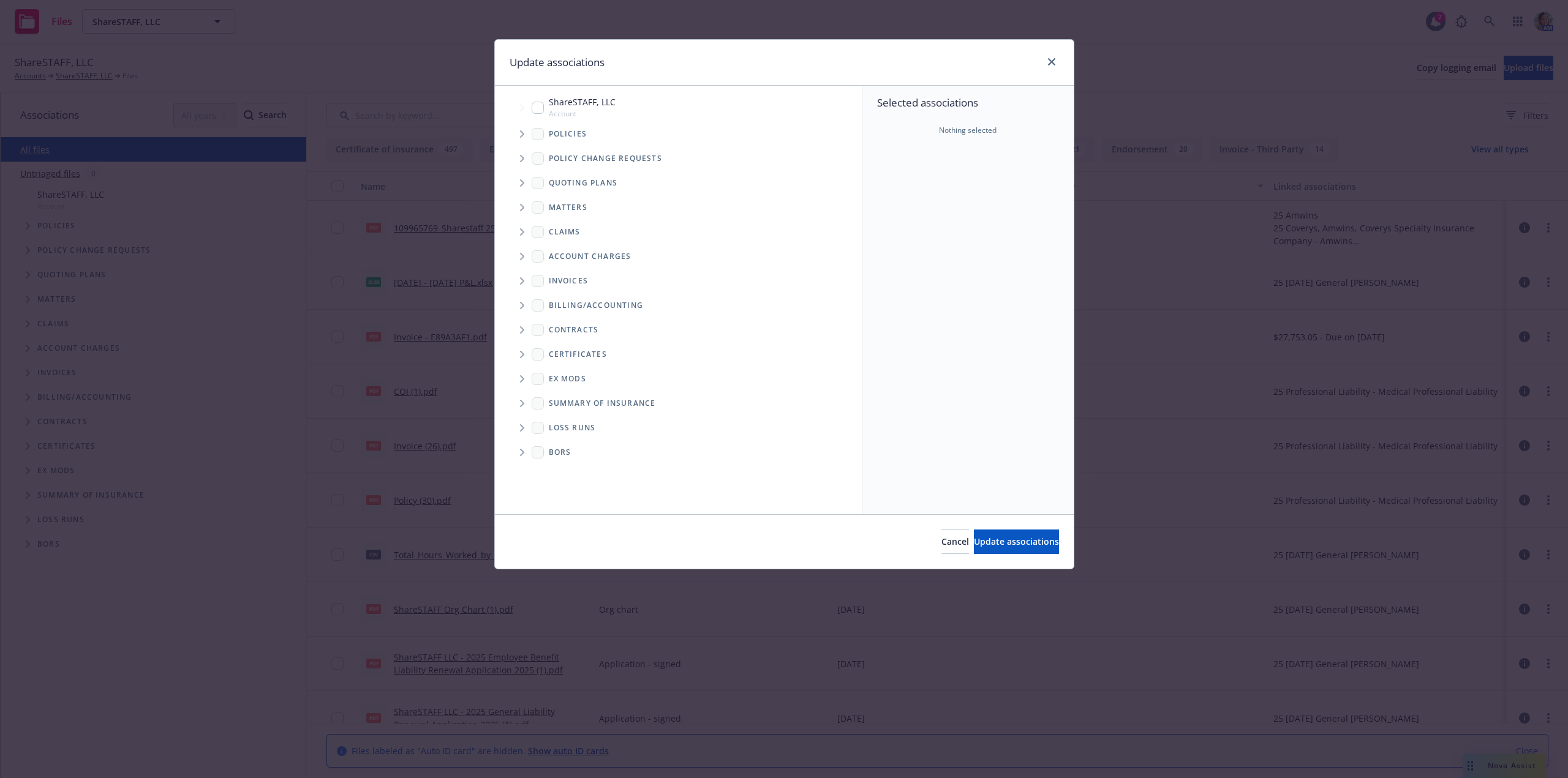
click at [540, 110] on input "Tree Example" at bounding box center [538, 108] width 12 height 12
checkbox input "true"
click at [992, 537] on span "Update associations" at bounding box center [1016, 542] width 85 height 12
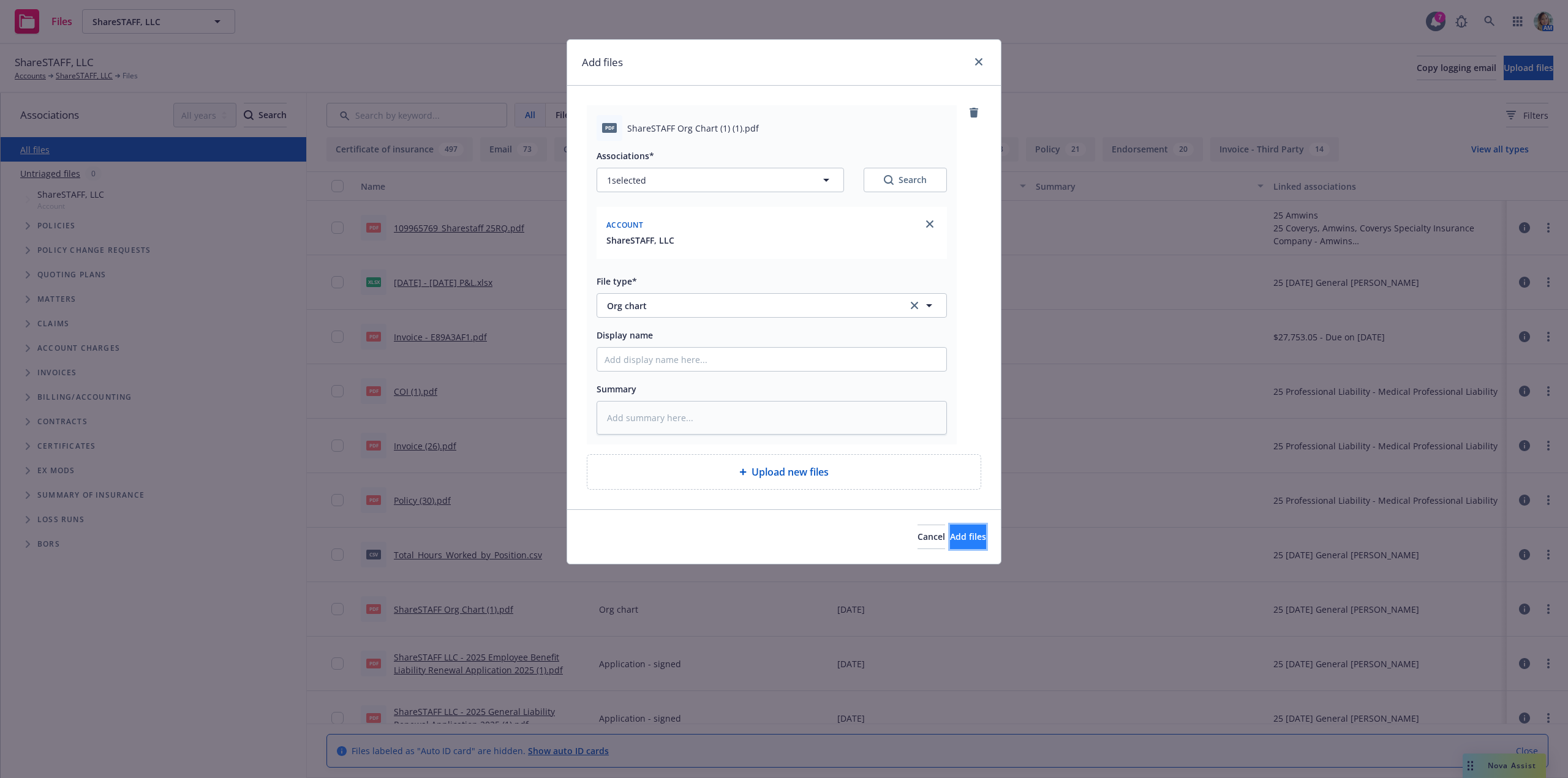
click at [951, 538] on span "Add files" at bounding box center [968, 537] width 36 height 12
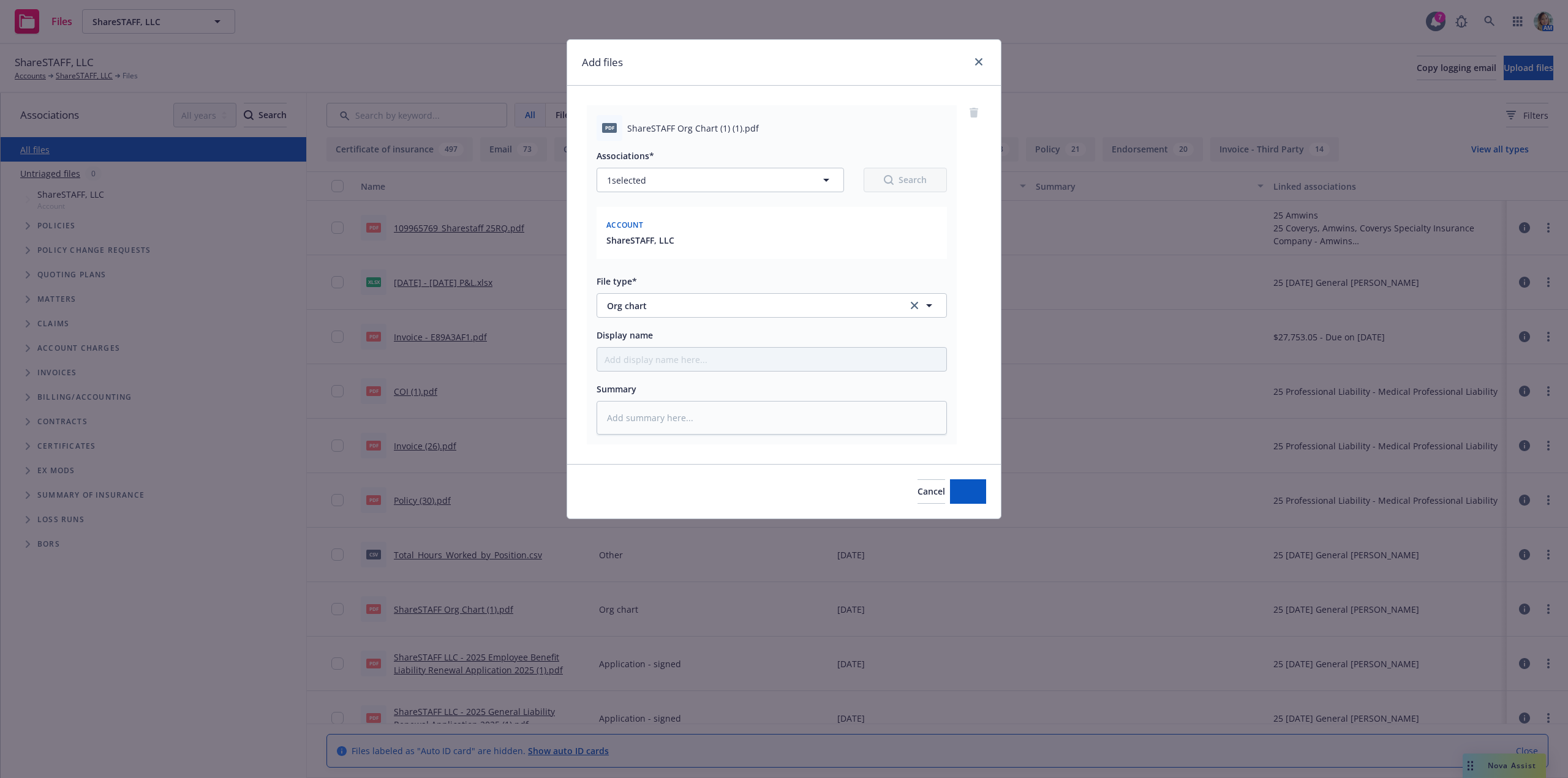
type textarea "x"
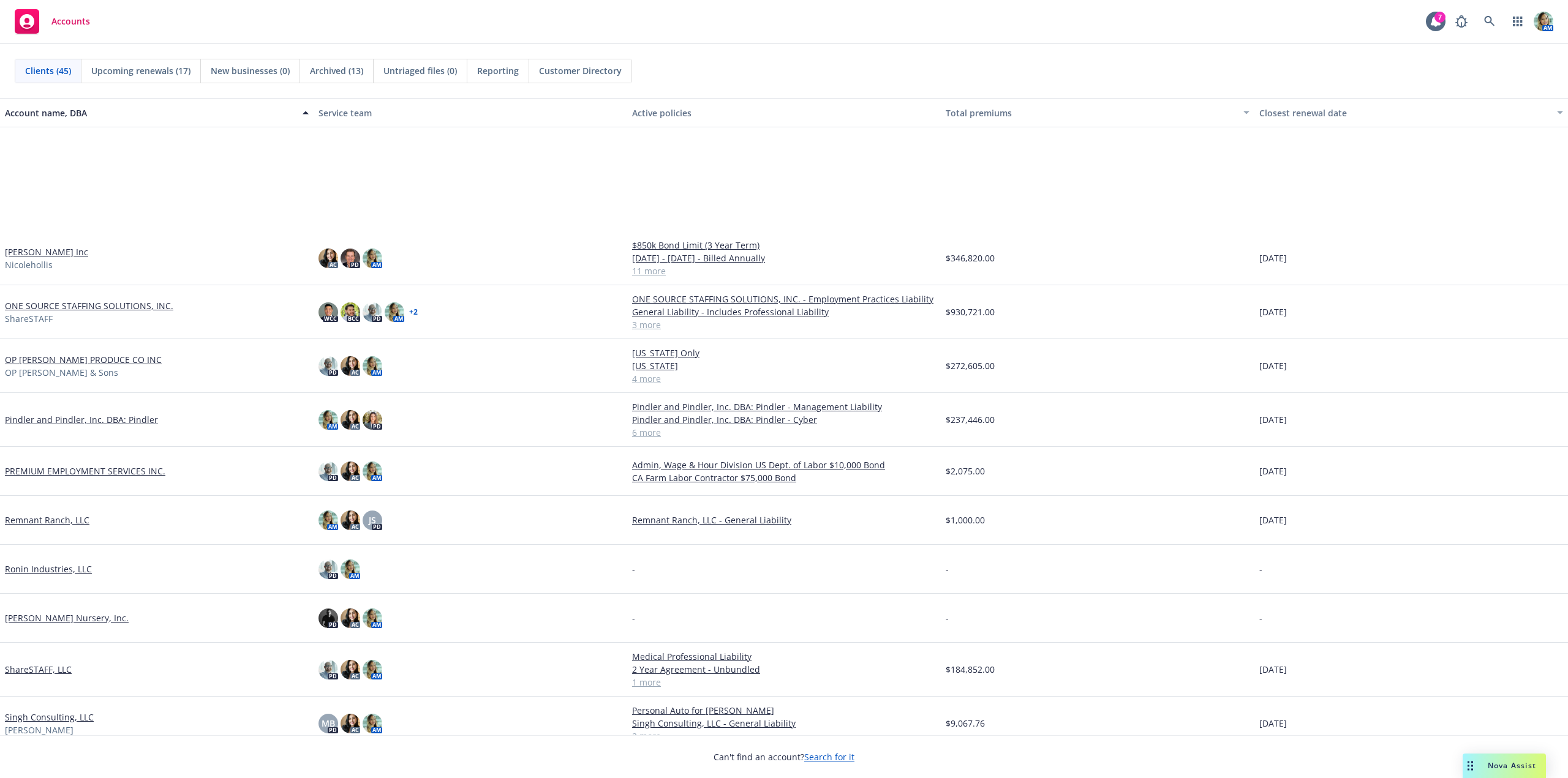
scroll to position [1286, 0]
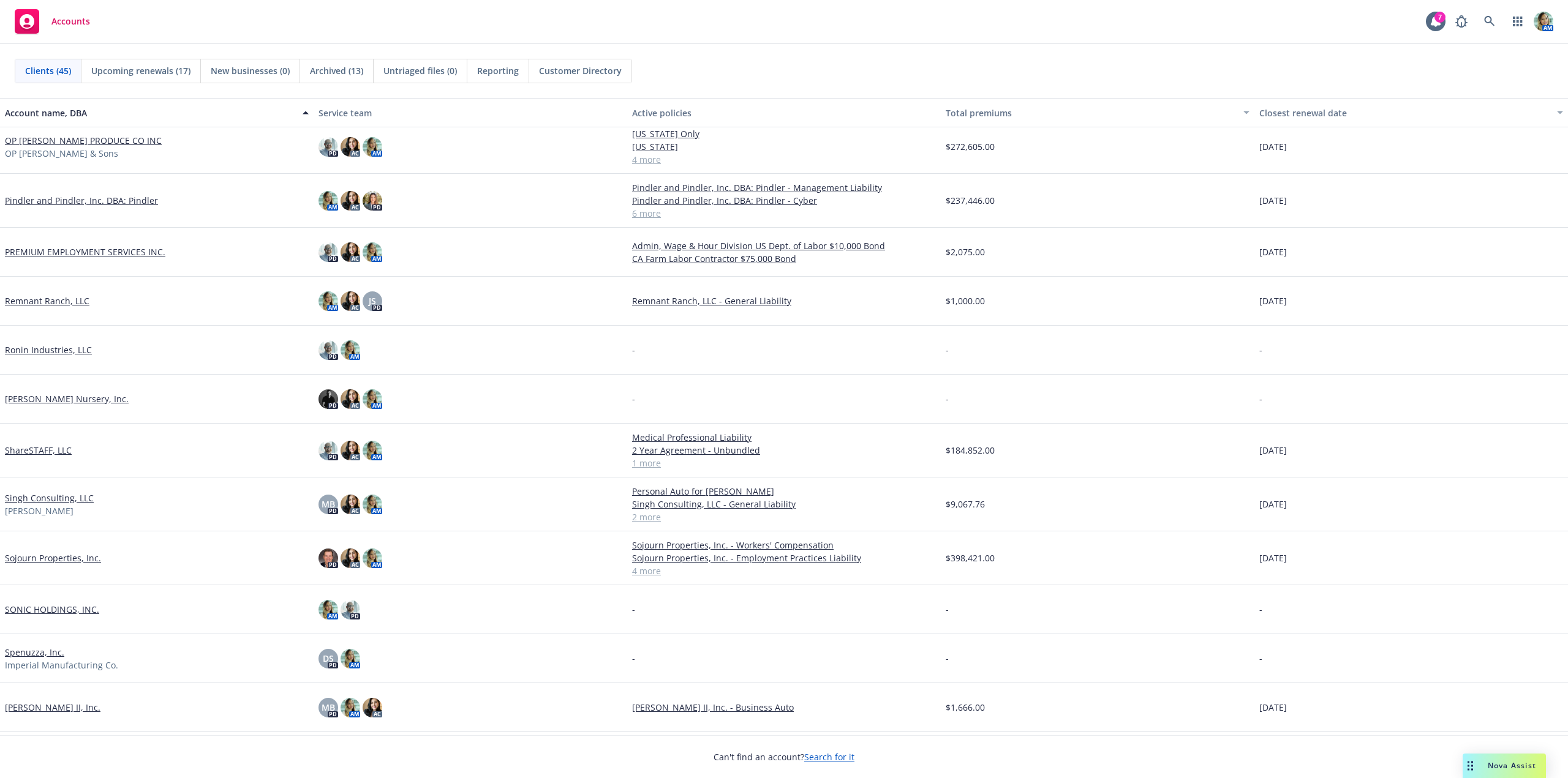
click at [35, 454] on link "ShareSTAFF, LLC" at bounding box center [39, 449] width 67 height 13
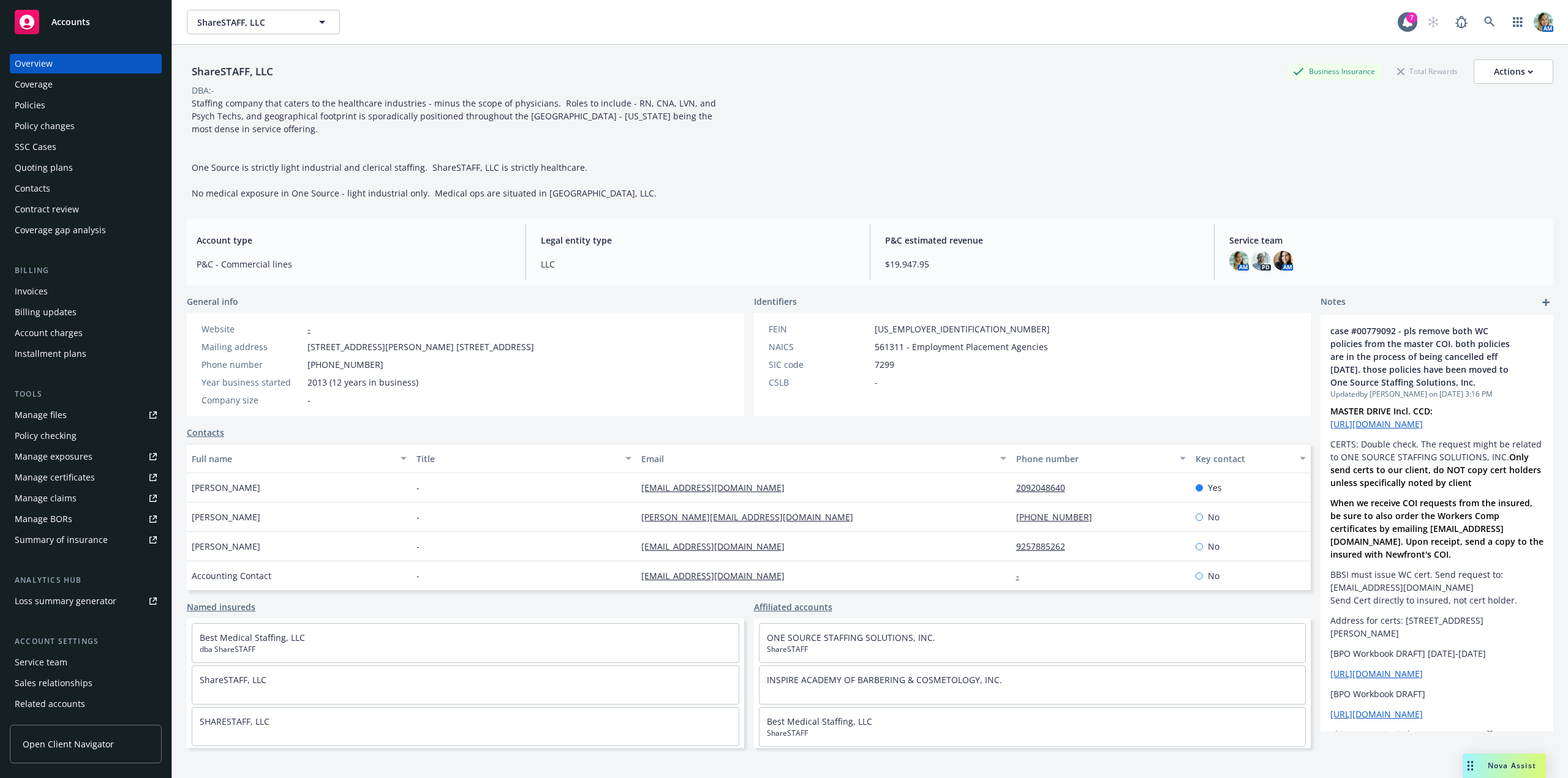
click at [33, 104] on div "Policies" at bounding box center [30, 105] width 31 height 20
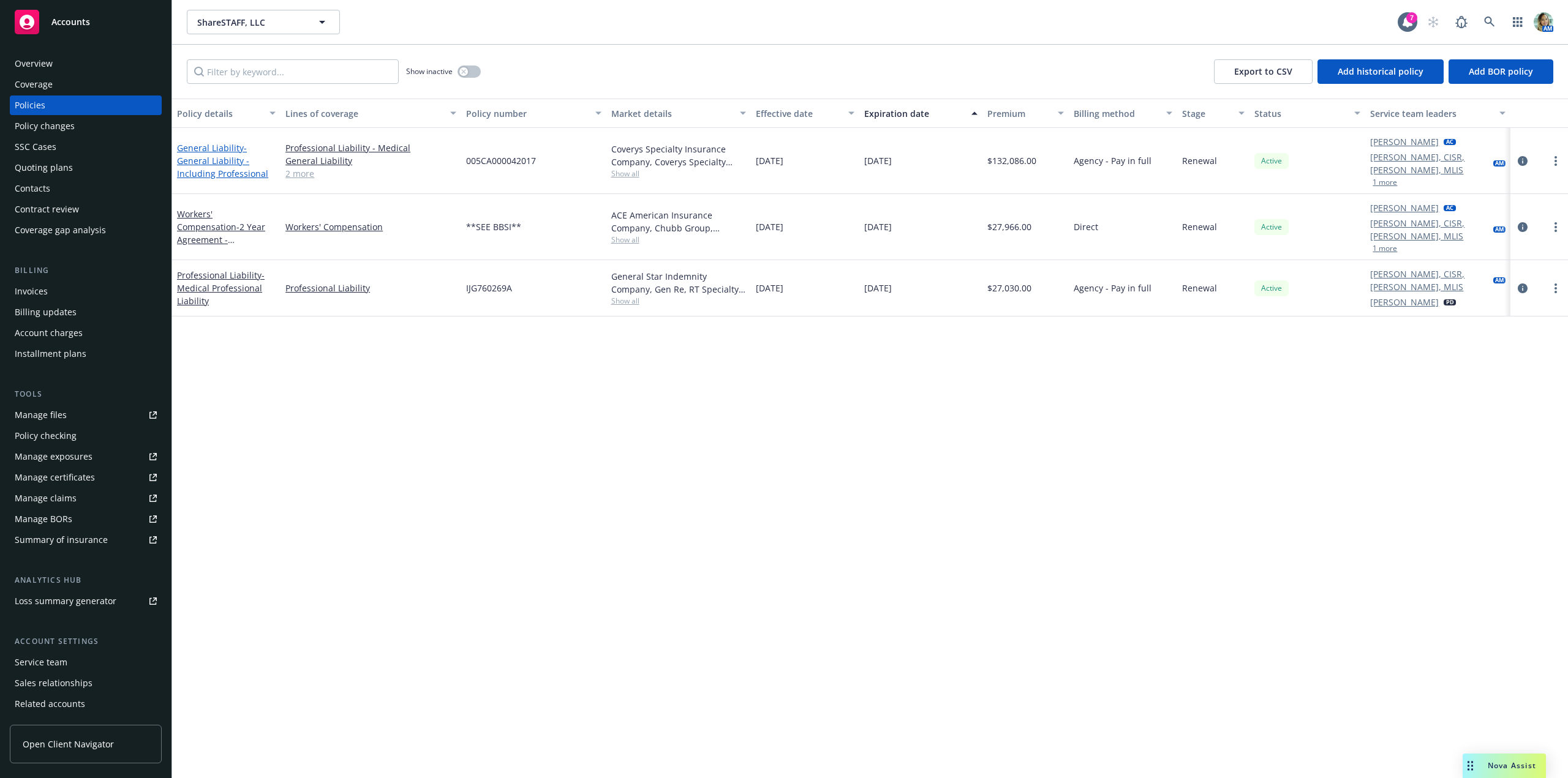
click at [224, 169] on span "- General Liability - Including Professional" at bounding box center [223, 161] width 92 height 38
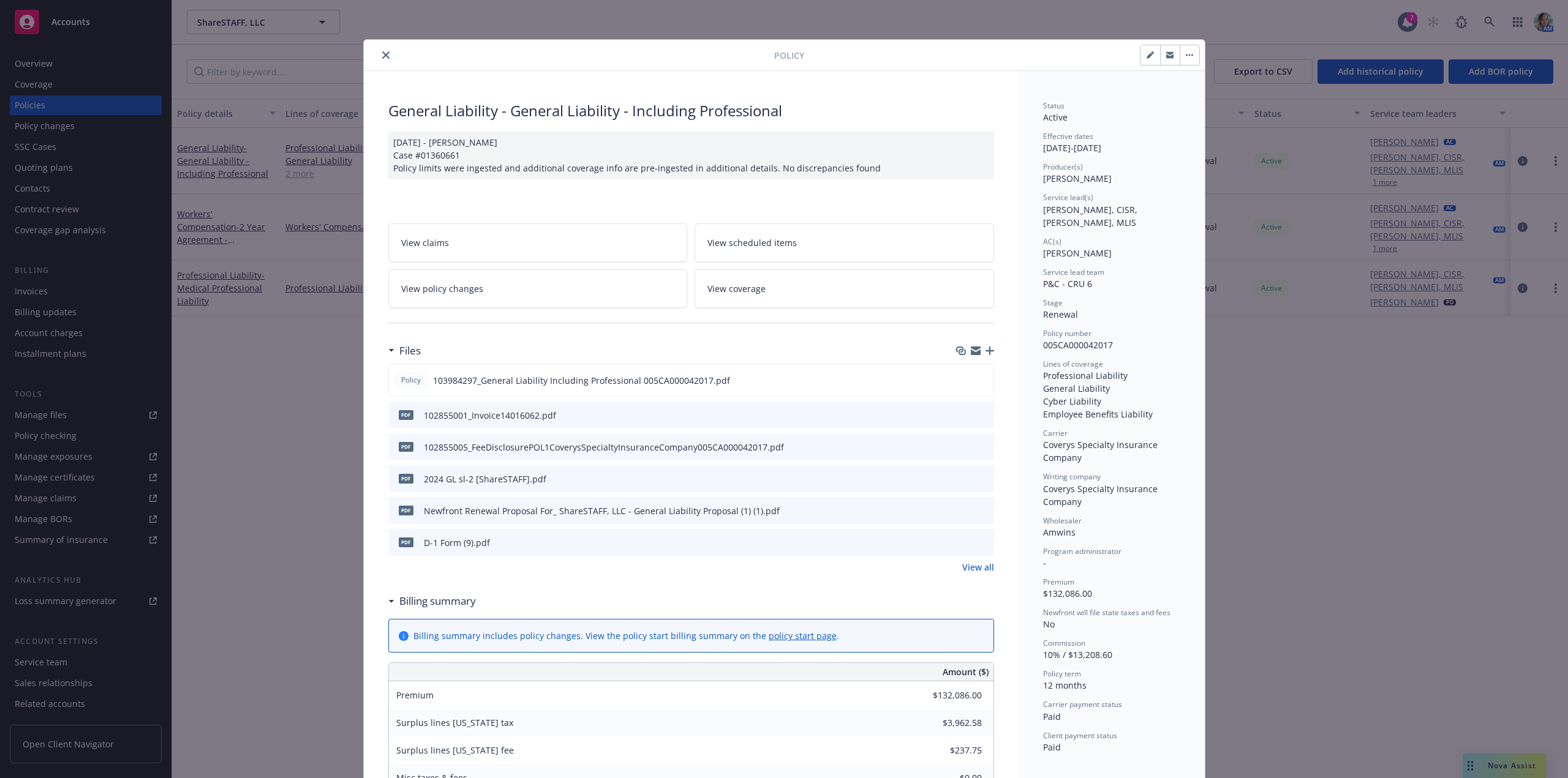
drag, startPoint x: 382, startPoint y: 57, endPoint x: 374, endPoint y: 59, distance: 8.2
click at [382, 56] on icon "close" at bounding box center [385, 55] width 8 height 8
